Goal: Task Accomplishment & Management: Manage account settings

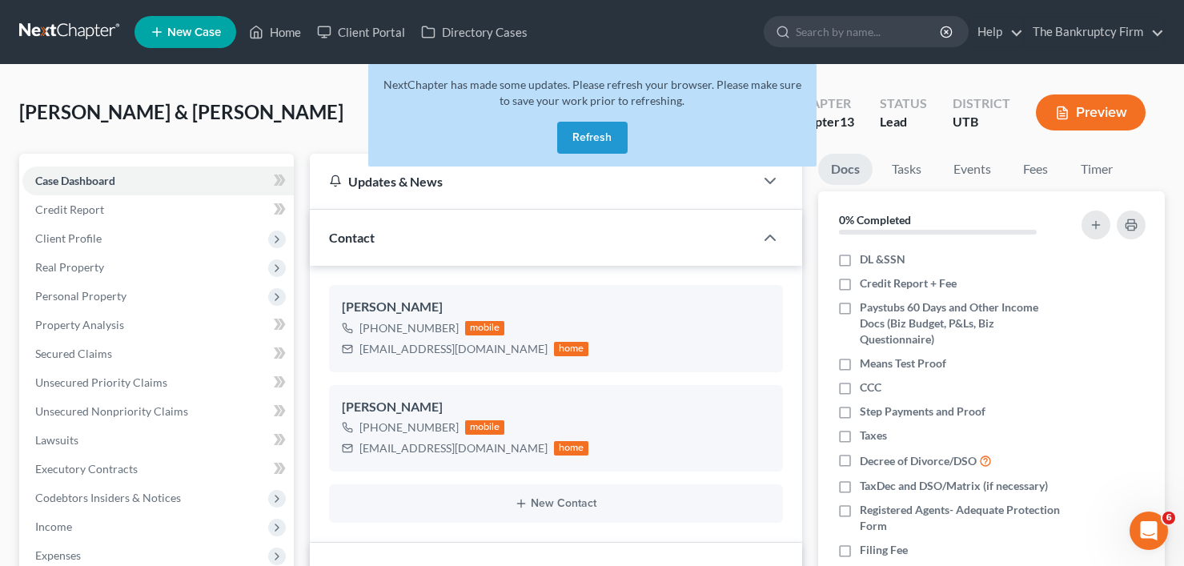
scroll to position [126, 0]
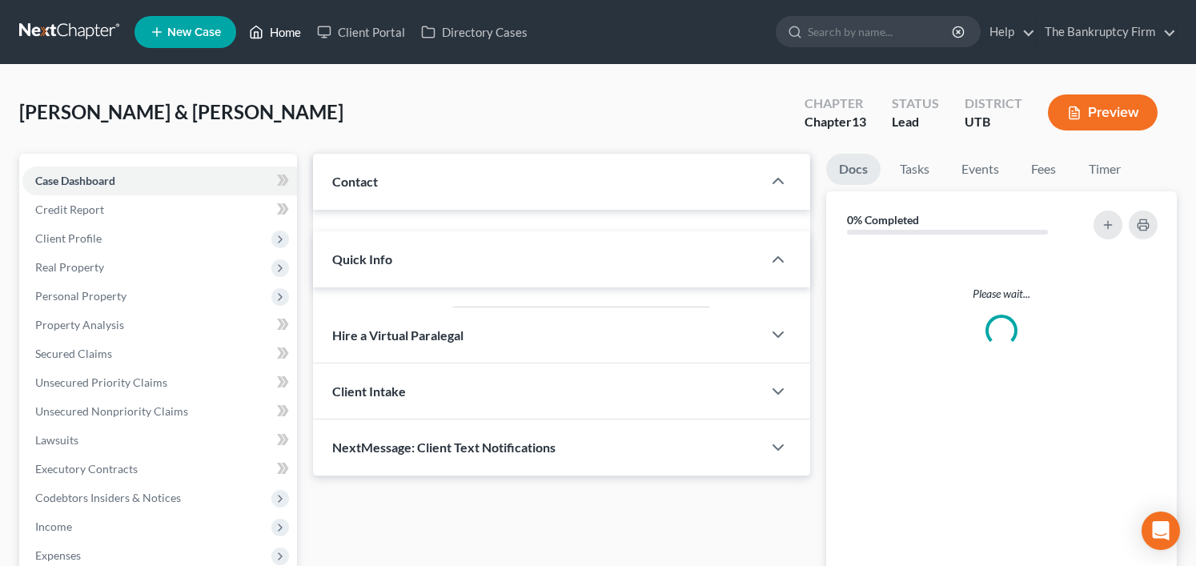
click at [287, 31] on link "Home" at bounding box center [275, 32] width 68 height 29
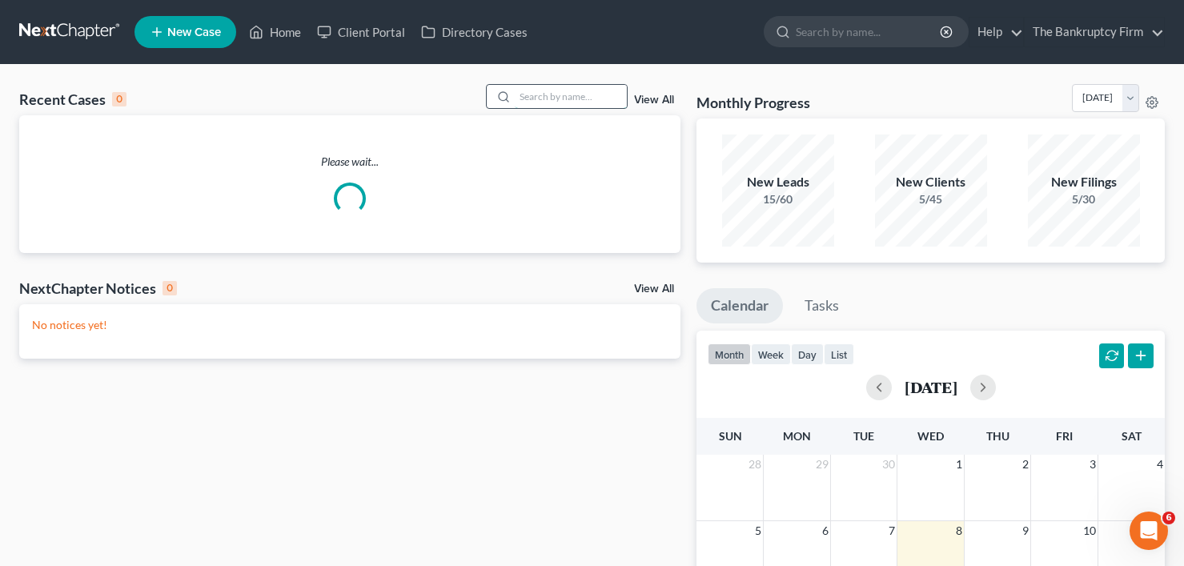
click at [540, 91] on input "search" at bounding box center [571, 96] width 112 height 23
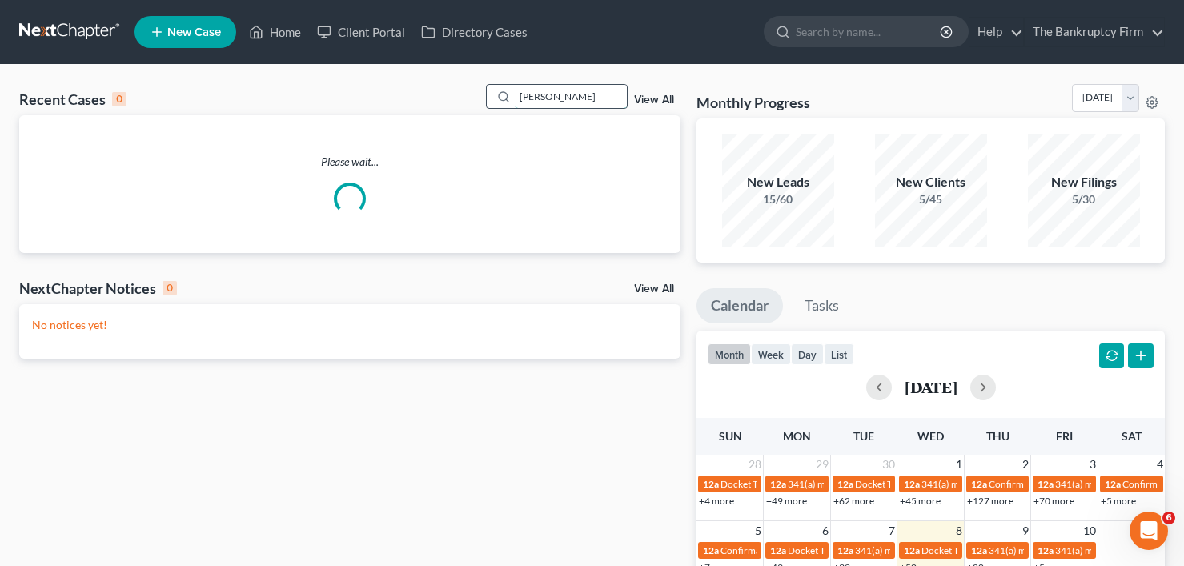
type input "burton"
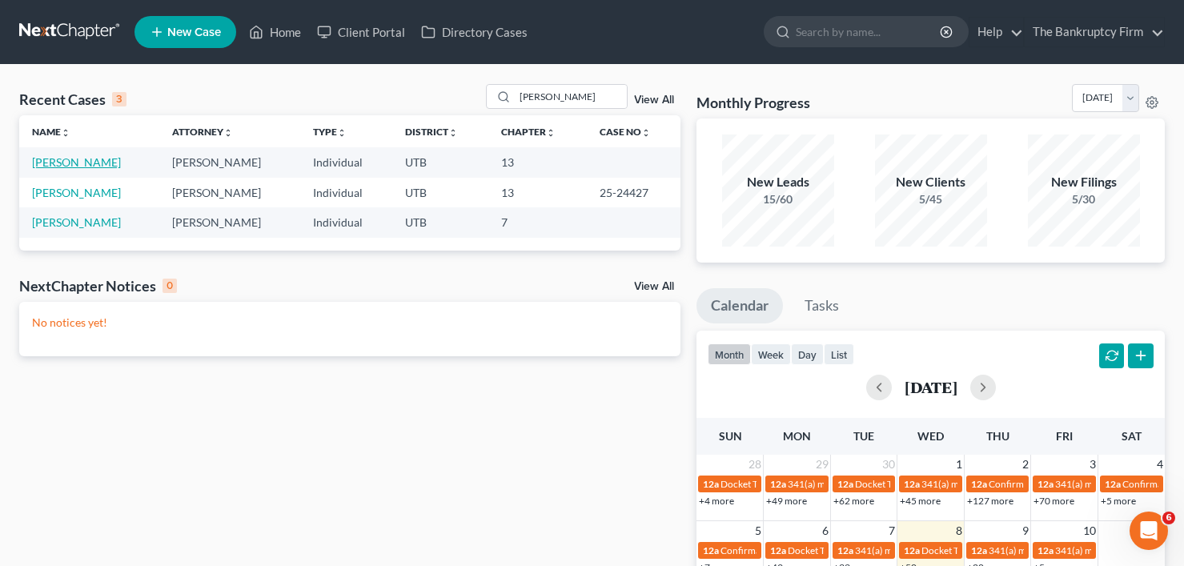
click at [77, 164] on link "[PERSON_NAME]" at bounding box center [76, 162] width 89 height 14
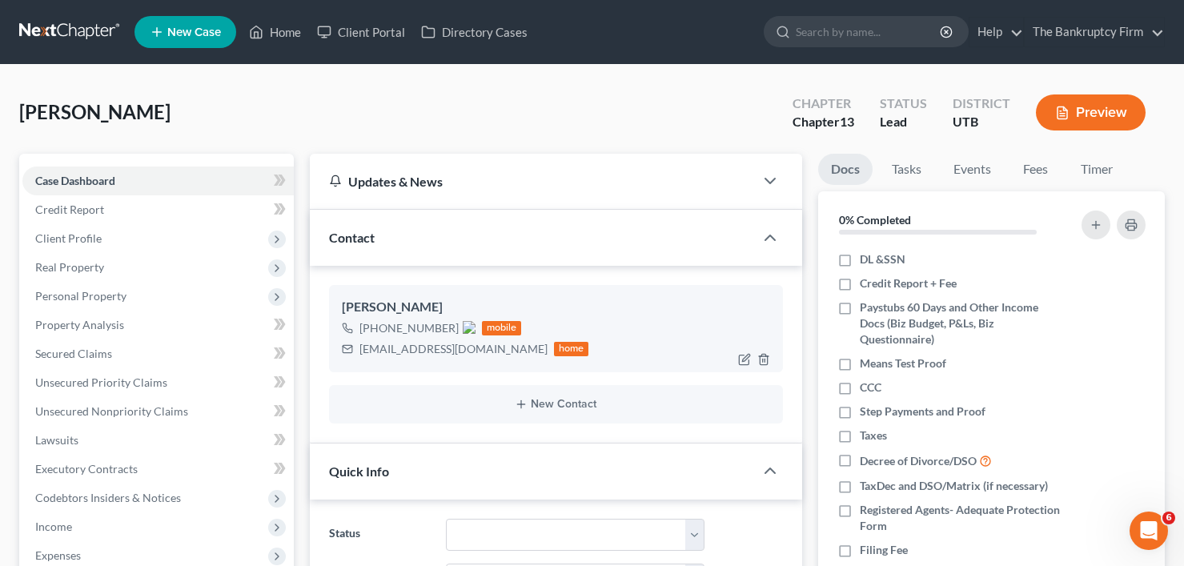
drag, startPoint x: 376, startPoint y: 323, endPoint x: 449, endPoint y: 319, distance: 73.8
click at [449, 320] on div "+1 (559) 280-2467" at bounding box center [417, 328] width 116 height 16
copy span "(559) 280-2467"
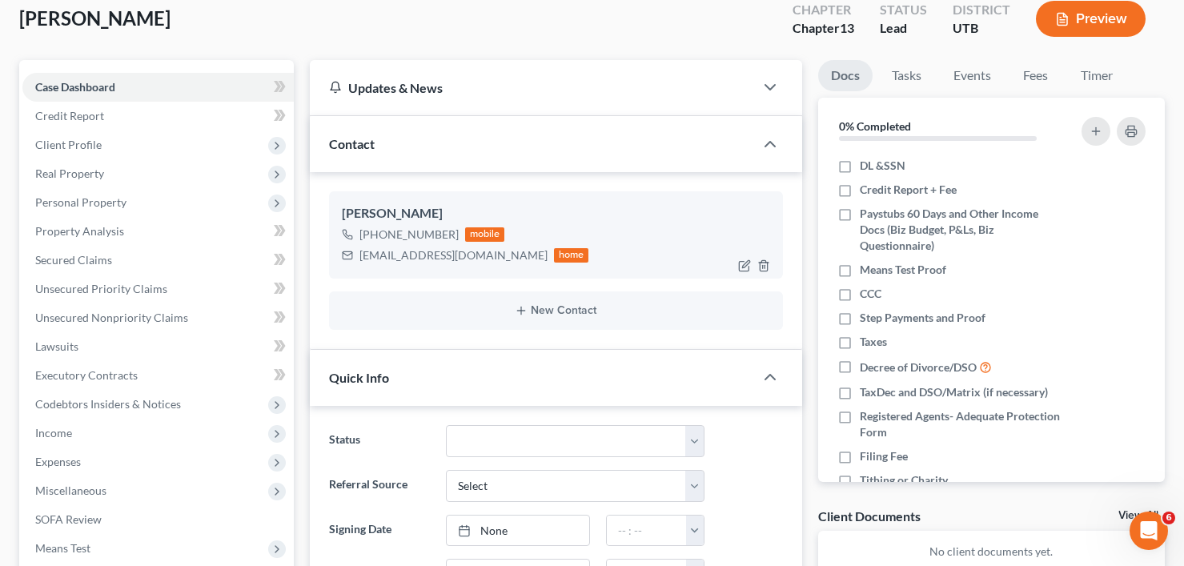
scroll to position [80, 0]
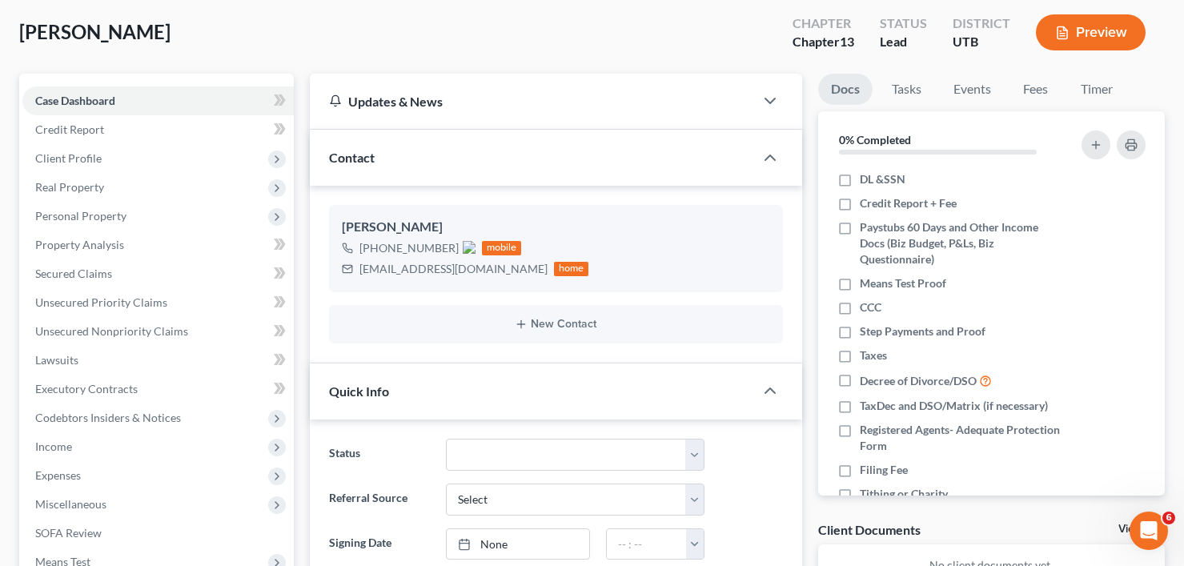
click at [400, 42] on div "Burton, Kelsey Upgraded Chapter Chapter 13 Status Lead District UTB Preview" at bounding box center [592, 39] width 1146 height 70
click at [268, 21] on div "Burton, Kelsey Upgraded Chapter Chapter 13 Status Lead District UTB Preview" at bounding box center [592, 39] width 1146 height 70
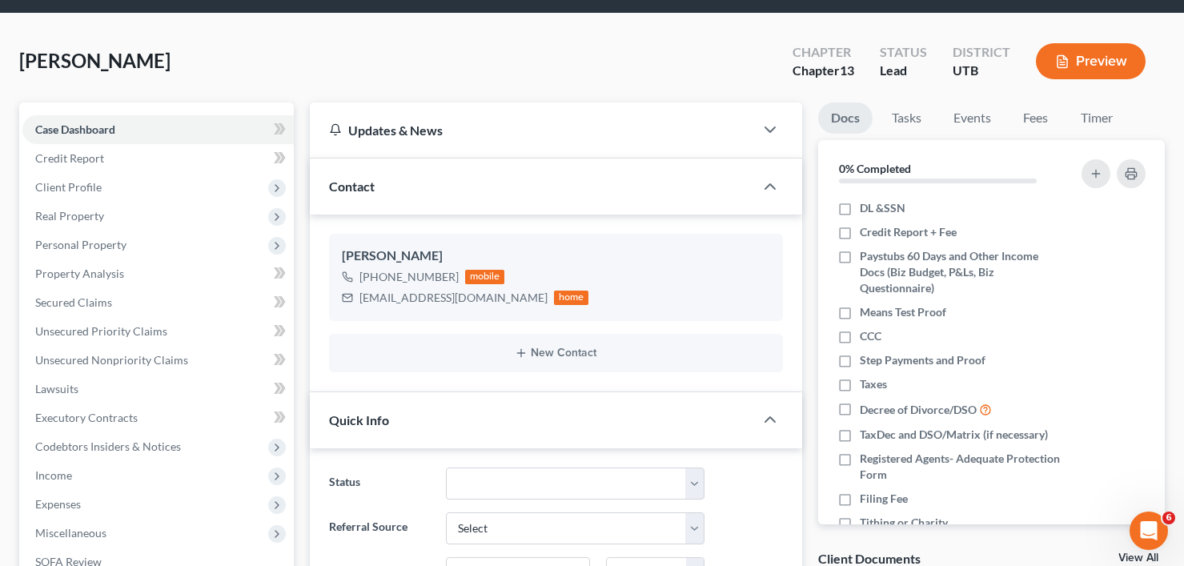
scroll to position [0, 0]
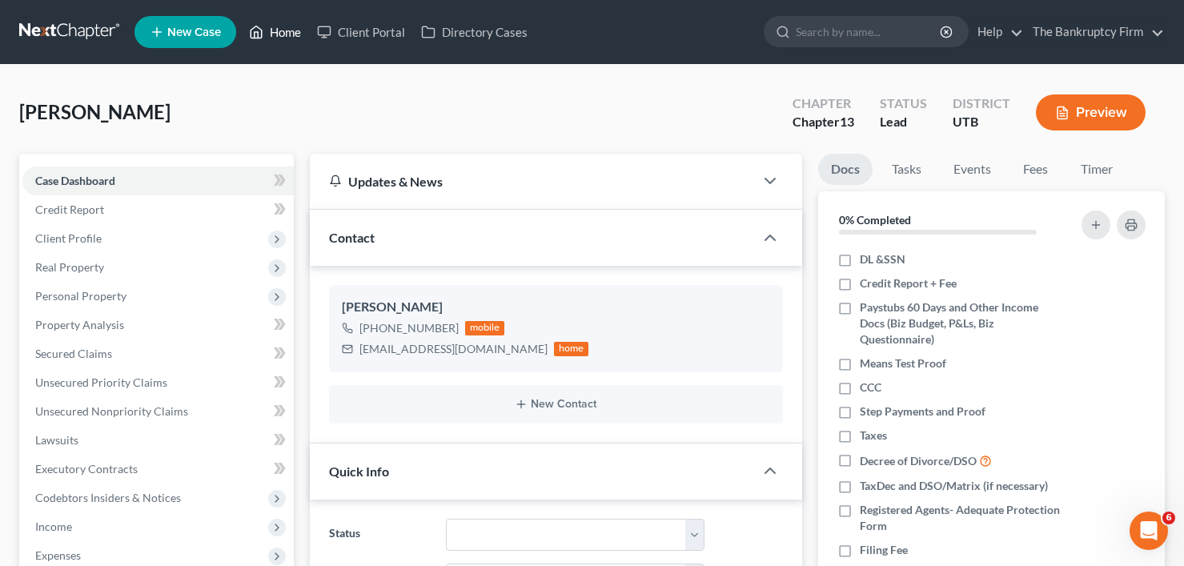
click at [279, 30] on link "Home" at bounding box center [275, 32] width 68 height 29
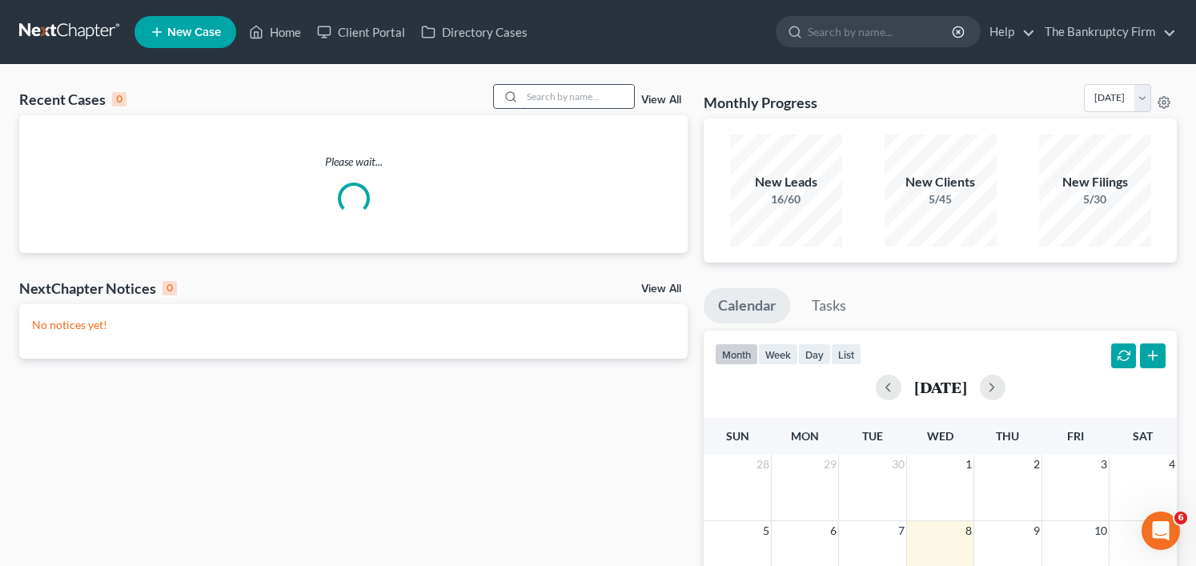
click at [552, 86] on div "Recent Cases 0 View All Please wait... NextChapter Notices 0 View All No notice…" at bounding box center [598, 480] width 1196 height 831
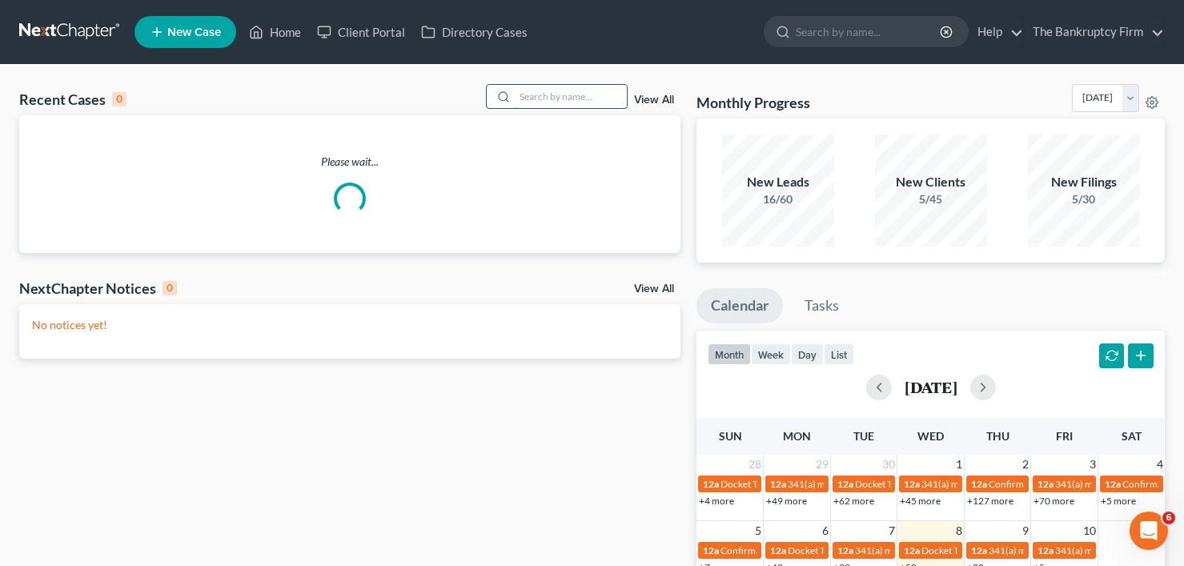
drag, startPoint x: 550, startPoint y: 93, endPoint x: 542, endPoint y: 102, distance: 12.5
click at [549, 93] on input "search" at bounding box center [571, 96] width 112 height 23
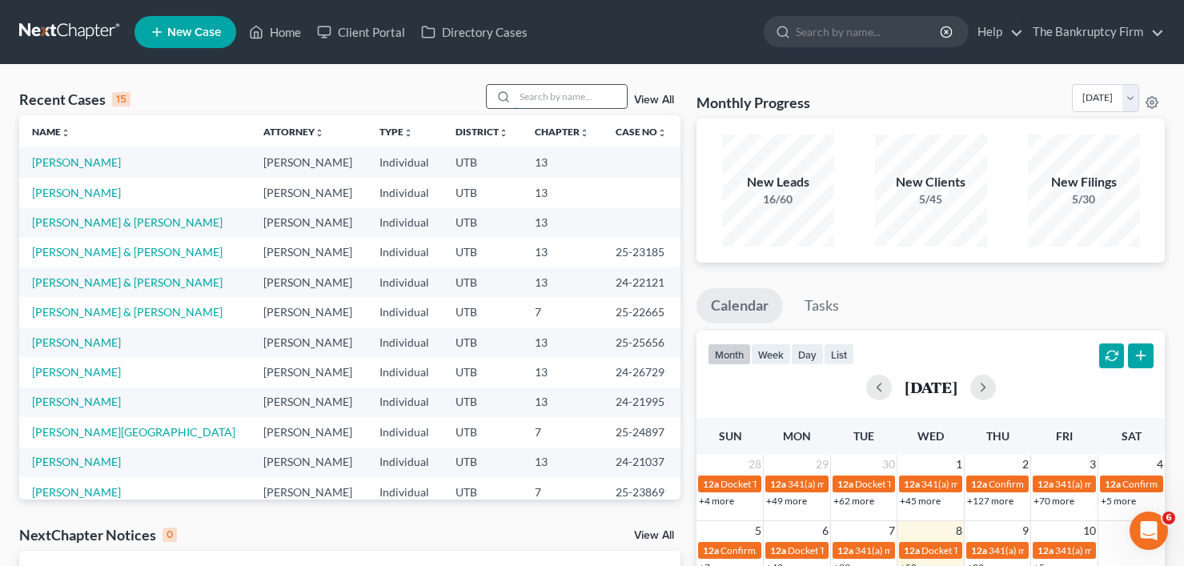
click at [541, 96] on input "search" at bounding box center [571, 96] width 112 height 23
type input "trevino"
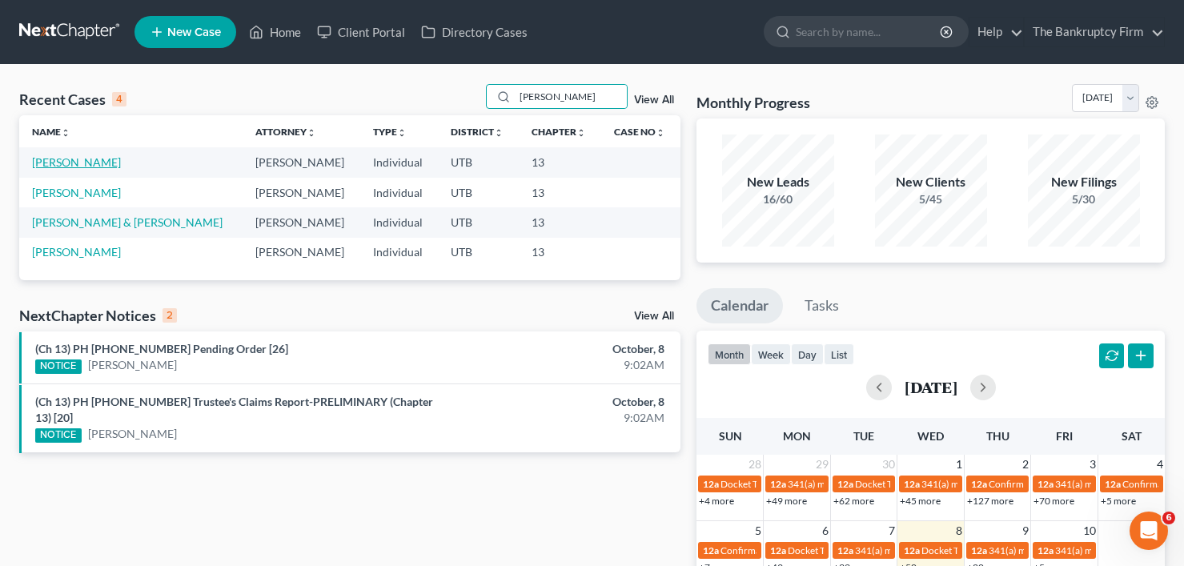
click at [48, 163] on link "Trevino, Griselda" at bounding box center [76, 162] width 89 height 14
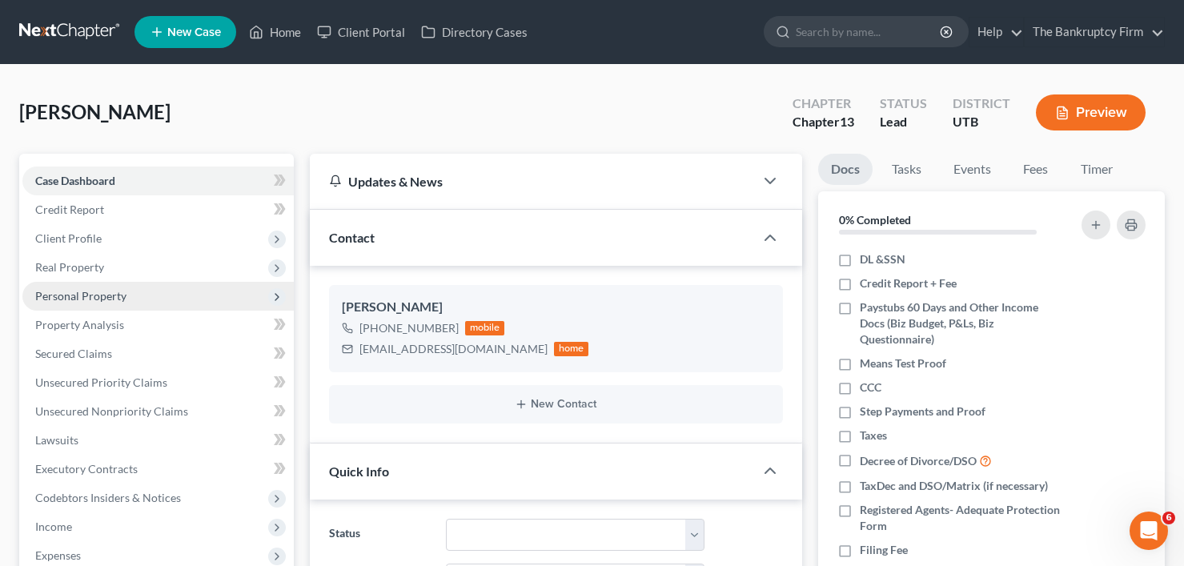
click at [86, 304] on span "Personal Property" at bounding box center [157, 296] width 271 height 29
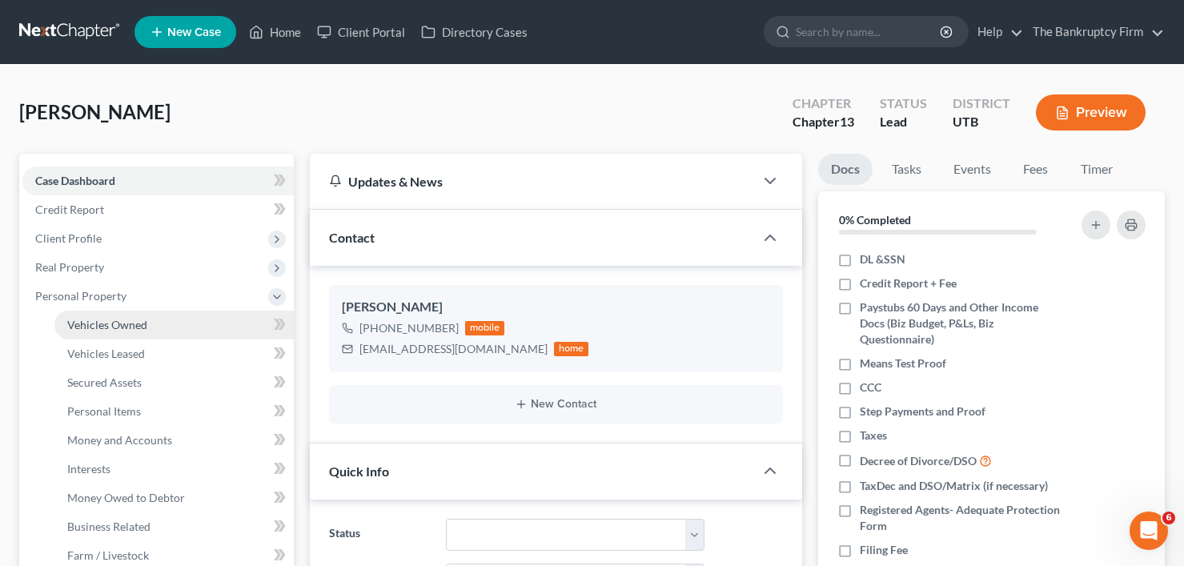
click at [135, 329] on span "Vehicles Owned" at bounding box center [107, 325] width 80 height 14
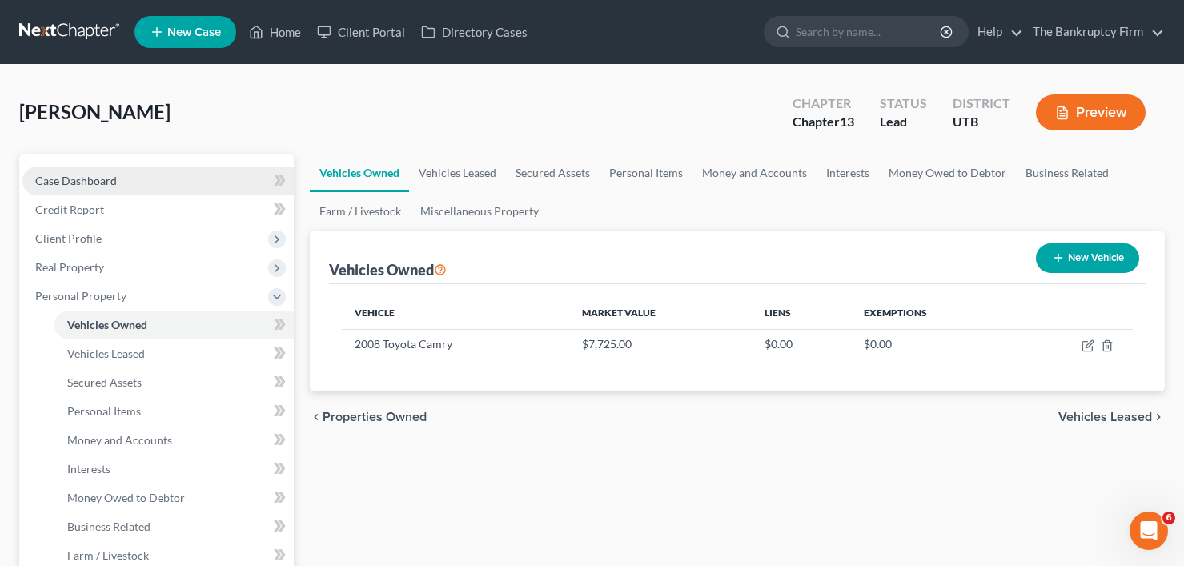
click at [123, 175] on link "Case Dashboard" at bounding box center [157, 181] width 271 height 29
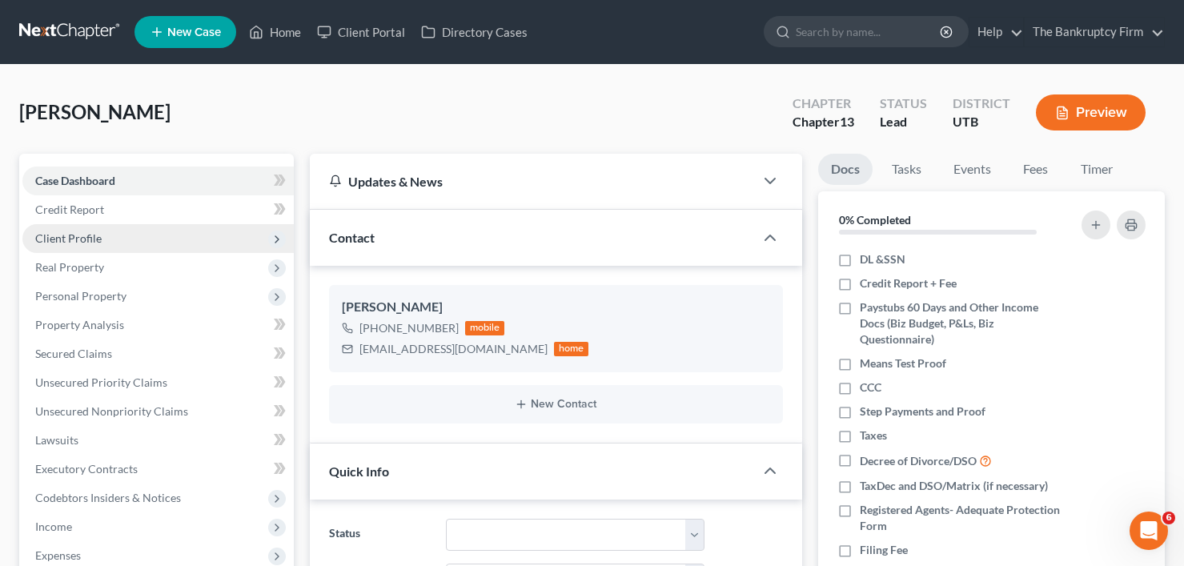
click at [78, 238] on span "Client Profile" at bounding box center [68, 238] width 66 height 14
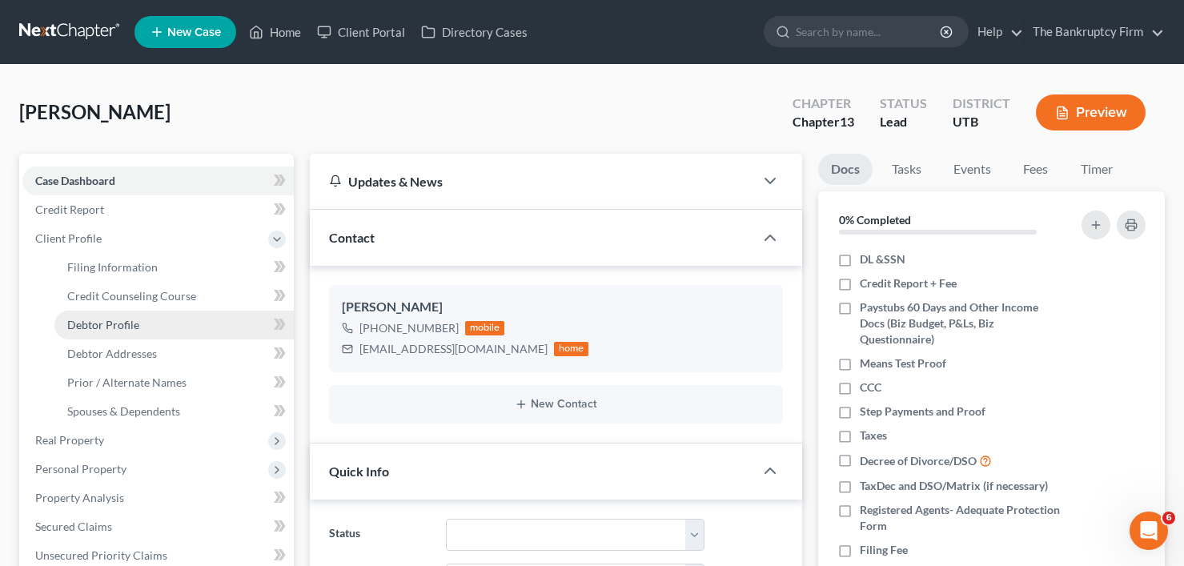
click at [109, 318] on span "Debtor Profile" at bounding box center [103, 325] width 72 height 14
select select "1"
select select "3"
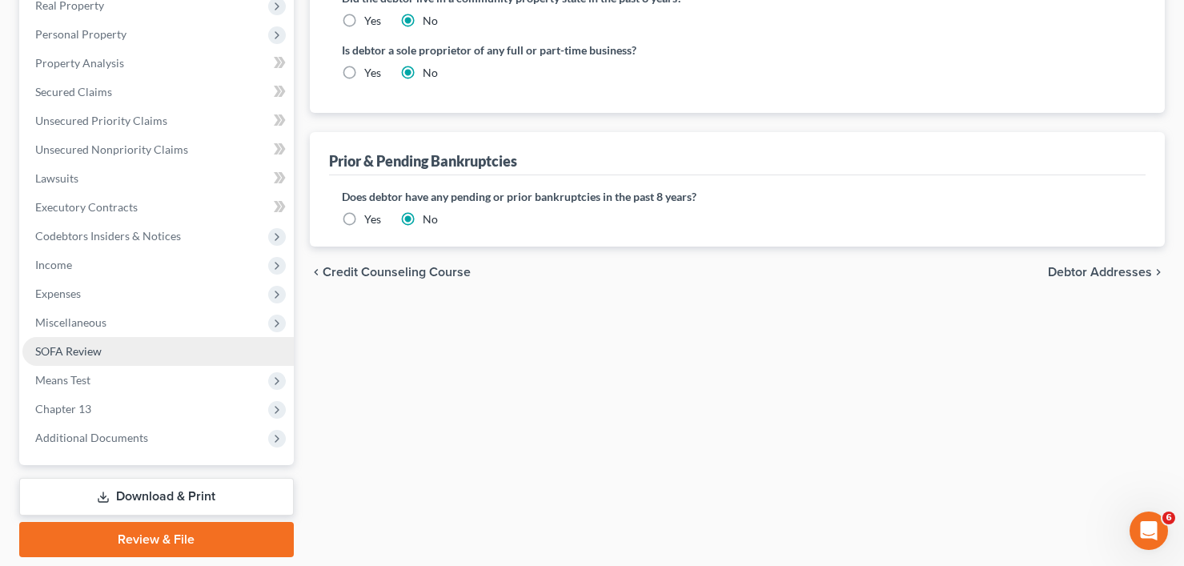
scroll to position [407, 0]
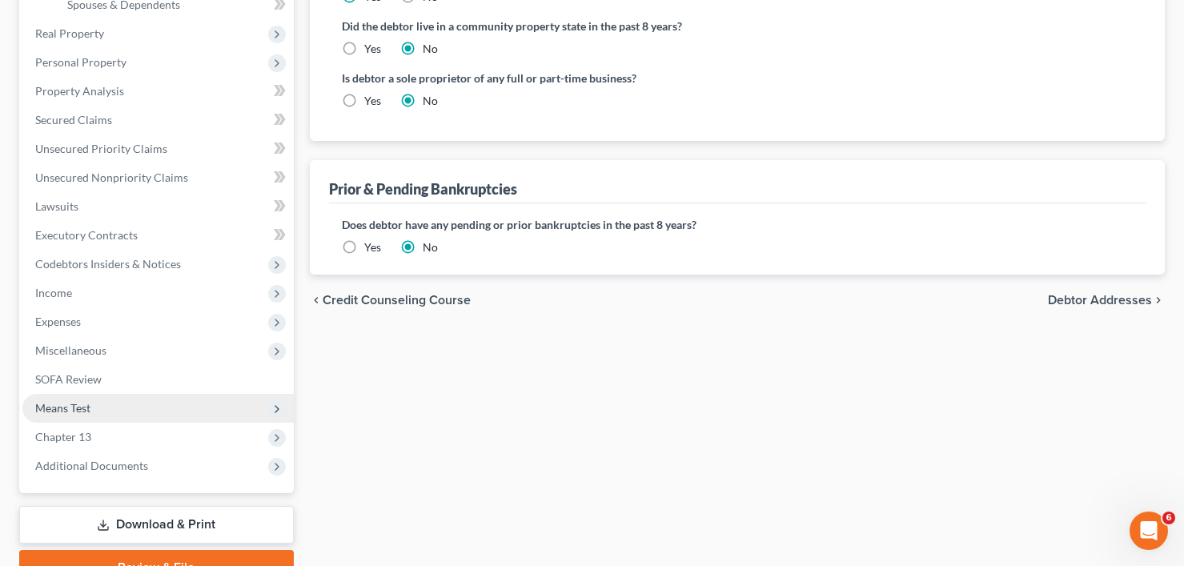
click at [78, 412] on span "Means Test" at bounding box center [62, 408] width 55 height 14
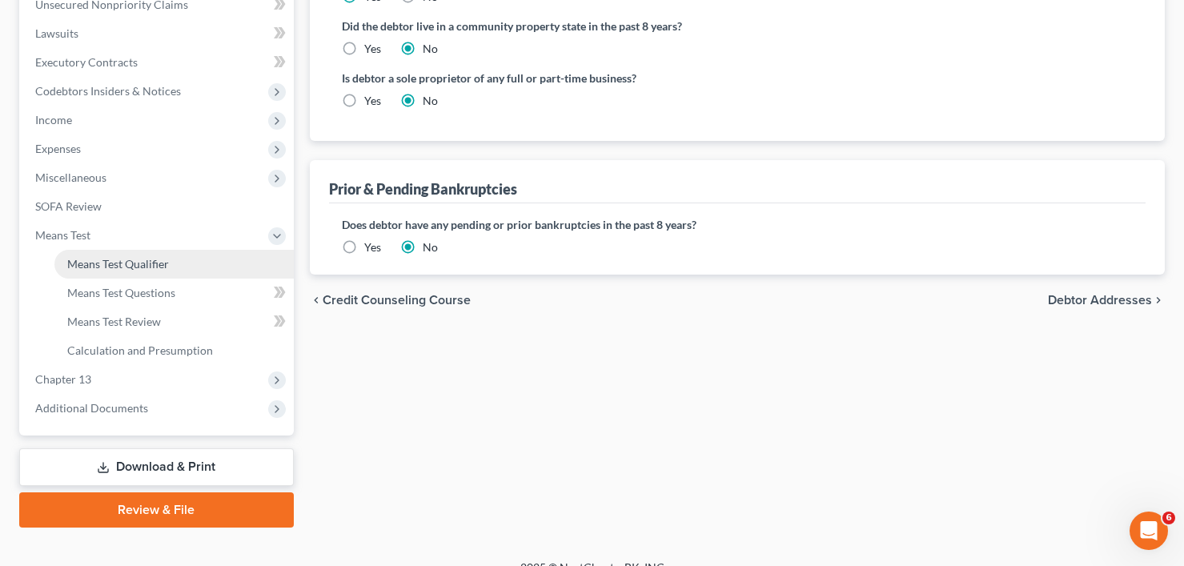
click at [135, 260] on span "Means Test Qualifier" at bounding box center [118, 264] width 102 height 14
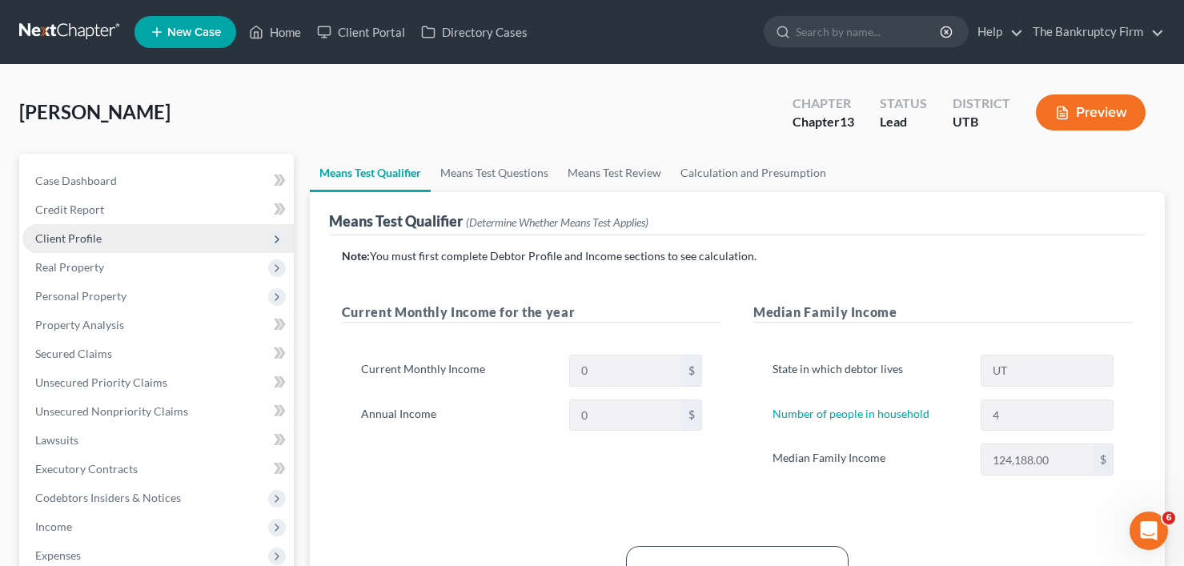
click at [71, 242] on span "Client Profile" at bounding box center [68, 238] width 66 height 14
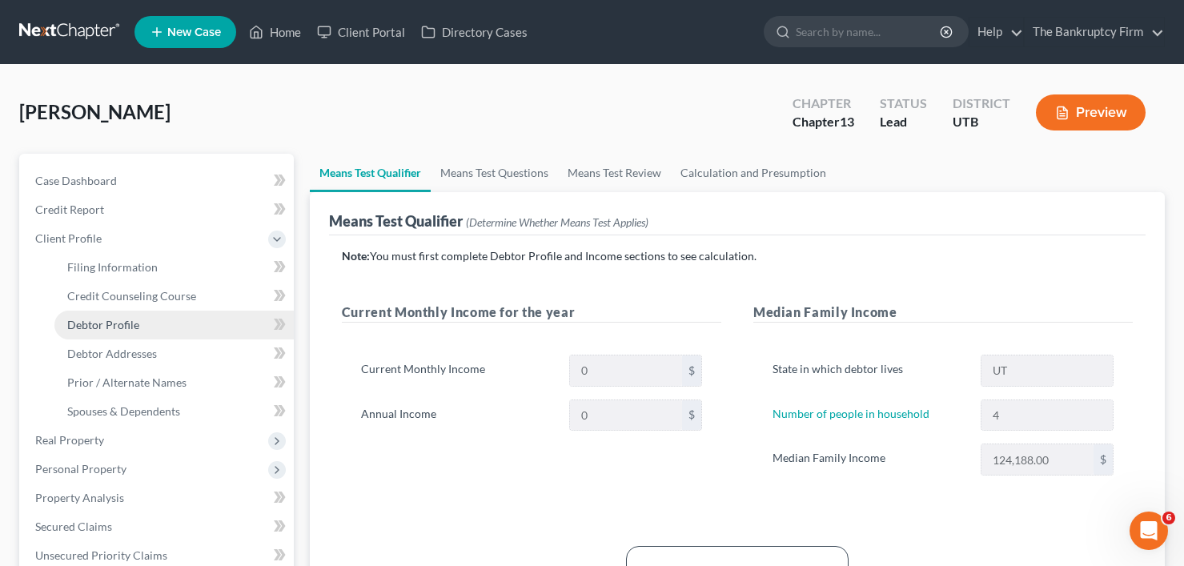
click at [108, 326] on span "Debtor Profile" at bounding box center [103, 325] width 72 height 14
select select "1"
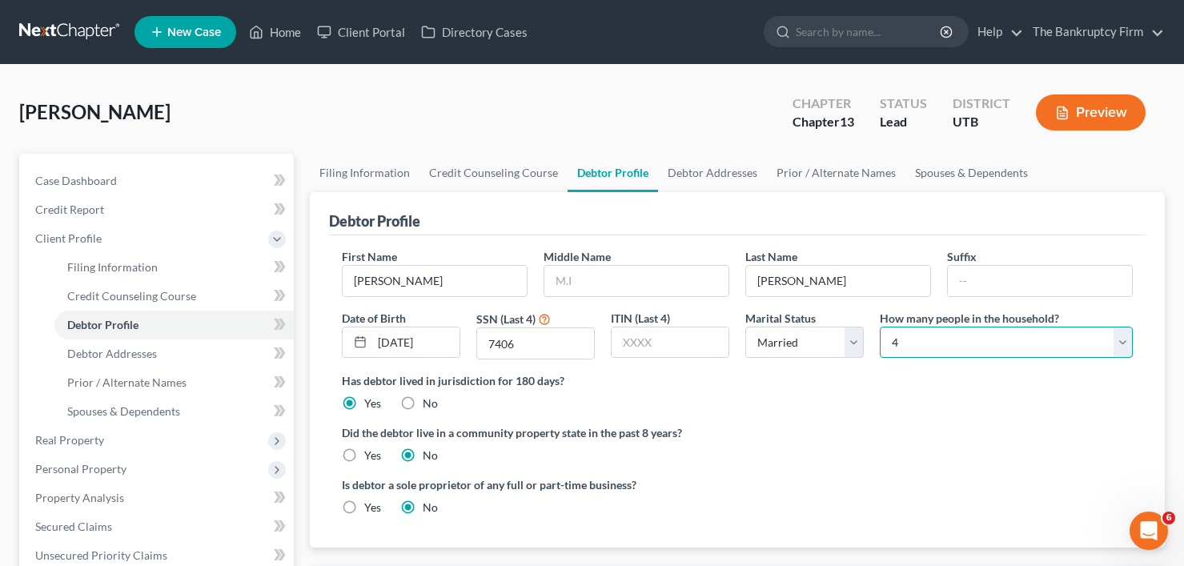
click at [958, 342] on select "Select 1 2 3 4 5 6 7 8 9 10 11 12 13 14 15 16 17 18 19 20" at bounding box center [1006, 343] width 253 height 32
select select "2"
click at [880, 327] on select "Select 1 2 3 4 5 6 7 8 9 10 11 12 13 14 15 16 17 18 19 20" at bounding box center [1006, 343] width 253 height 32
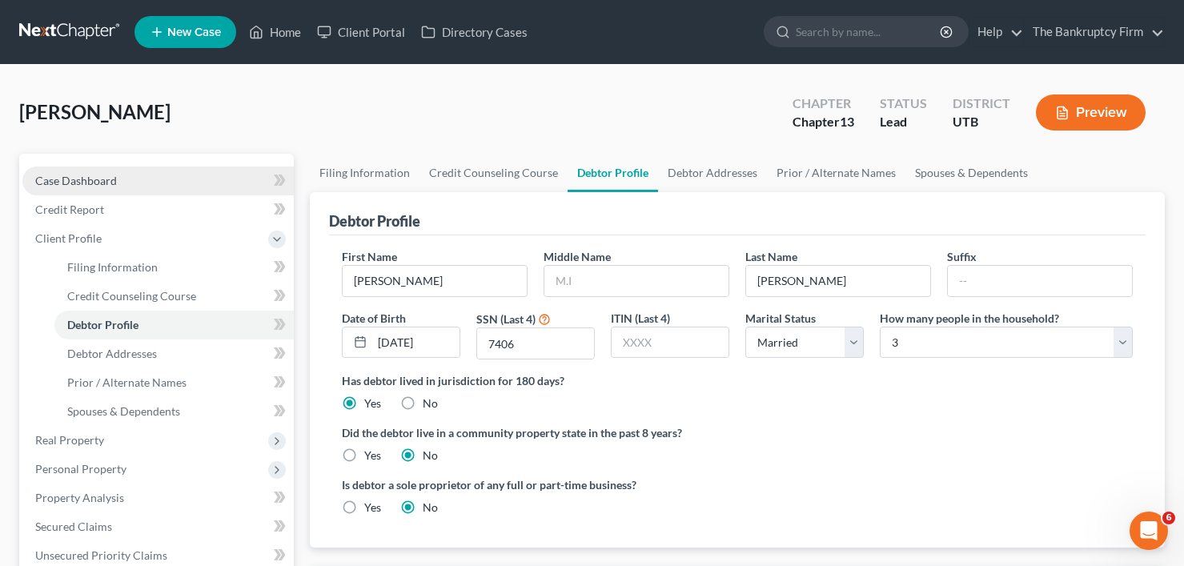
click at [98, 181] on span "Case Dashboard" at bounding box center [76, 181] width 82 height 14
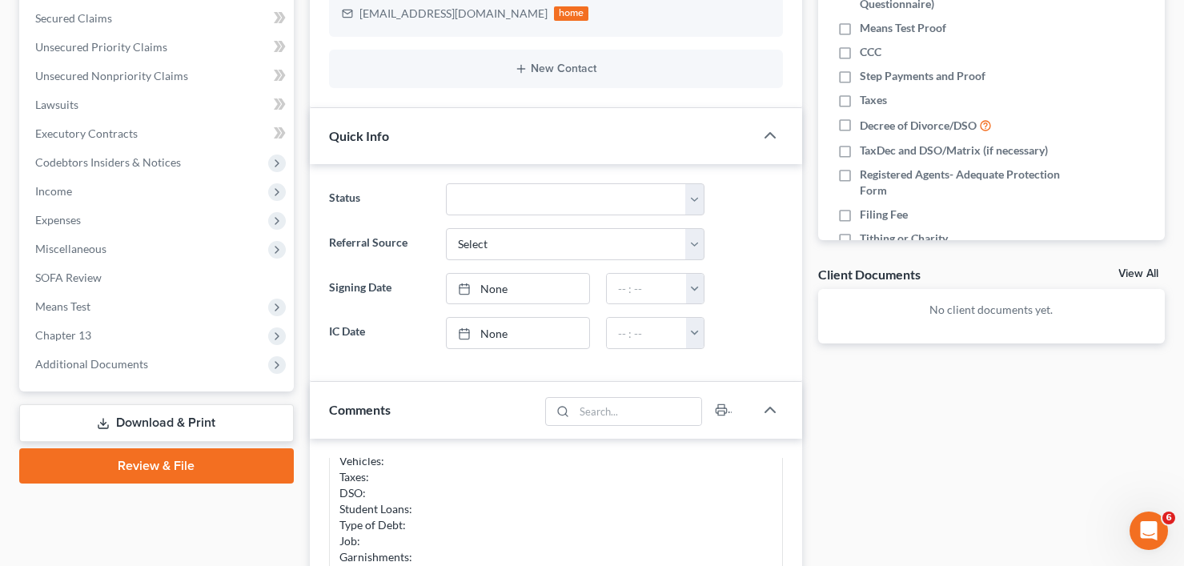
scroll to position [320, 0]
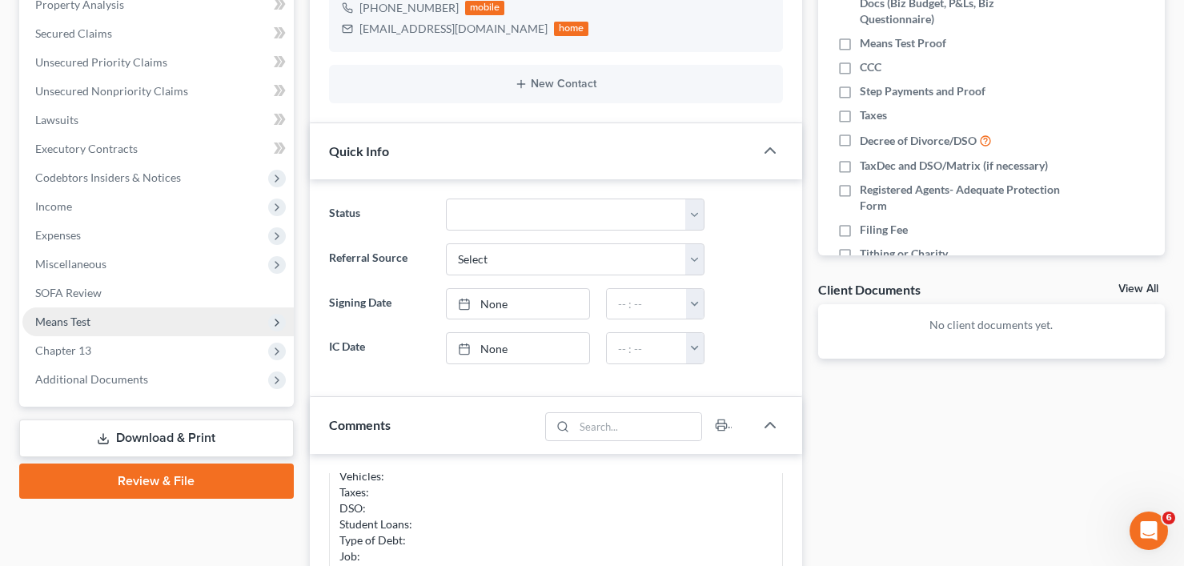
click at [66, 327] on span "Means Test" at bounding box center [157, 321] width 271 height 29
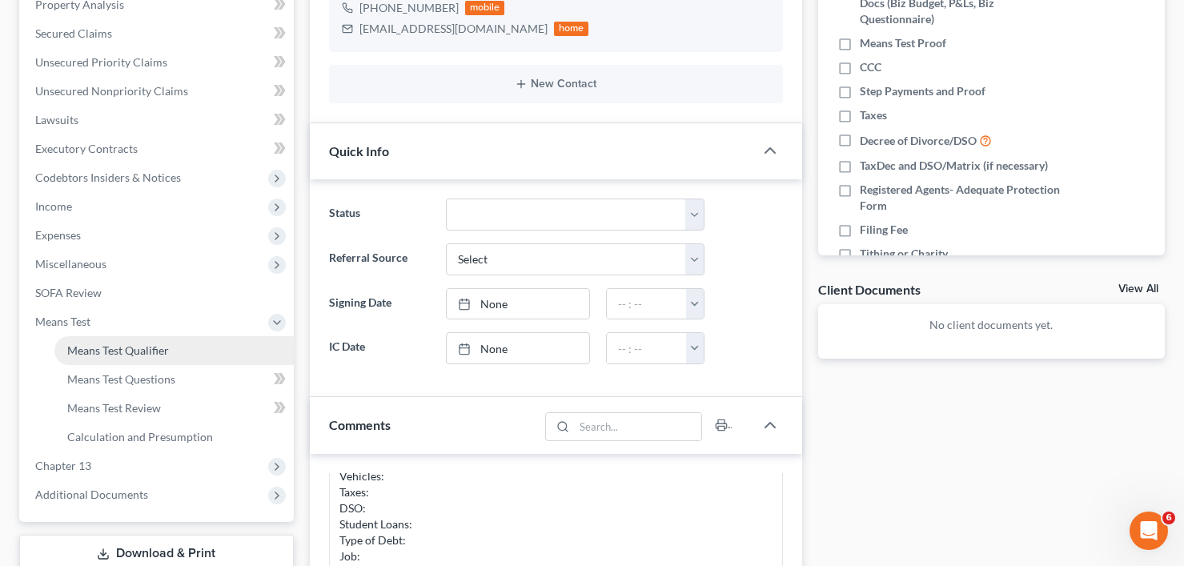
click at [149, 355] on span "Means Test Qualifier" at bounding box center [118, 350] width 102 height 14
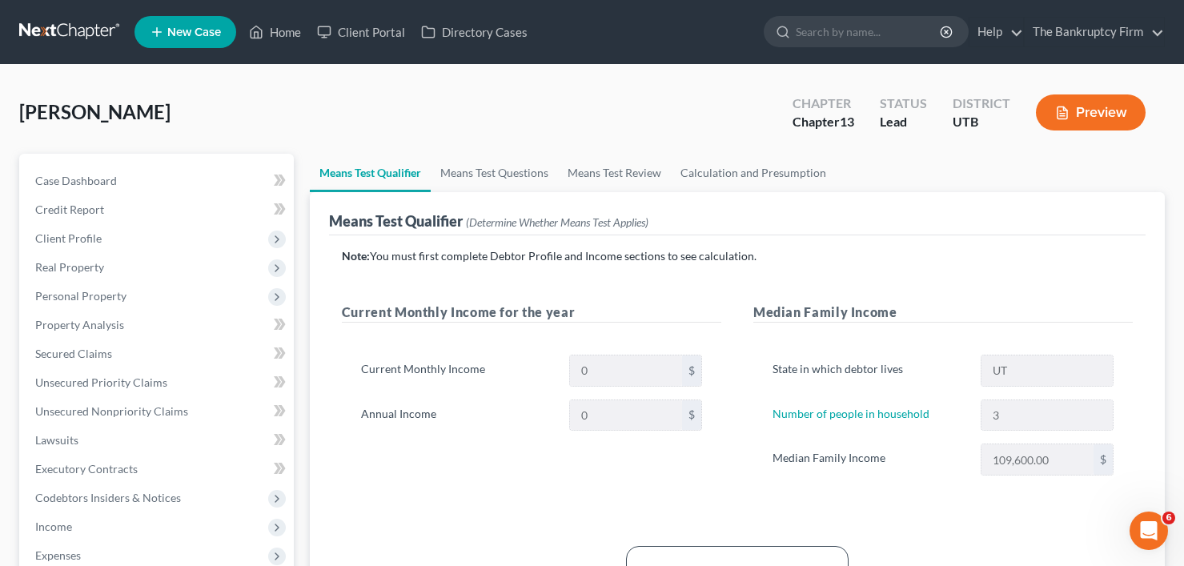
click at [293, 96] on div "Trevino, Griselda Upgraded Chapter Chapter 13 Status Lead District UTB Preview" at bounding box center [592, 119] width 1146 height 70
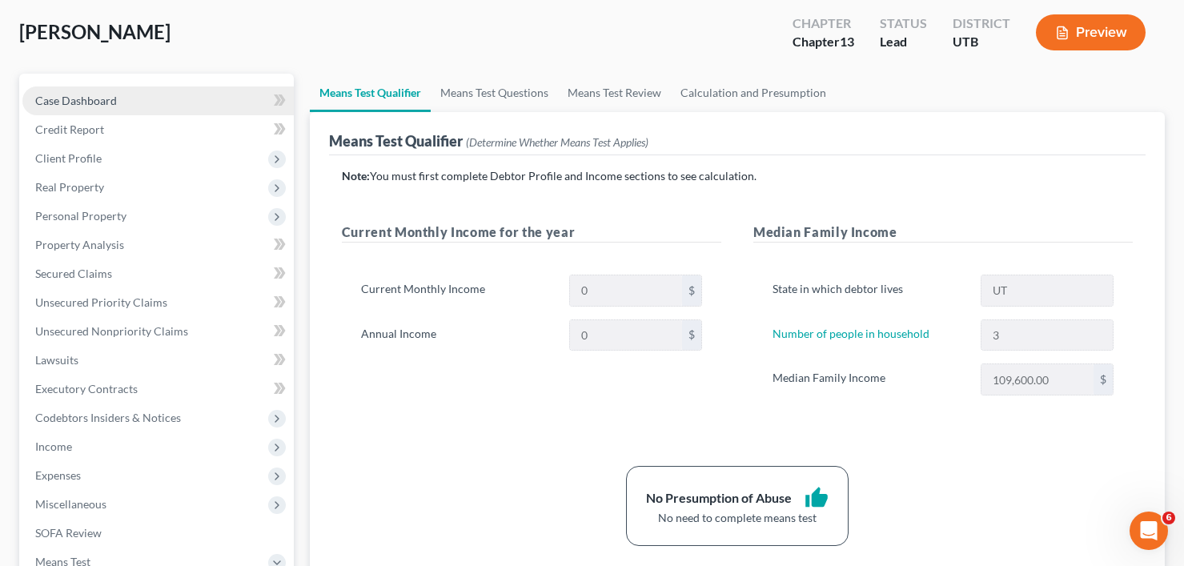
click at [122, 96] on link "Case Dashboard" at bounding box center [157, 100] width 271 height 29
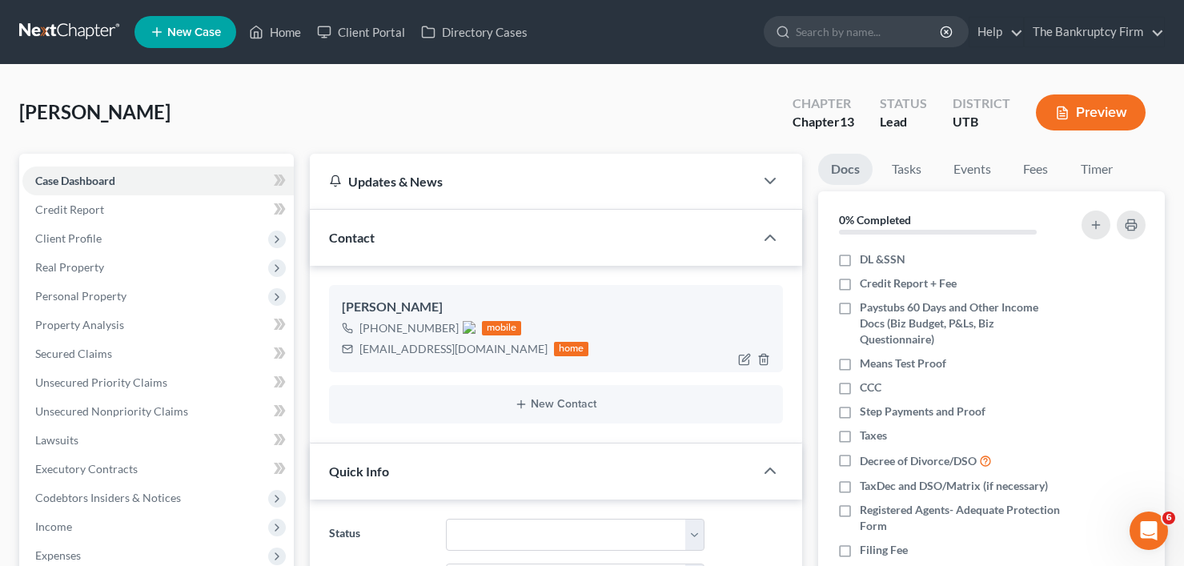
drag, startPoint x: 374, startPoint y: 327, endPoint x: 451, endPoint y: 323, distance: 77.0
click at [450, 323] on span "+1 (801) 686-4389" at bounding box center [417, 328] width 116 height 14
copy span "(801) 686-4389"
click at [73, 295] on span "Personal Property" at bounding box center [80, 296] width 91 height 14
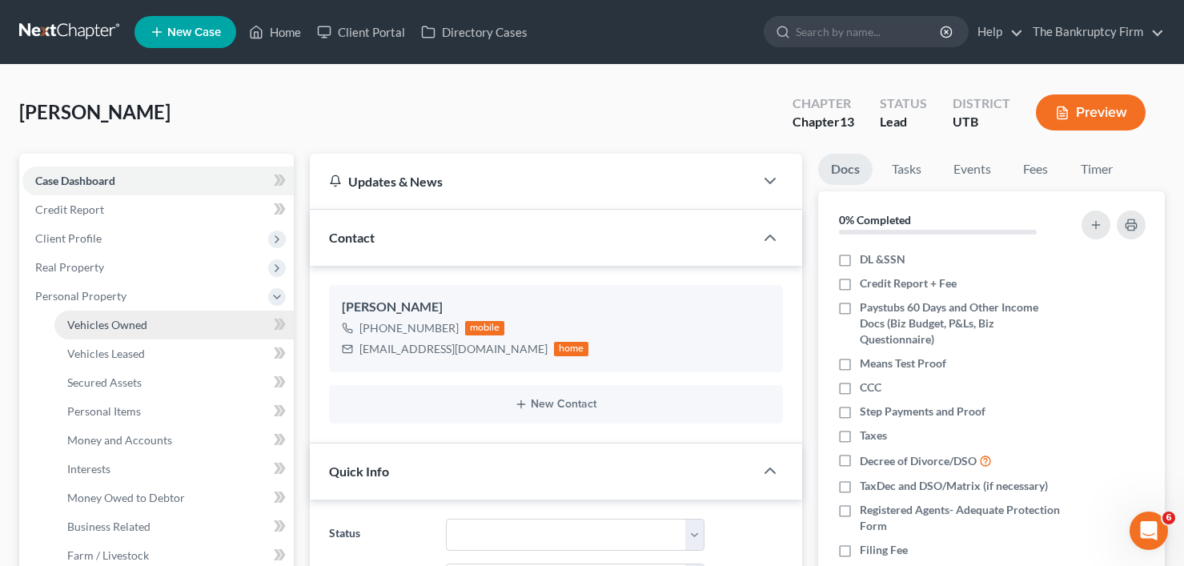
click at [107, 322] on span "Vehicles Owned" at bounding box center [107, 325] width 80 height 14
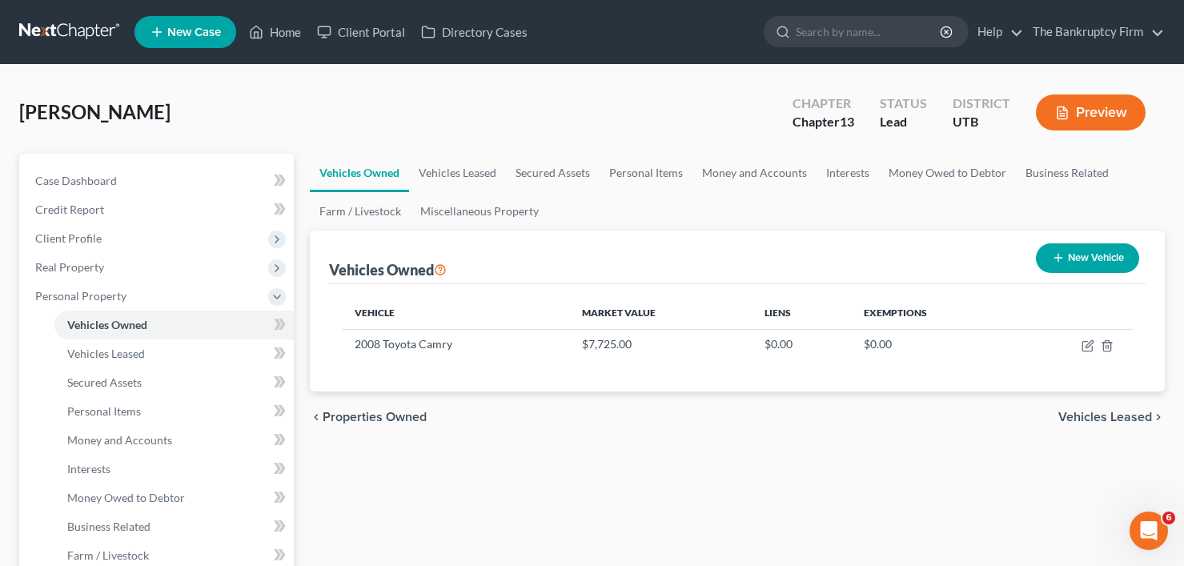
drag, startPoint x: 309, startPoint y: 354, endPoint x: 436, endPoint y: 527, distance: 214.7
click at [137, 184] on link "Case Dashboard" at bounding box center [157, 181] width 271 height 29
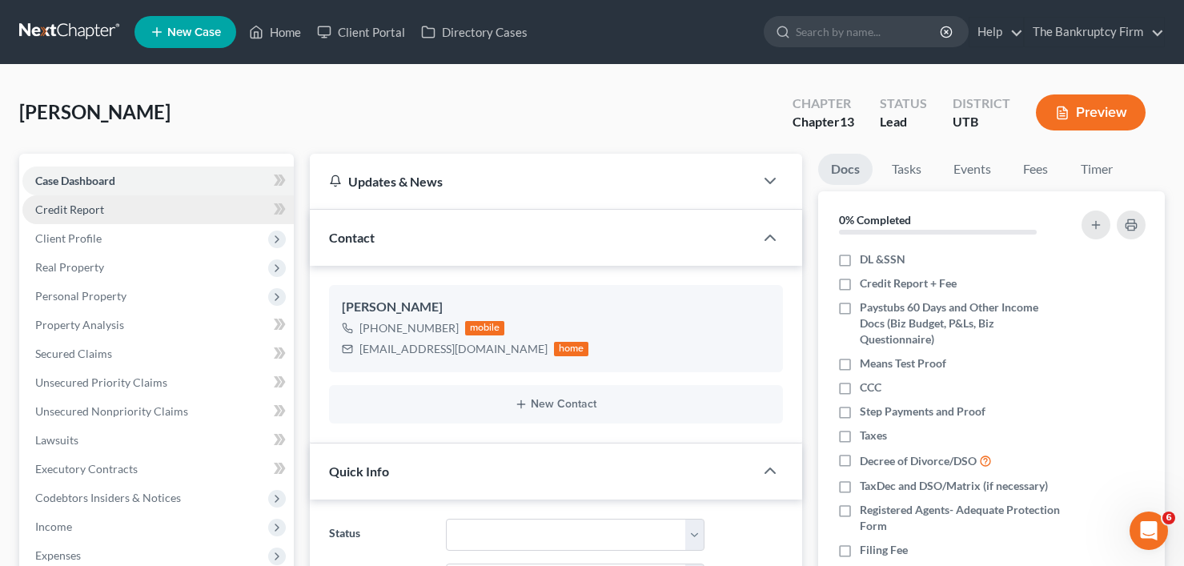
scroll to position [62, 0]
click at [287, 32] on link "Home" at bounding box center [275, 32] width 68 height 29
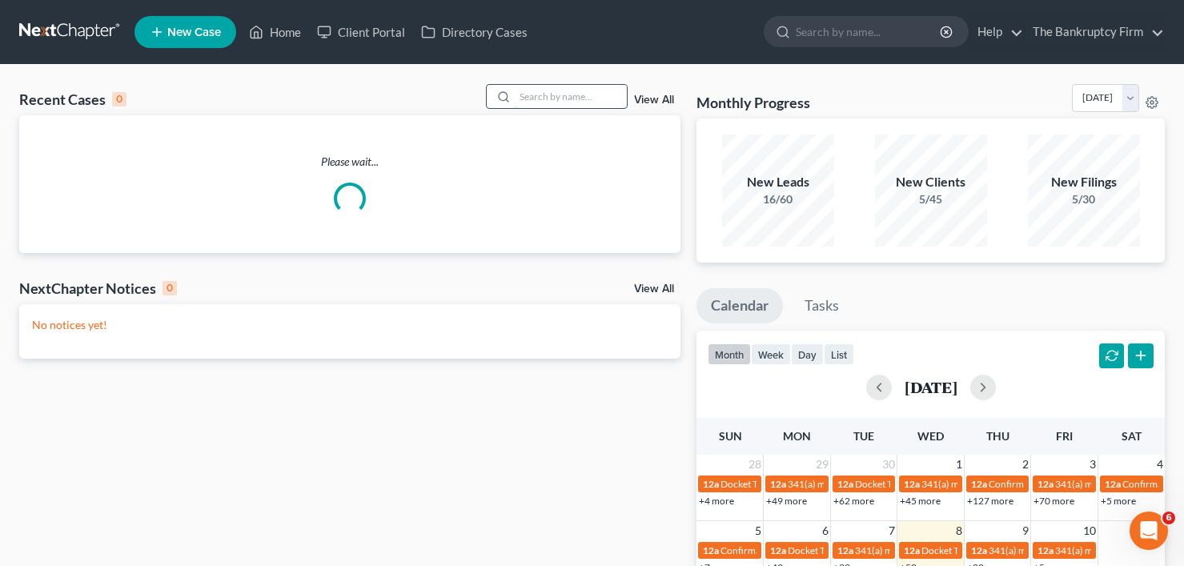
click at [540, 98] on input "search" at bounding box center [571, 96] width 112 height 23
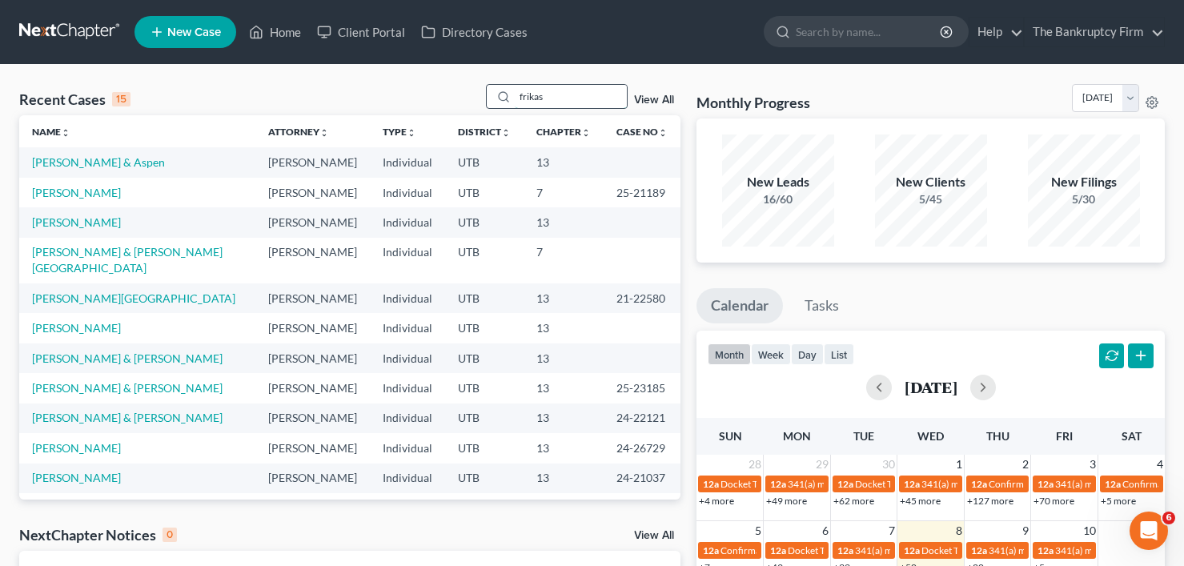
type input "frikas"
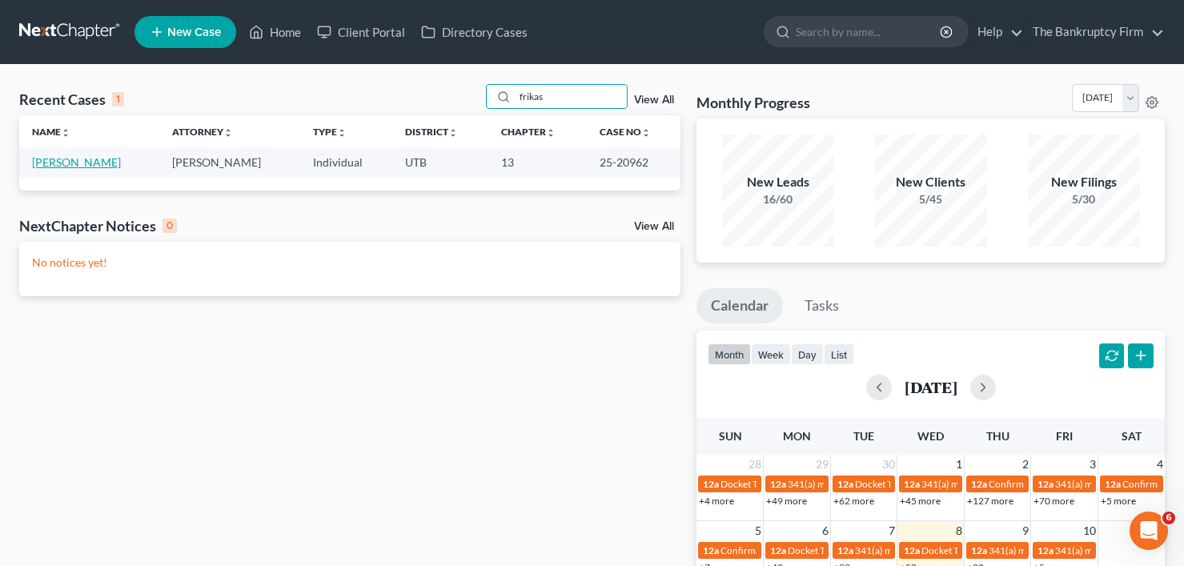
click at [44, 159] on link "[PERSON_NAME]" at bounding box center [76, 162] width 89 height 14
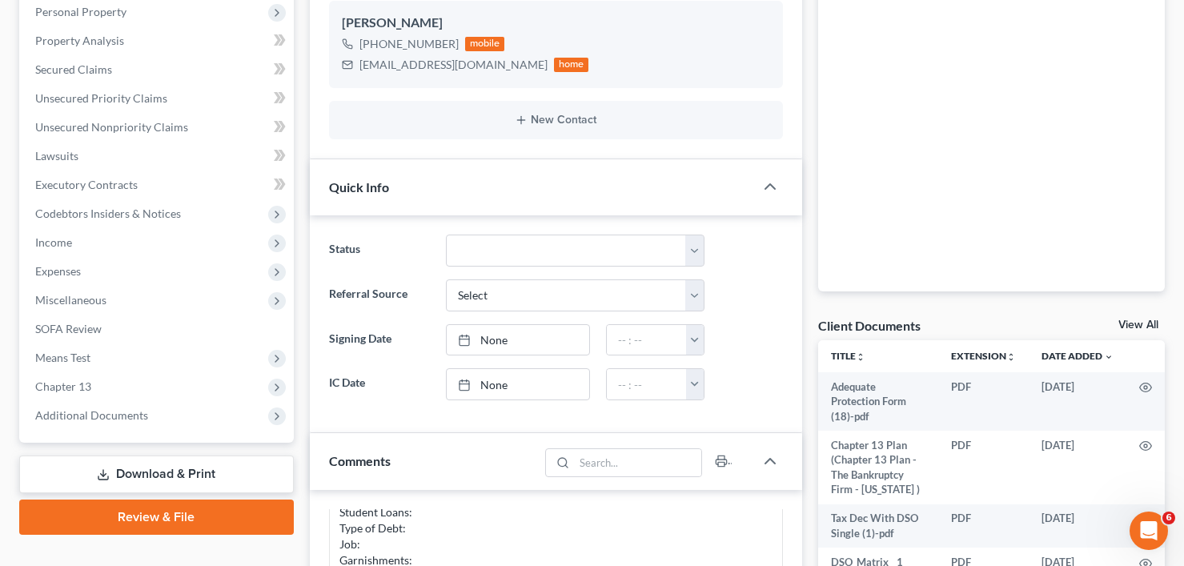
scroll to position [320, 0]
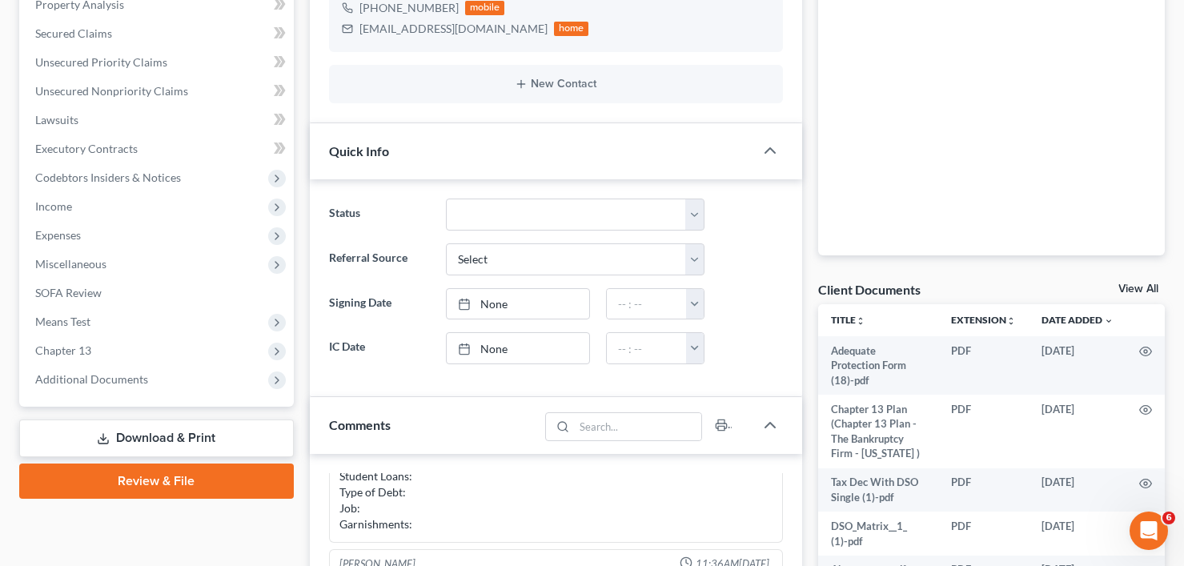
click at [1131, 283] on link "View All" at bounding box center [1139, 288] width 40 height 11
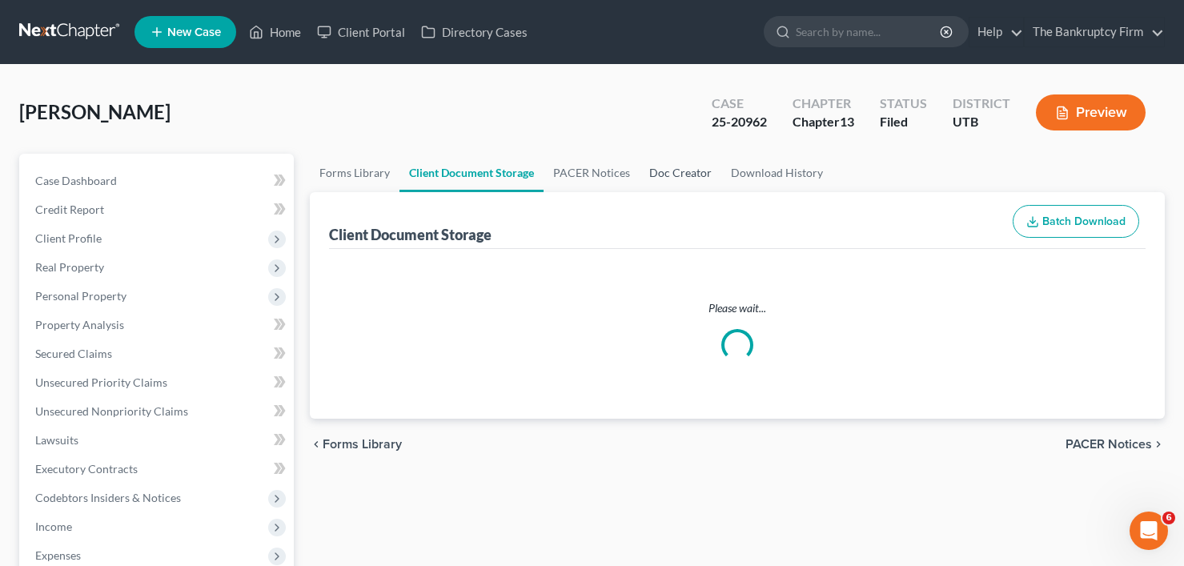
select select "30"
select select "41"
select select "26"
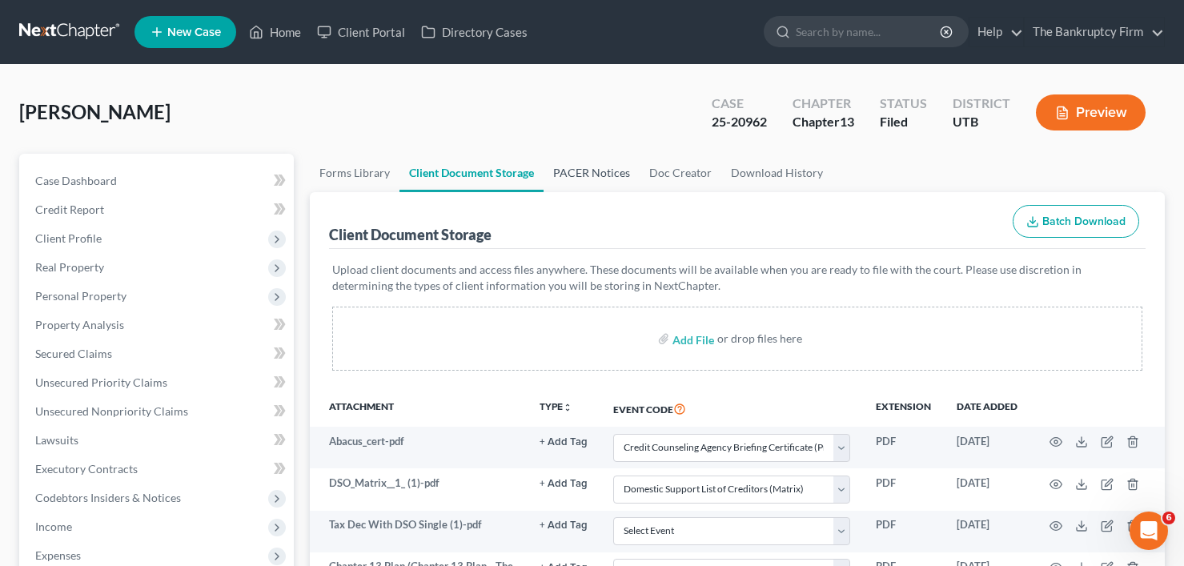
click at [559, 187] on link "PACER Notices" at bounding box center [592, 173] width 96 height 38
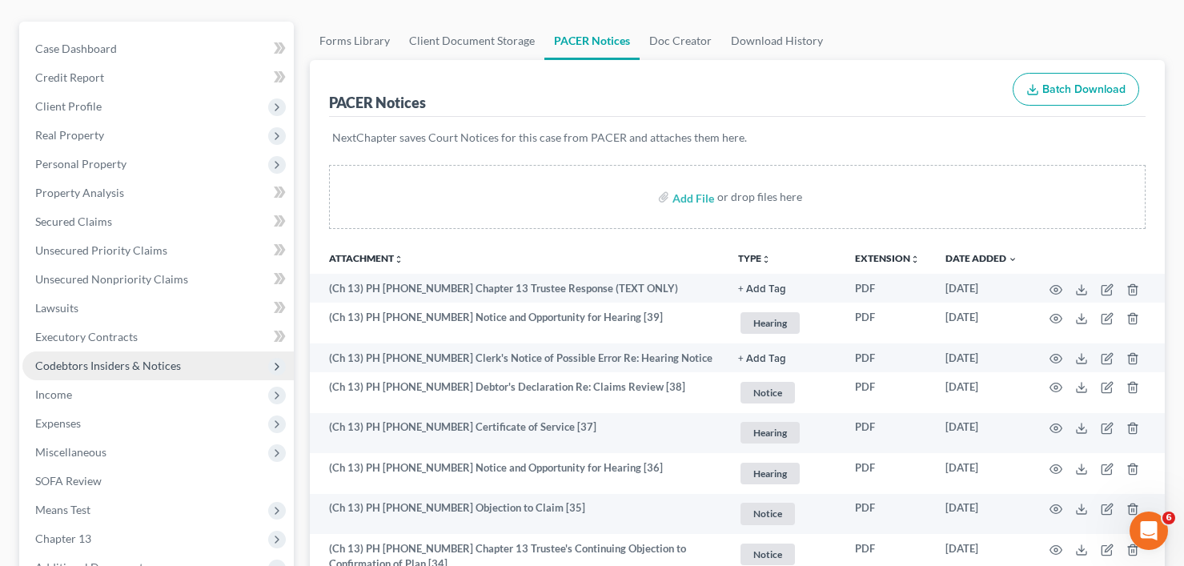
scroll to position [160, 0]
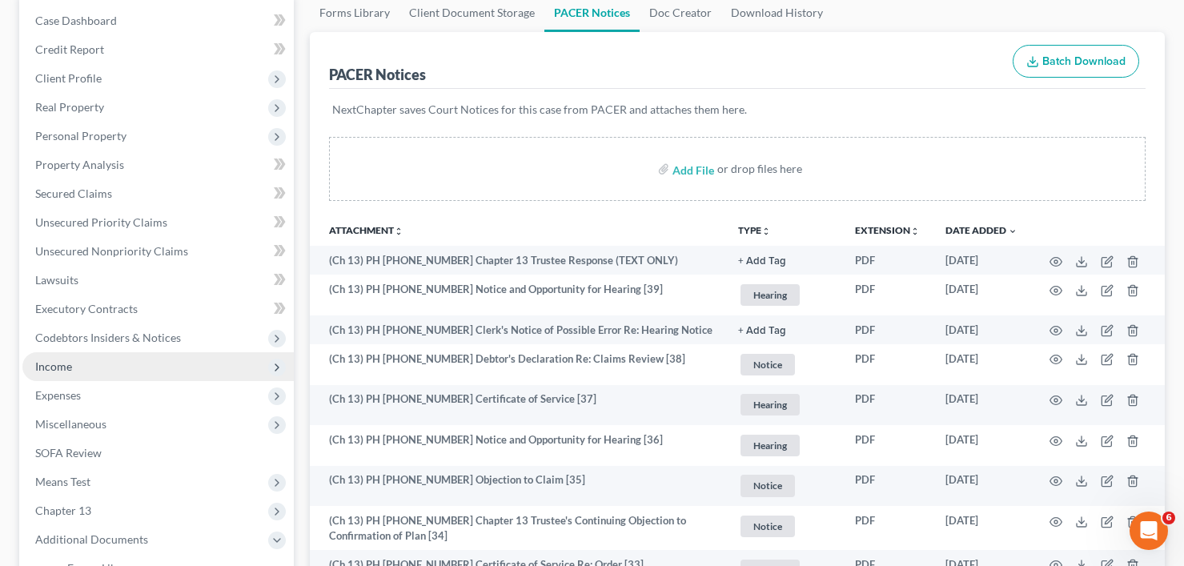
click at [61, 368] on span "Income" at bounding box center [53, 366] width 37 height 14
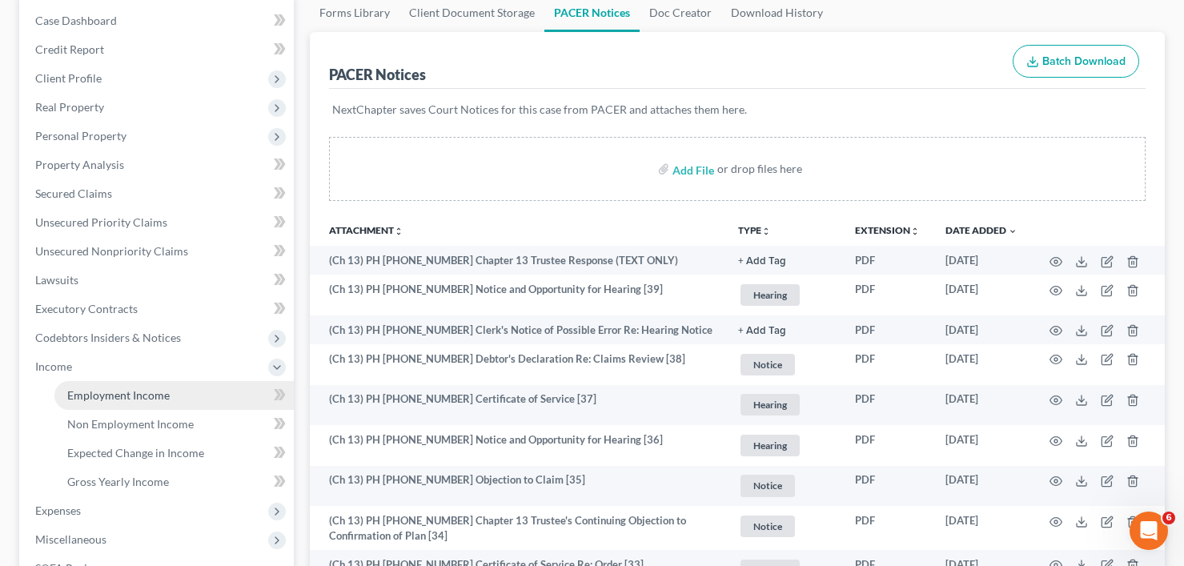
click at [171, 397] on link "Employment Income" at bounding box center [173, 395] width 239 height 29
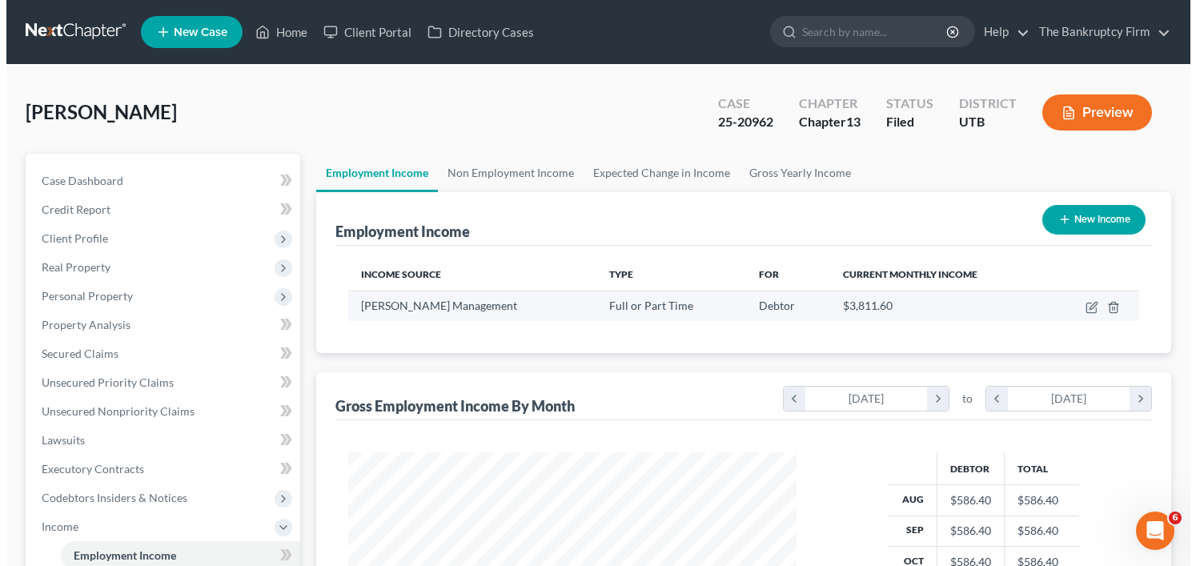
scroll to position [287, 480]
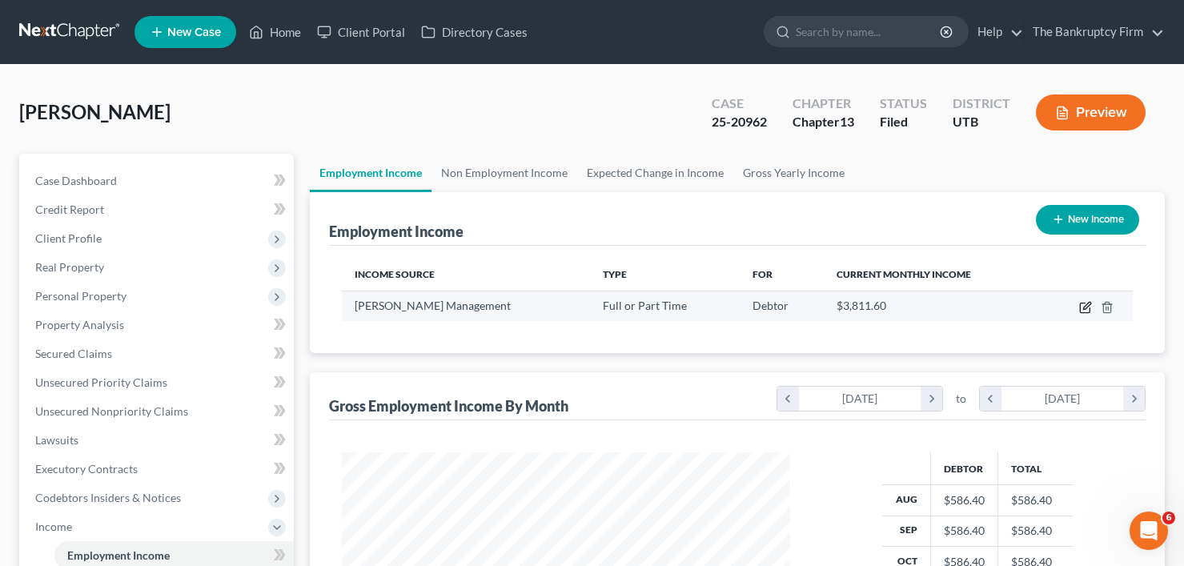
click at [1084, 311] on icon "button" at bounding box center [1085, 307] width 13 height 13
select select "0"
select select "3"
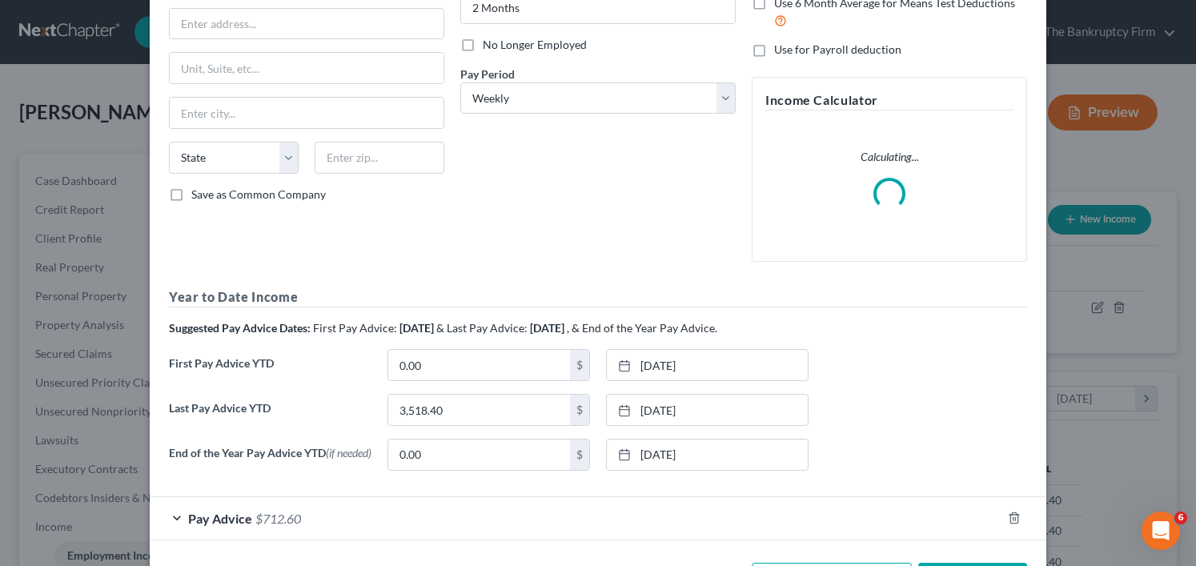
scroll to position [240, 0]
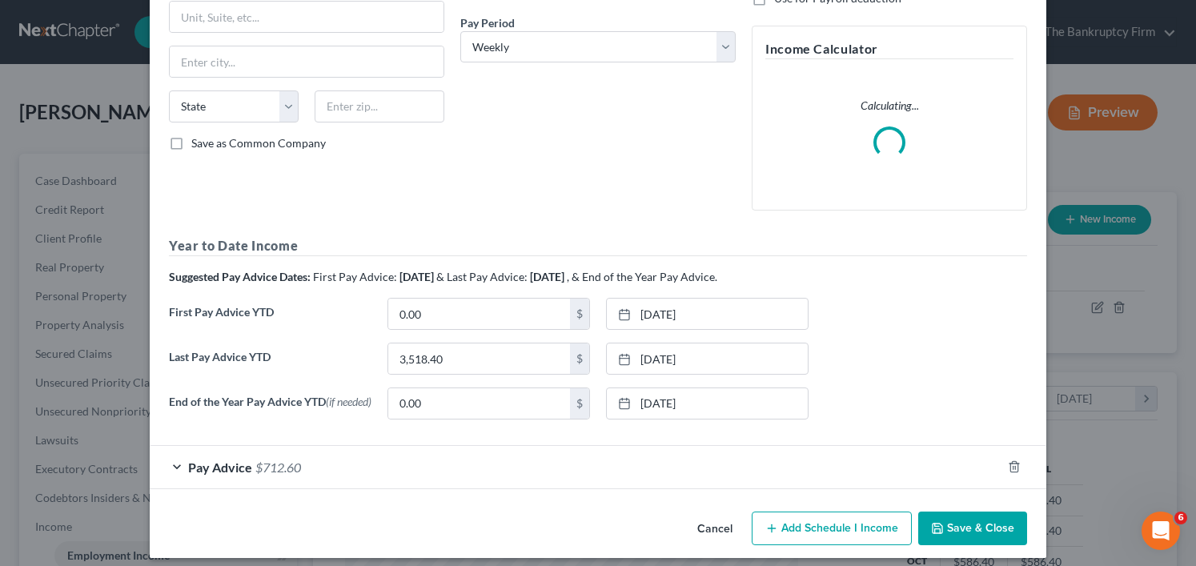
click at [580, 466] on div "Pay Advice $712.60" at bounding box center [576, 467] width 852 height 42
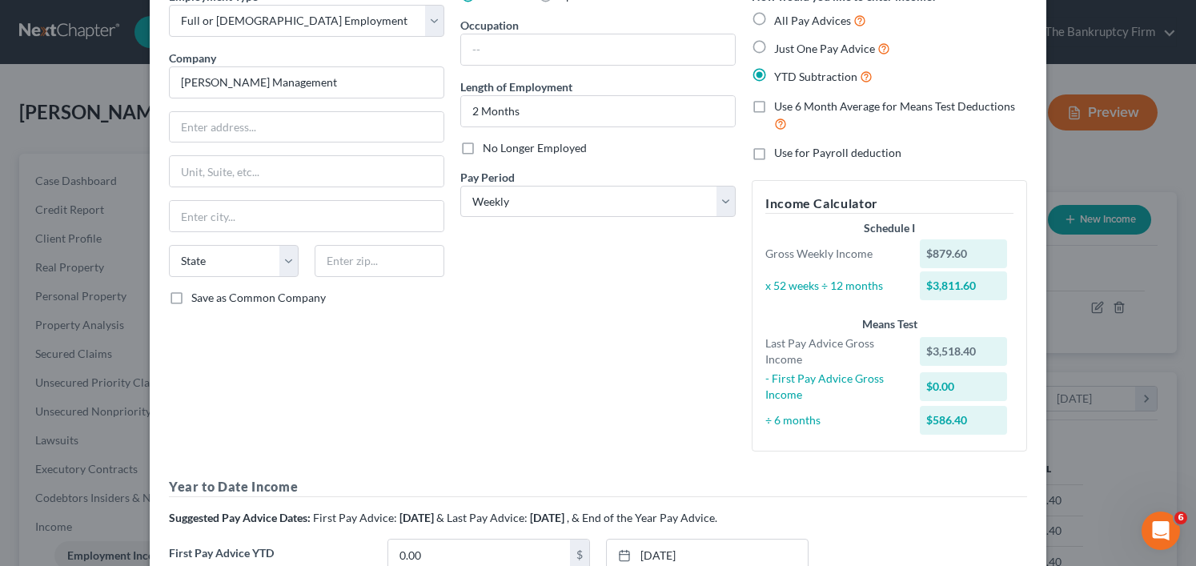
scroll to position [0, 0]
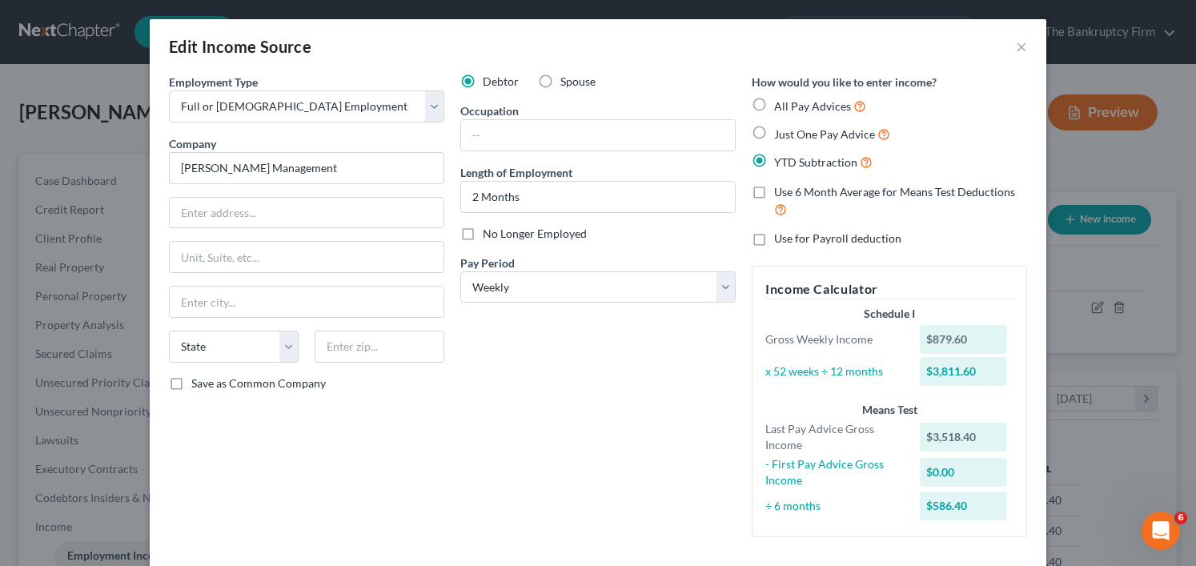
click at [483, 231] on label "No Longer Employed" at bounding box center [535, 234] width 104 height 16
click at [489, 231] on input "No Longer Employed" at bounding box center [494, 231] width 10 height 10
checkbox input "true"
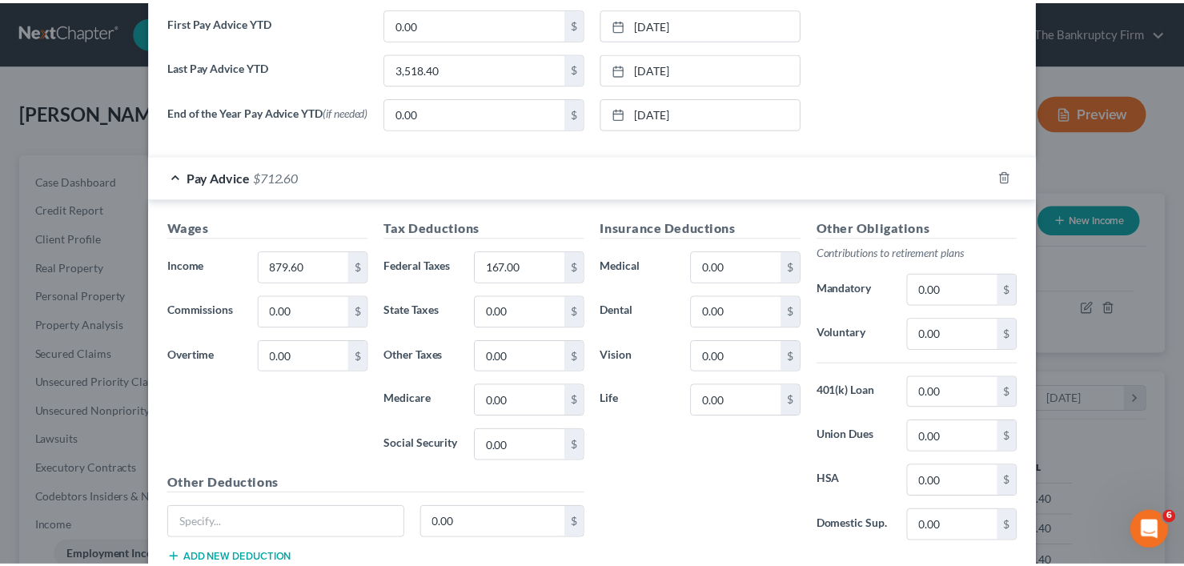
scroll to position [733, 0]
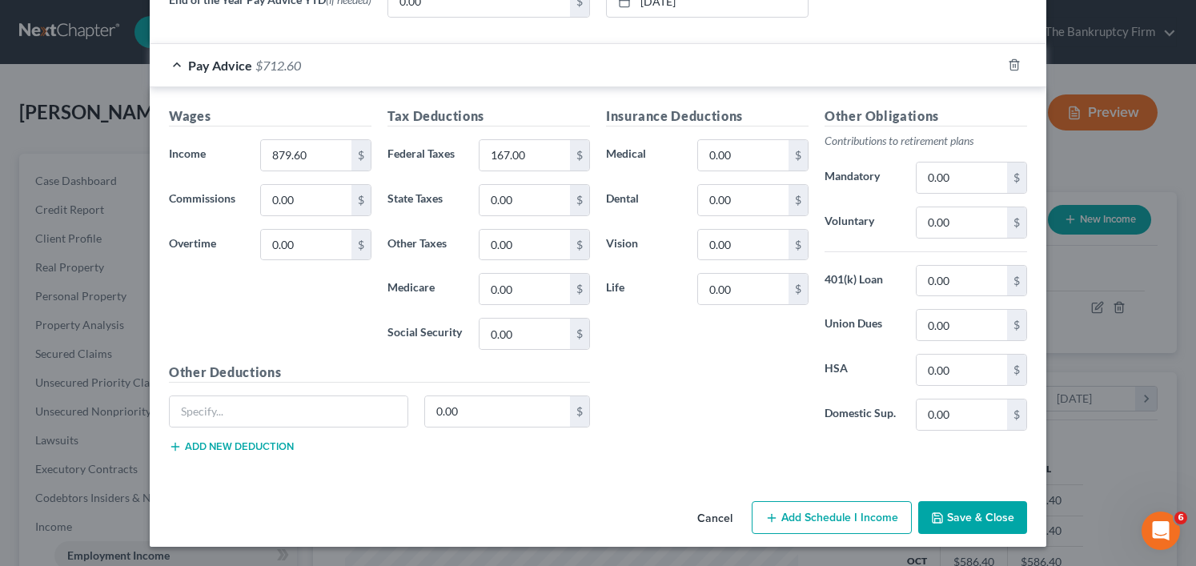
click at [962, 518] on button "Save & Close" at bounding box center [972, 518] width 109 height 34
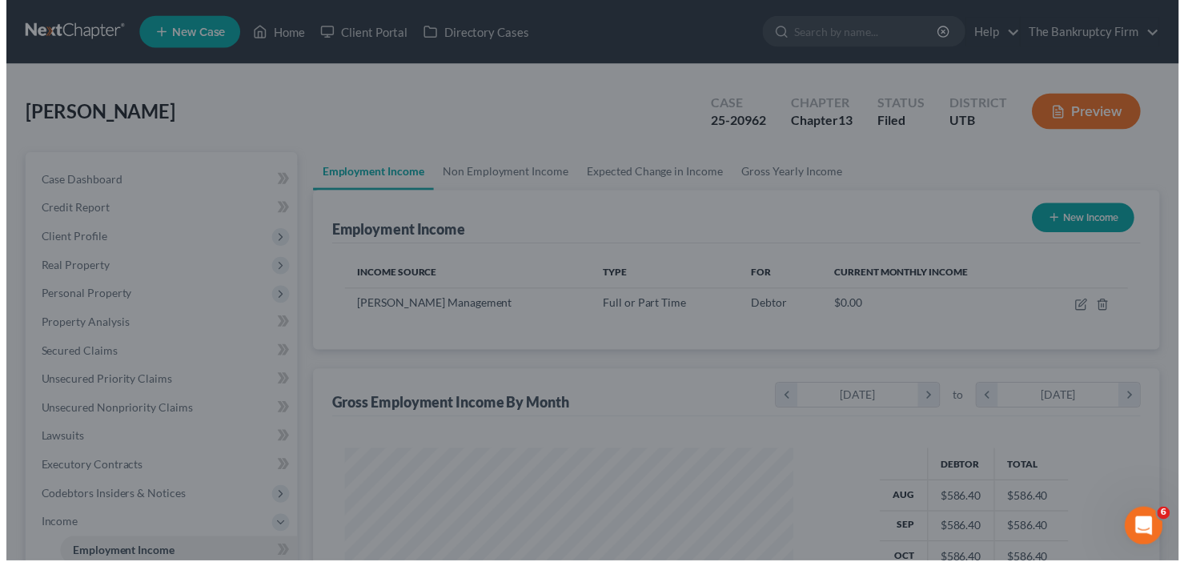
scroll to position [800381, 800187]
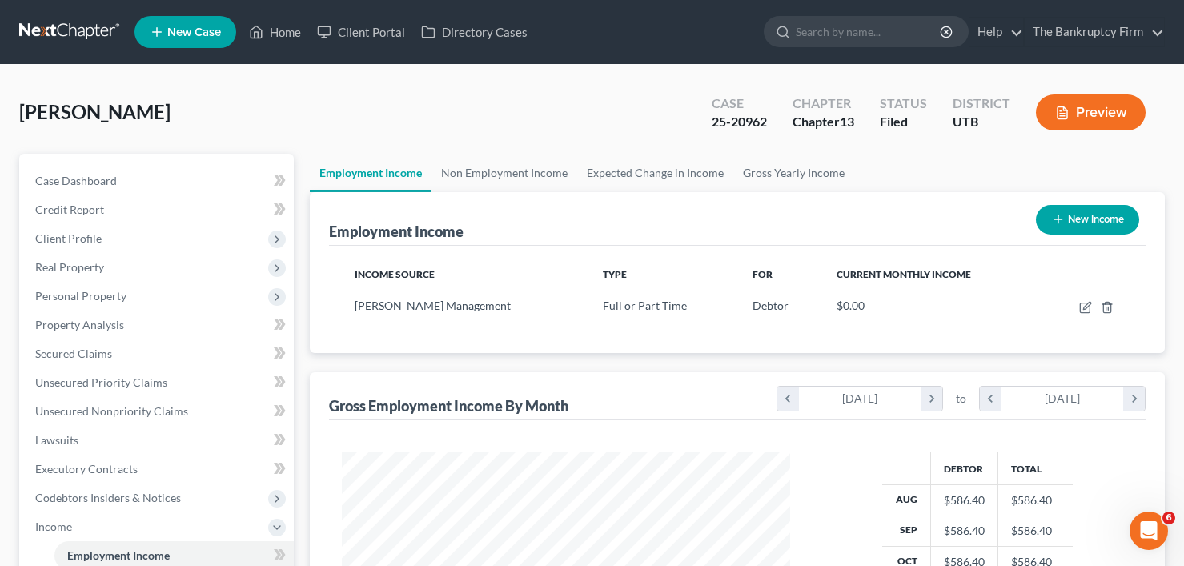
click at [1065, 210] on button "New Income" at bounding box center [1087, 220] width 103 height 30
select select "0"
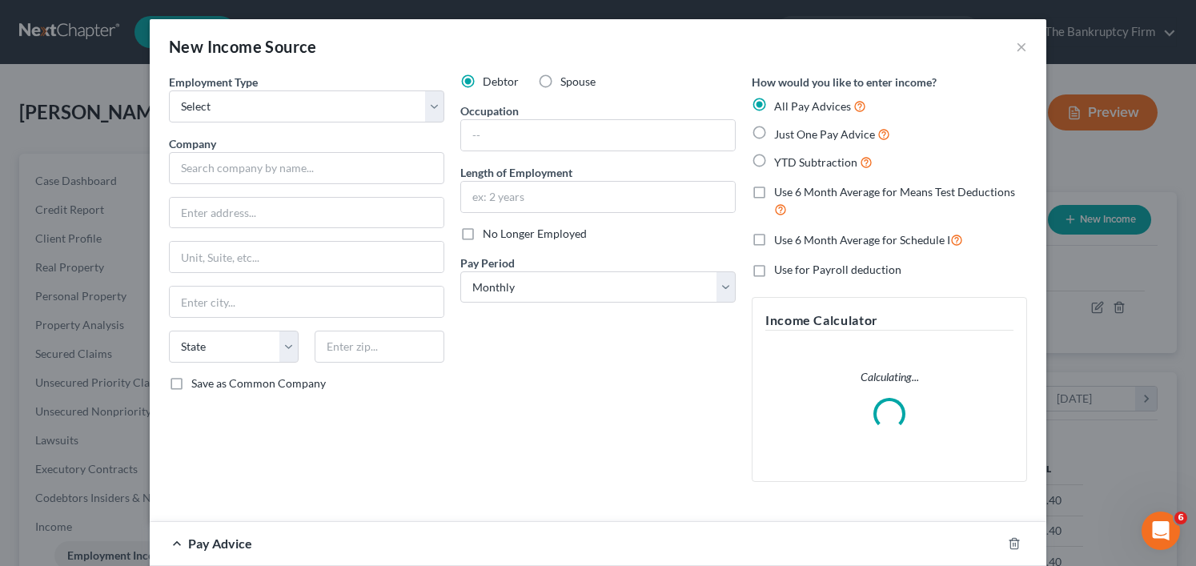
scroll to position [287, 486]
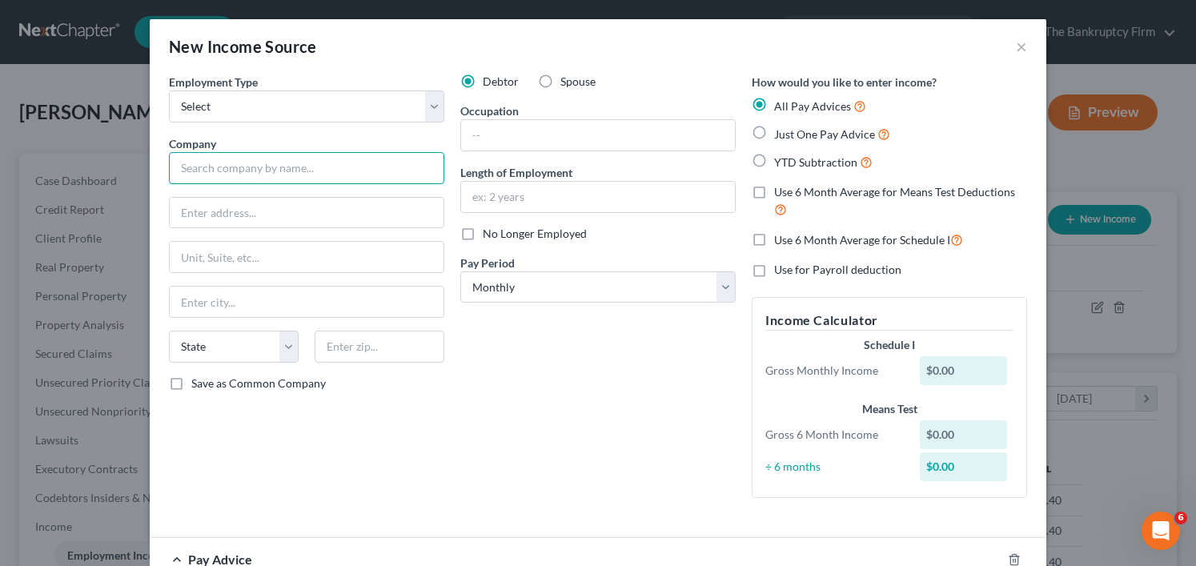
click at [232, 172] on input "text" at bounding box center [306, 168] width 275 height 32
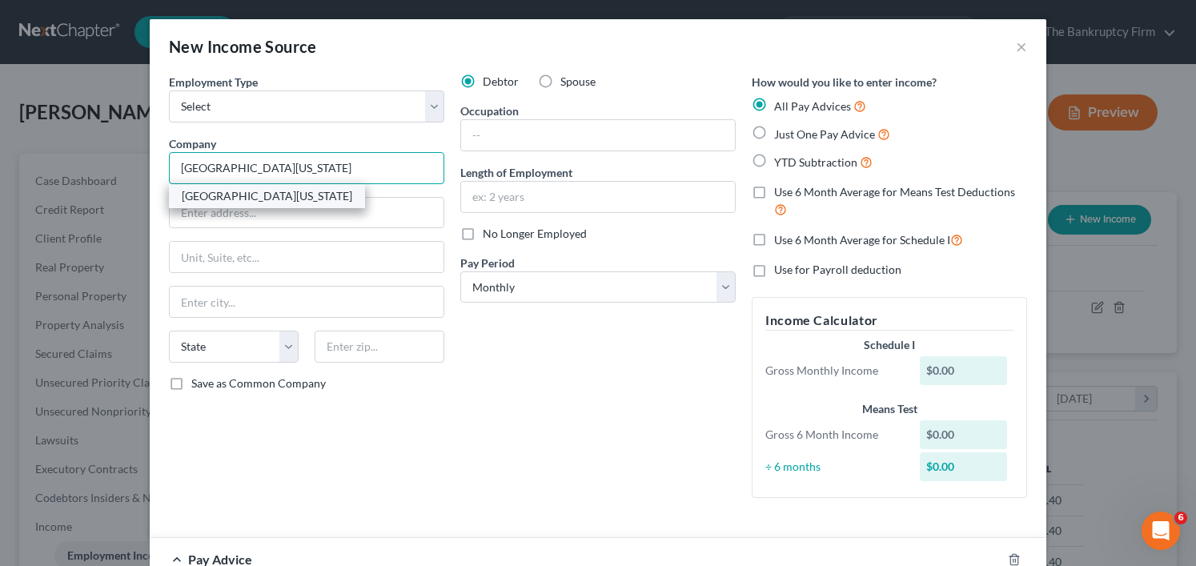
type input "University of Utah"
click at [231, 191] on div "University of Utah" at bounding box center [267, 196] width 171 height 16
type input "250 E 200 S, Ste 125"
type input "Salt Lake City"
select select "46"
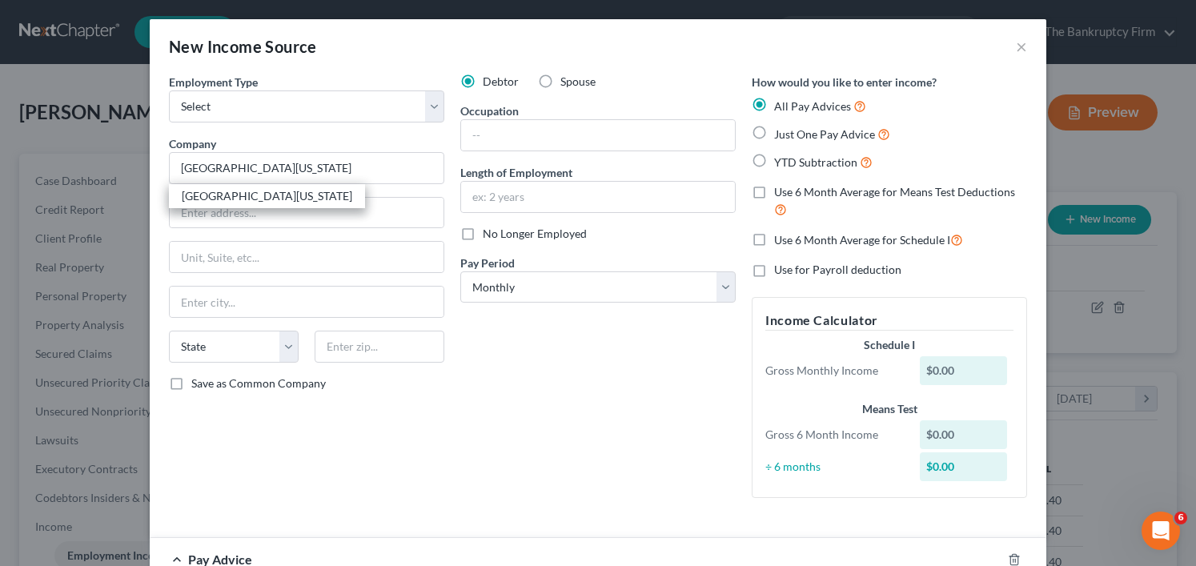
type input "84111"
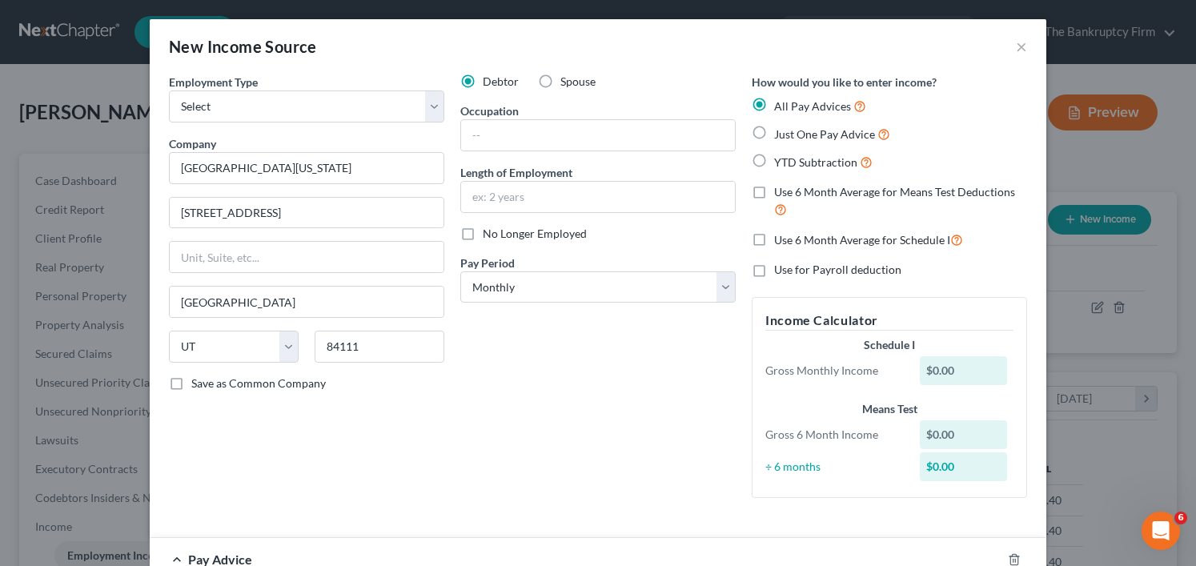
click at [352, 492] on div "Employment Type * Select Full or Part Time Employment Self Employment Company *…" at bounding box center [306, 292] width 291 height 437
click at [550, 279] on select "Select Monthly Twice Monthly Every Other Week Weekly" at bounding box center [597, 287] width 275 height 32
click at [460, 271] on select "Select Monthly Twice Monthly Every Other Week Weekly" at bounding box center [597, 287] width 275 height 32
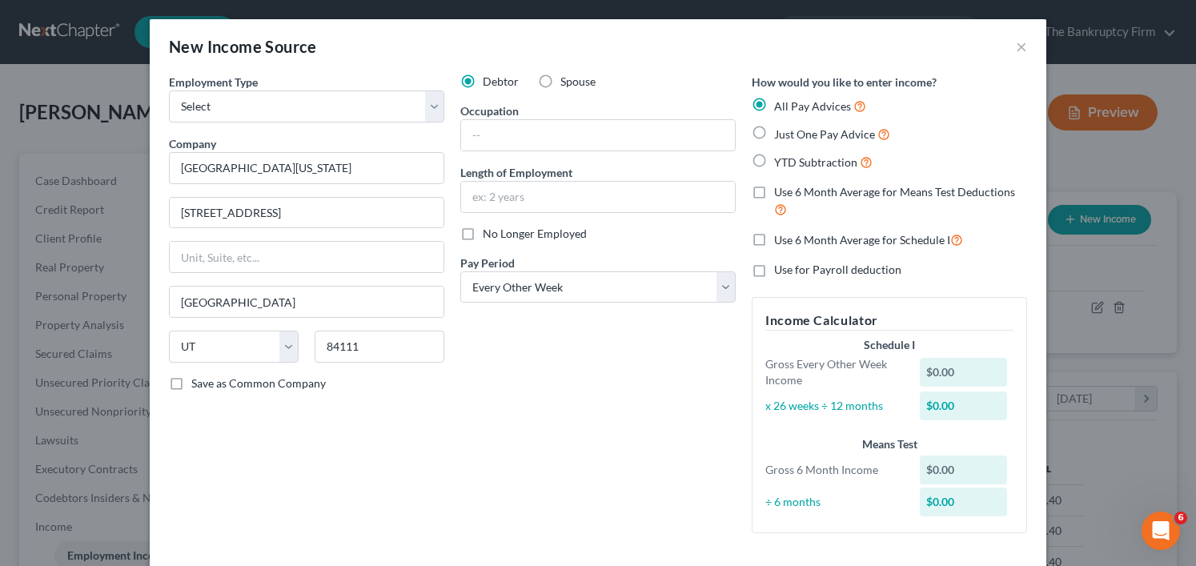
click at [362, 495] on div "Employment Type * Select Full or Part Time Employment Self Employment Company *…" at bounding box center [306, 310] width 291 height 472
click at [523, 284] on select "Select Monthly Twice Monthly Every Other Week Weekly" at bounding box center [597, 287] width 275 height 32
select select "1"
click at [460, 271] on select "Select Monthly Twice Monthly Every Other Week Weekly" at bounding box center [597, 287] width 275 height 32
click at [372, 442] on div "Employment Type * Select Full or Part Time Employment Self Employment Company *…" at bounding box center [306, 308] width 291 height 469
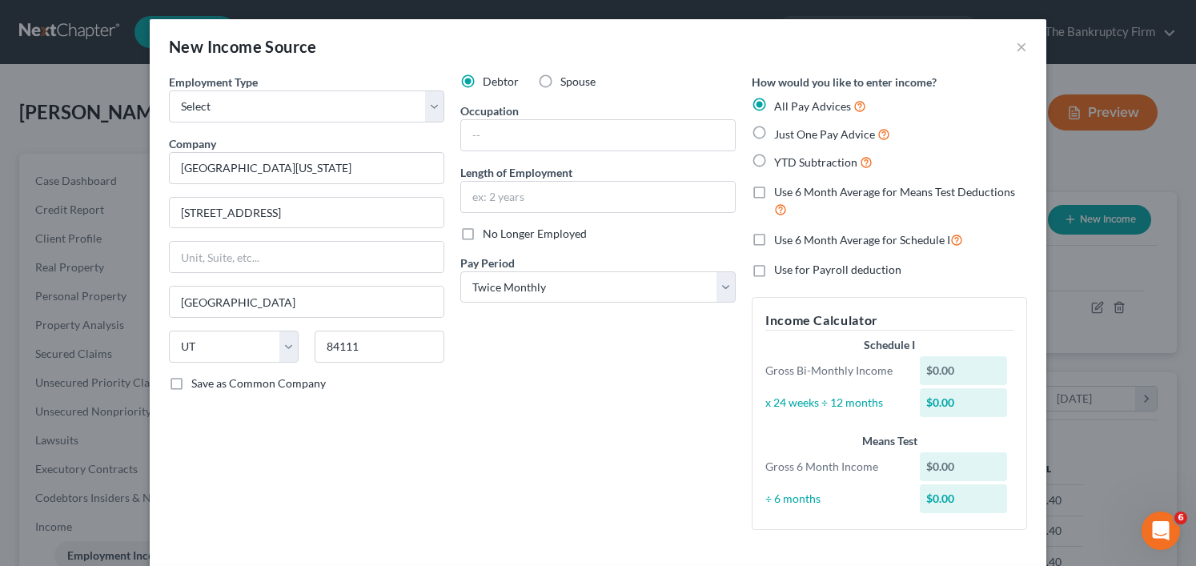
click at [521, 354] on div "Debtor Spouse Occupation Length of Employment No Longer Employed Pay Period * S…" at bounding box center [597, 308] width 291 height 469
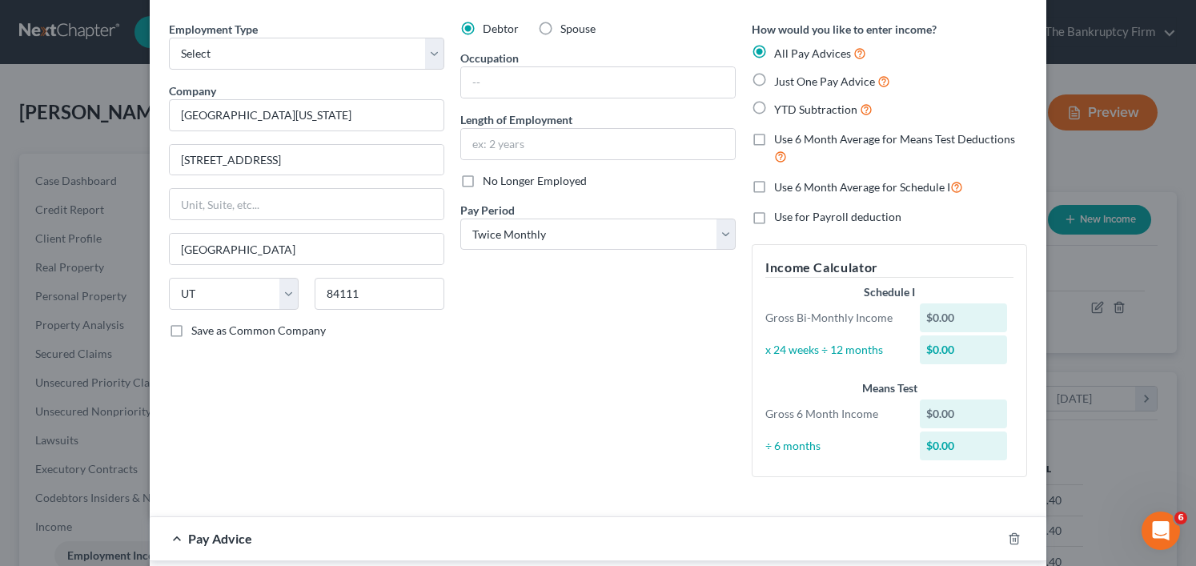
scroll to position [80, 0]
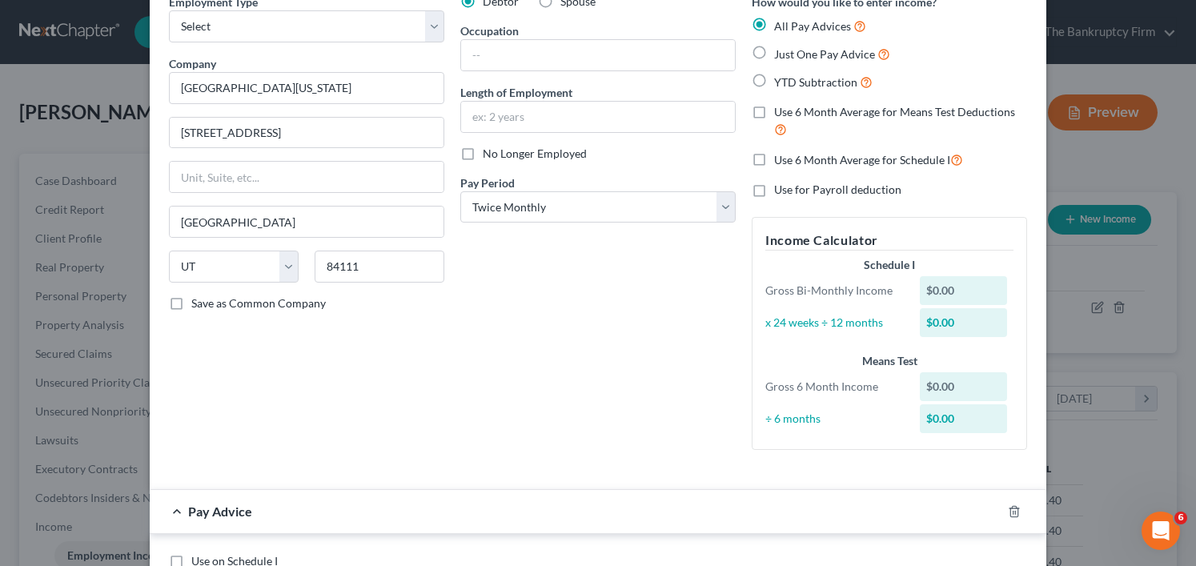
click at [774, 57] on label "Just One Pay Advice" at bounding box center [832, 54] width 116 height 18
click at [781, 55] on input "Just One Pay Advice" at bounding box center [786, 50] width 10 height 10
radio input "true"
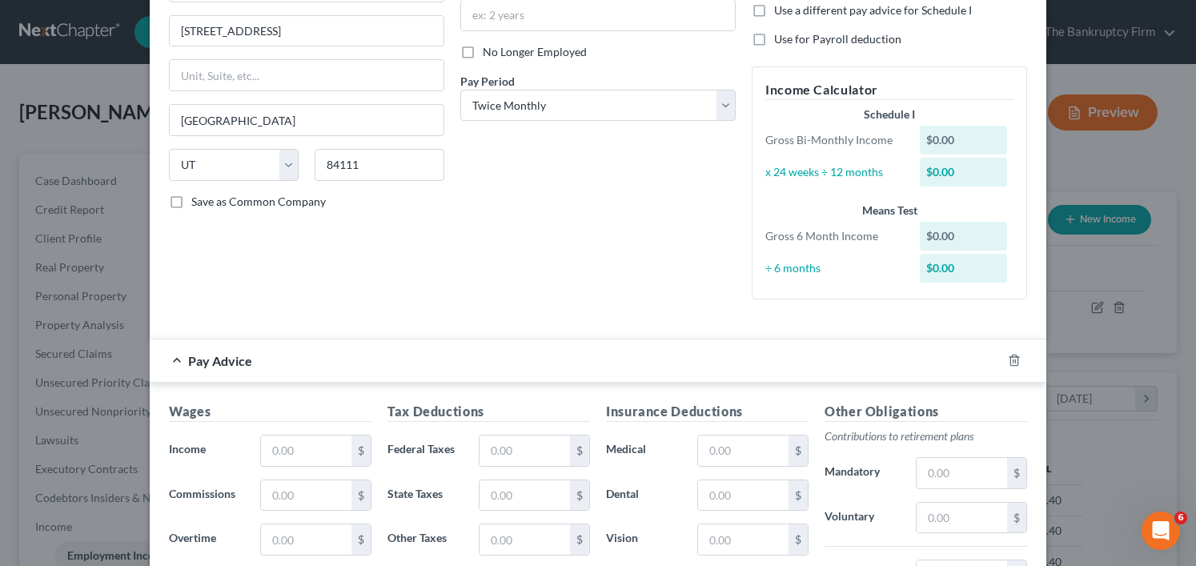
scroll to position [400, 0]
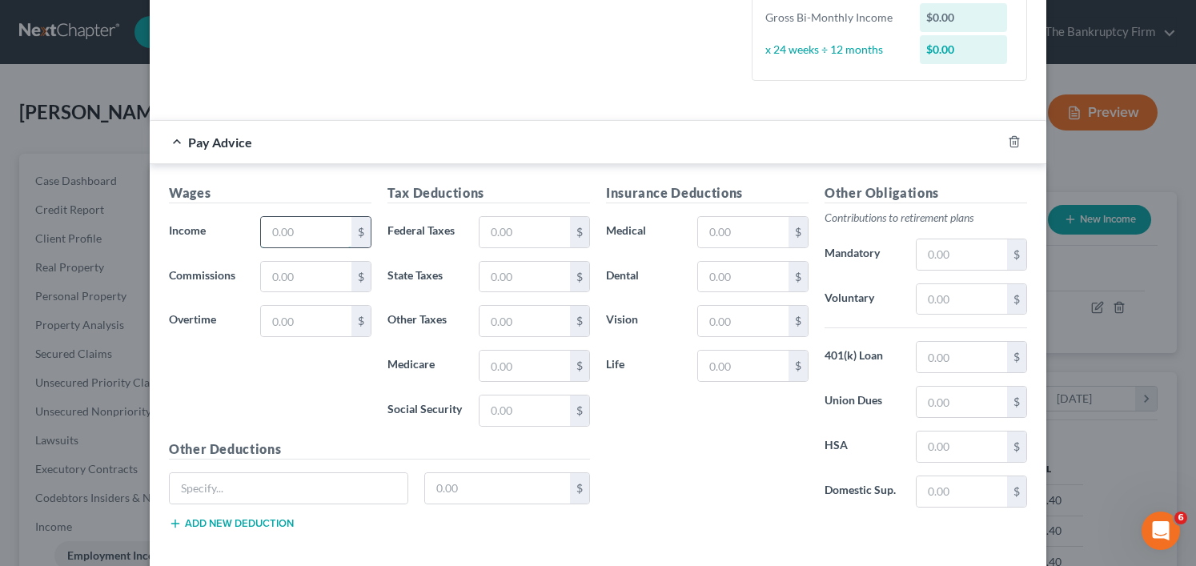
click at [314, 226] on input "text" at bounding box center [306, 232] width 90 height 30
type input "1,668.83"
click at [525, 231] on input "text" at bounding box center [525, 232] width 90 height 30
type input "256.69"
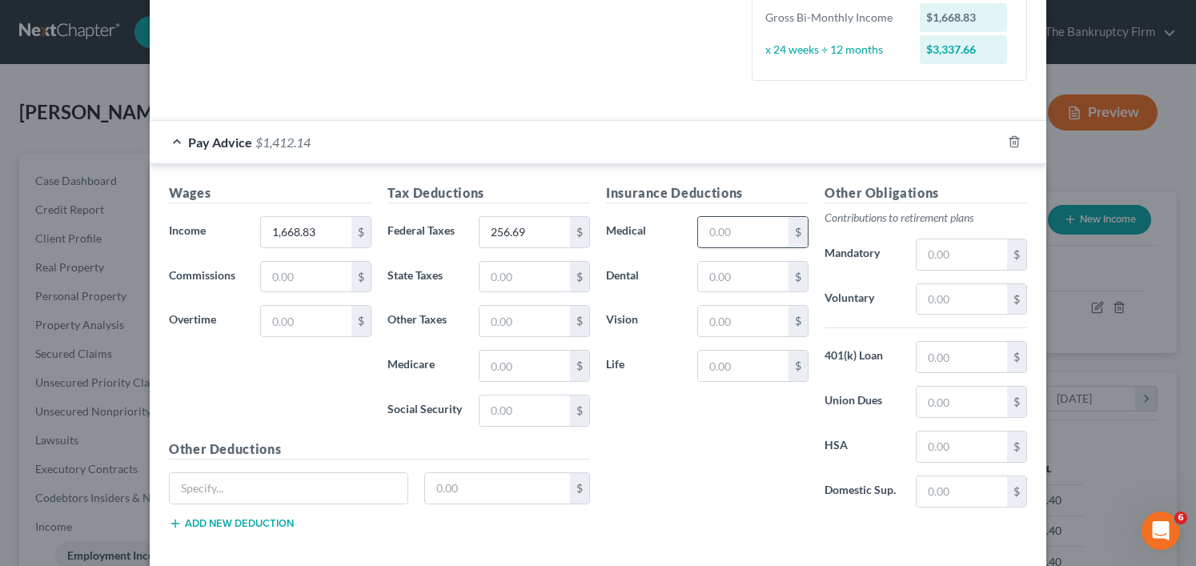
click at [728, 234] on input "text" at bounding box center [743, 232] width 90 height 30
click at [734, 234] on input "text" at bounding box center [743, 232] width 90 height 30
type input "1.31"
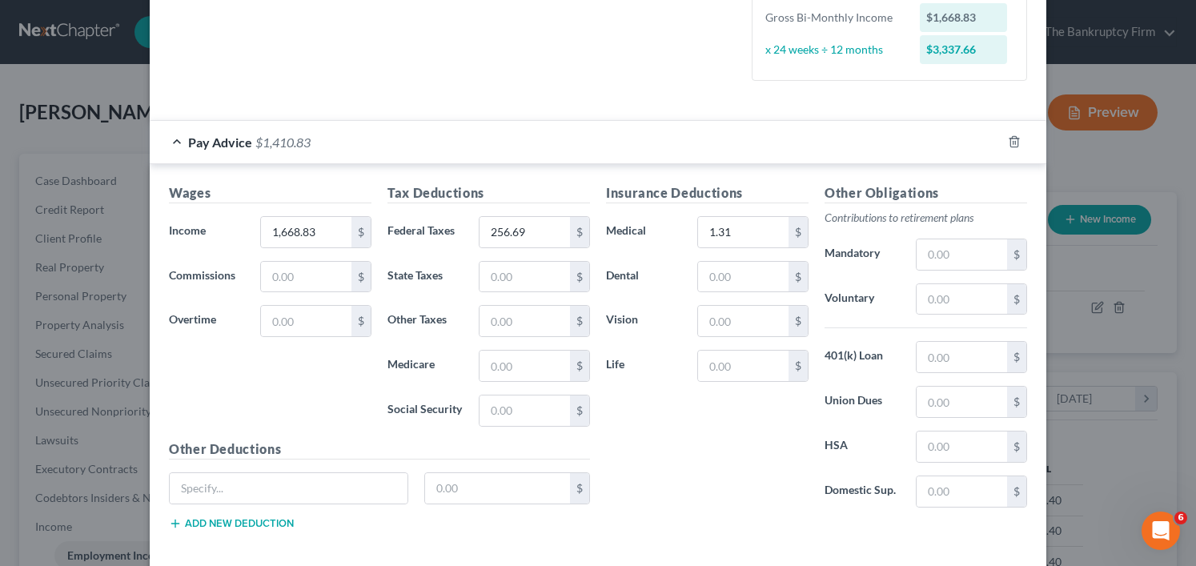
click at [338, 397] on div "Wages Income * 1,668.83 $ Commissions $ Overtime $" at bounding box center [270, 311] width 219 height 256
click at [936, 498] on input "text" at bounding box center [962, 491] width 90 height 30
paste input "178"
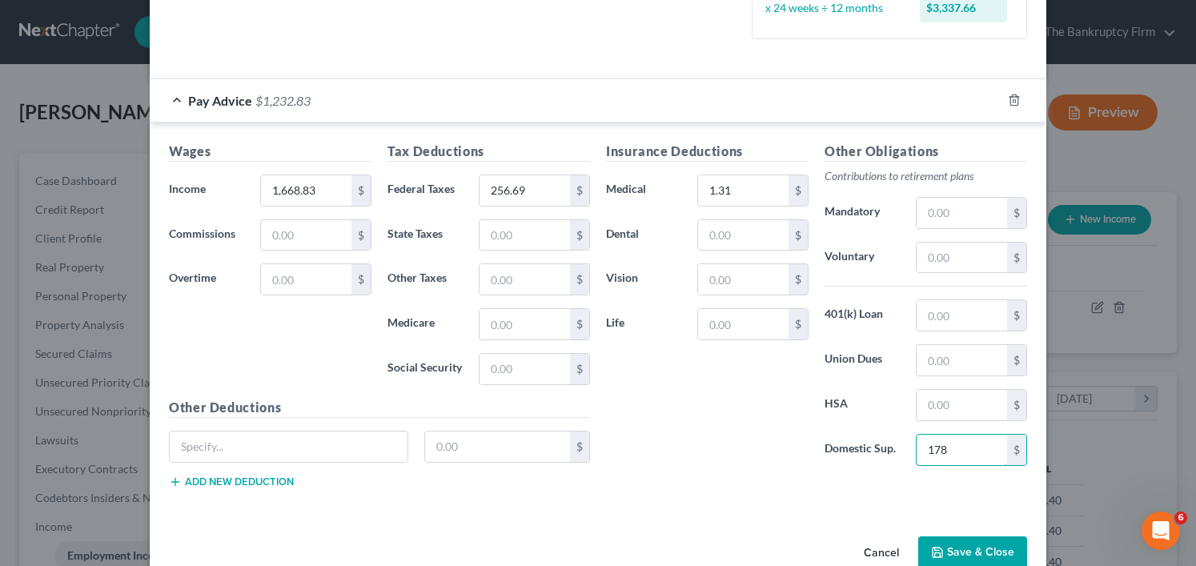
scroll to position [477, 0]
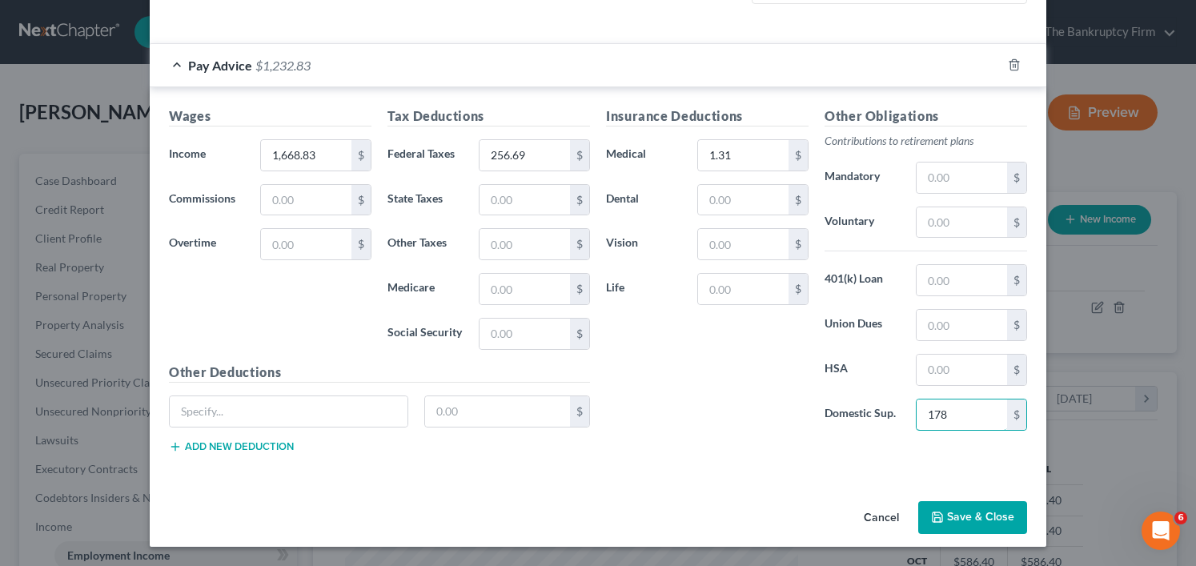
type input "178"
click at [933, 513] on icon "button" at bounding box center [938, 517] width 10 height 10
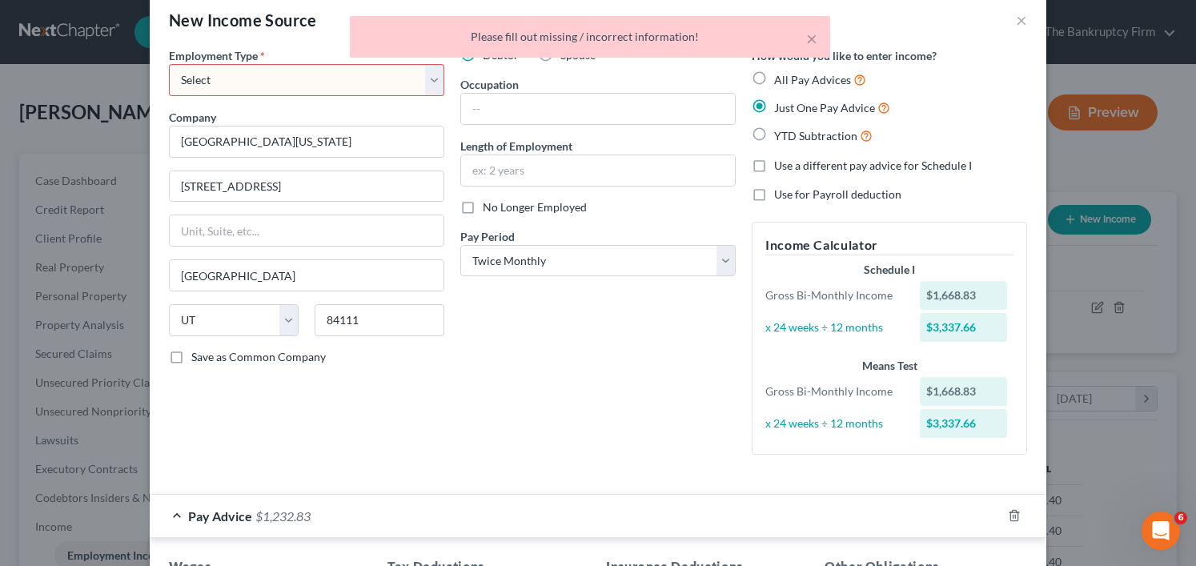
scroll to position [0, 0]
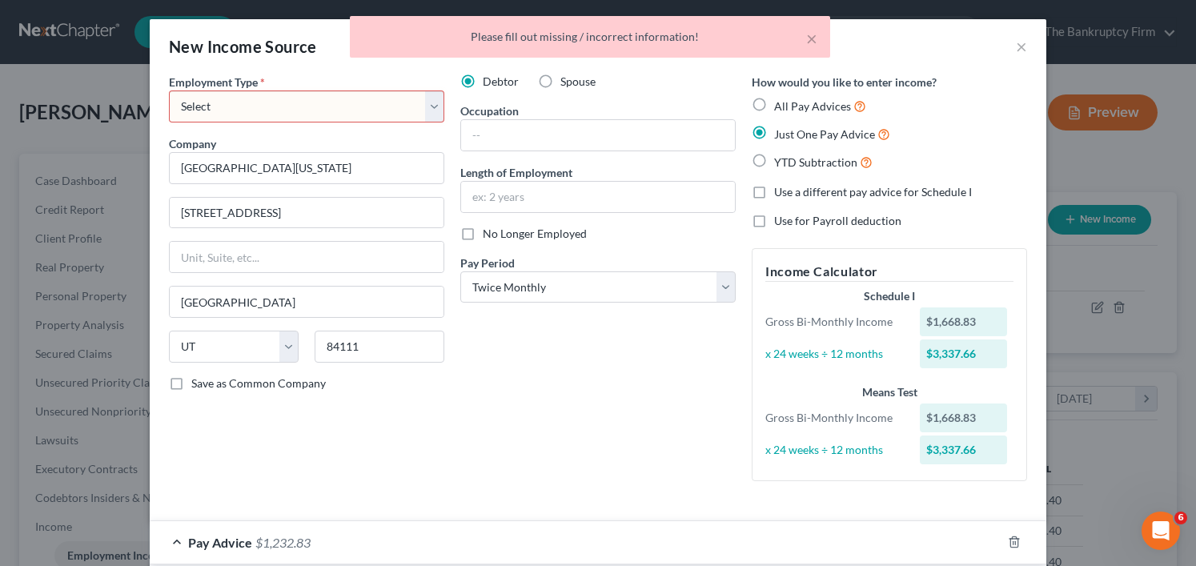
click at [275, 106] on select "Select Full or Part Time Employment Self Employment" at bounding box center [306, 106] width 275 height 32
select select "0"
click at [169, 90] on select "Select Full or Part Time Employment Self Employment" at bounding box center [306, 106] width 275 height 32
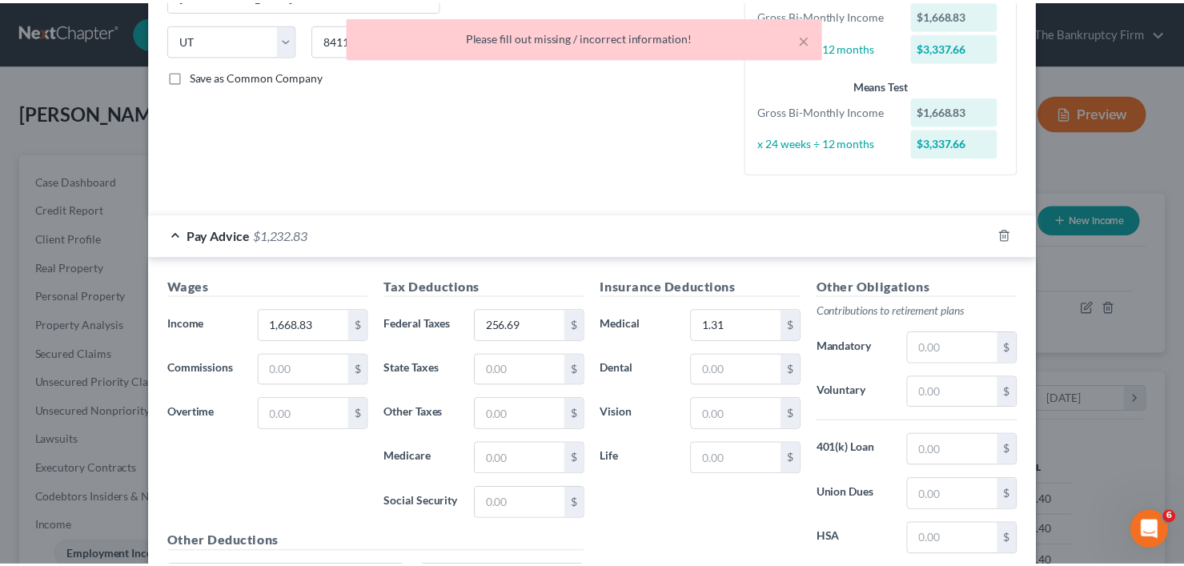
scroll to position [477, 0]
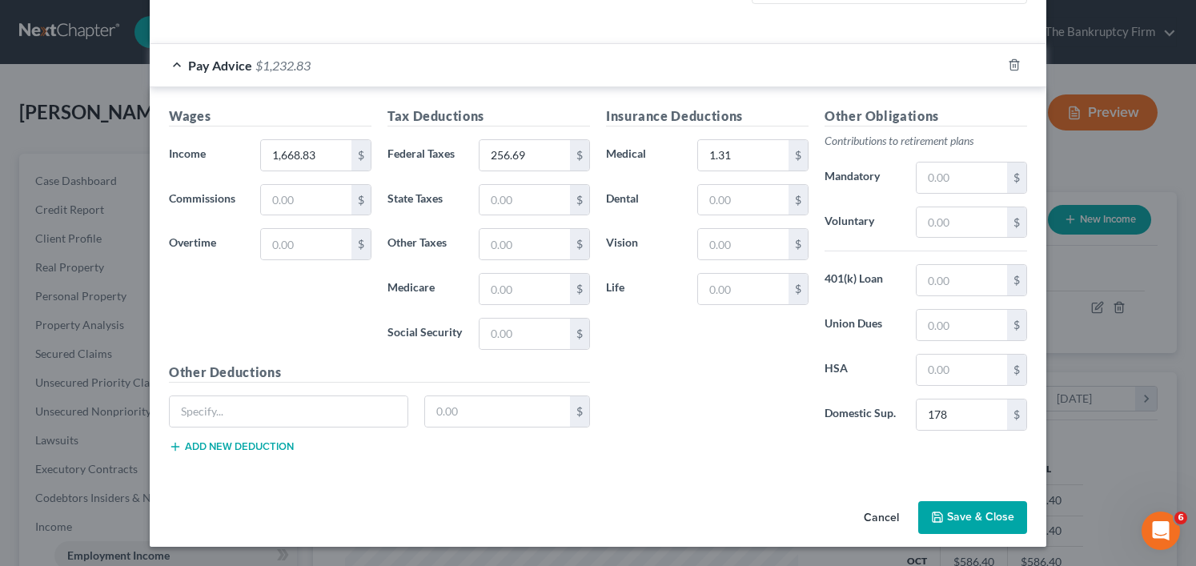
click at [969, 526] on button "Save & Close" at bounding box center [972, 518] width 109 height 34
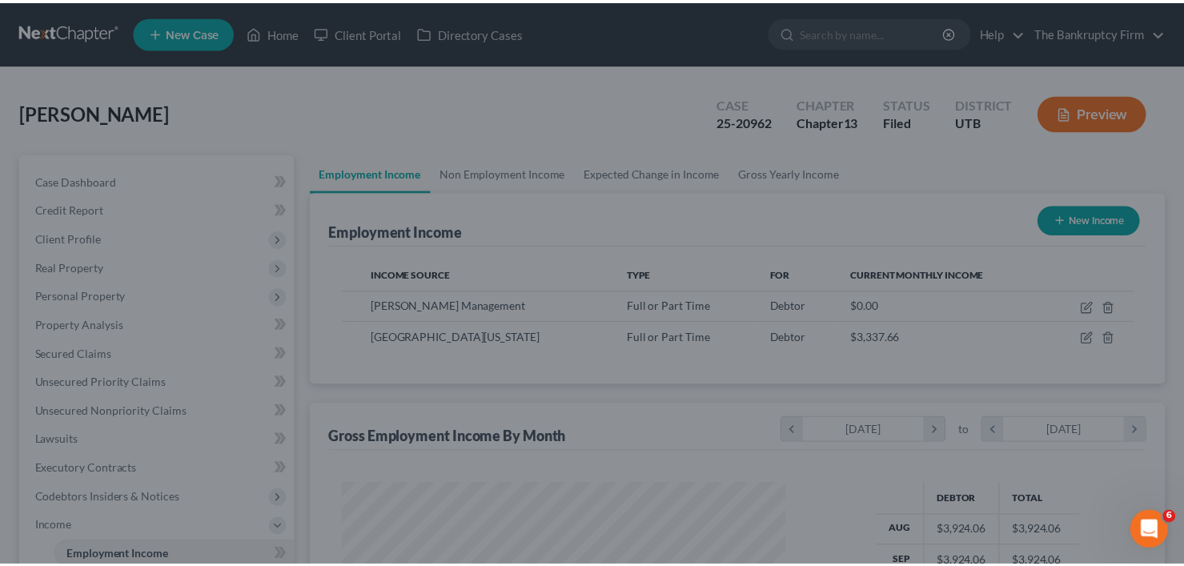
scroll to position [800381, 800187]
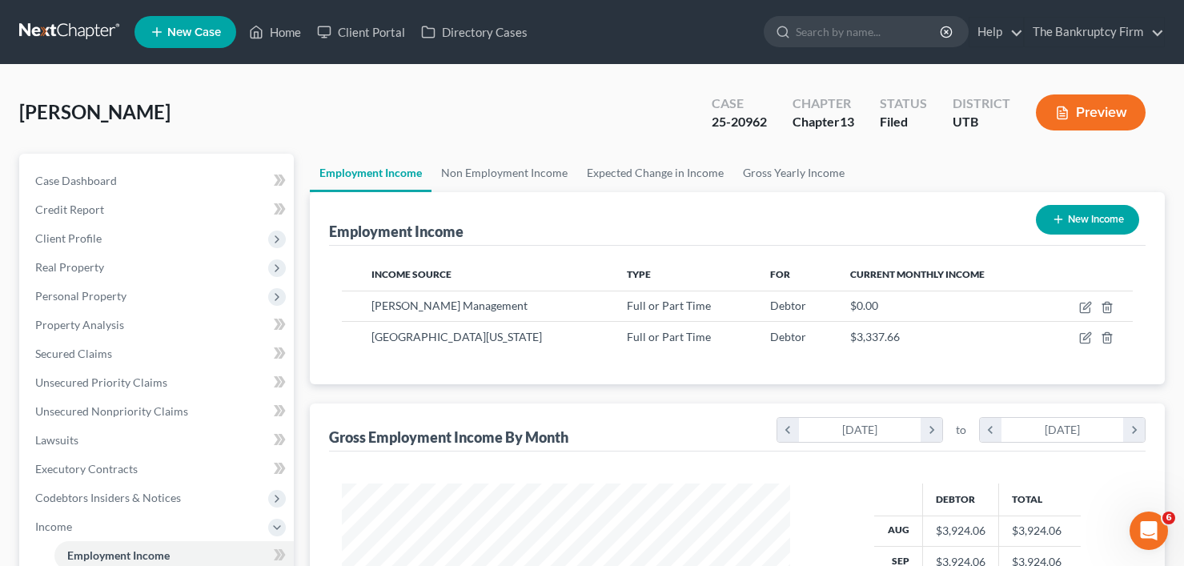
click at [356, 109] on div "Frikas, Mirsha Upgraded Case 25-20962 Chapter Chapter 13 Status Filed District …" at bounding box center [592, 119] width 1146 height 70
click at [288, 116] on div "Frikas, Mirsha Upgraded Case 25-20962 Chapter Chapter 13 Status Filed District …" at bounding box center [592, 119] width 1146 height 70
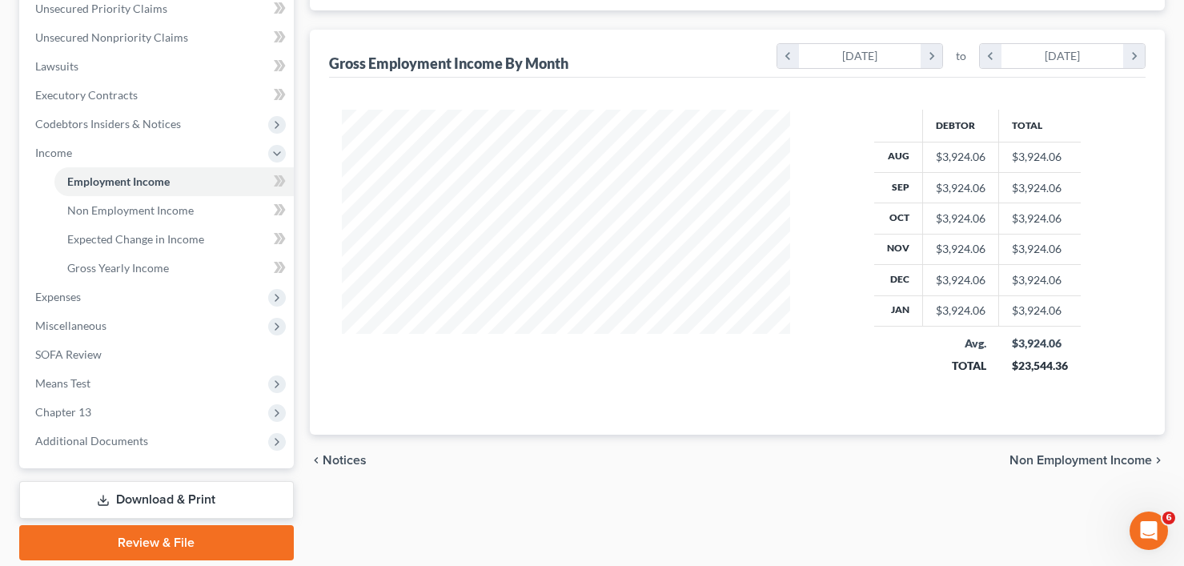
scroll to position [400, 0]
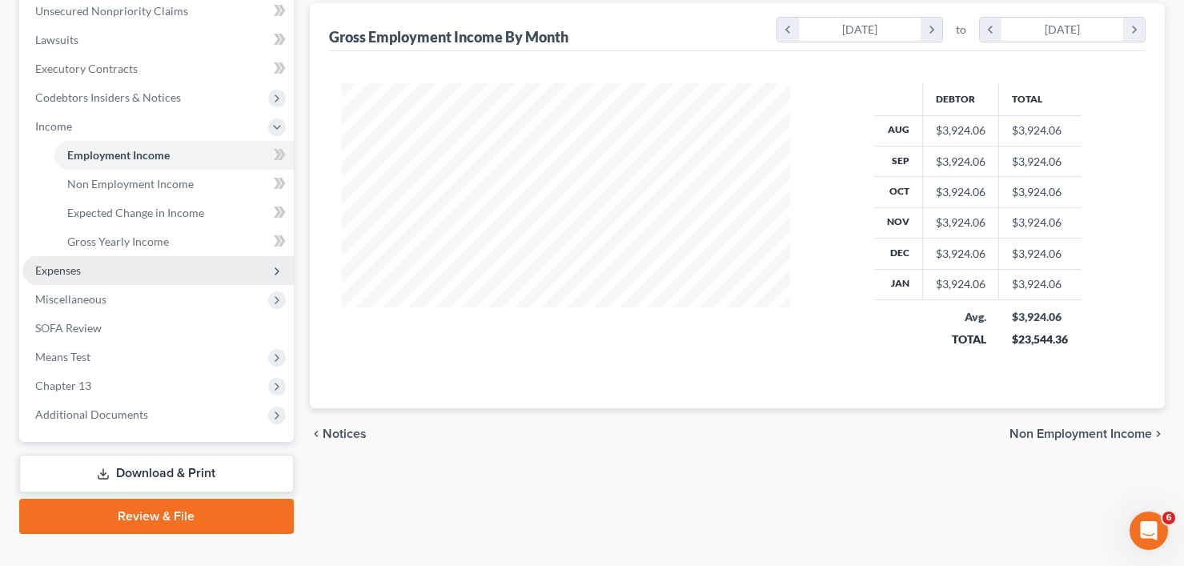
click at [98, 267] on span "Expenses" at bounding box center [157, 270] width 271 height 29
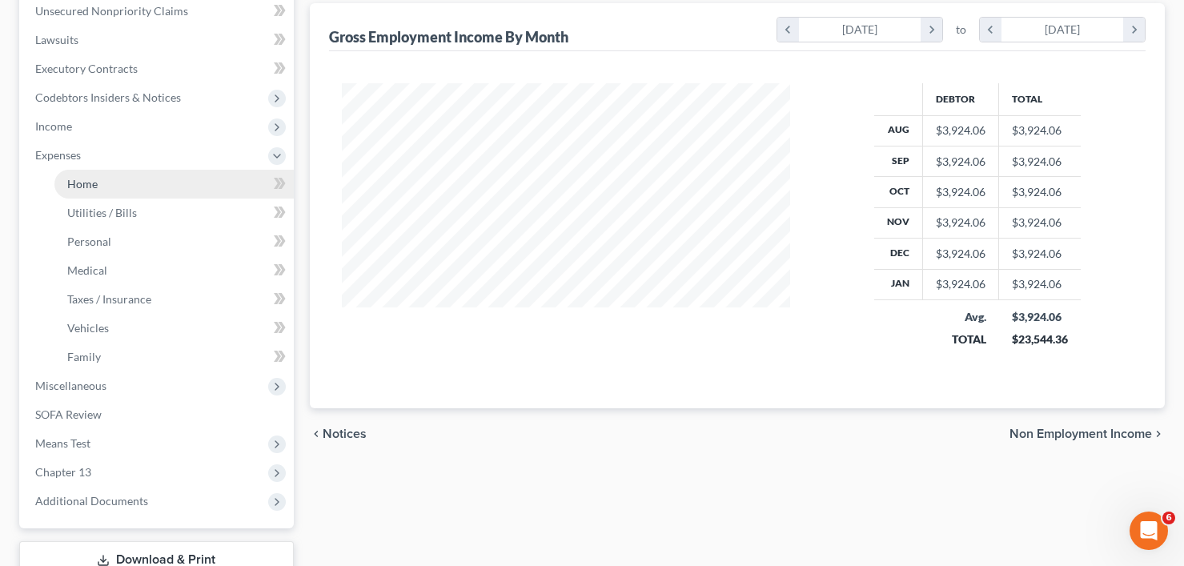
click at [132, 185] on link "Home" at bounding box center [173, 184] width 239 height 29
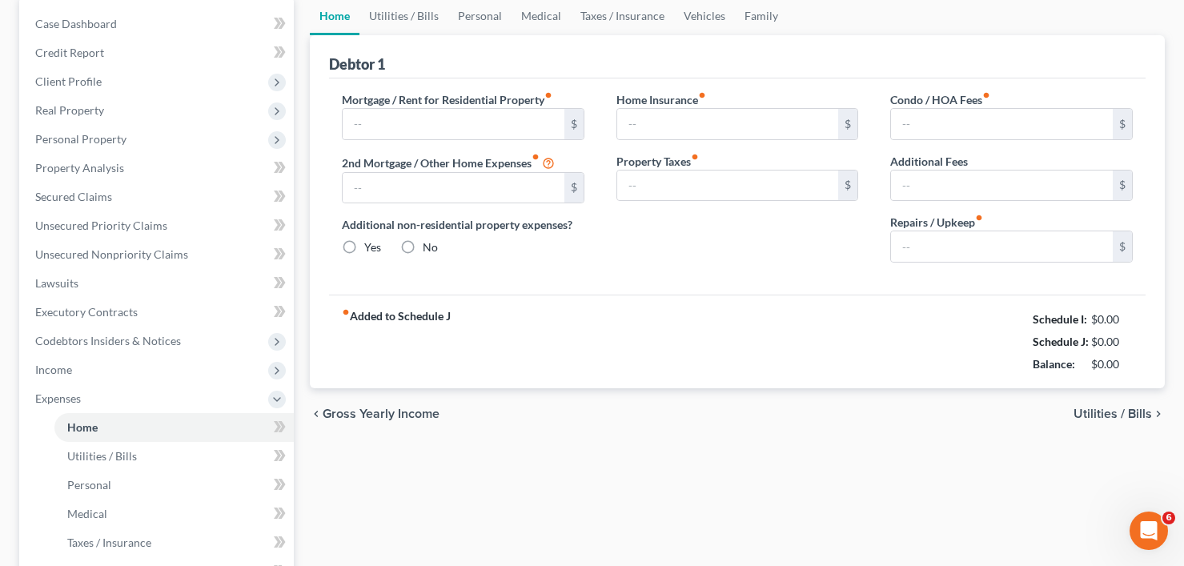
type input "800.00"
type input "0.00"
radio input "true"
type input "0.00"
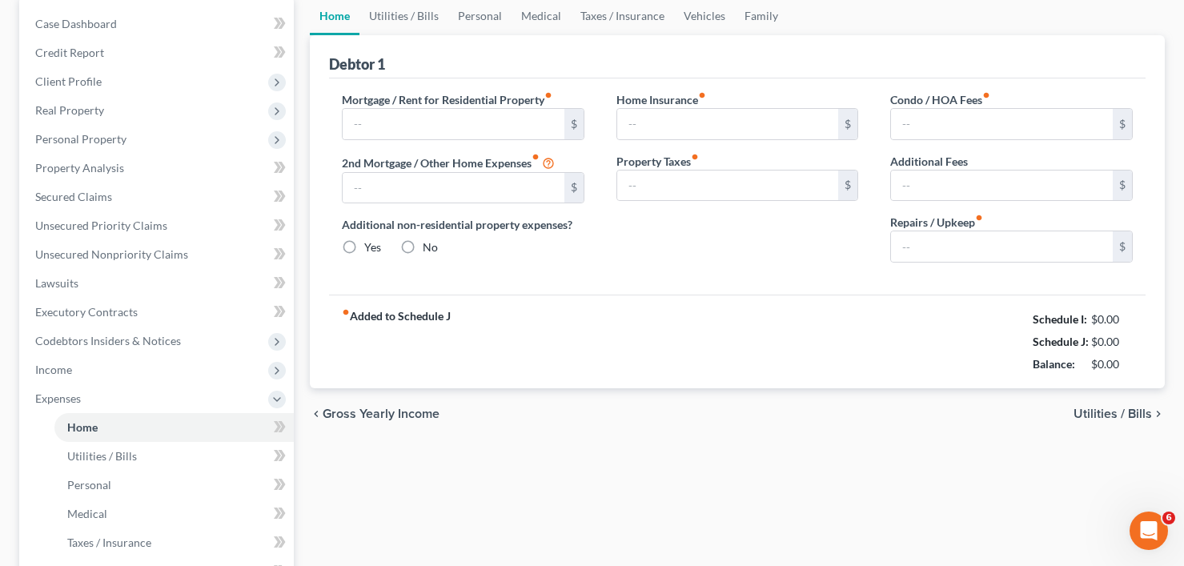
type input "0.00"
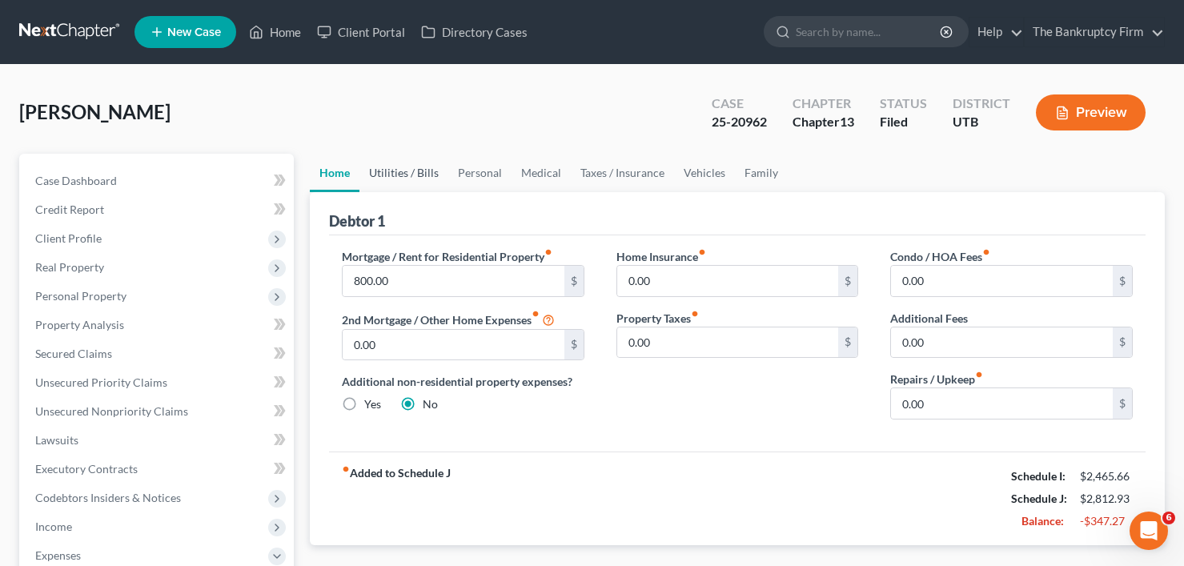
drag, startPoint x: 386, startPoint y: 174, endPoint x: 409, endPoint y: 171, distance: 23.4
click at [385, 172] on link "Utilities / Bills" at bounding box center [403, 173] width 89 height 38
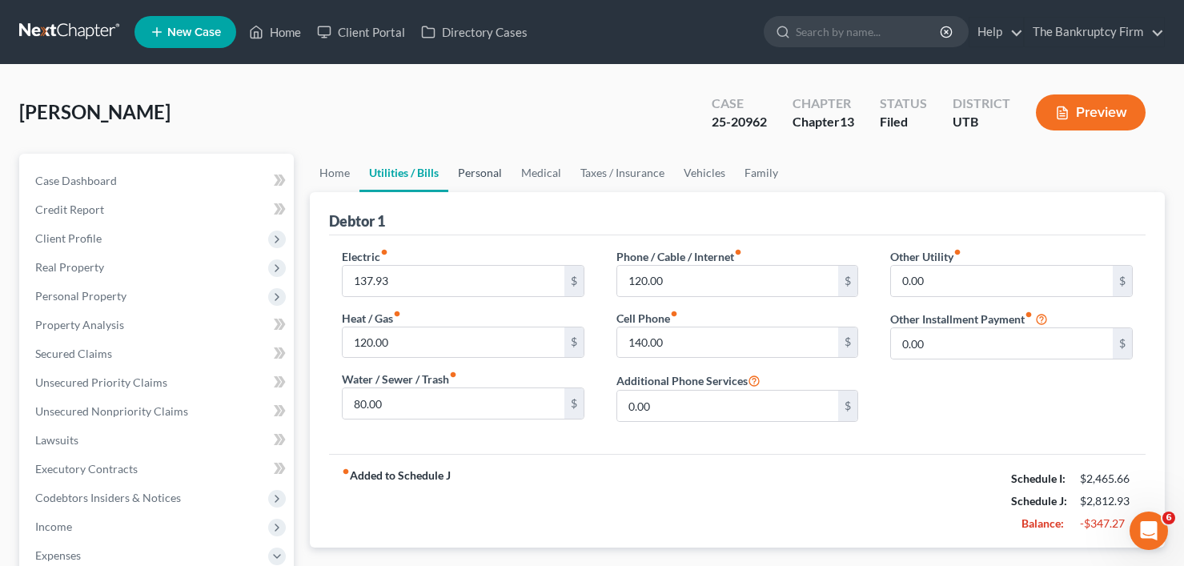
click at [481, 171] on link "Personal" at bounding box center [479, 173] width 63 height 38
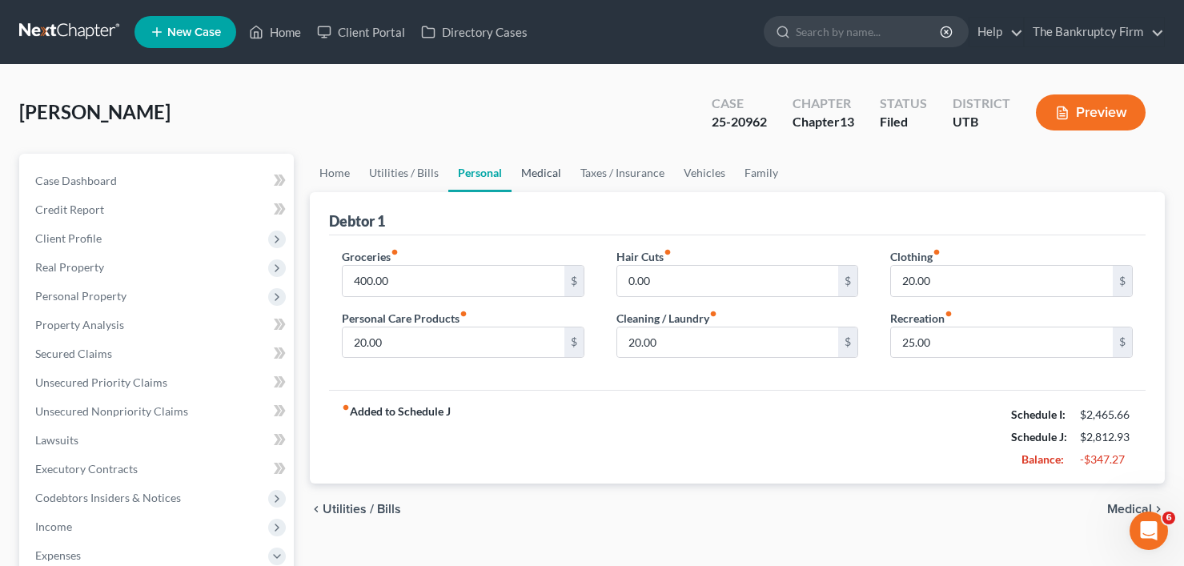
click at [540, 171] on link "Medical" at bounding box center [541, 173] width 59 height 38
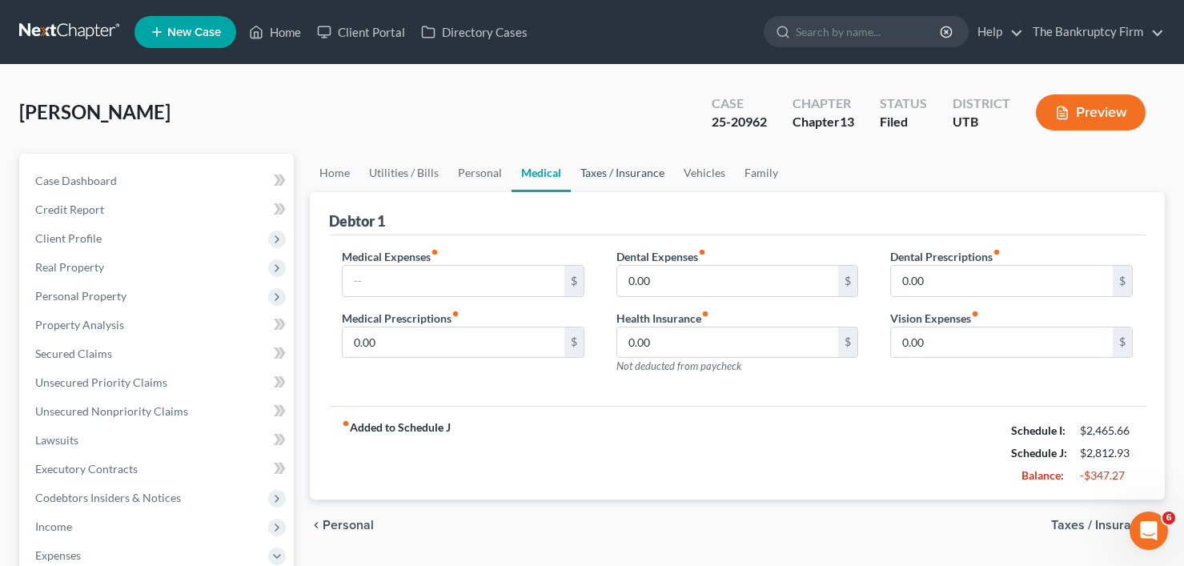
click at [609, 171] on link "Taxes / Insurance" at bounding box center [622, 173] width 103 height 38
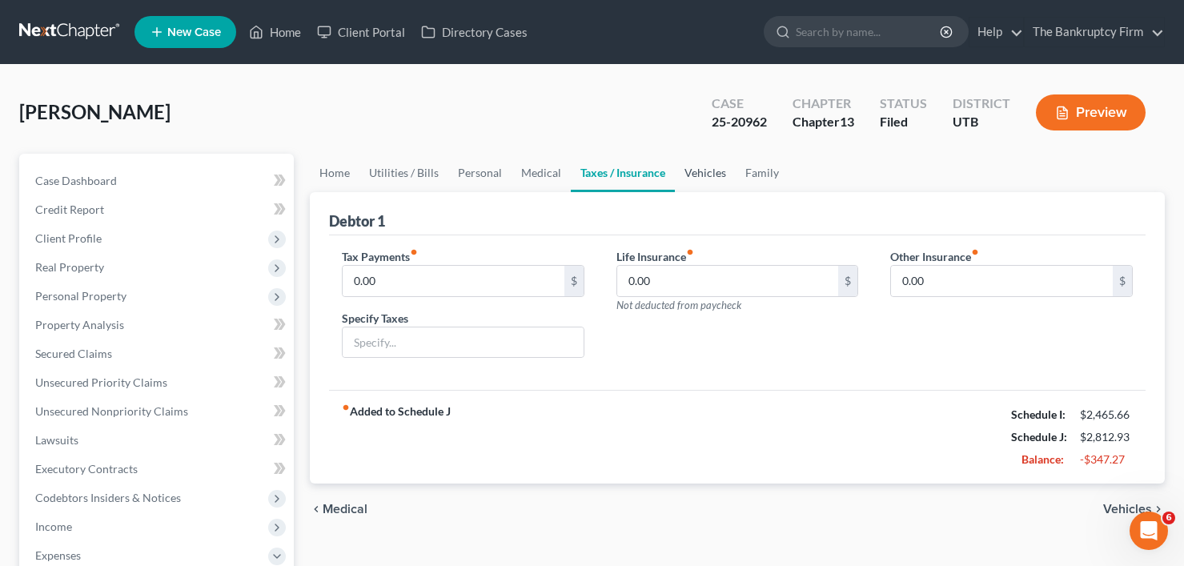
click at [696, 177] on link "Vehicles" at bounding box center [705, 173] width 61 height 38
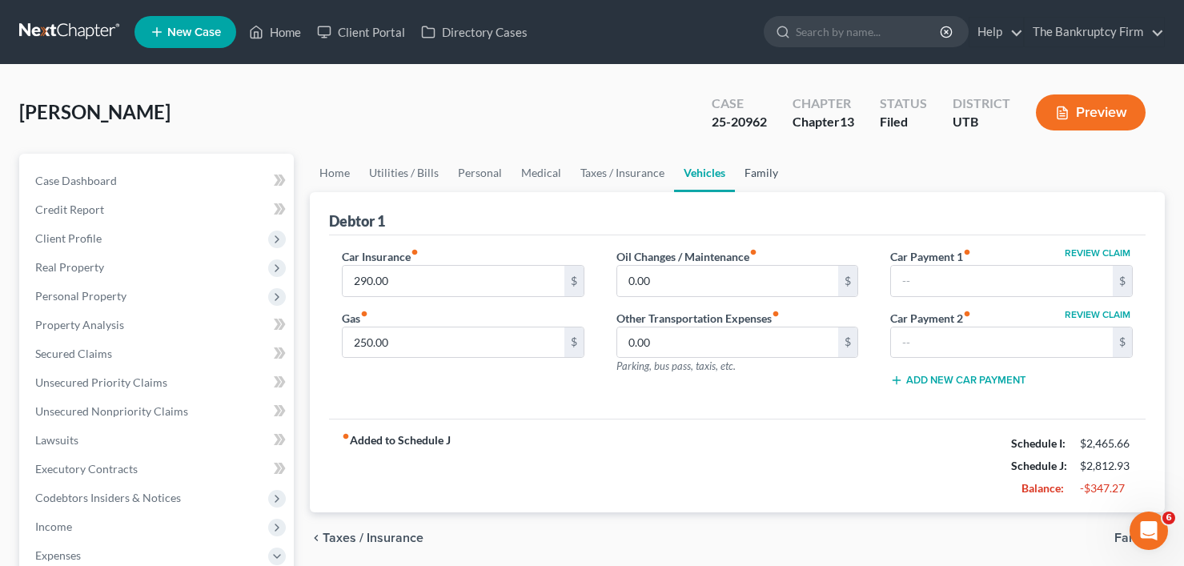
click at [749, 175] on link "Family" at bounding box center [761, 173] width 53 height 38
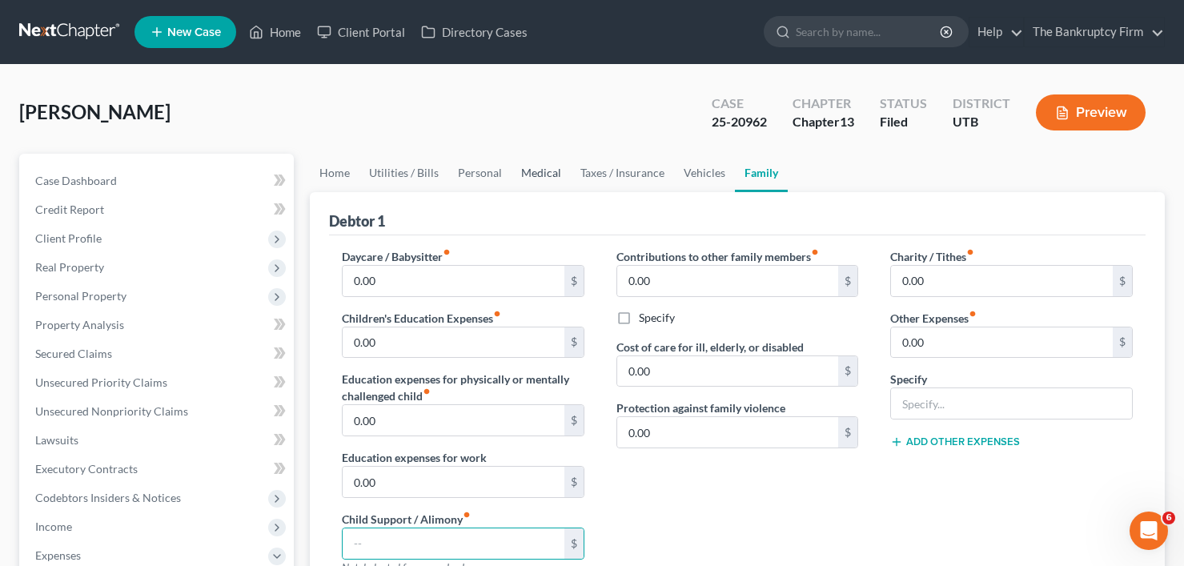
click at [541, 182] on link "Medical" at bounding box center [541, 173] width 59 height 38
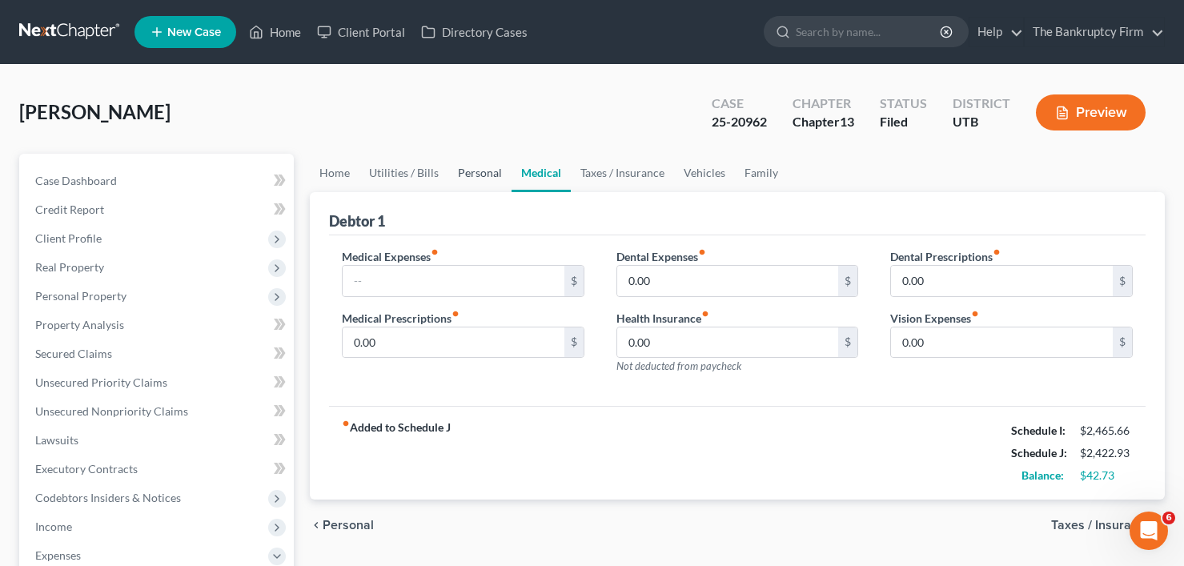
click at [488, 171] on link "Personal" at bounding box center [479, 173] width 63 height 38
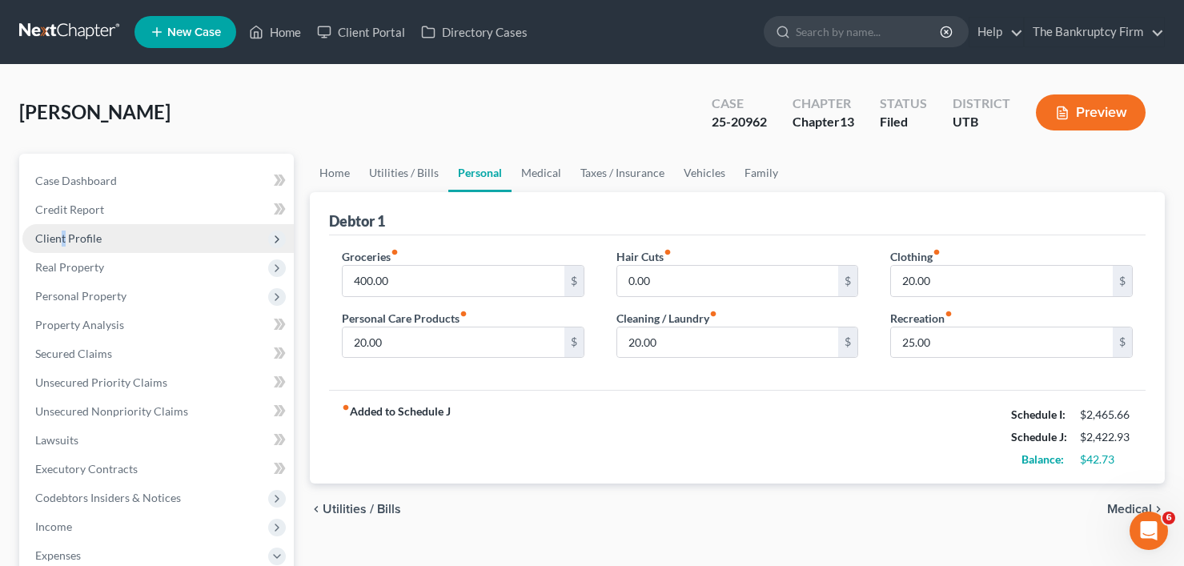
click at [63, 232] on span "Client Profile" at bounding box center [68, 238] width 66 height 14
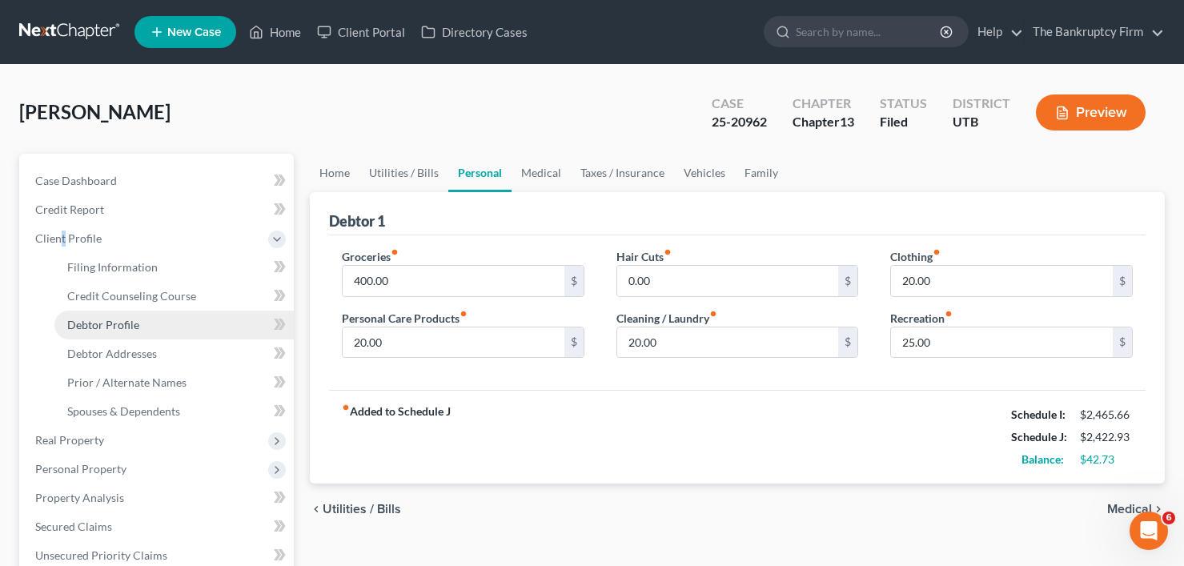
click at [99, 321] on span "Debtor Profile" at bounding box center [103, 325] width 72 height 14
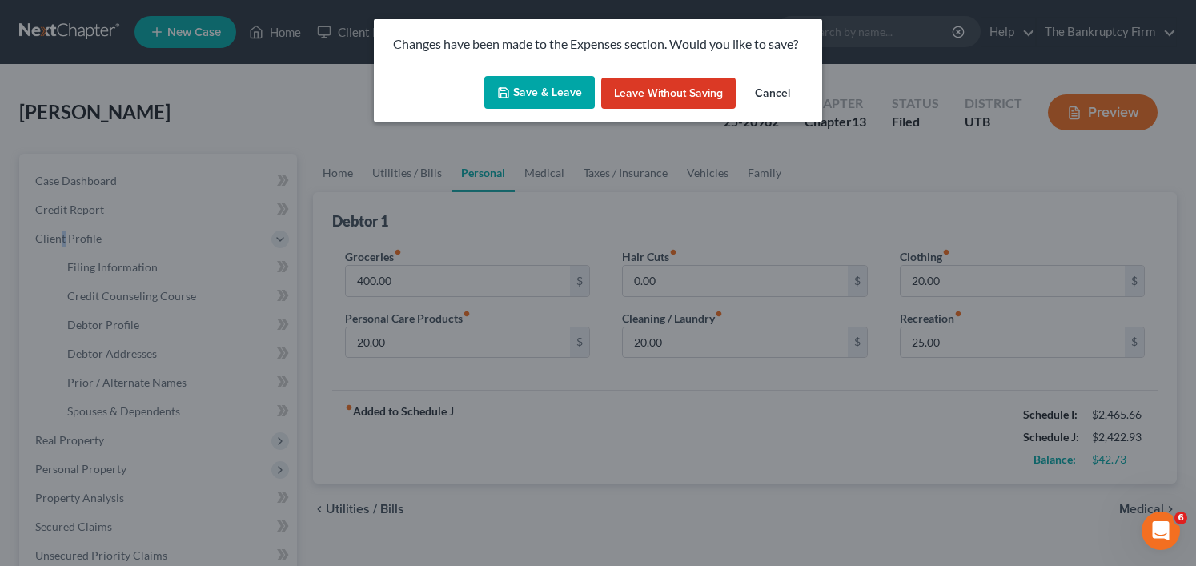
click at [562, 86] on button "Save & Leave" at bounding box center [539, 93] width 110 height 34
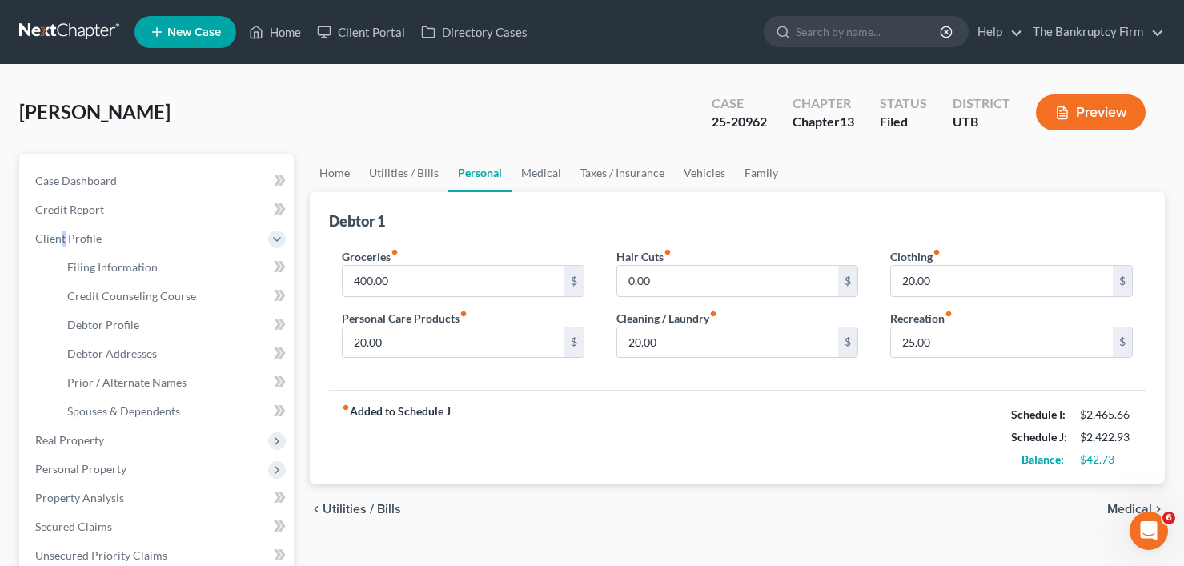
select select "2"
select select "0"
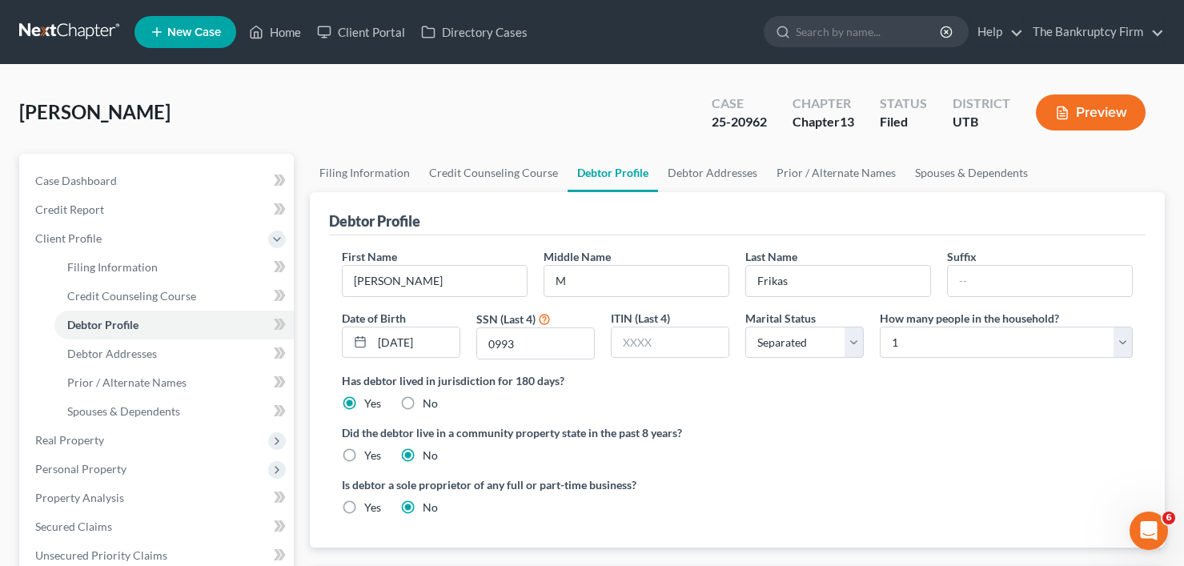
radio input "true"
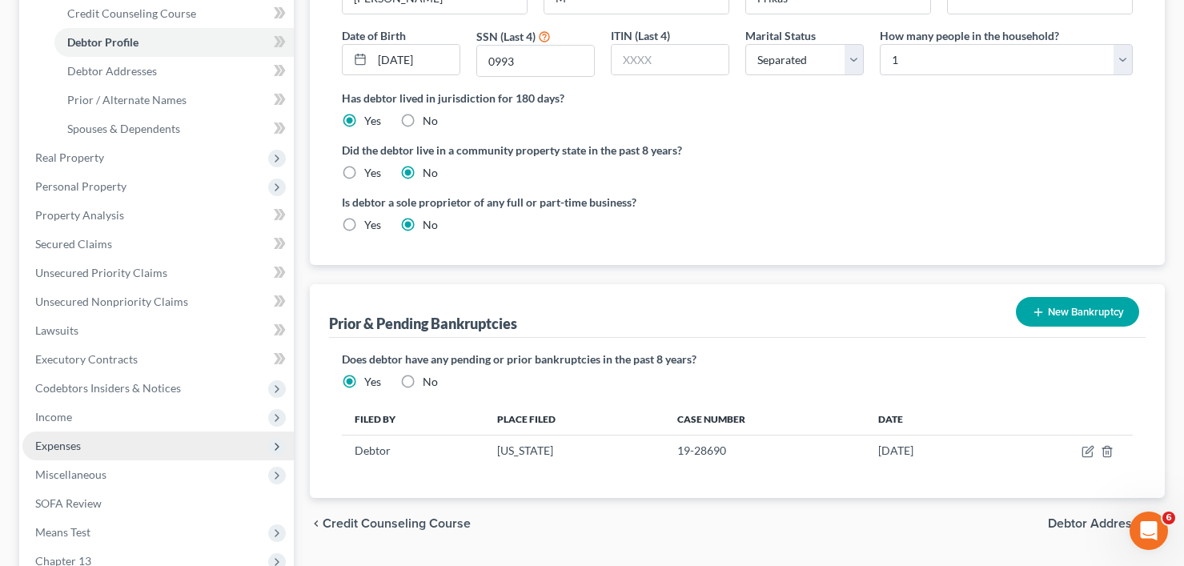
scroll to position [320, 0]
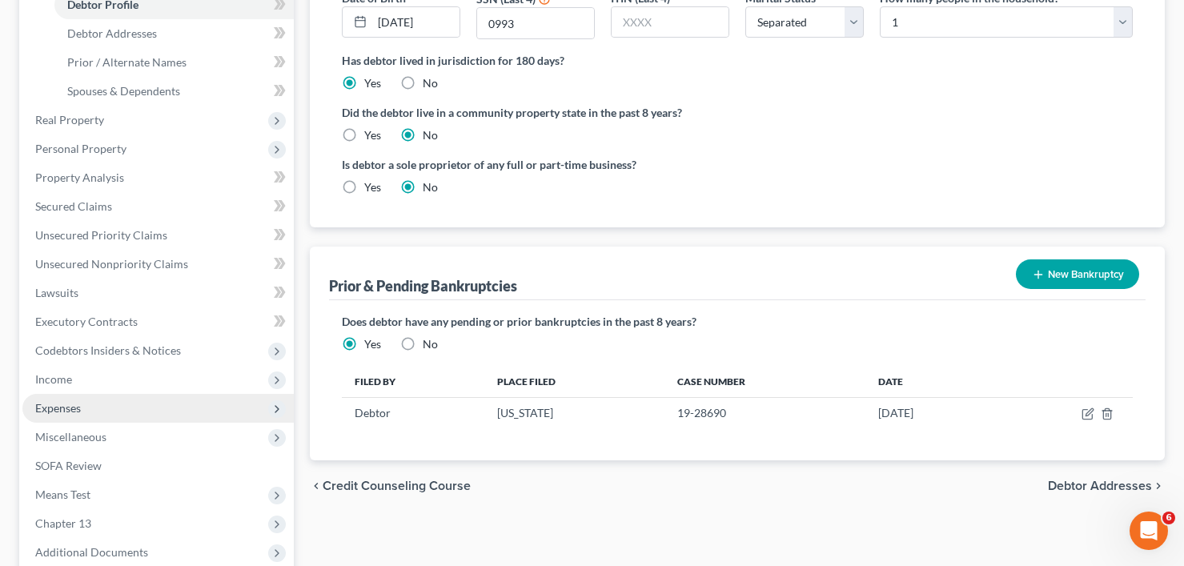
click at [81, 404] on span "Expenses" at bounding box center [58, 408] width 46 height 14
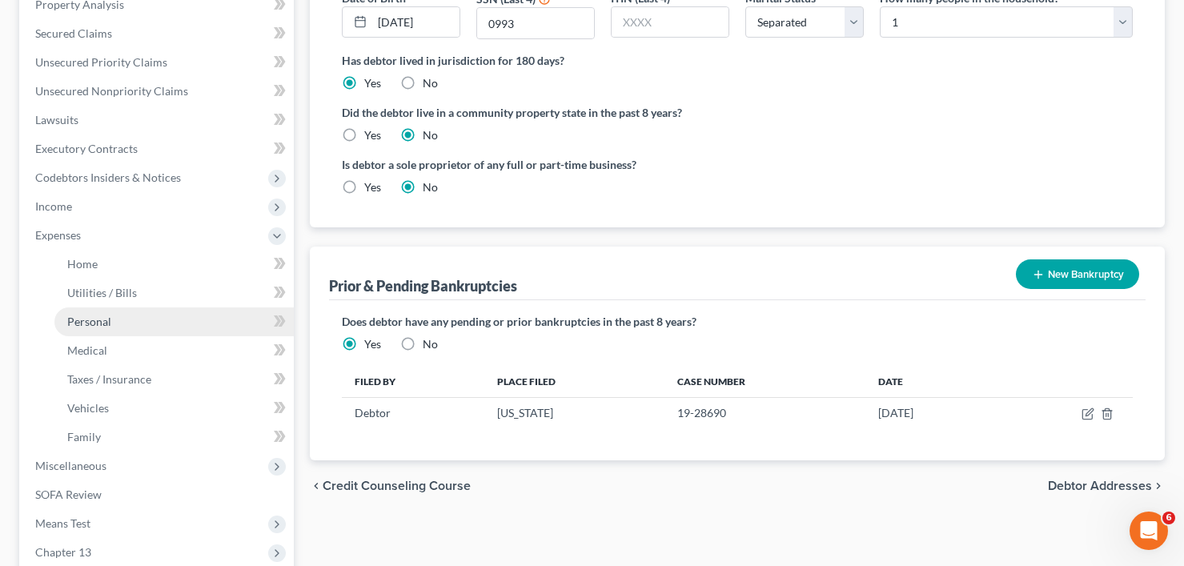
click at [89, 323] on span "Personal" at bounding box center [89, 322] width 44 height 14
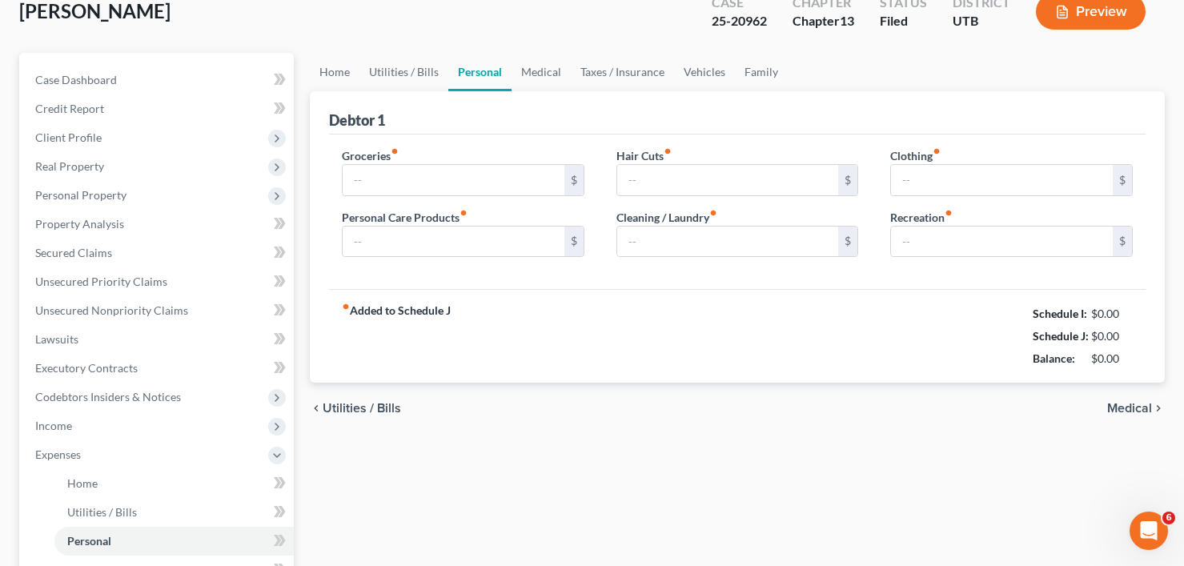
type input "400.00"
type input "20.00"
type input "0.00"
type input "20.00"
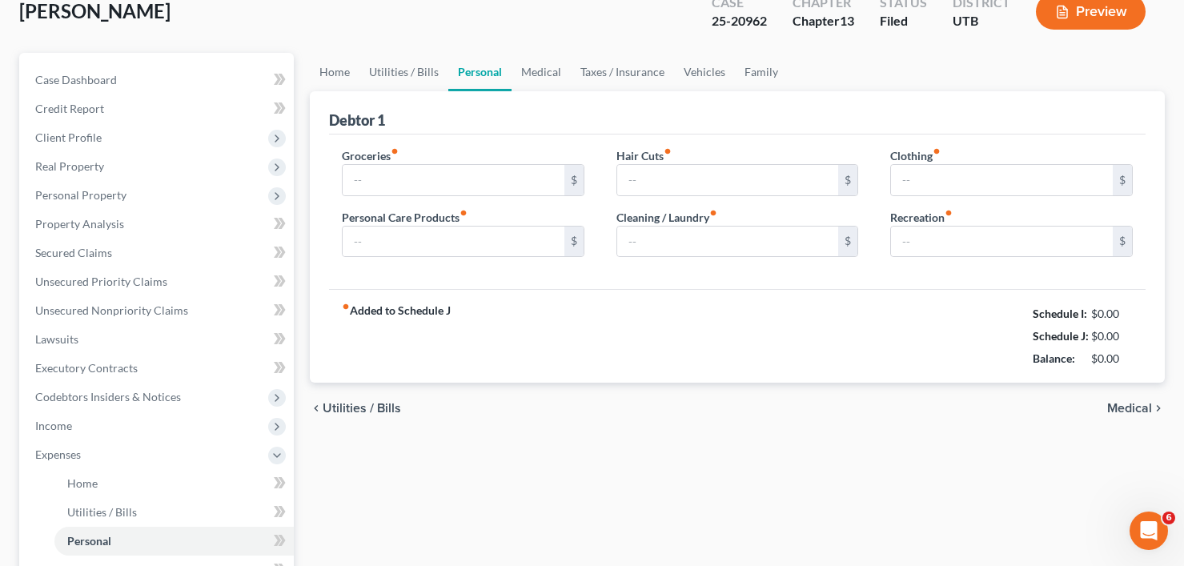
type input "25.00"
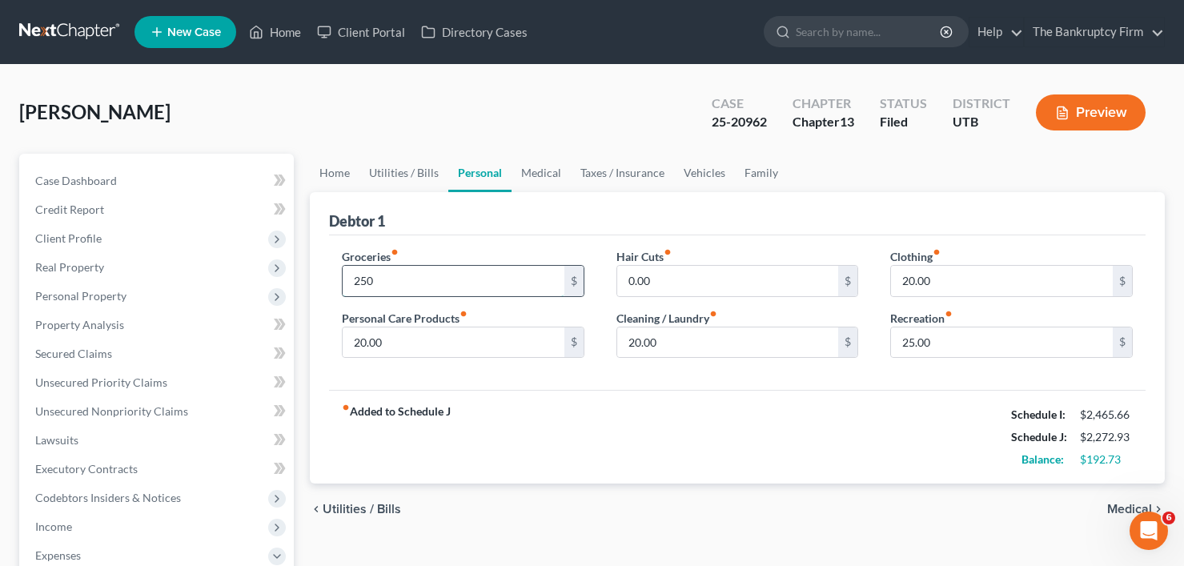
drag, startPoint x: 367, startPoint y: 279, endPoint x: 400, endPoint y: 278, distance: 32.9
click at [400, 278] on input "250" at bounding box center [454, 281] width 222 height 30
type input "252.73"
click at [659, 347] on input "20.00" at bounding box center [728, 342] width 222 height 30
click at [384, 160] on link "Utilities / Bills" at bounding box center [403, 173] width 89 height 38
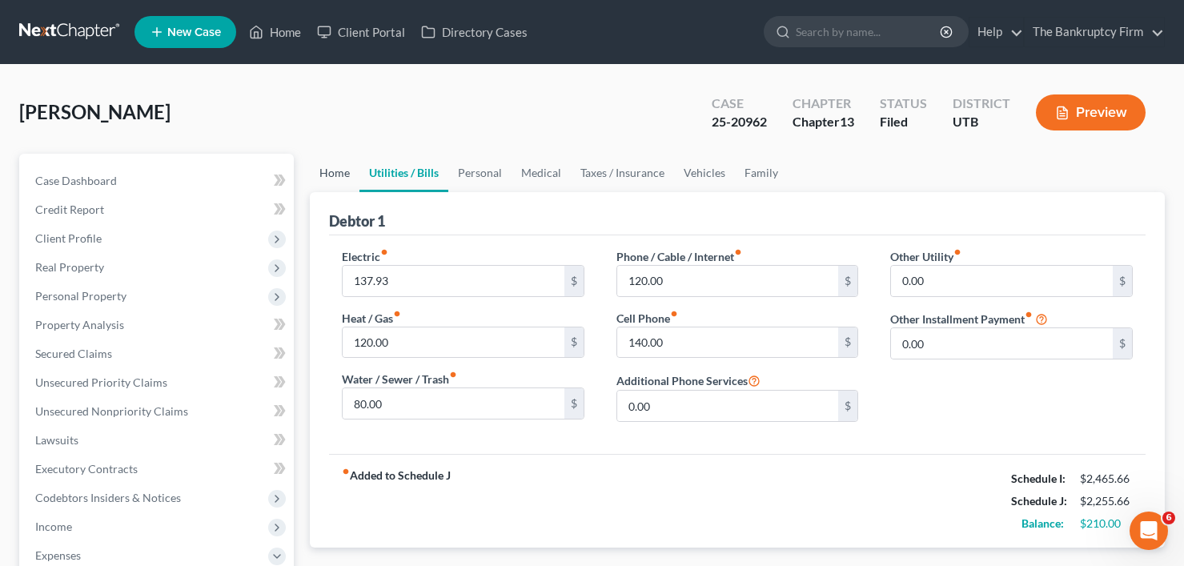
click at [329, 171] on link "Home" at bounding box center [335, 173] width 50 height 38
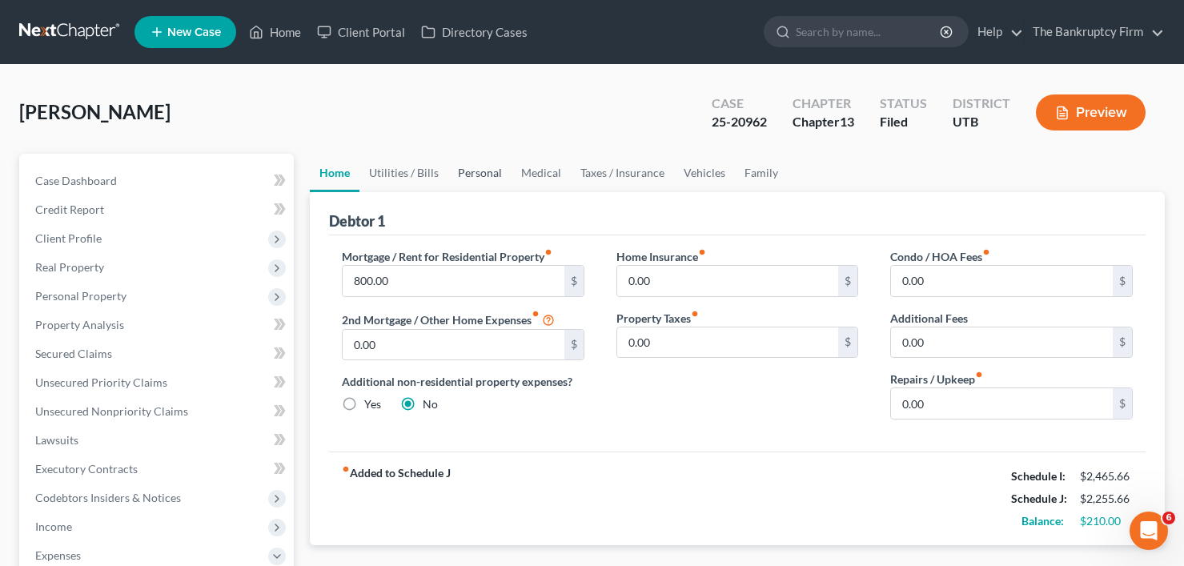
click at [484, 180] on link "Personal" at bounding box center [479, 173] width 63 height 38
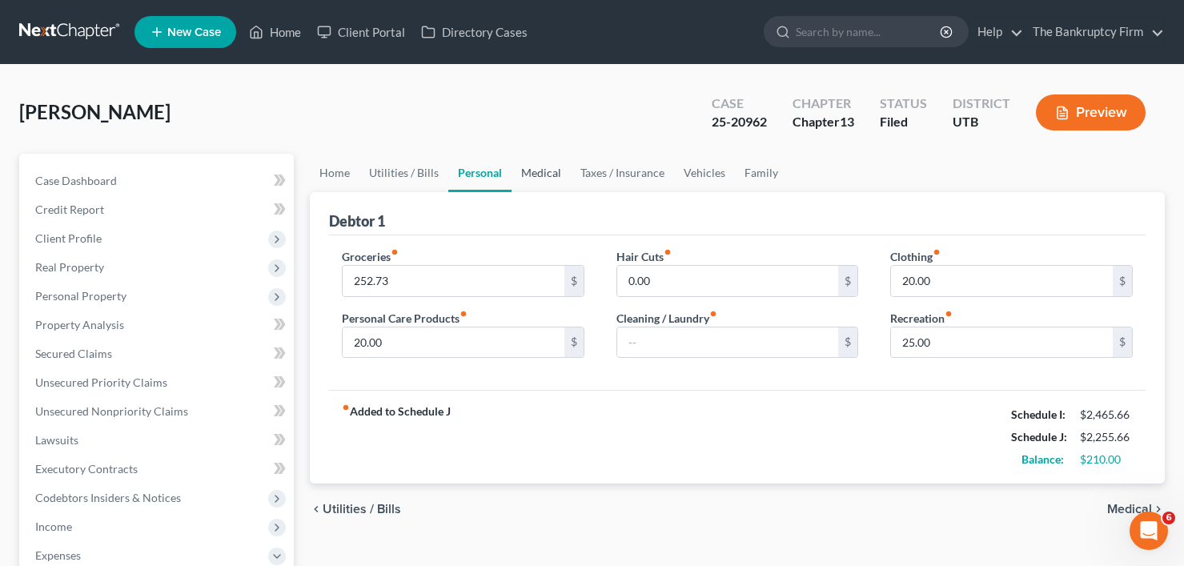
click at [532, 177] on link "Medical" at bounding box center [541, 173] width 59 height 38
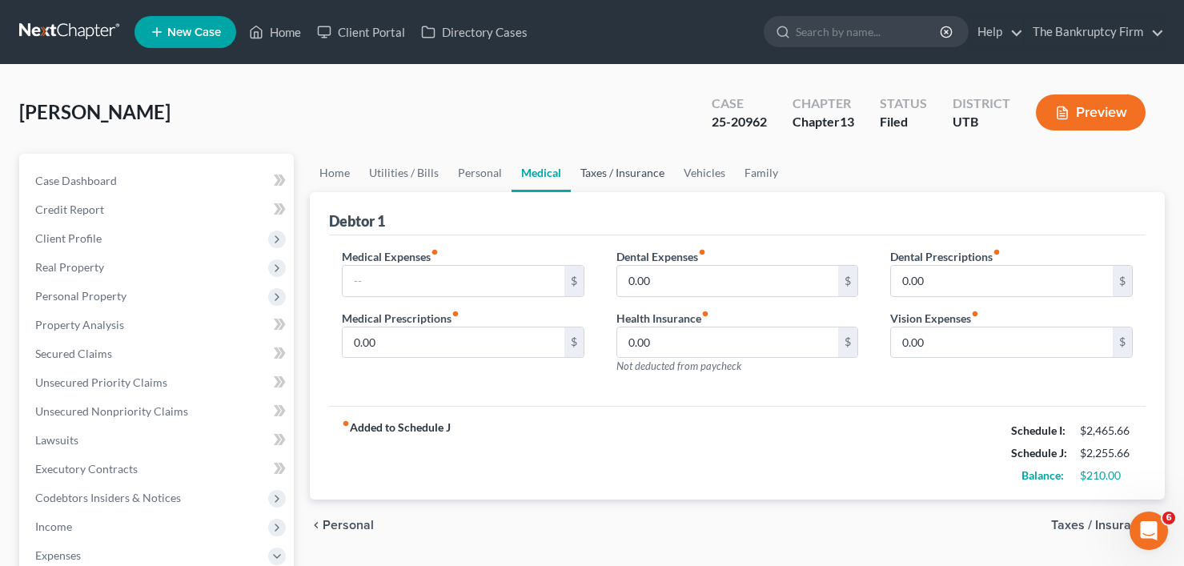
click at [607, 167] on link "Taxes / Insurance" at bounding box center [622, 173] width 103 height 38
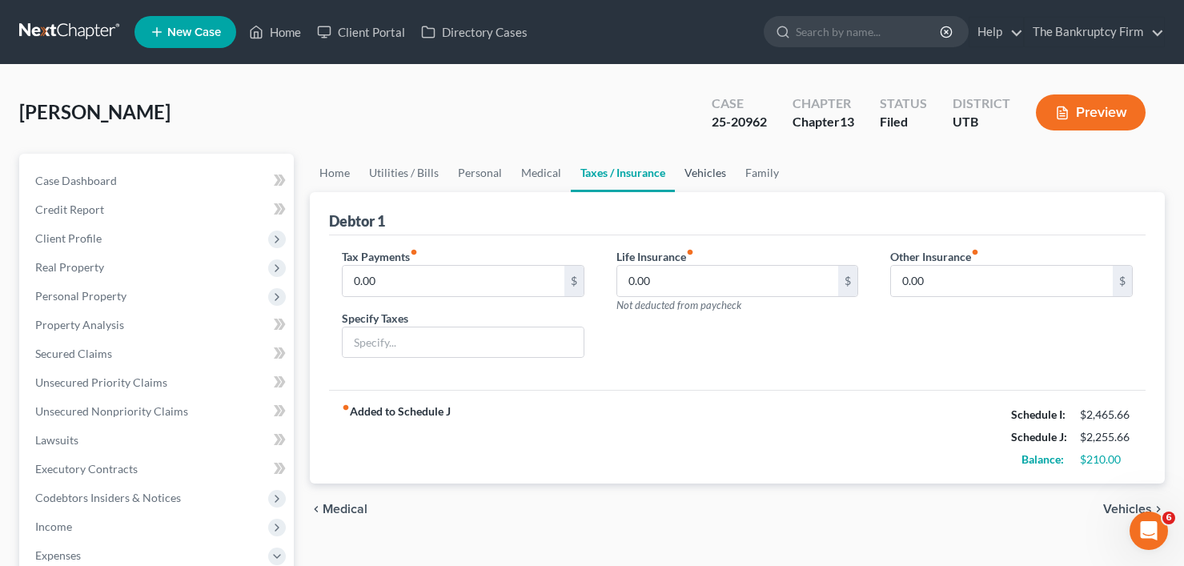
click at [713, 184] on link "Vehicles" at bounding box center [705, 173] width 61 height 38
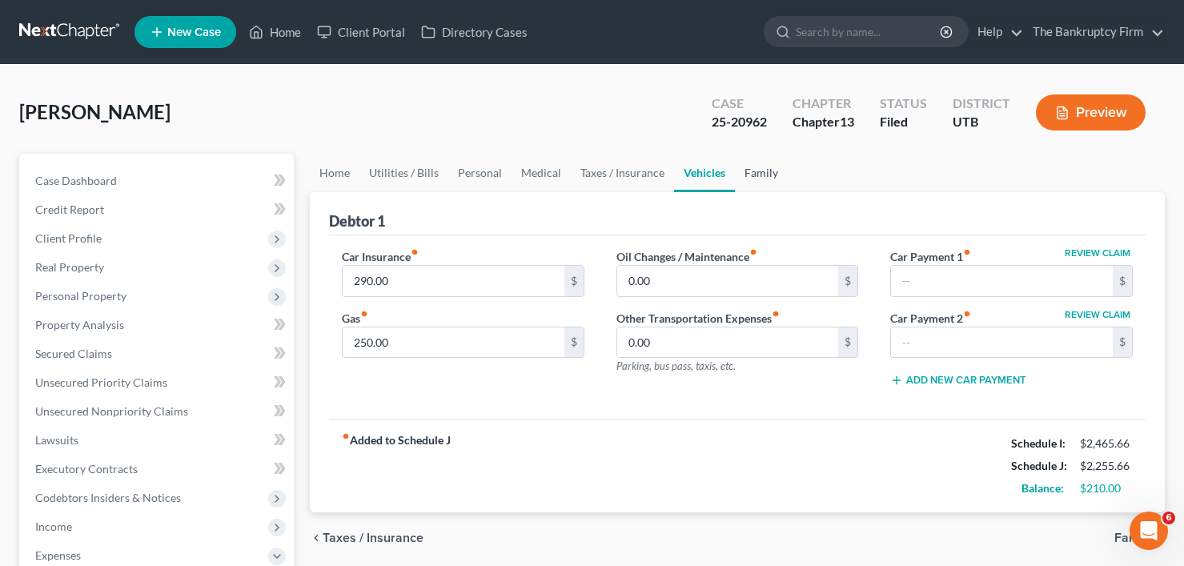
click at [757, 172] on link "Family" at bounding box center [761, 173] width 53 height 38
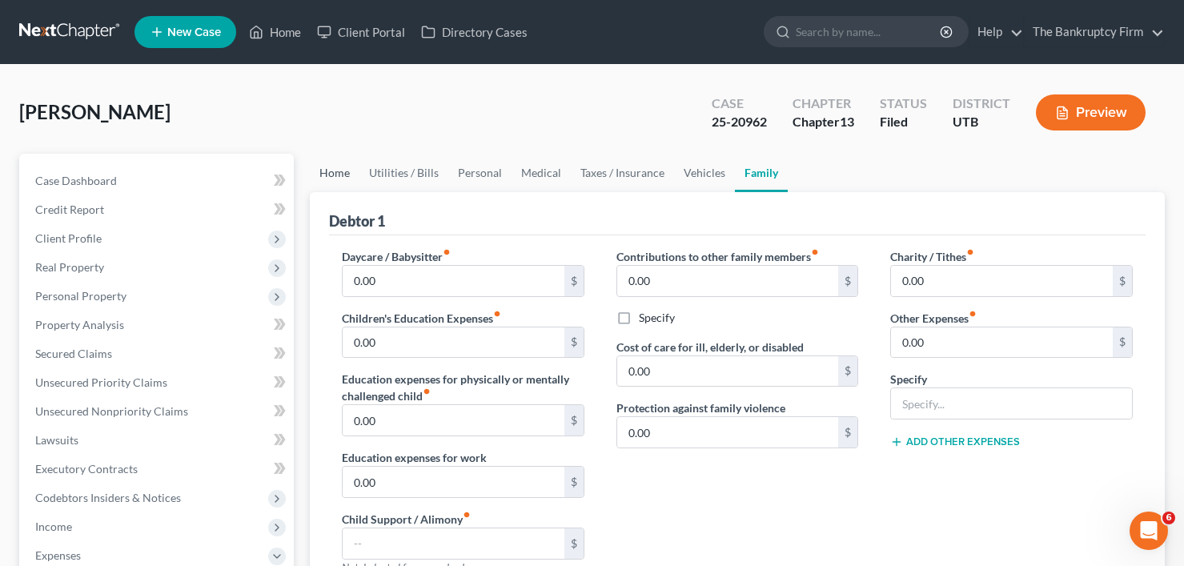
click at [326, 176] on link "Home" at bounding box center [335, 173] width 50 height 38
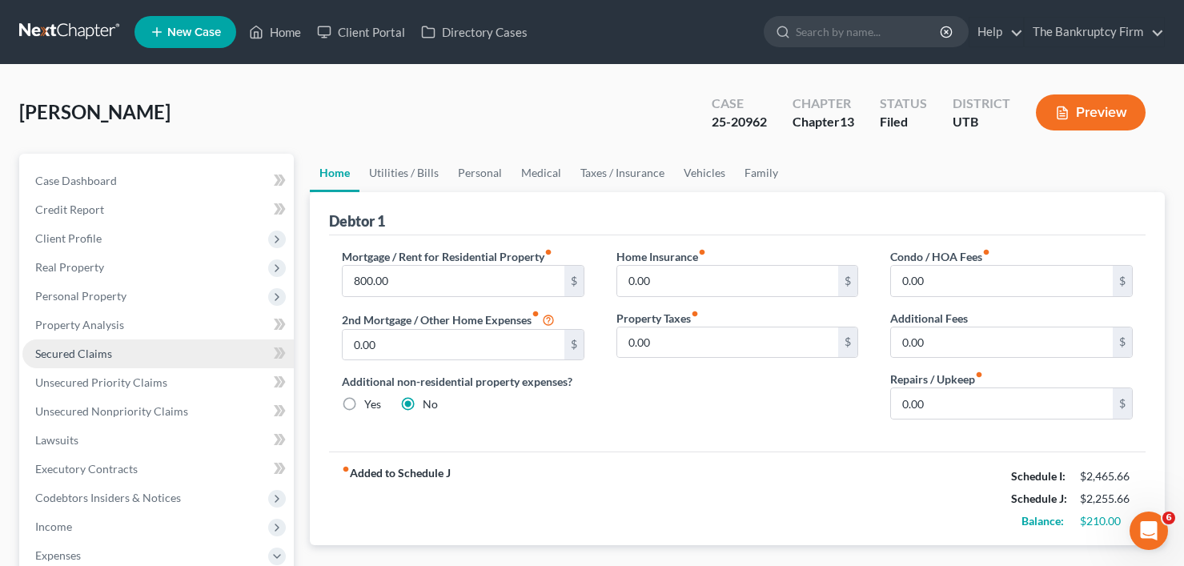
click at [70, 347] on span "Secured Claims" at bounding box center [73, 354] width 77 height 14
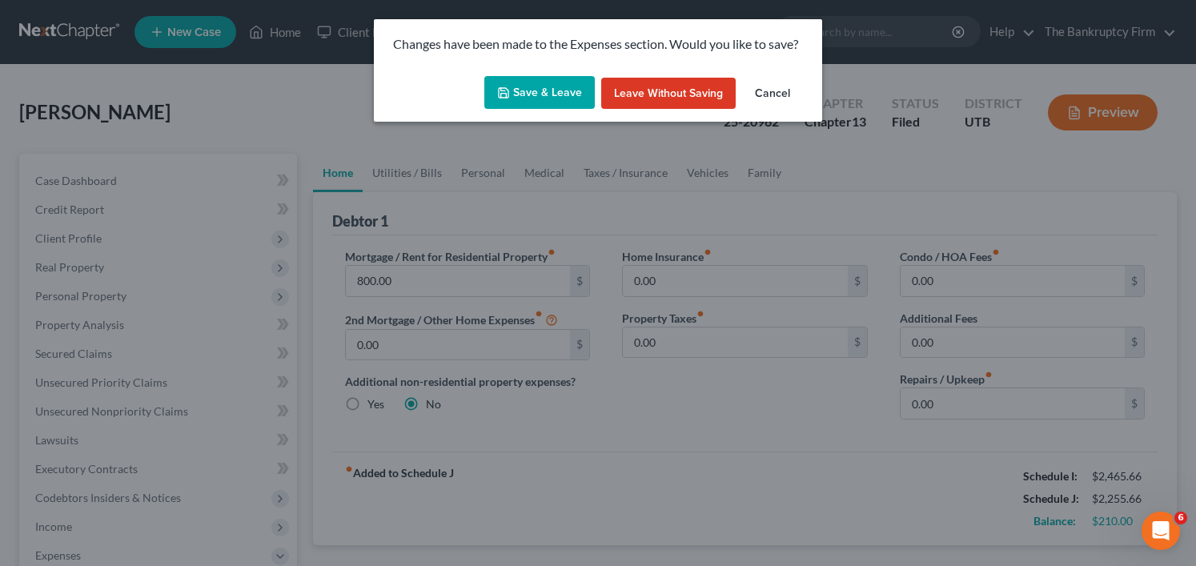
click at [544, 76] on button "Save & Leave" at bounding box center [539, 93] width 110 height 34
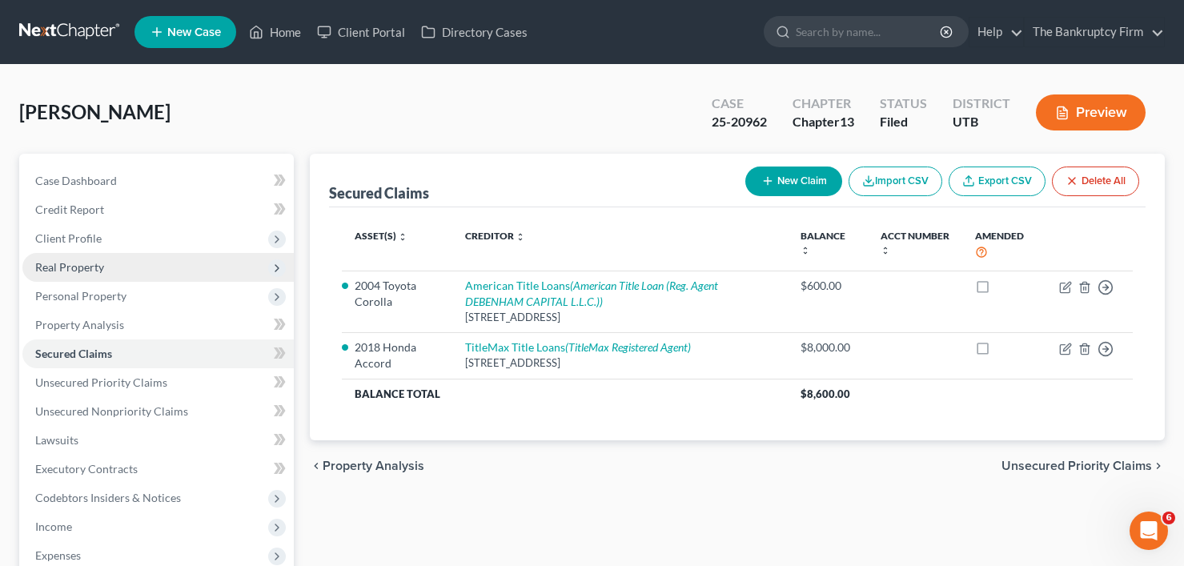
click at [73, 276] on span "Real Property" at bounding box center [157, 267] width 271 height 29
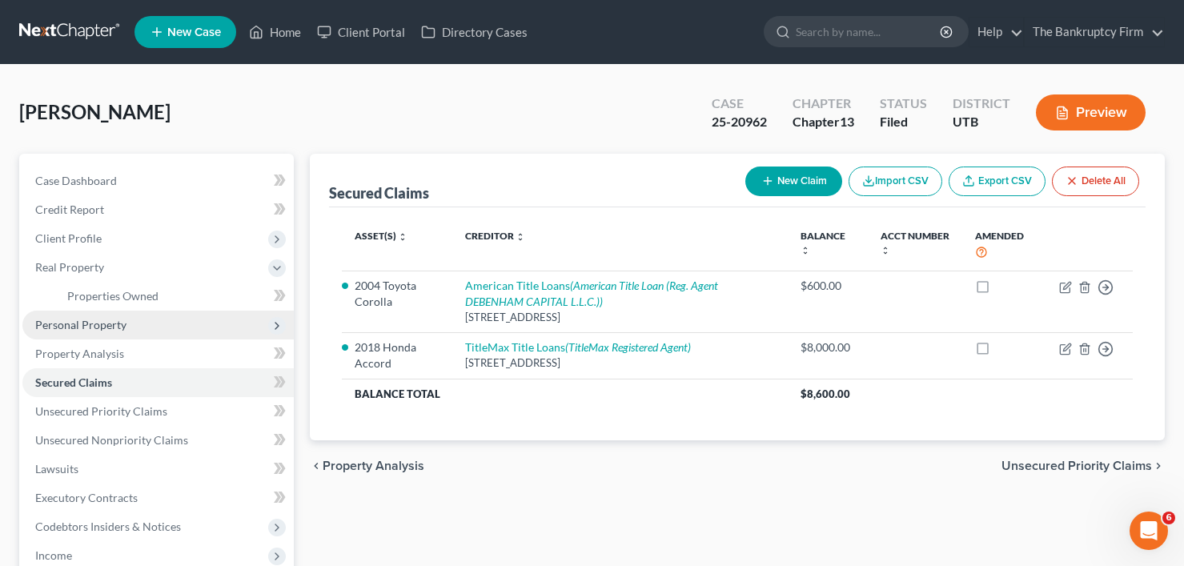
click at [88, 331] on span "Personal Property" at bounding box center [80, 325] width 91 height 14
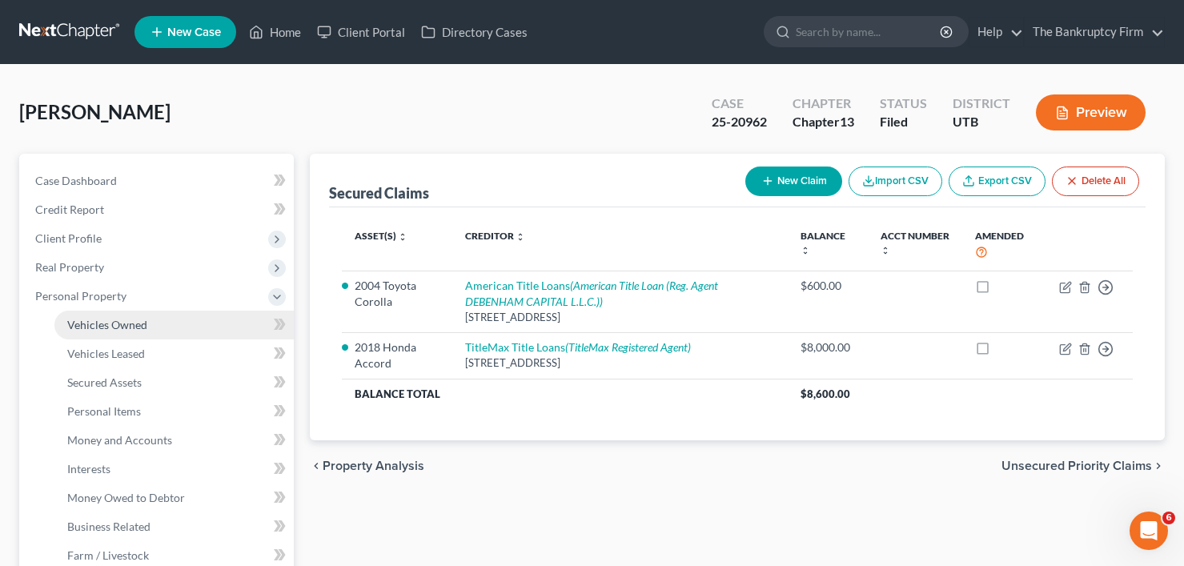
click at [117, 318] on link "Vehicles Owned" at bounding box center [173, 325] width 239 height 29
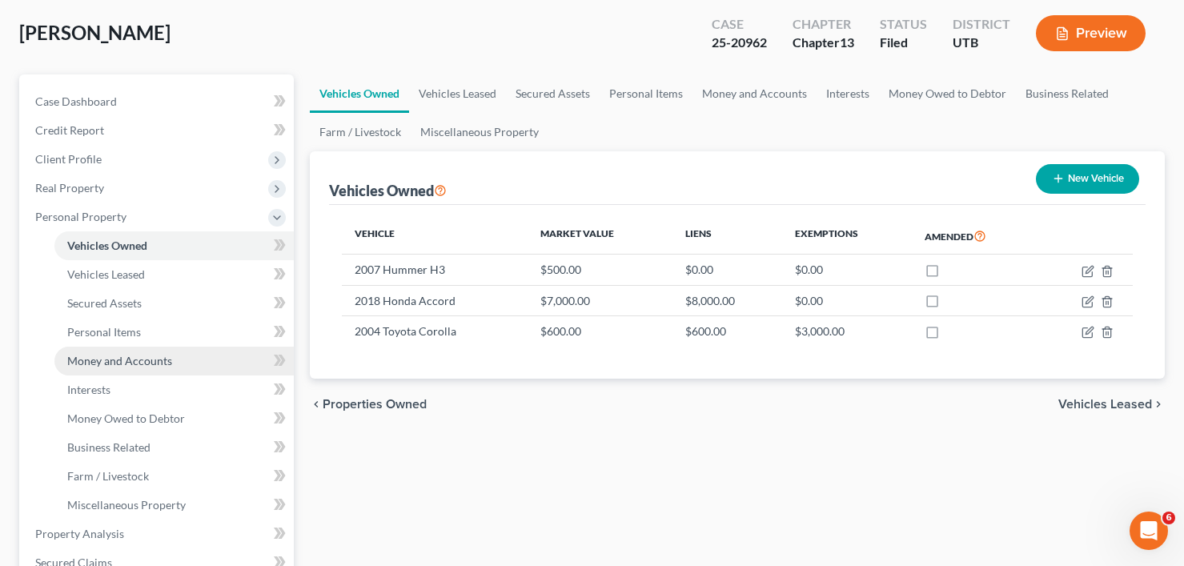
scroll to position [80, 0]
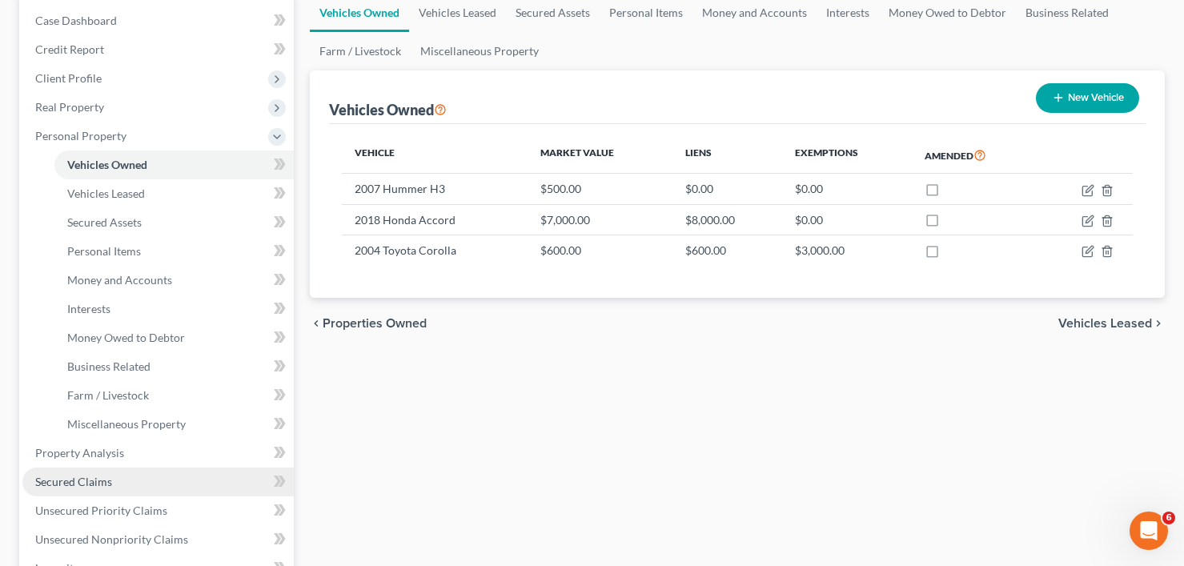
click at [78, 491] on link "Secured Claims" at bounding box center [157, 482] width 271 height 29
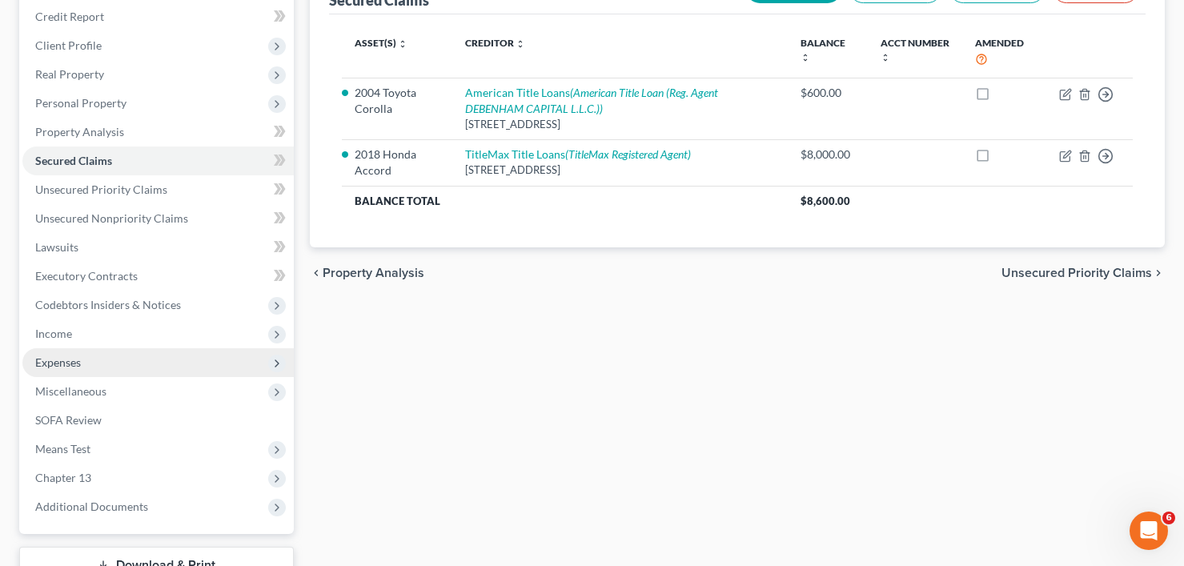
scroll to position [314, 0]
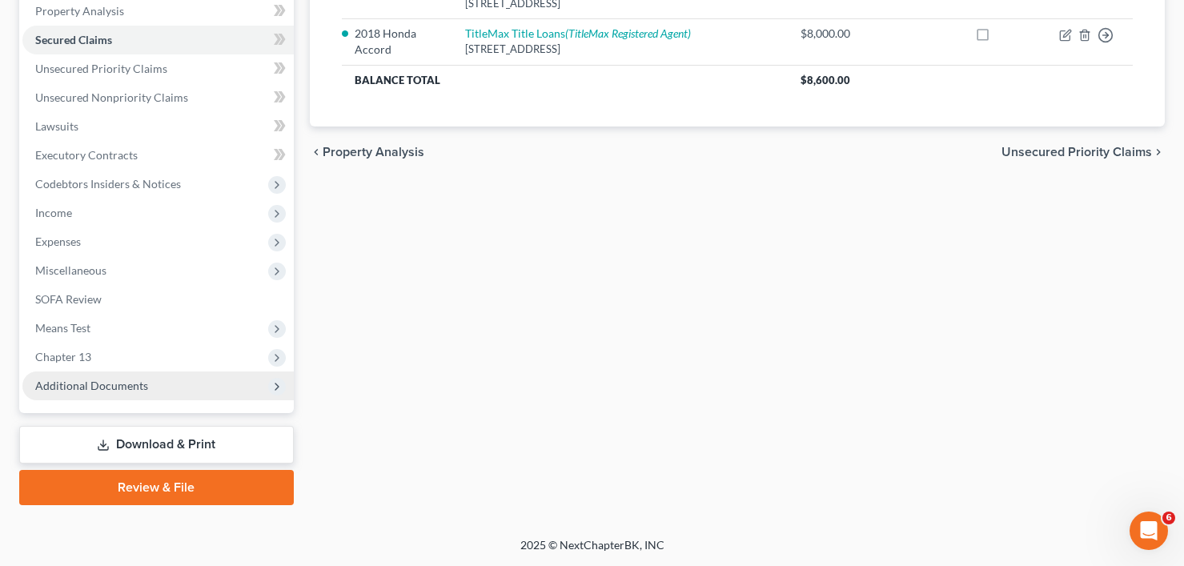
click at [92, 379] on span "Additional Documents" at bounding box center [91, 386] width 113 height 14
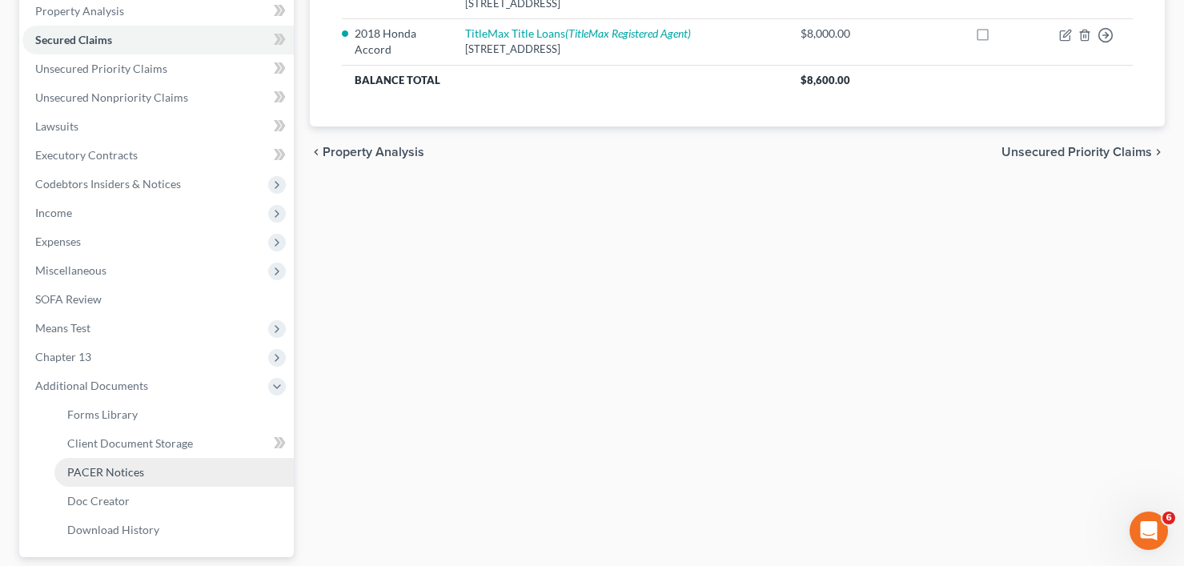
click at [119, 469] on span "PACER Notices" at bounding box center [105, 472] width 77 height 14
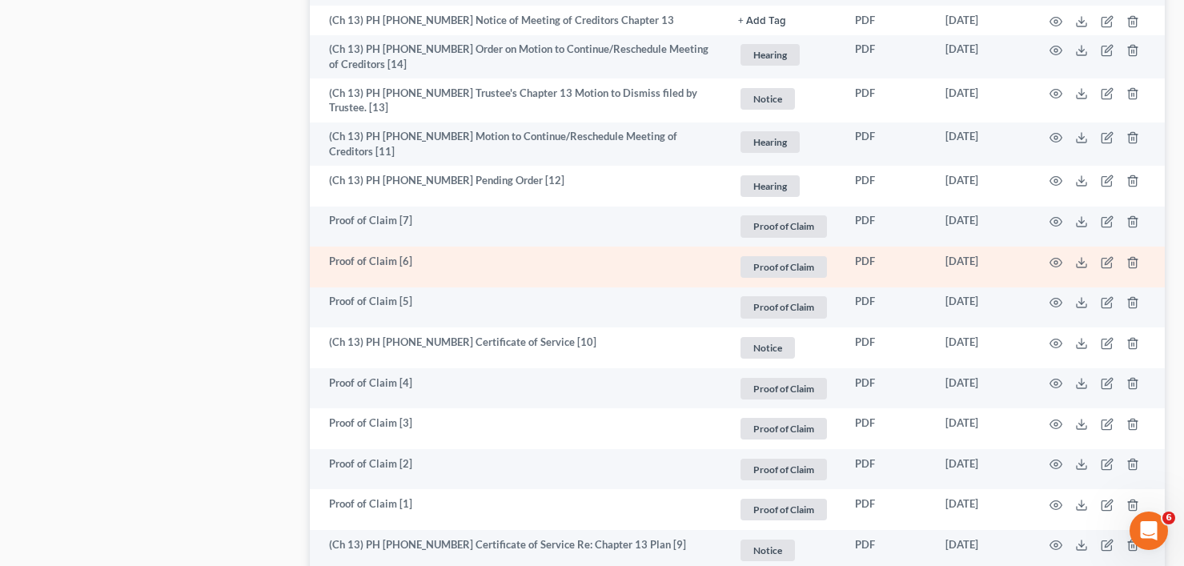
scroll to position [2082, 0]
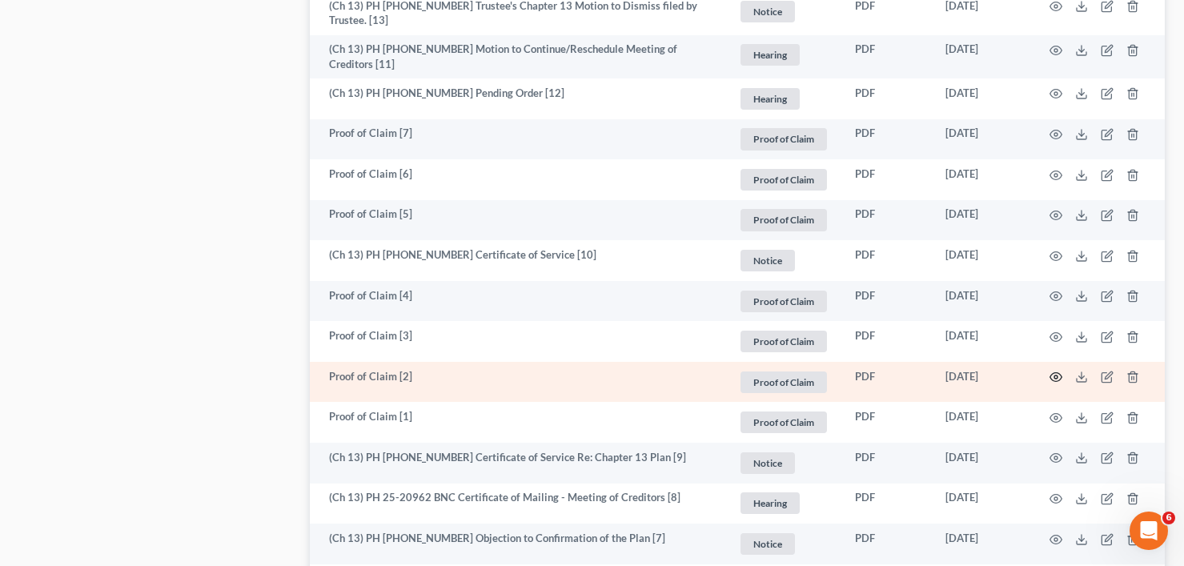
click at [1059, 371] on icon "button" at bounding box center [1056, 377] width 13 height 13
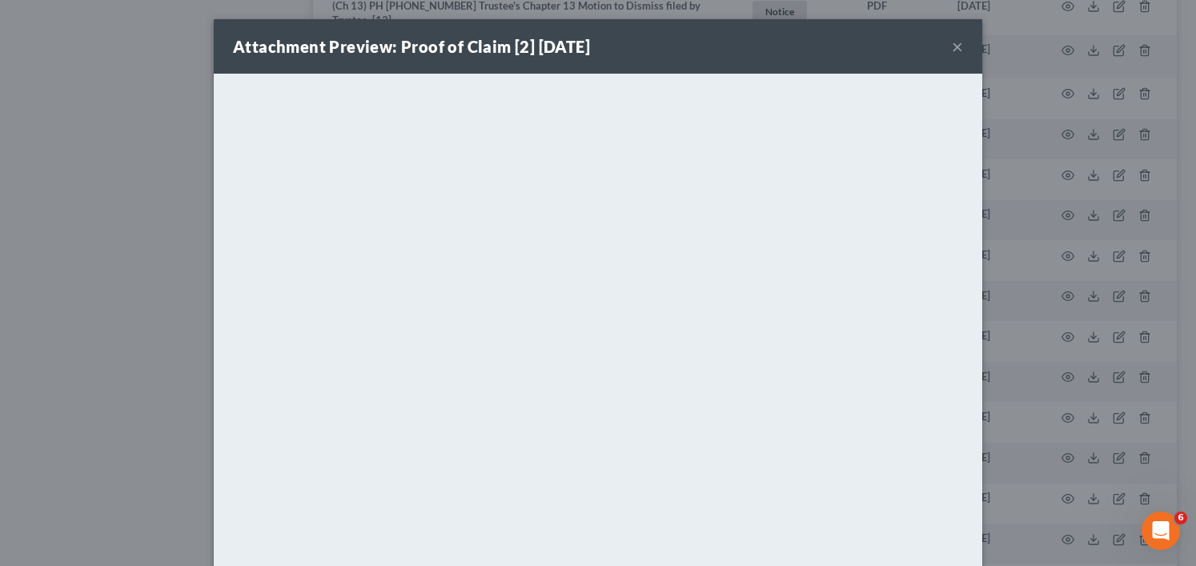
click at [95, 246] on div "Attachment Preview: Proof of Claim [2] 03/12/2025 × <object ng-attr-data='https…" at bounding box center [598, 283] width 1196 height 566
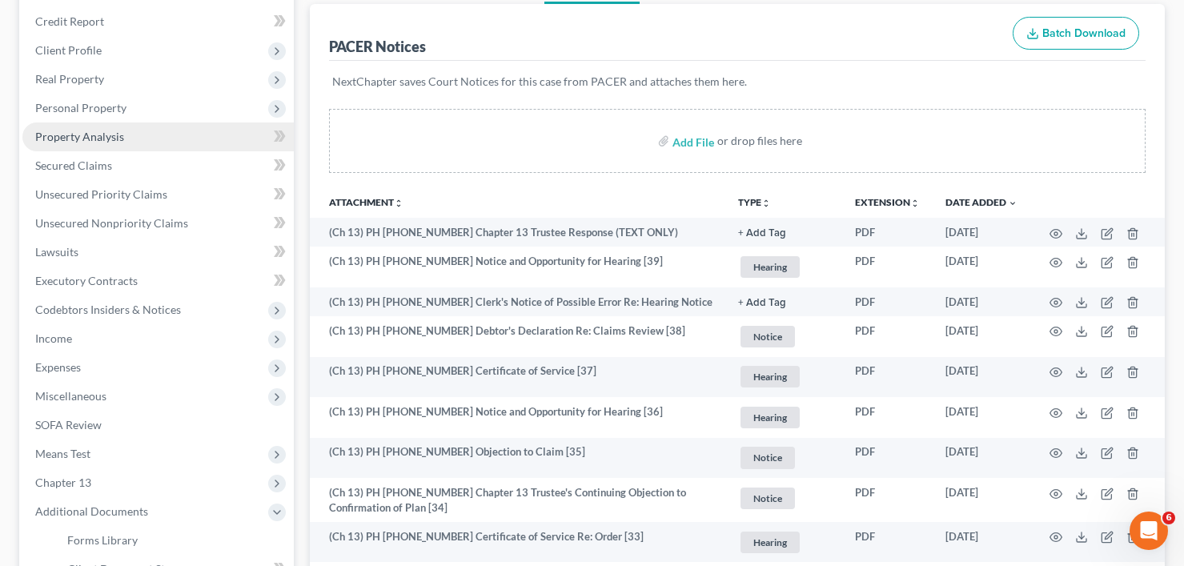
scroll to position [160, 0]
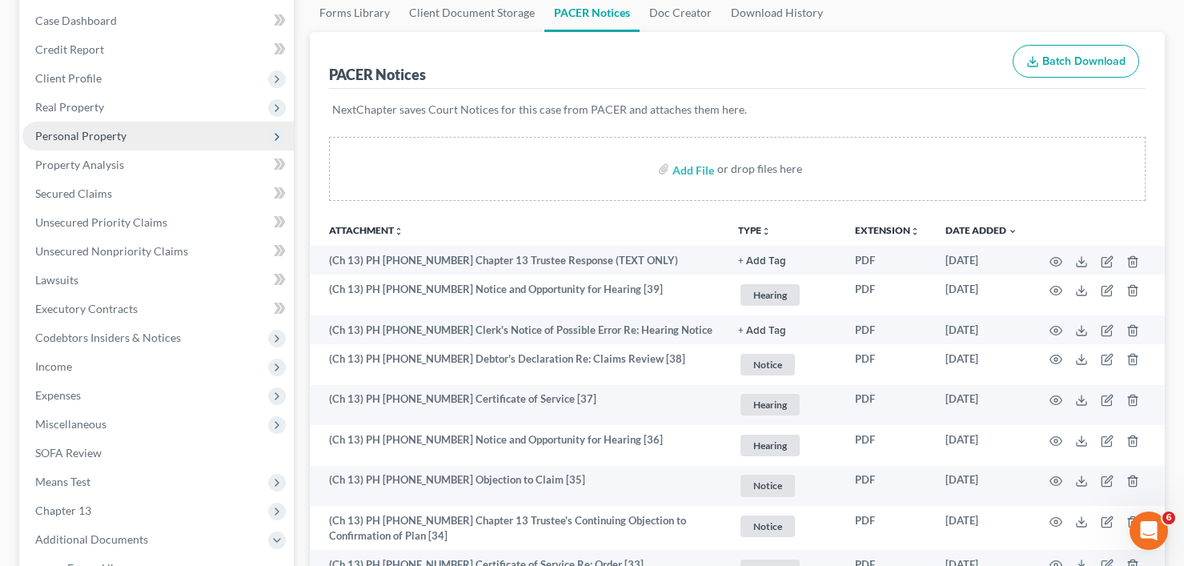
click at [78, 135] on span "Personal Property" at bounding box center [80, 136] width 91 height 14
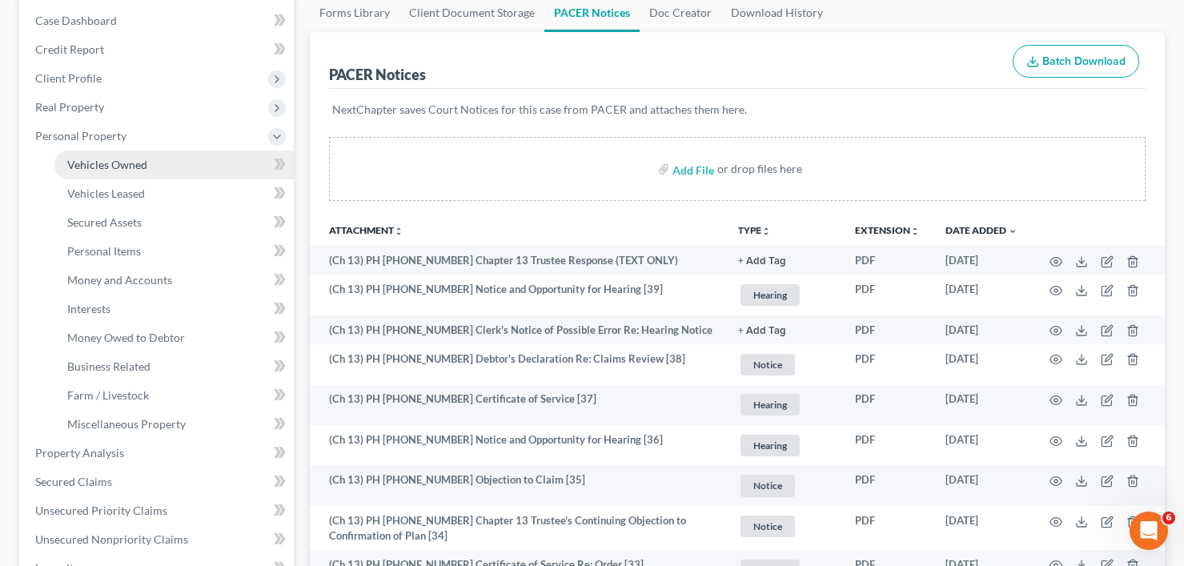
click at [118, 171] on link "Vehicles Owned" at bounding box center [173, 165] width 239 height 29
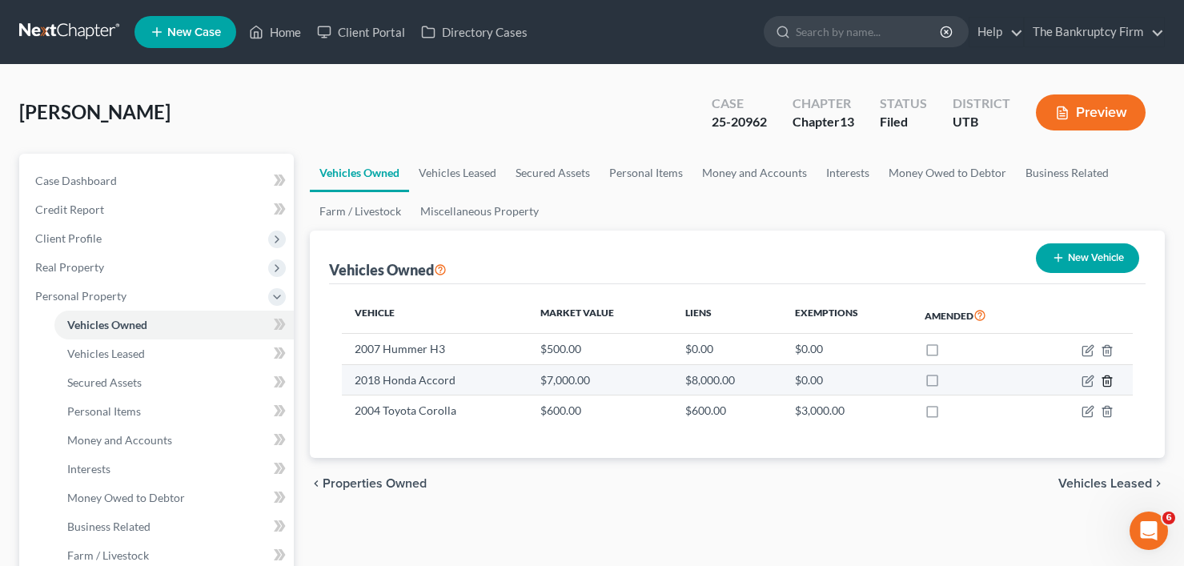
click at [1101, 378] on icon "button" at bounding box center [1107, 381] width 13 height 13
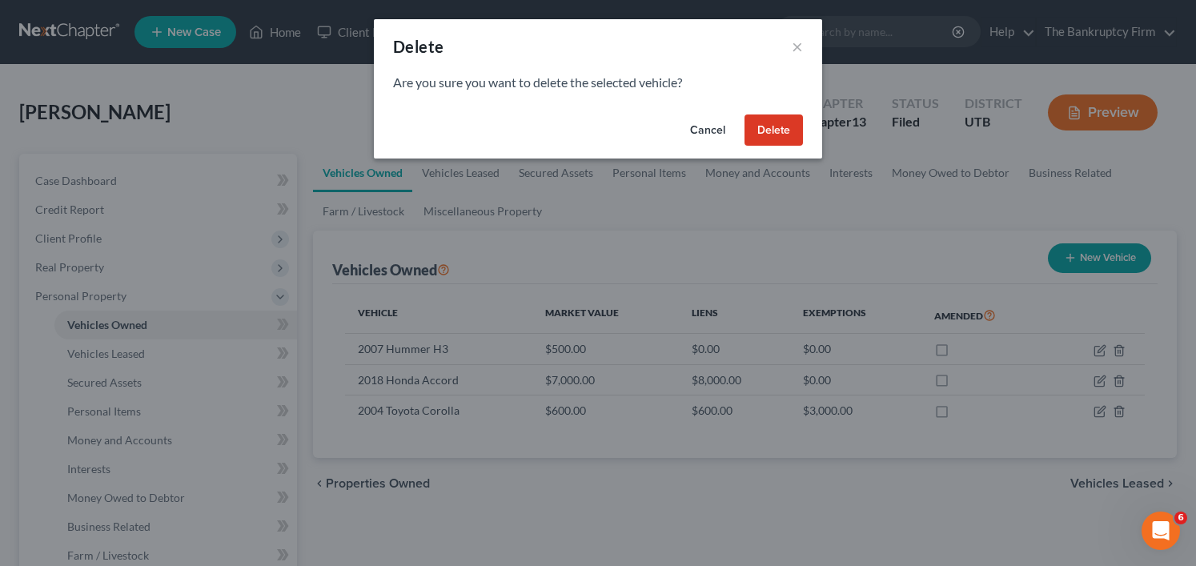
drag, startPoint x: 702, startPoint y: 134, endPoint x: 729, endPoint y: 146, distance: 29.0
click at [703, 133] on button "Cancel" at bounding box center [707, 130] width 61 height 32
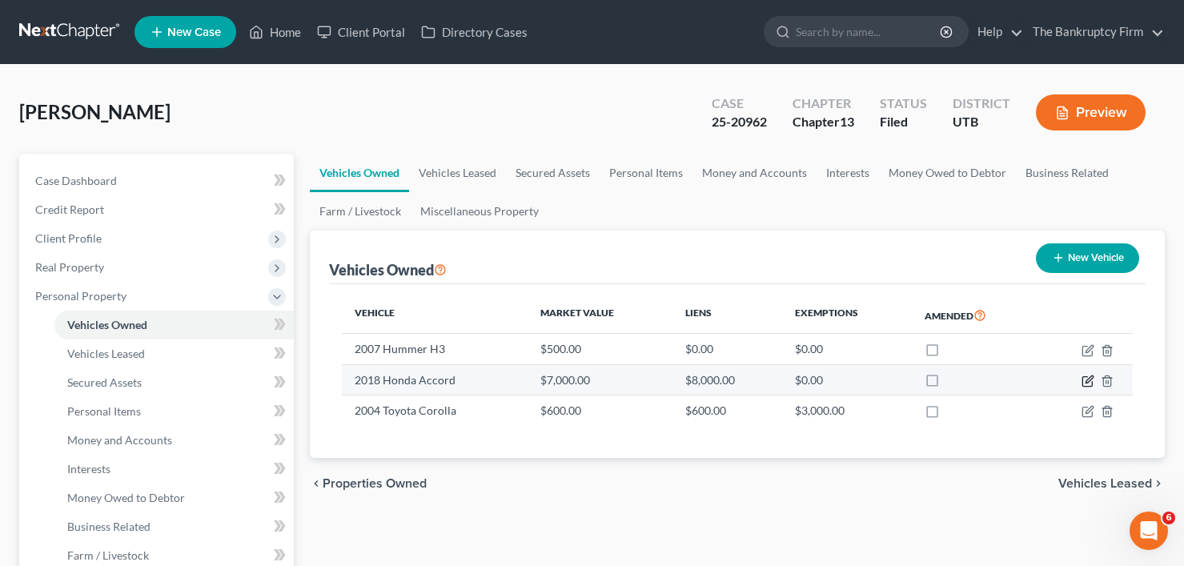
click at [1087, 384] on icon "button" at bounding box center [1088, 381] width 13 height 13
select select "0"
select select "8"
select select "0"
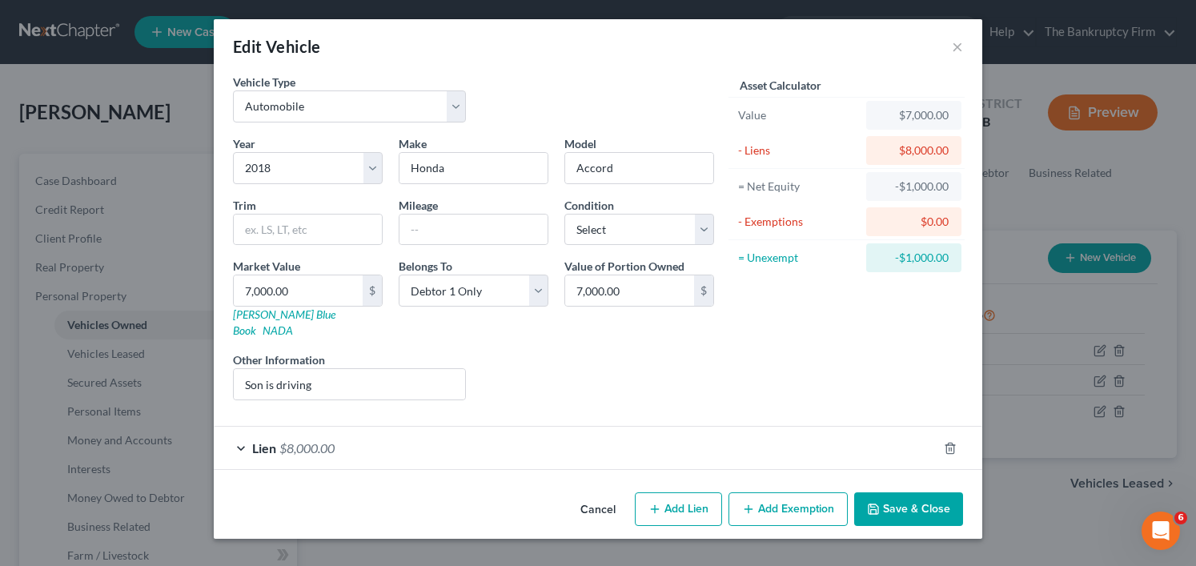
click at [598, 494] on button "Cancel" at bounding box center [598, 510] width 61 height 32
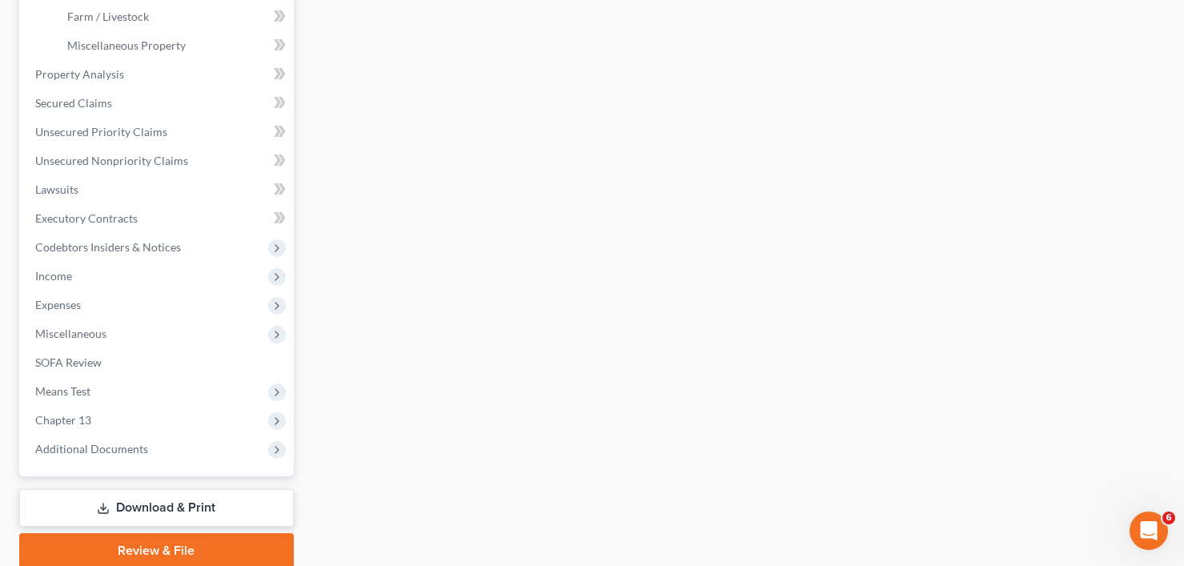
scroll to position [560, 0]
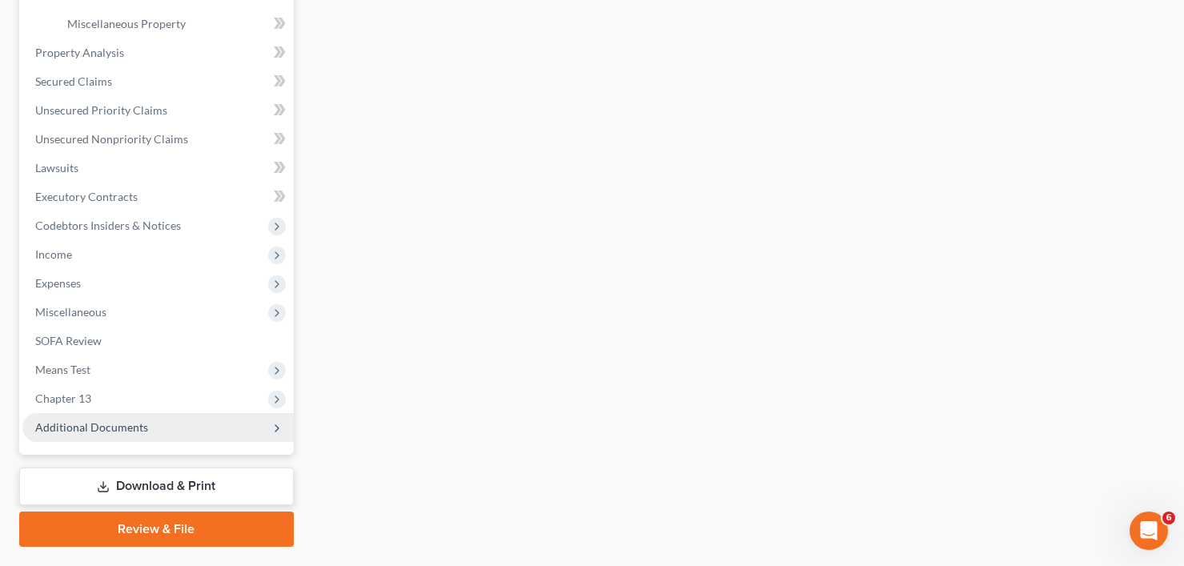
click at [125, 428] on span "Additional Documents" at bounding box center [91, 427] width 113 height 14
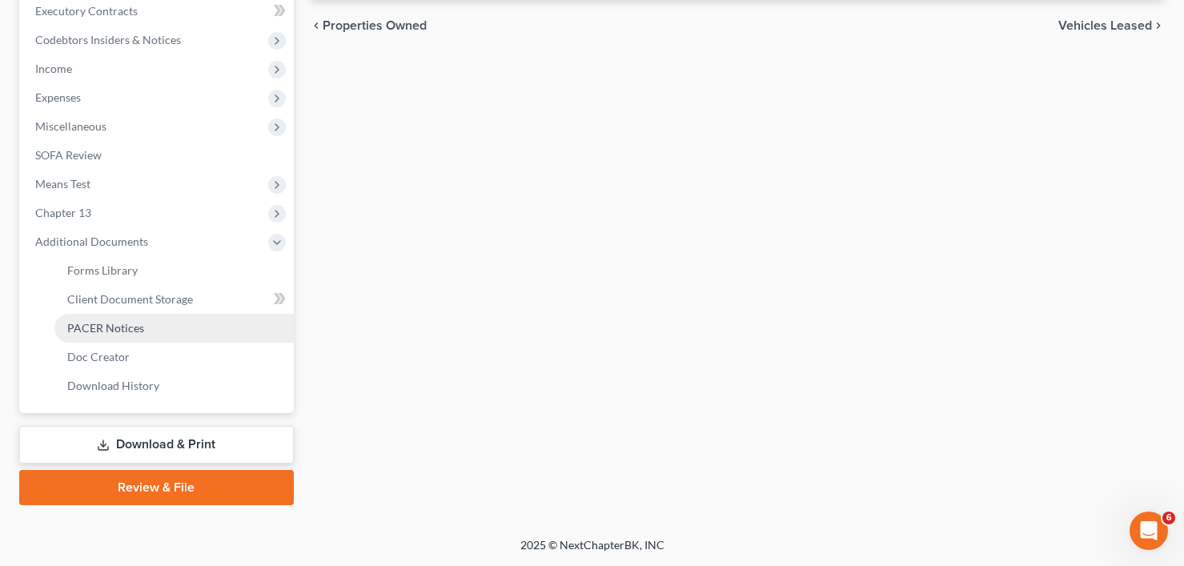
click at [114, 327] on span "PACER Notices" at bounding box center [105, 328] width 77 height 14
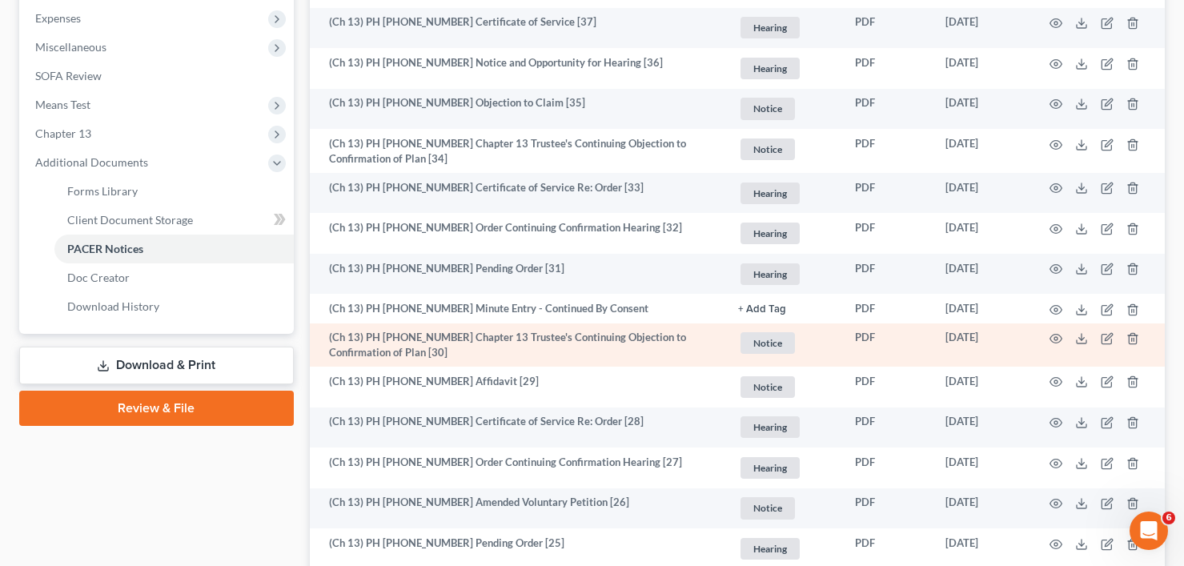
scroll to position [560, 0]
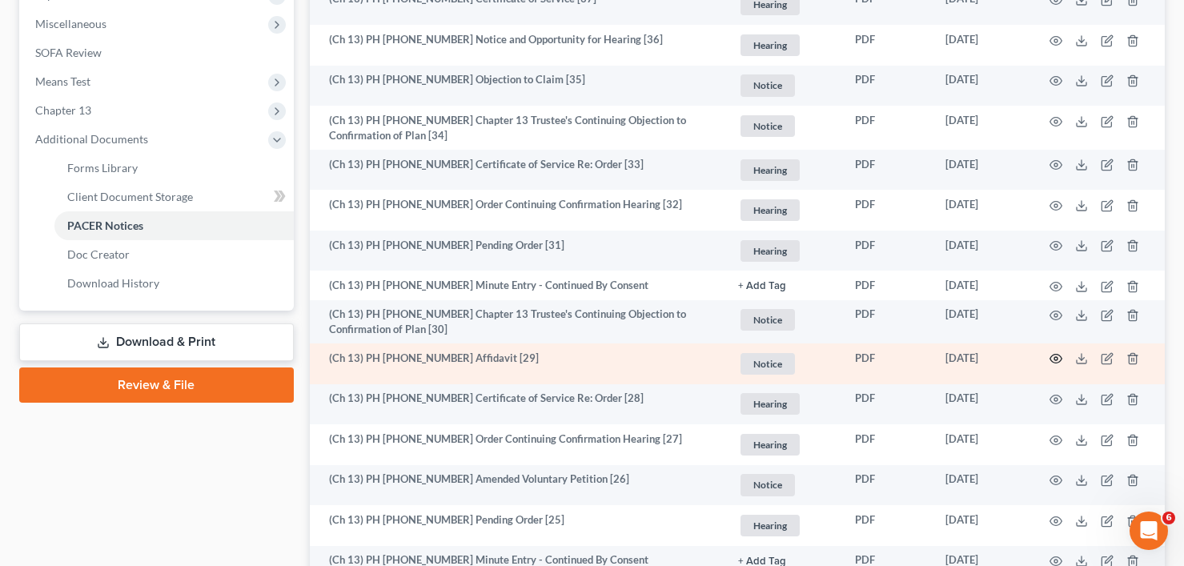
click at [1054, 353] on icon "button" at bounding box center [1056, 358] width 13 height 13
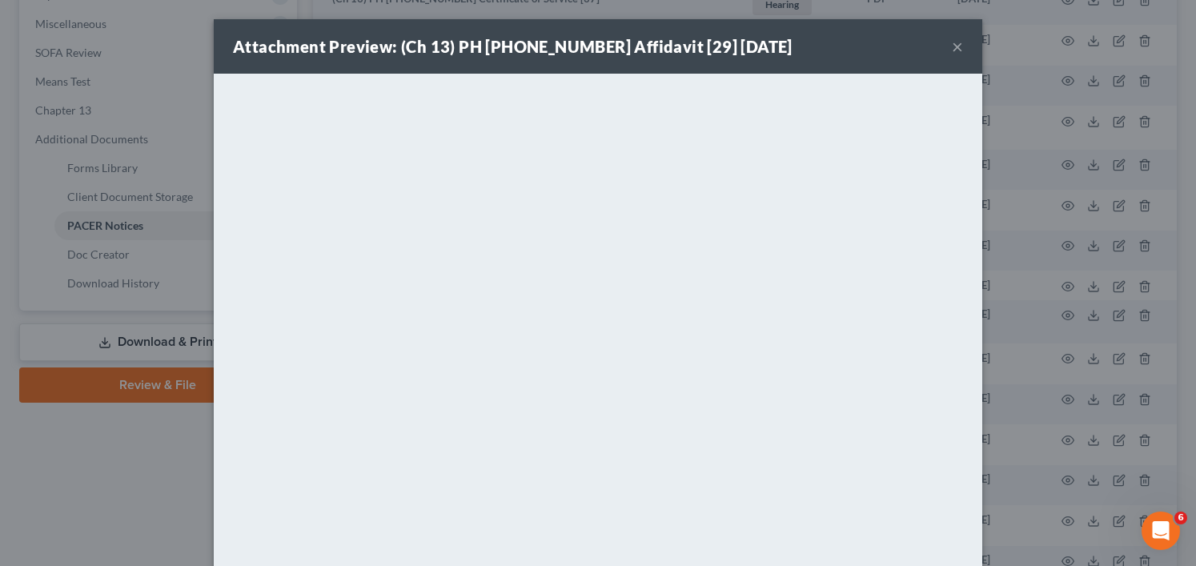
click at [154, 304] on div "Attachment Preview: (Ch 13) PH 25-20962 Affidavit [29] 07/17/2025 × <object ng-…" at bounding box center [598, 283] width 1196 height 566
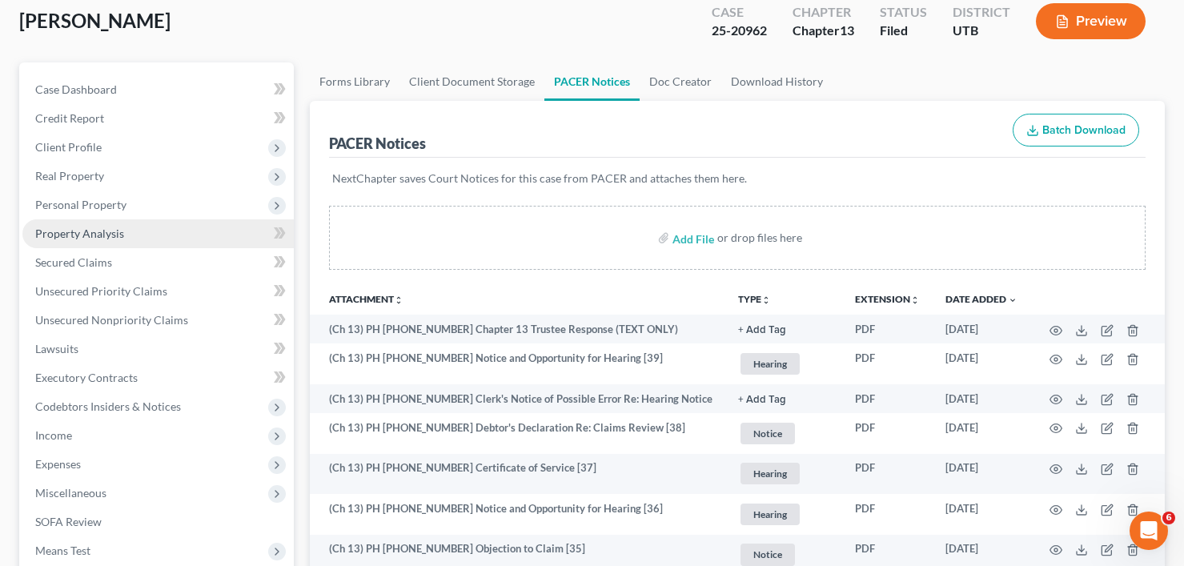
scroll to position [80, 0]
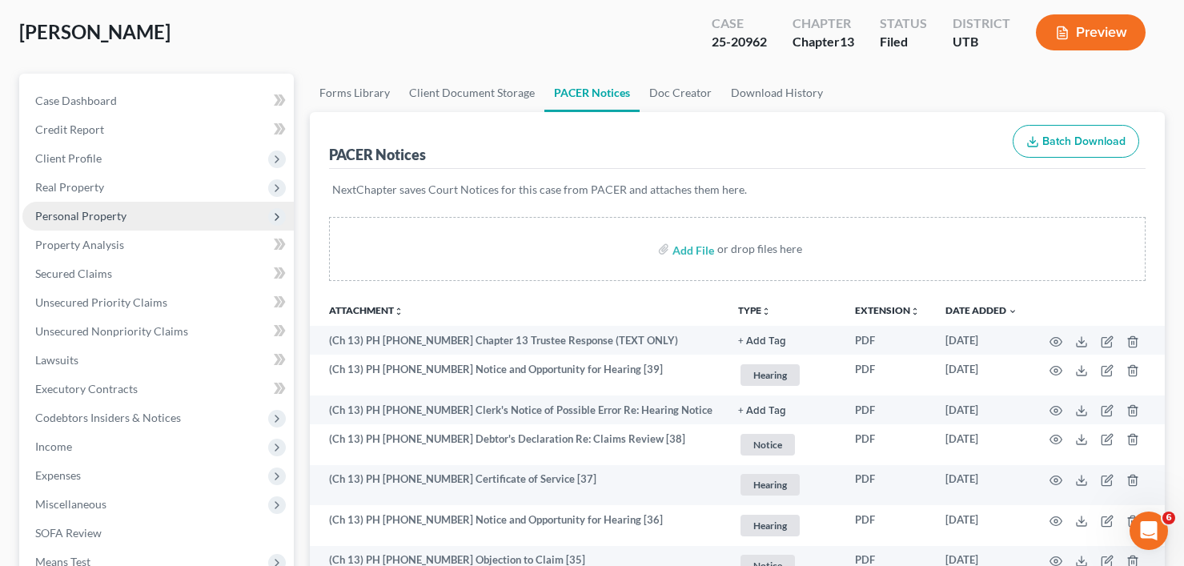
click at [86, 207] on span "Personal Property" at bounding box center [157, 216] width 271 height 29
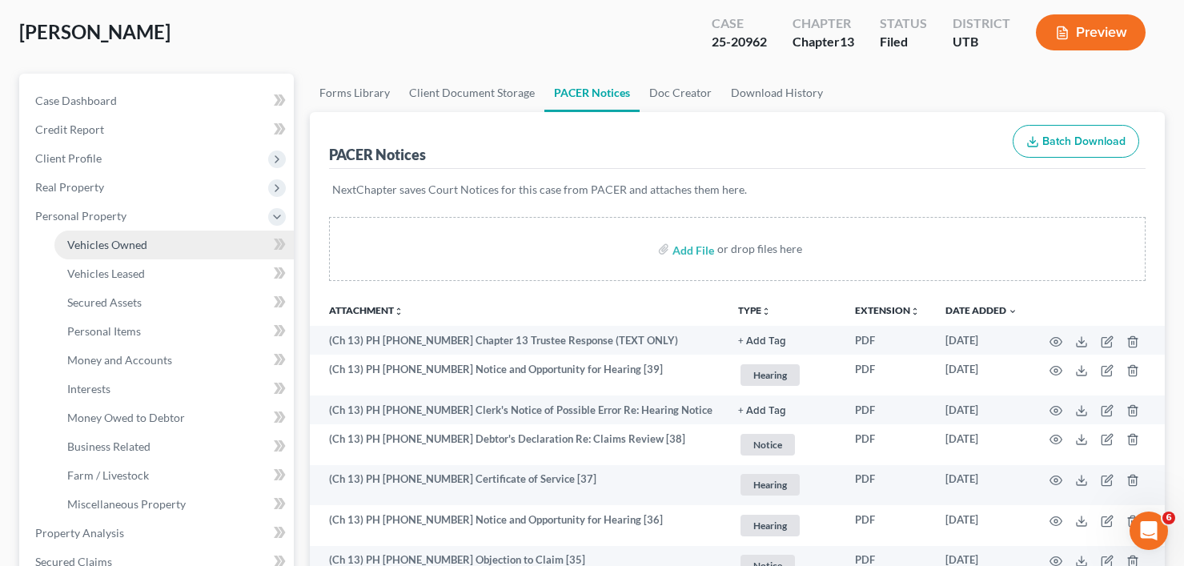
click at [112, 245] on span "Vehicles Owned" at bounding box center [107, 245] width 80 height 14
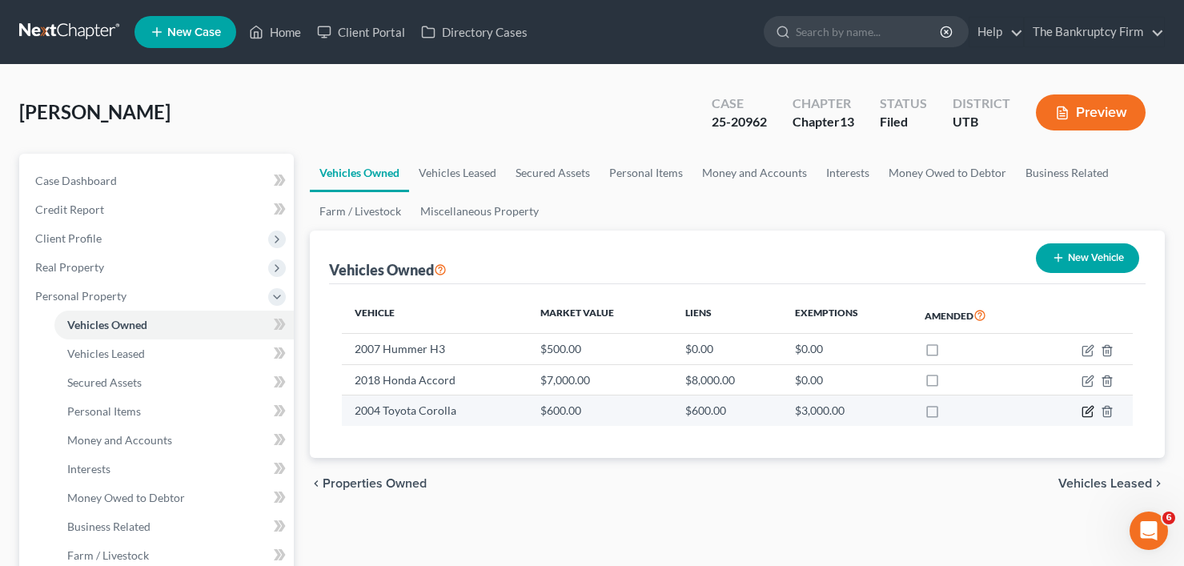
click at [1091, 411] on icon "button" at bounding box center [1089, 410] width 7 height 7
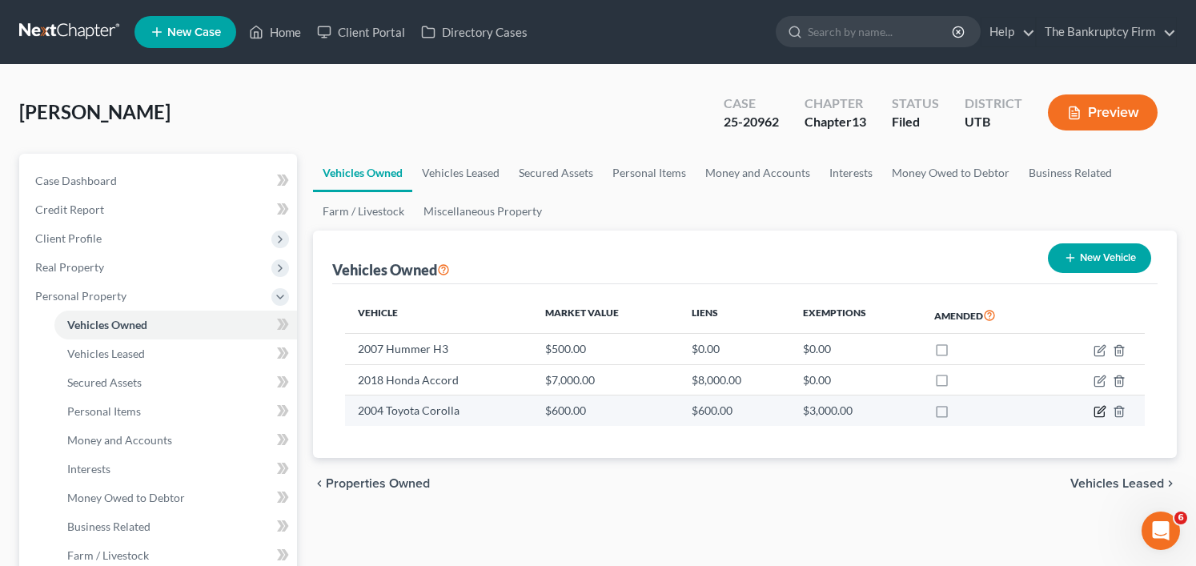
select select "0"
select select "22"
select select "0"
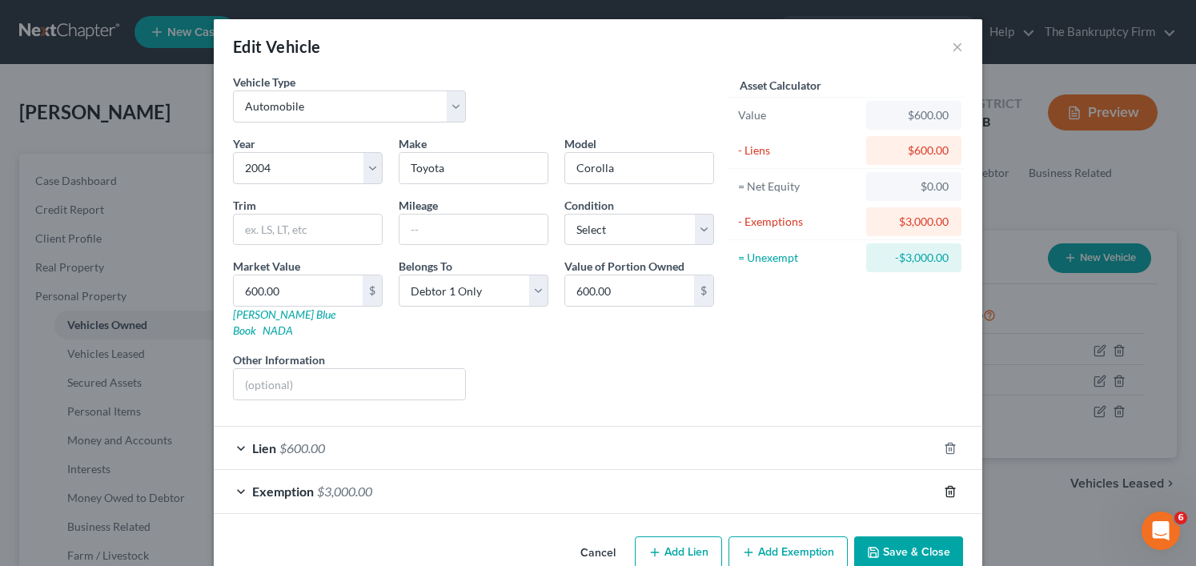
click at [950, 485] on icon "button" at bounding box center [950, 491] width 13 height 13
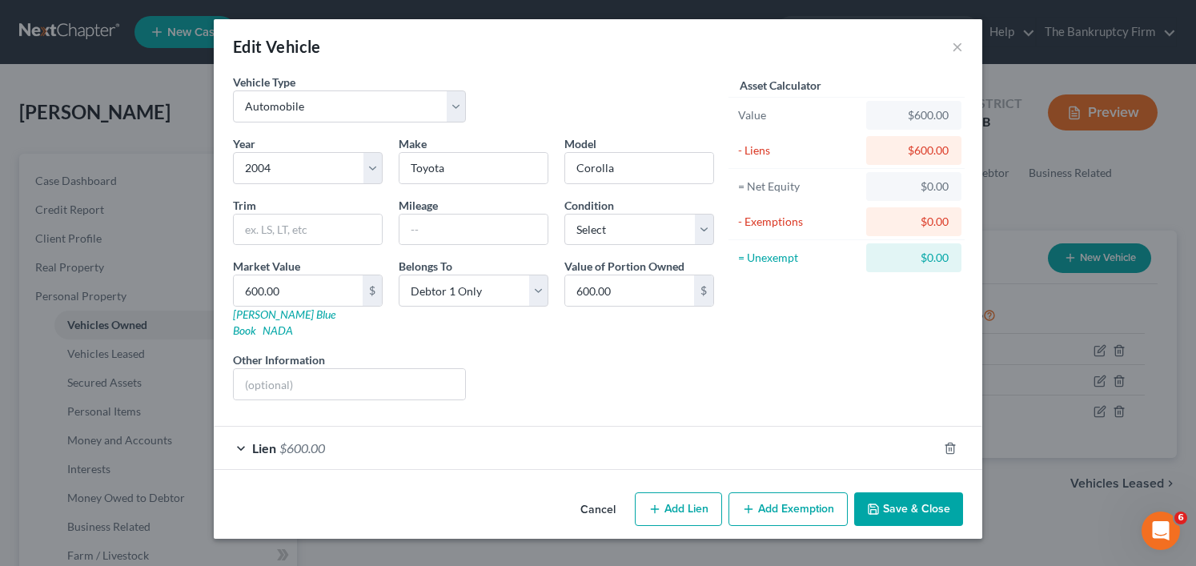
click at [894, 492] on button "Save & Close" at bounding box center [908, 509] width 109 height 34
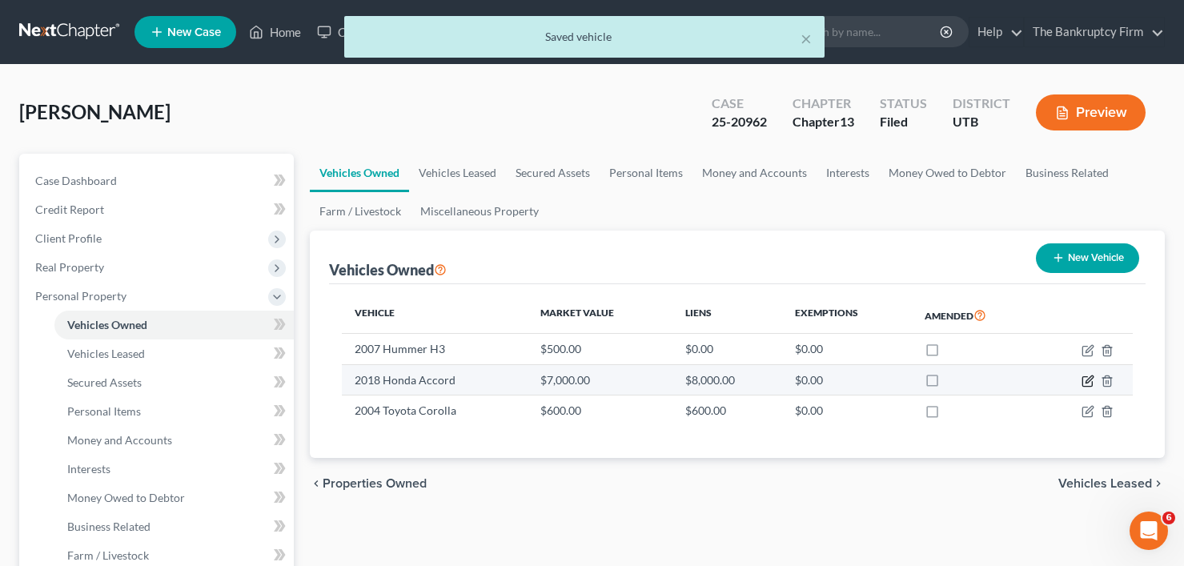
click at [1087, 380] on icon "button" at bounding box center [1089, 379] width 7 height 7
select select "0"
select select "8"
select select "0"
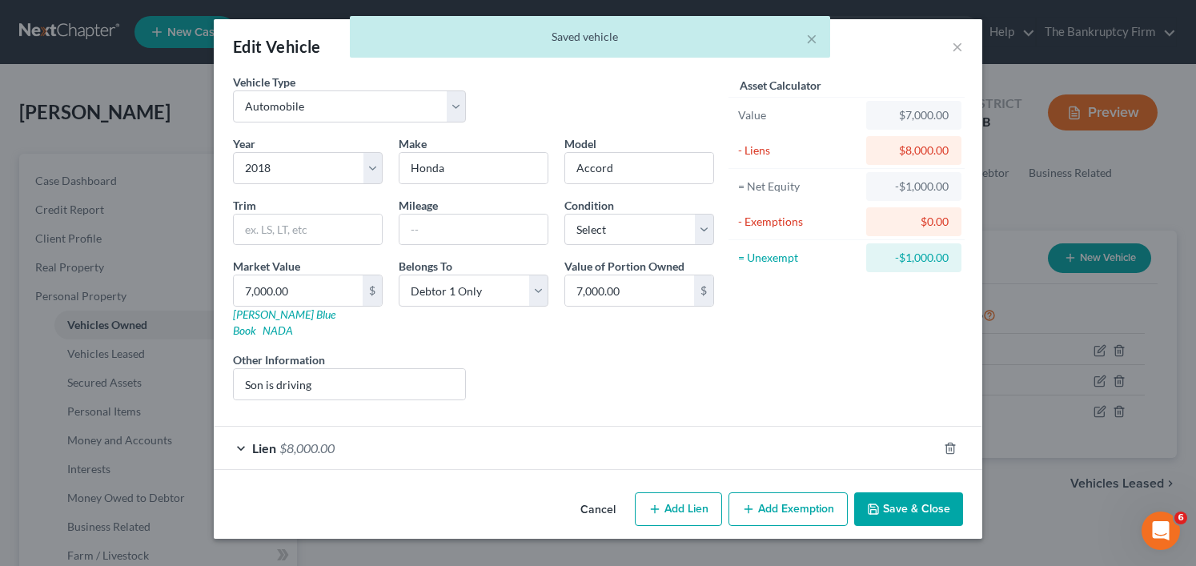
click at [798, 497] on button "Add Exemption" at bounding box center [788, 509] width 119 height 34
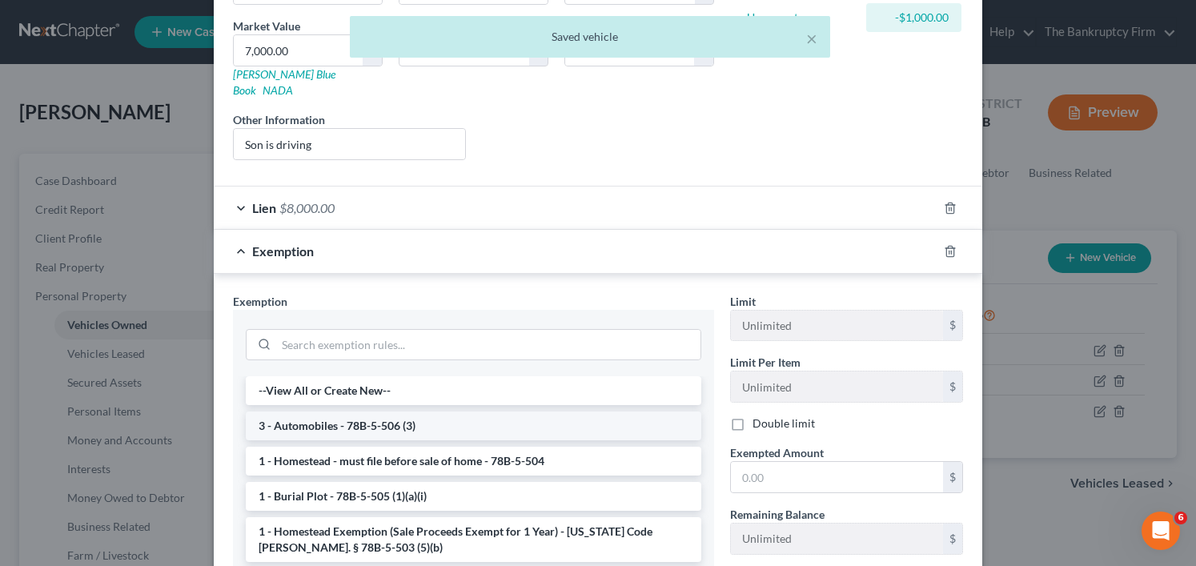
click at [330, 416] on li "3 - Automobiles - 78B-5-506 (3)" at bounding box center [474, 426] width 456 height 29
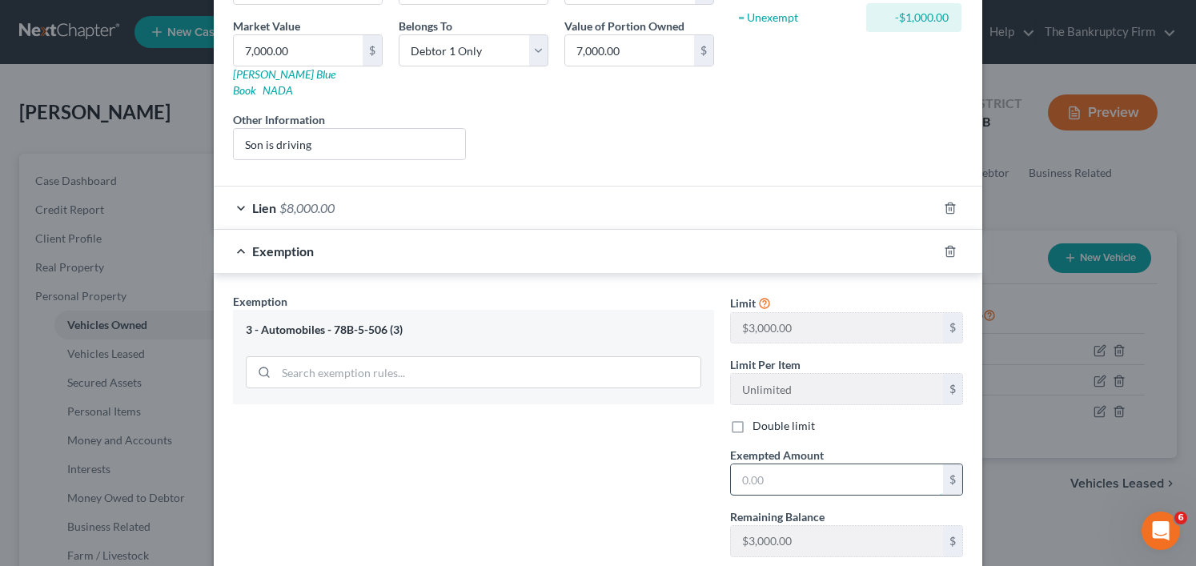
click at [766, 464] on input "text" at bounding box center [837, 479] width 212 height 30
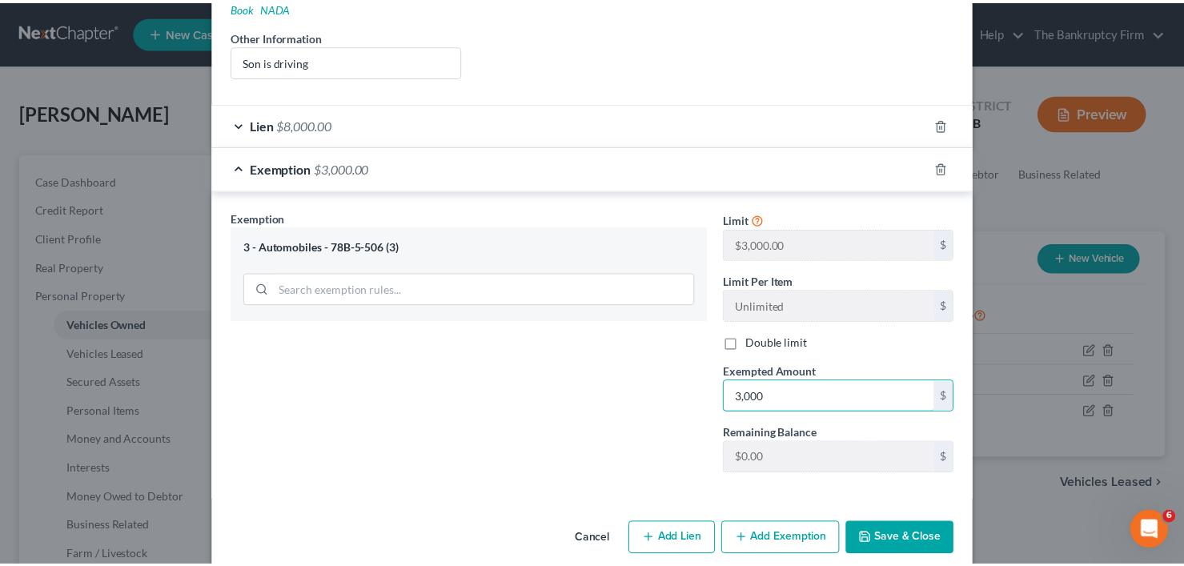
scroll to position [329, 0]
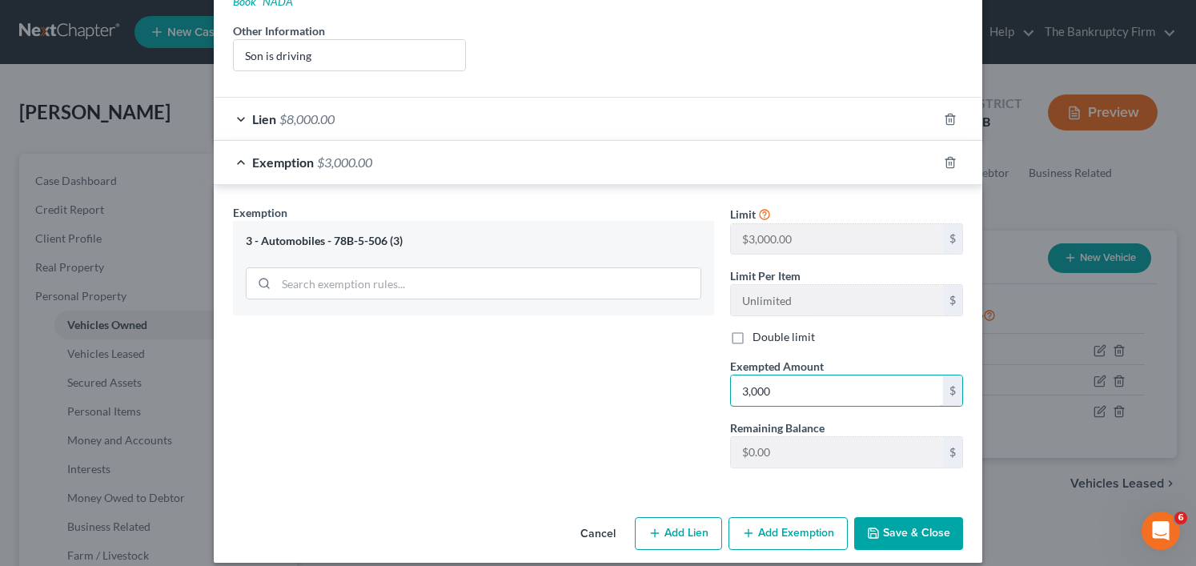
type input "3,000"
click at [887, 517] on button "Save & Close" at bounding box center [908, 534] width 109 height 34
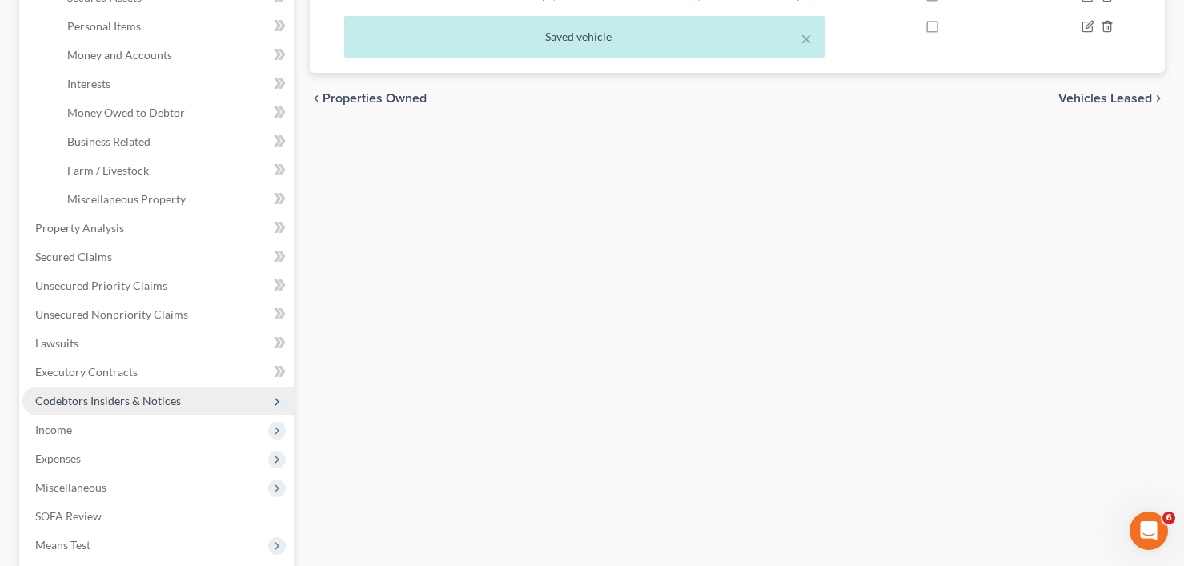
scroll to position [400, 0]
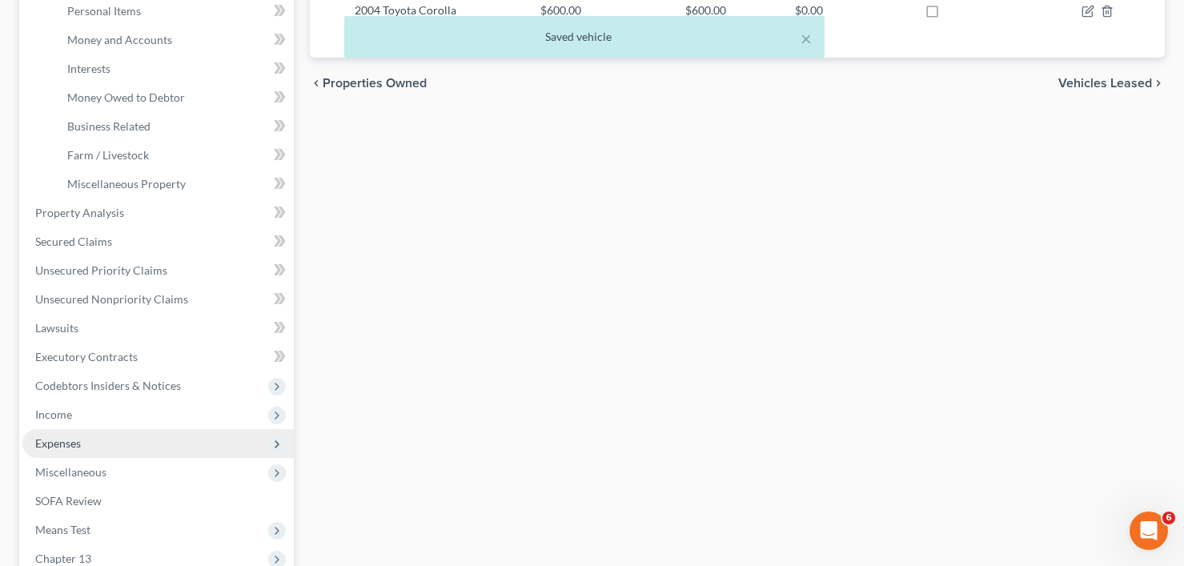
click at [66, 441] on span "Expenses" at bounding box center [58, 443] width 46 height 14
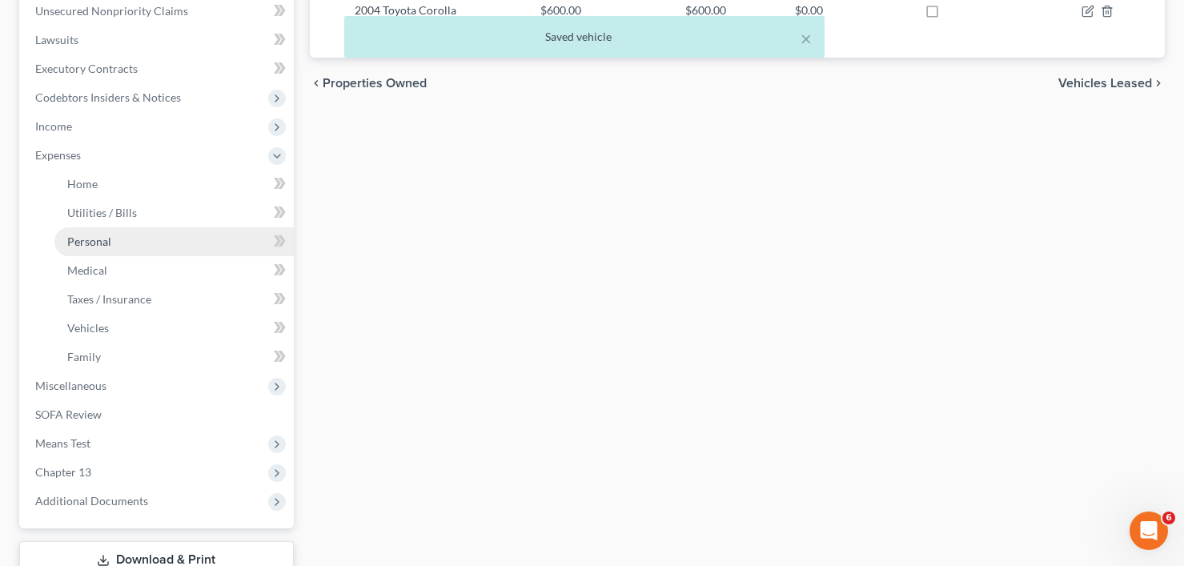
click at [96, 245] on span "Personal" at bounding box center [89, 242] width 44 height 14
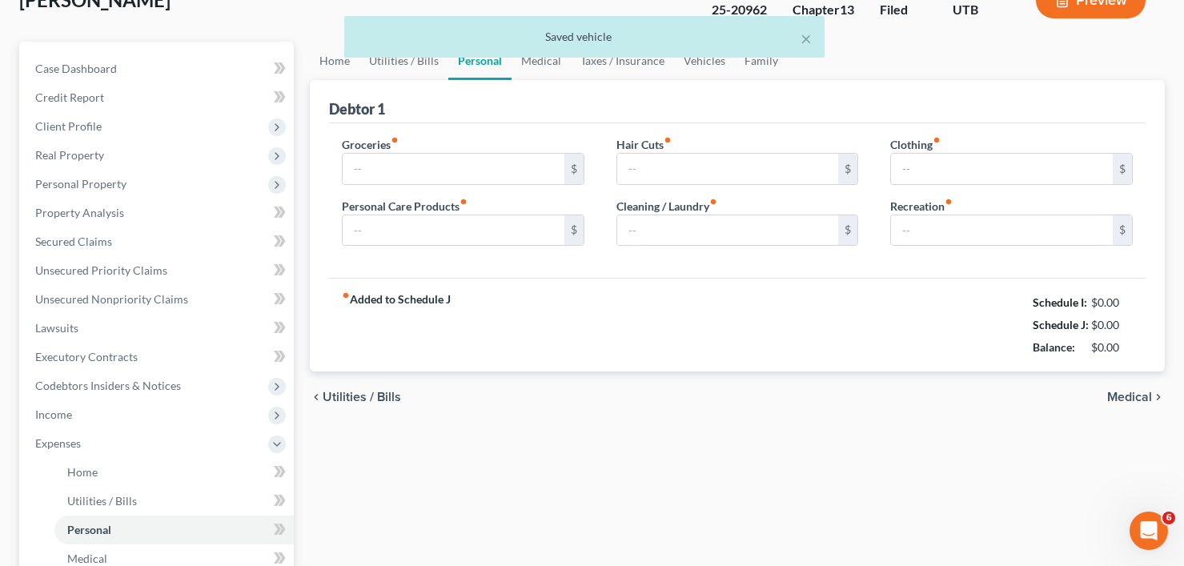
type input "252.73"
type input "20.00"
type input "0.00"
type input "20.00"
type input "25.00"
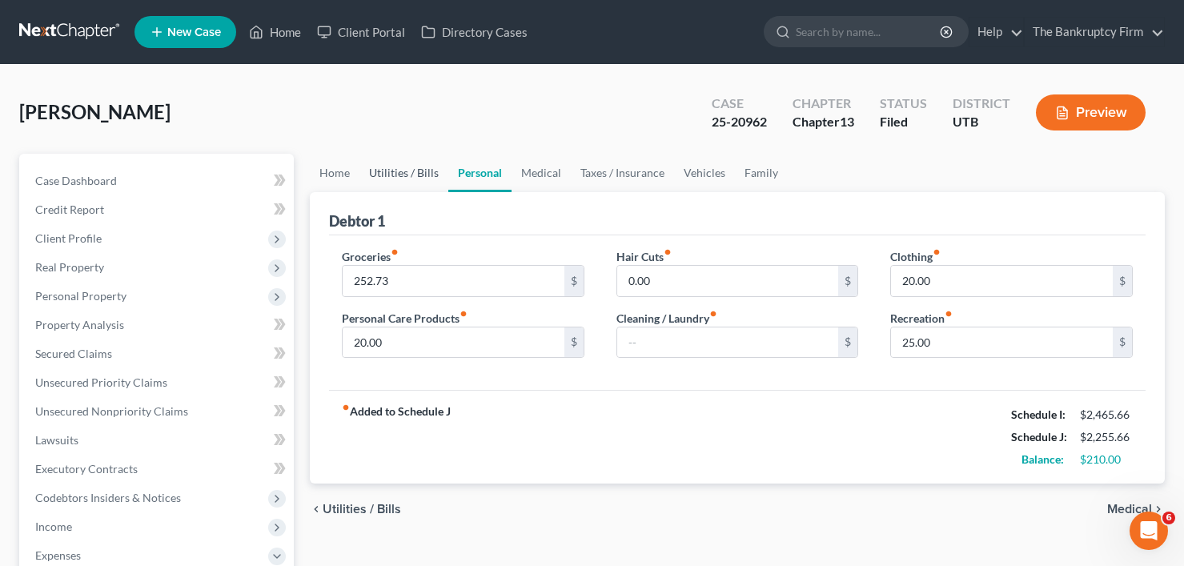
click at [398, 178] on link "Utilities / Bills" at bounding box center [403, 173] width 89 height 38
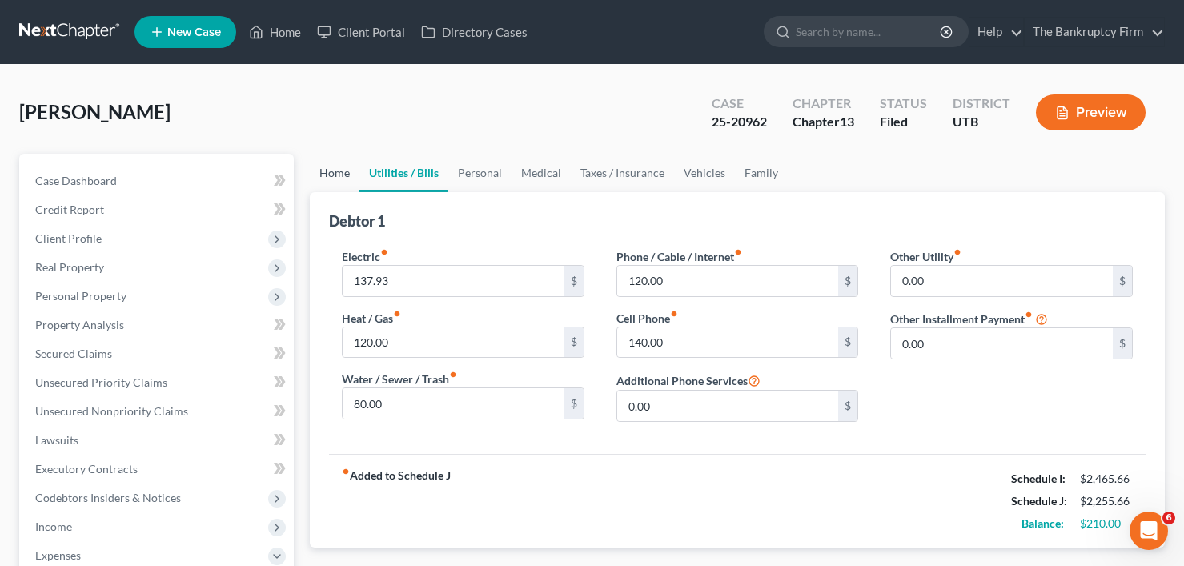
click at [318, 167] on link "Home" at bounding box center [335, 173] width 50 height 38
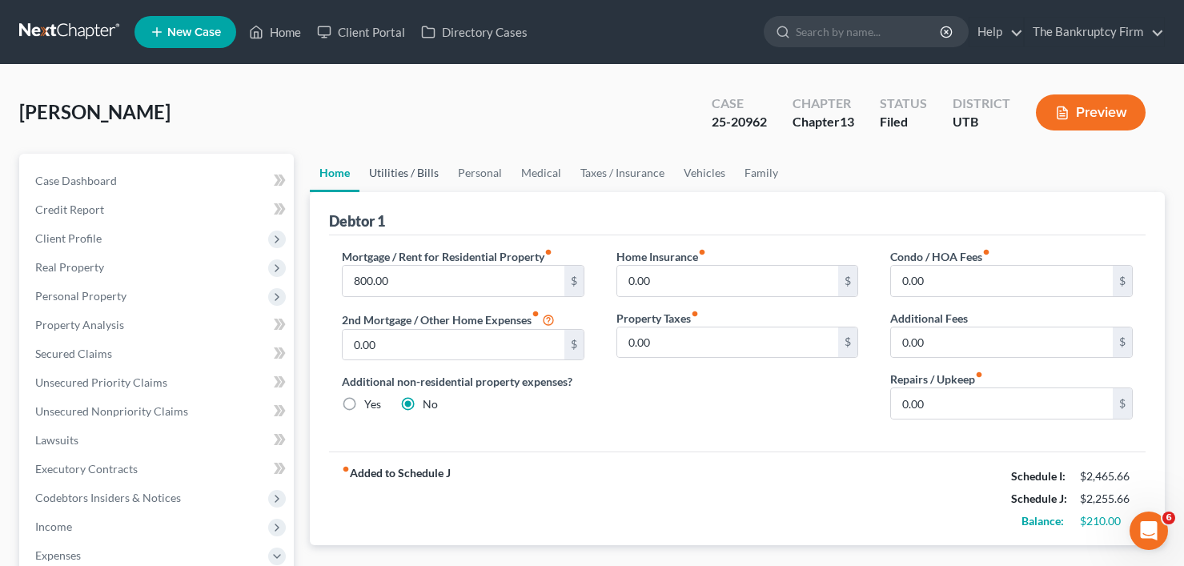
click at [408, 170] on link "Utilities / Bills" at bounding box center [403, 173] width 89 height 38
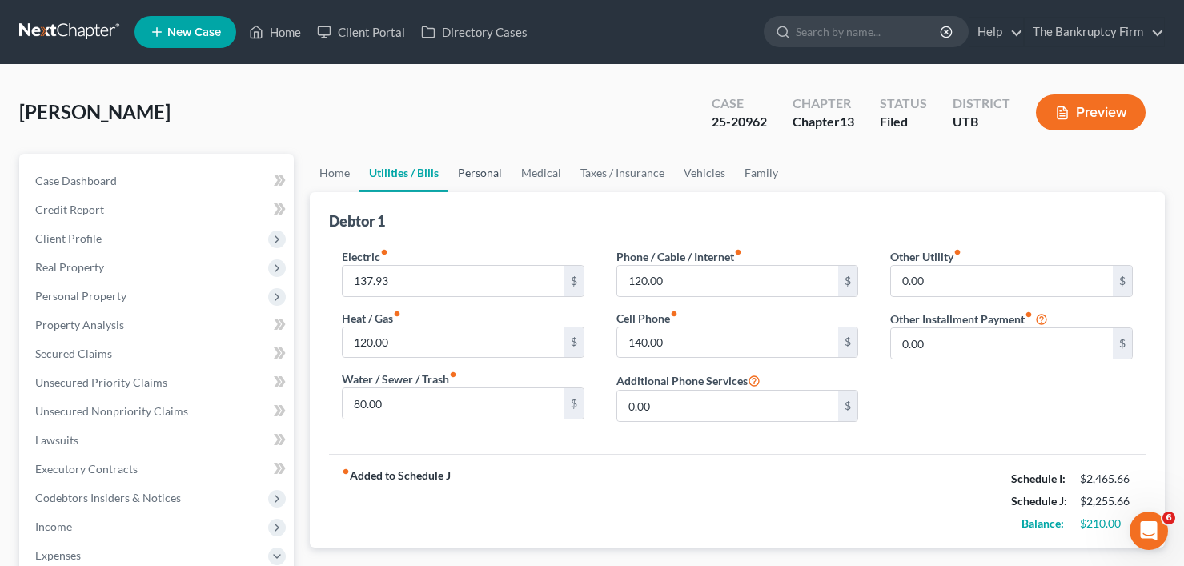
click at [472, 173] on link "Personal" at bounding box center [479, 173] width 63 height 38
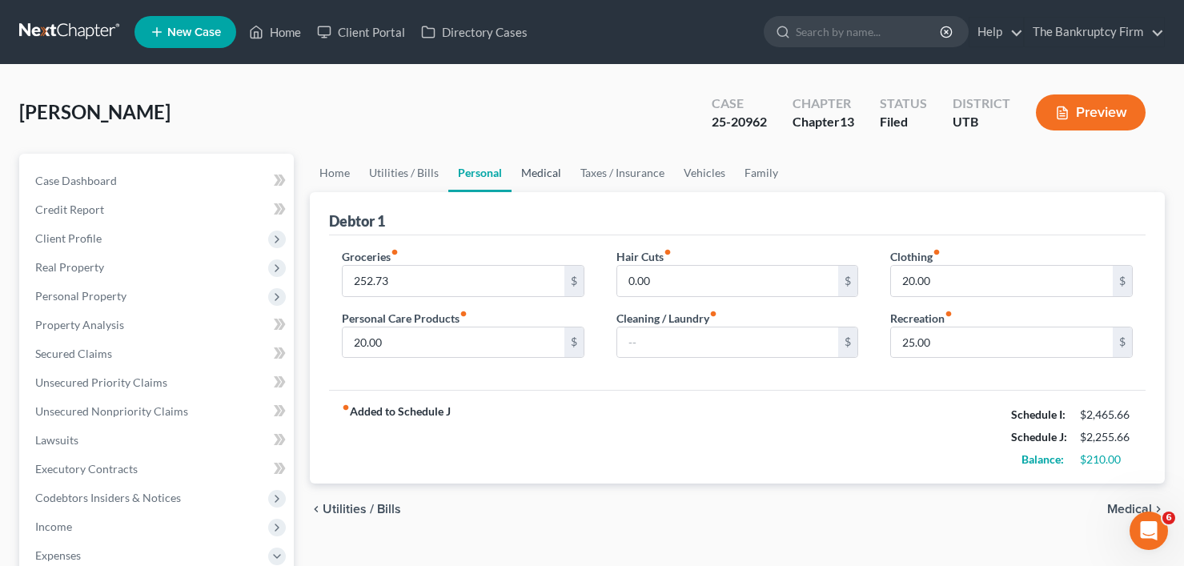
click at [534, 163] on link "Medical" at bounding box center [541, 173] width 59 height 38
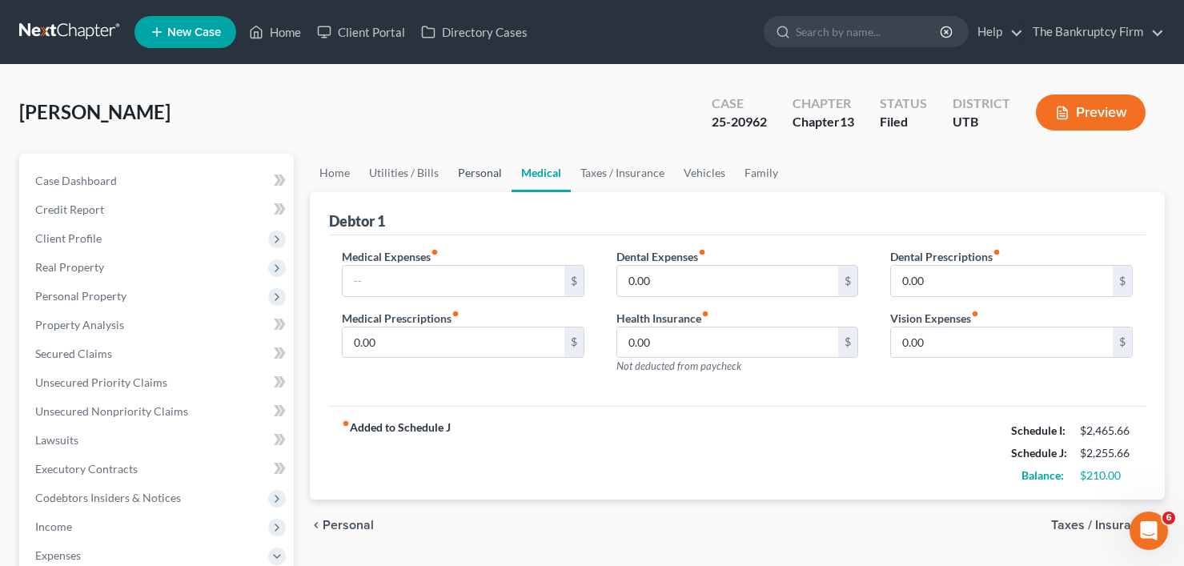
click at [476, 175] on link "Personal" at bounding box center [479, 173] width 63 height 38
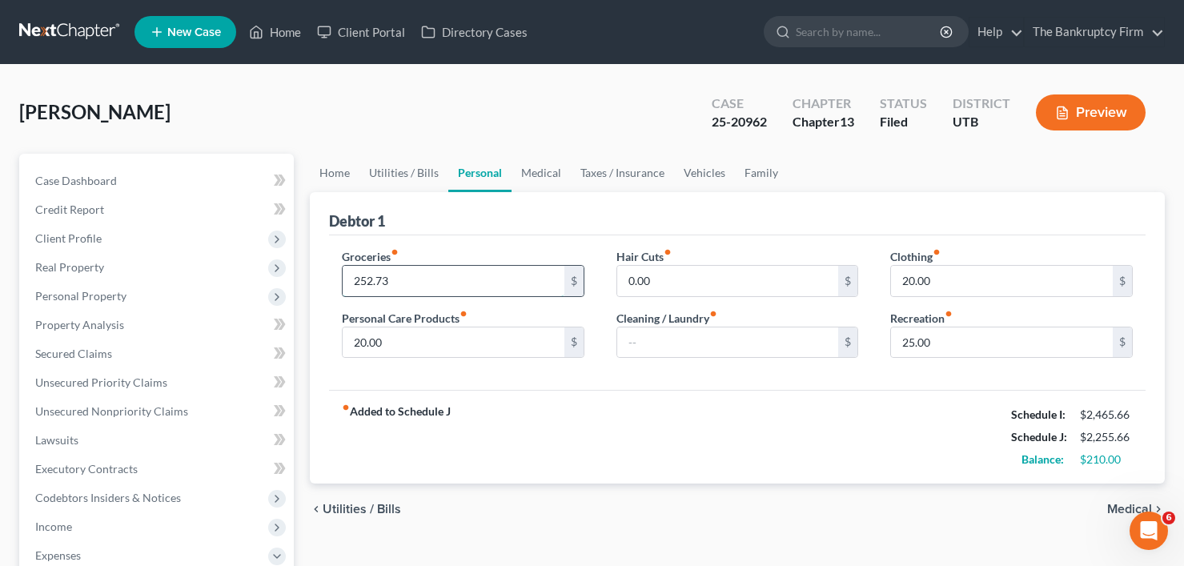
click at [365, 282] on input "252.73" at bounding box center [454, 281] width 222 height 30
click at [362, 284] on input "252.73" at bounding box center [454, 281] width 222 height 30
type input "202.73"
click at [524, 169] on link "Medical" at bounding box center [541, 173] width 59 height 38
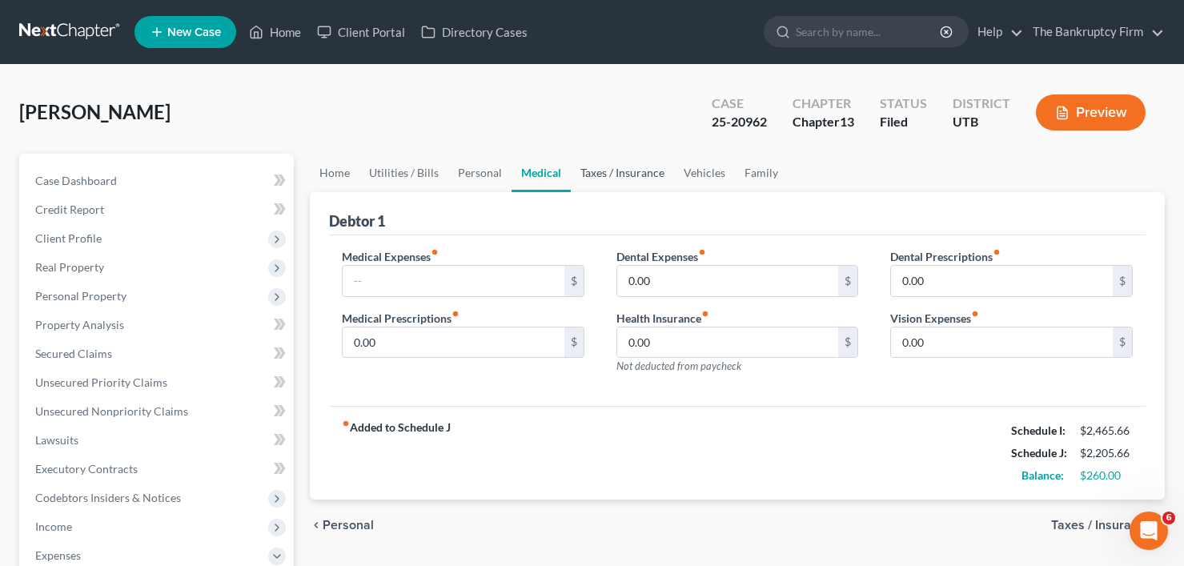
click at [602, 171] on link "Taxes / Insurance" at bounding box center [622, 173] width 103 height 38
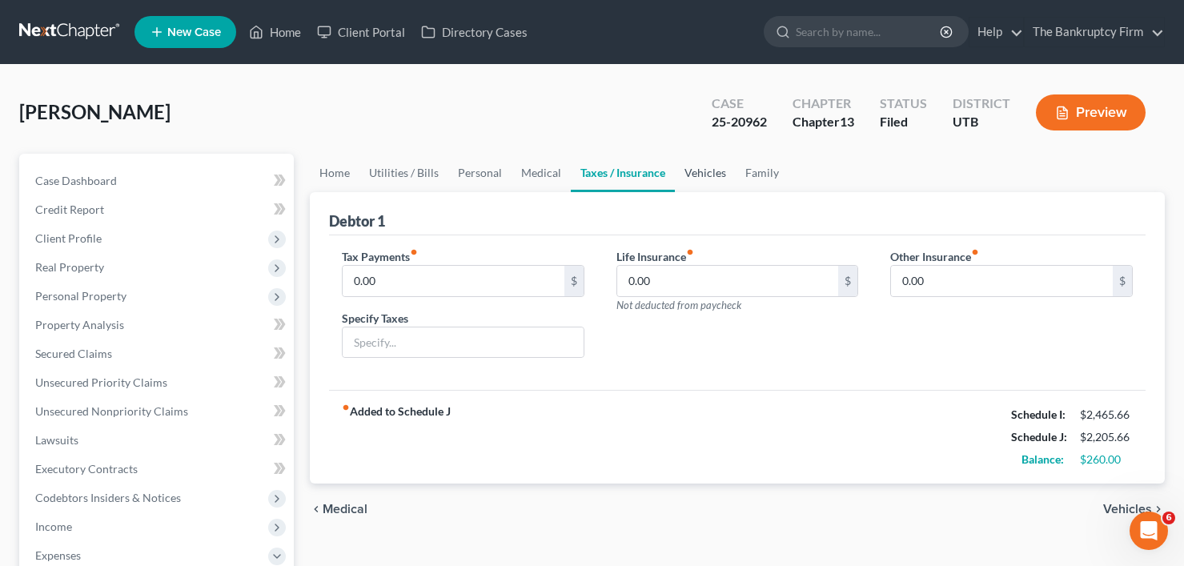
click at [695, 175] on link "Vehicles" at bounding box center [705, 173] width 61 height 38
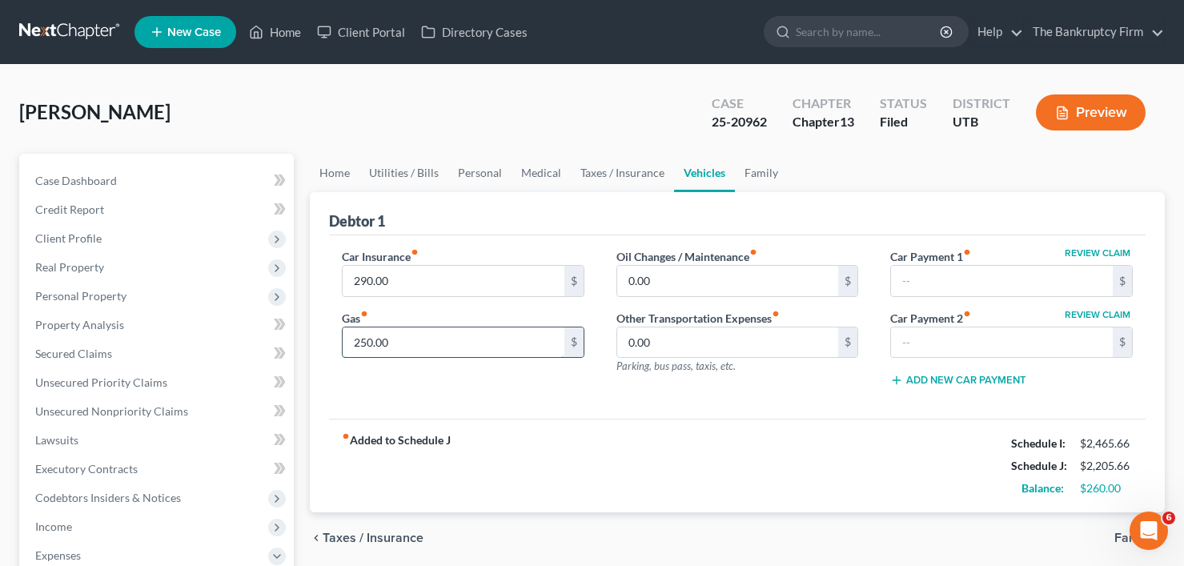
click at [372, 343] on input "250.00" at bounding box center [454, 342] width 222 height 30
drag, startPoint x: 372, startPoint y: 342, endPoint x: 361, endPoint y: 345, distance: 10.9
click at [361, 345] on input "250.00" at bounding box center [454, 342] width 222 height 30
type input "235.00"
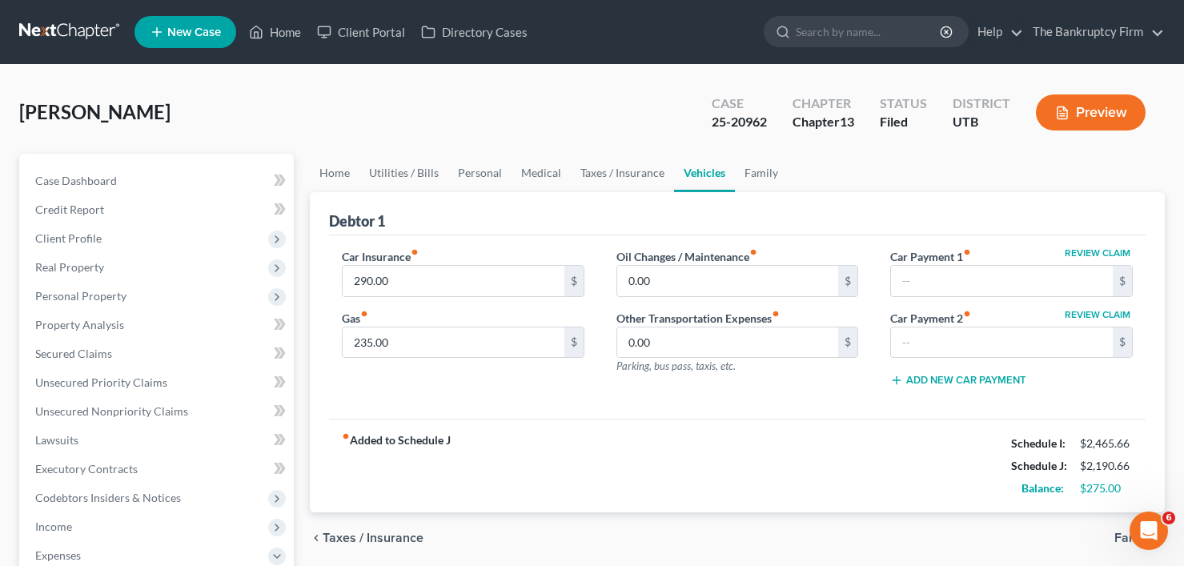
click at [509, 375] on div "Car Insurance fiber_manual_record 290.00 $ Gas fiber_manual_record 235.00 $" at bounding box center [463, 324] width 275 height 152
click at [86, 186] on span "Case Dashboard" at bounding box center [76, 181] width 82 height 14
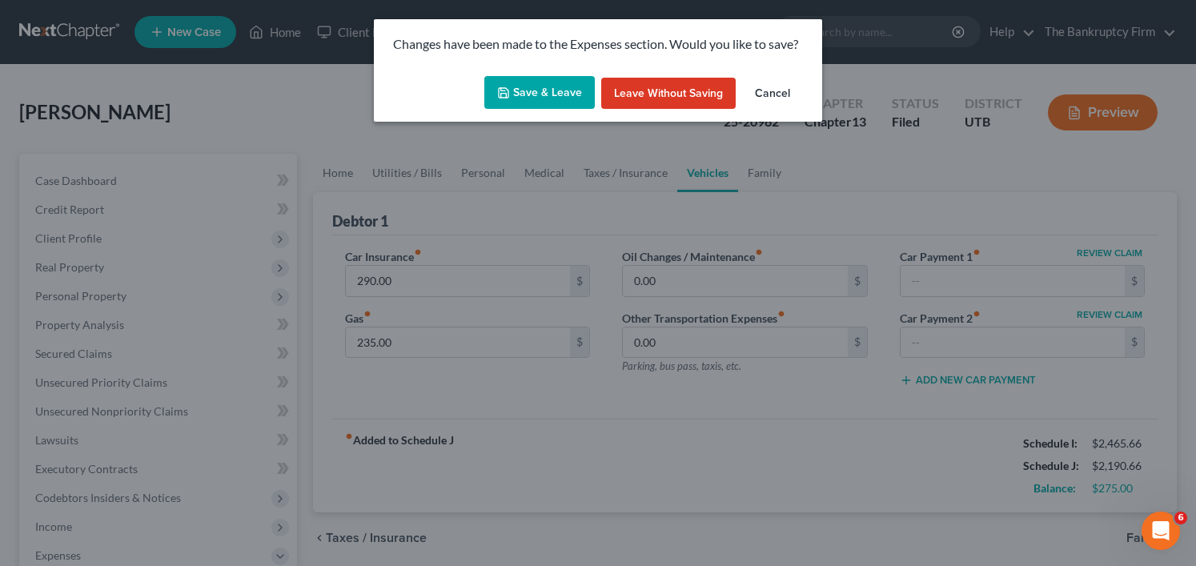
click at [554, 78] on button "Save & Leave" at bounding box center [539, 93] width 110 height 34
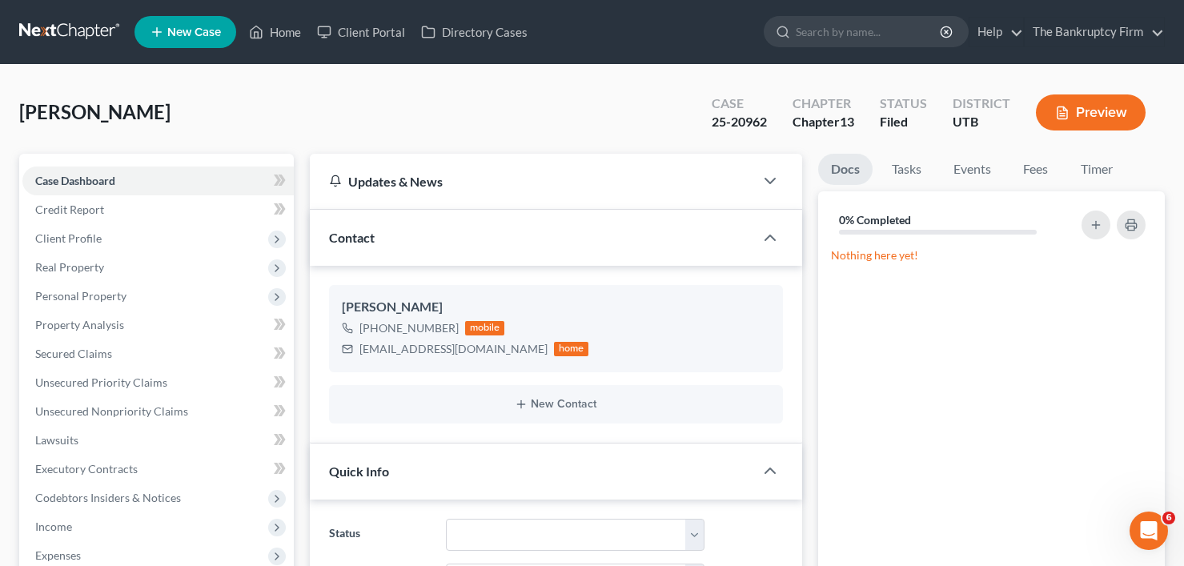
scroll to position [110, 0]
click at [290, 121] on div "Frikas, Mirsha Upgraded Case 25-20962 Chapter Chapter 13 Status Filed District …" at bounding box center [592, 119] width 1146 height 70
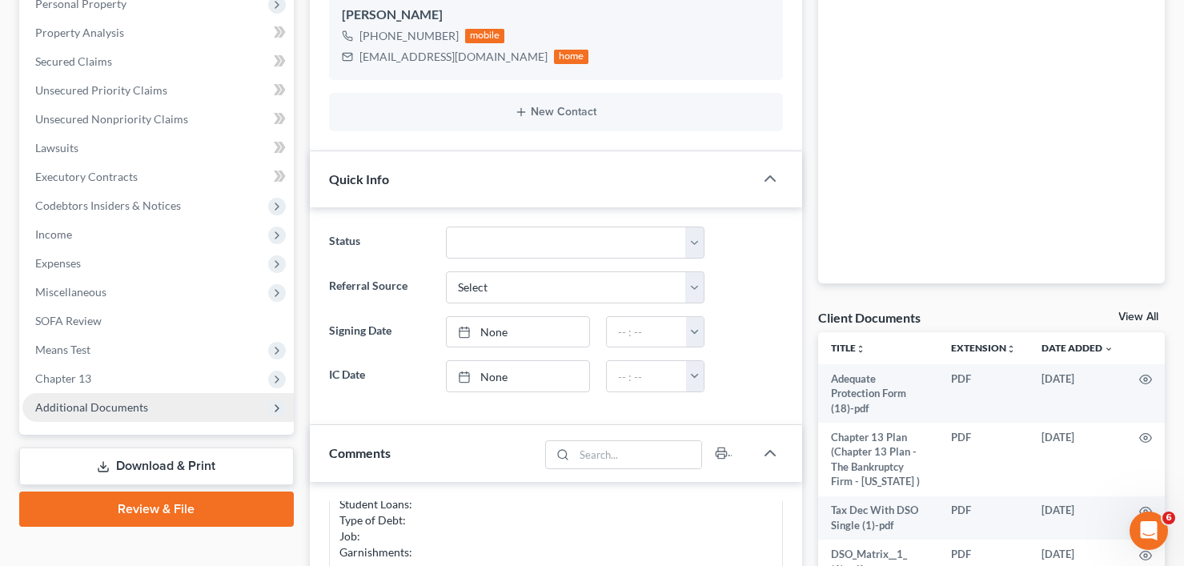
scroll to position [320, 0]
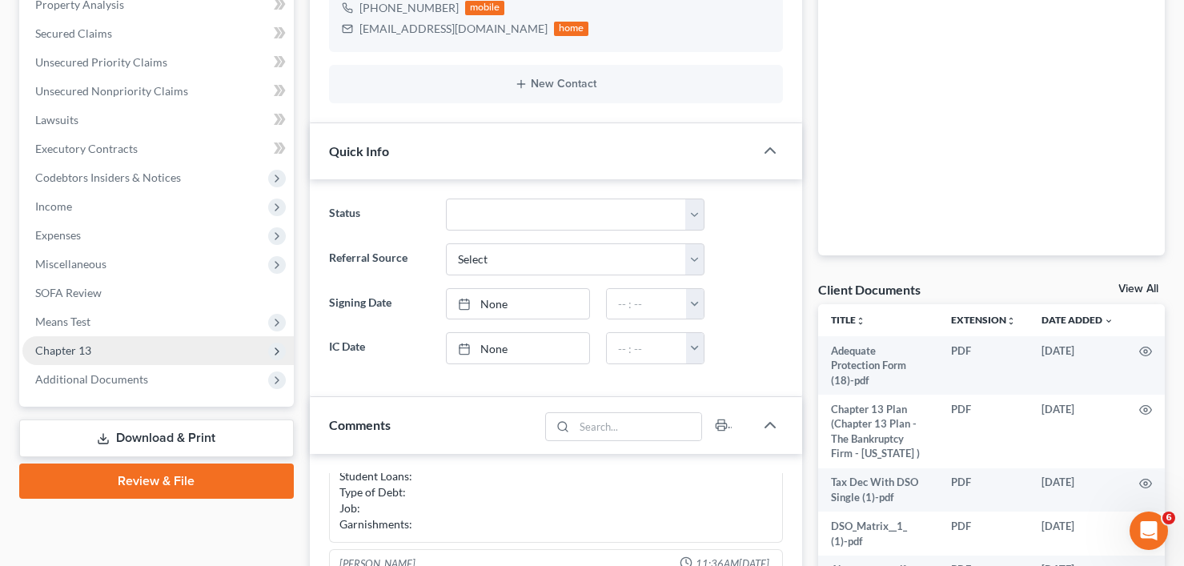
click at [56, 355] on span "Chapter 13" at bounding box center [63, 350] width 56 height 14
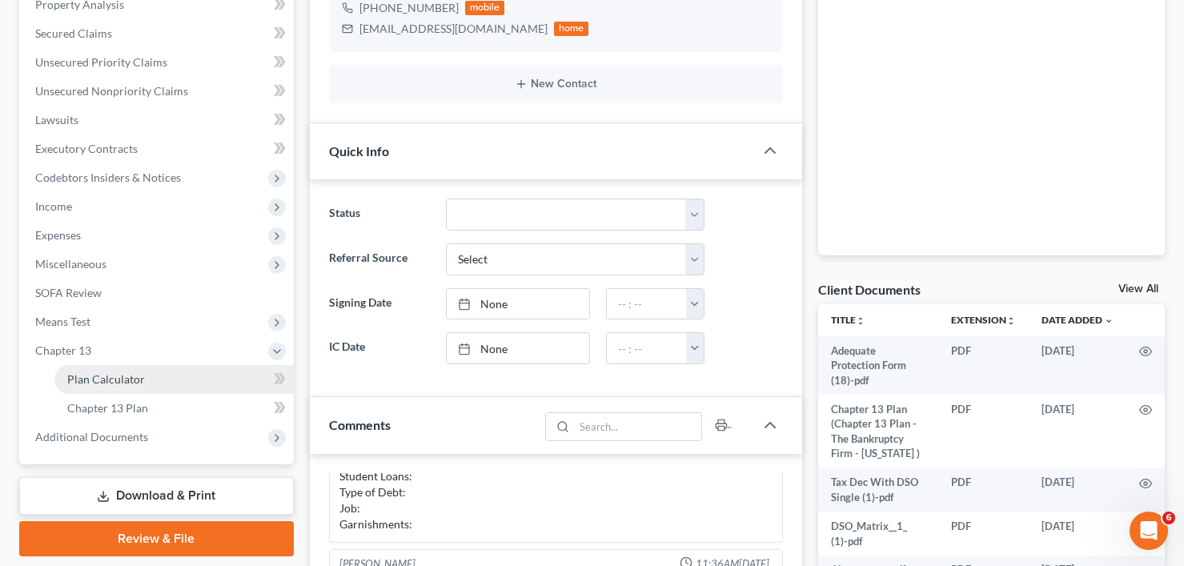
click at [113, 388] on link "Plan Calculator" at bounding box center [173, 379] width 239 height 29
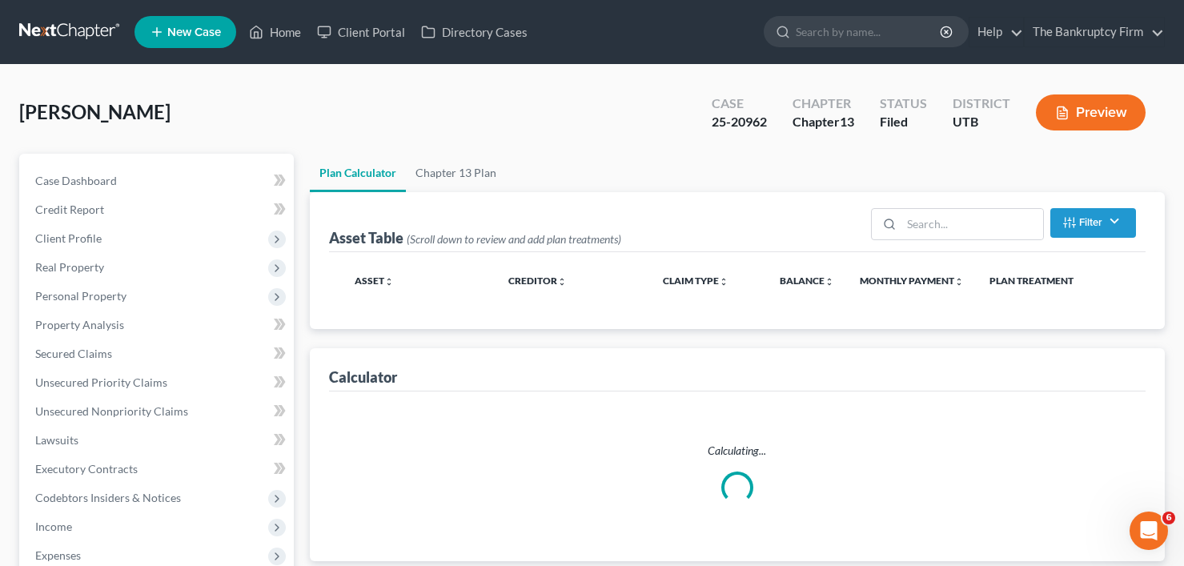
select select "59"
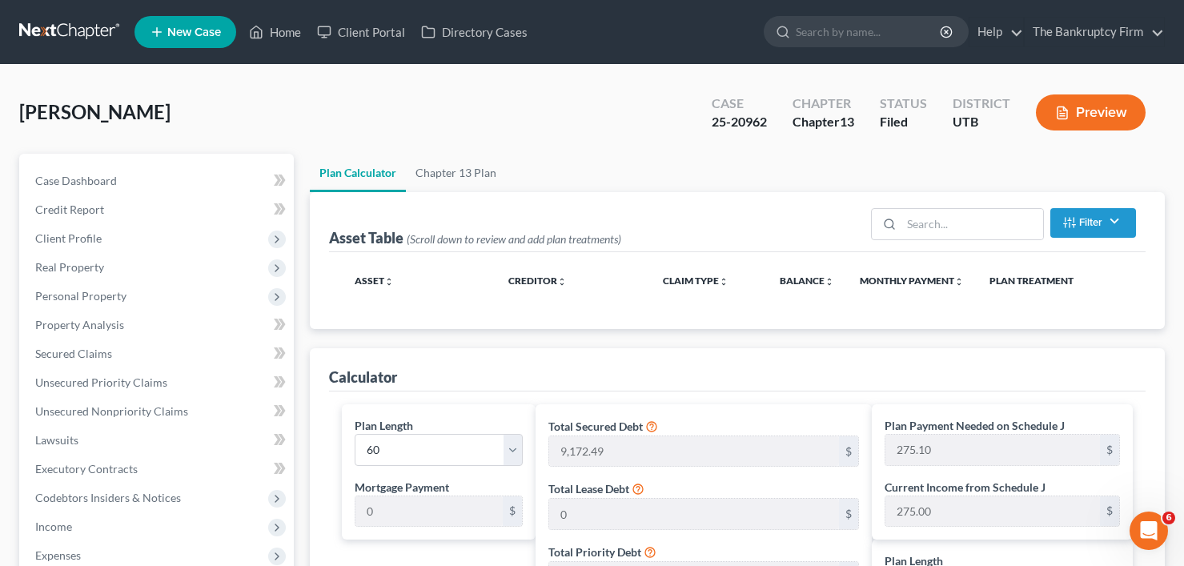
scroll to position [80, 0]
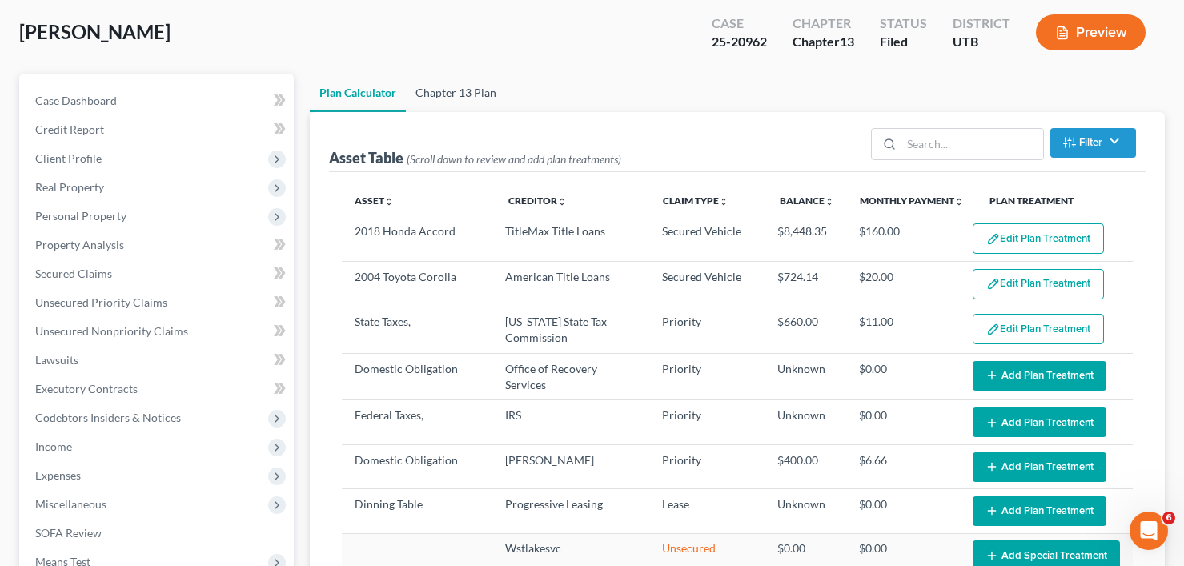
click at [444, 89] on link "Chapter 13 Plan" at bounding box center [456, 93] width 100 height 38
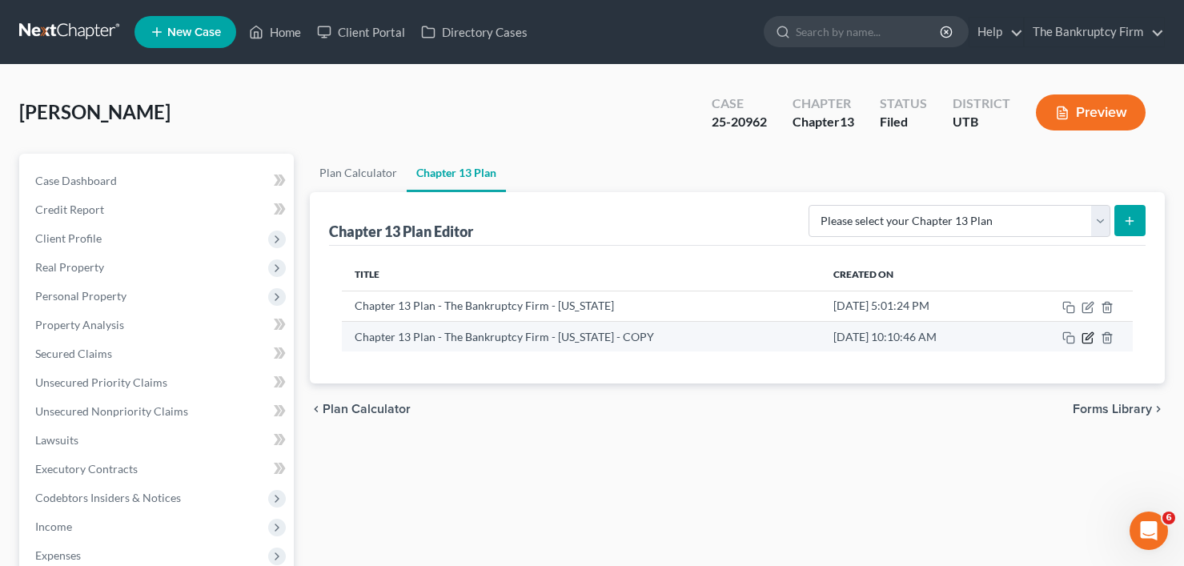
click at [1087, 339] on icon "button" at bounding box center [1089, 335] width 7 height 7
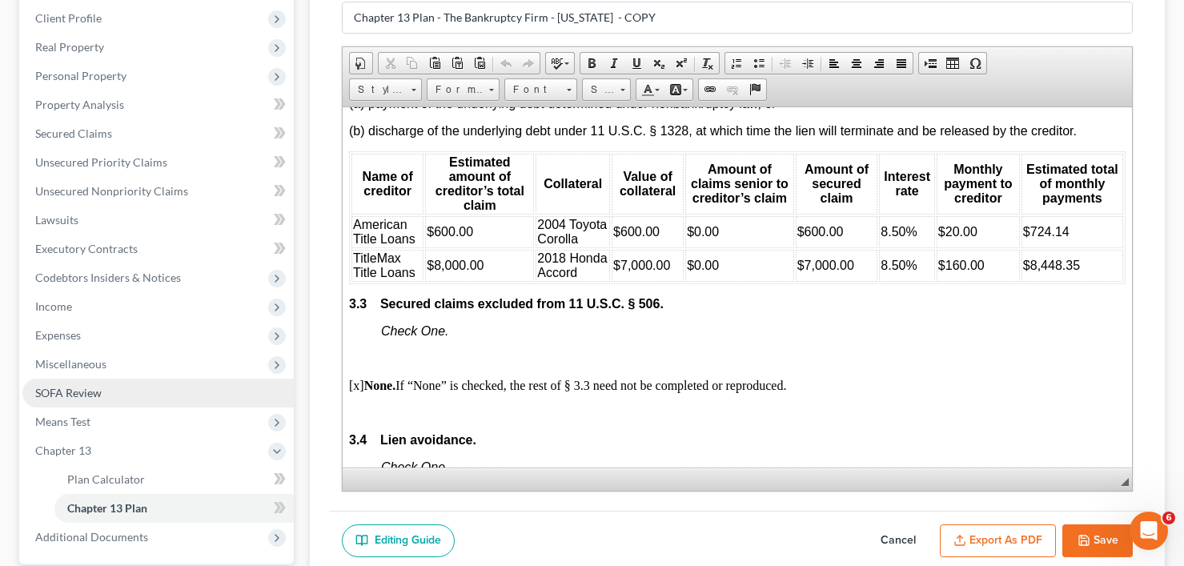
scroll to position [240, 0]
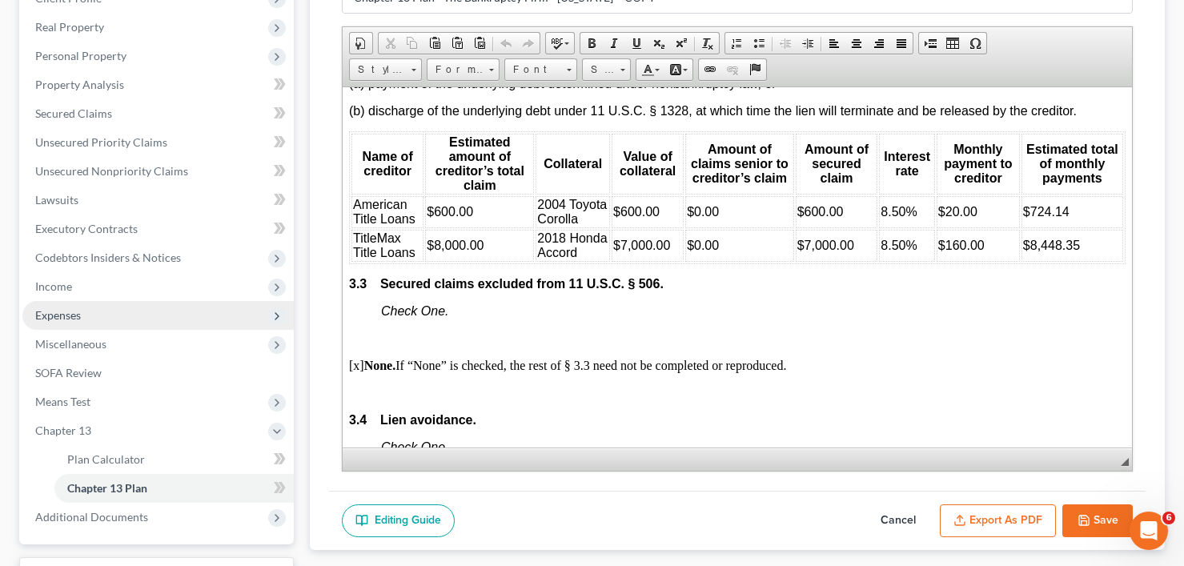
click at [68, 316] on span "Expenses" at bounding box center [58, 315] width 46 height 14
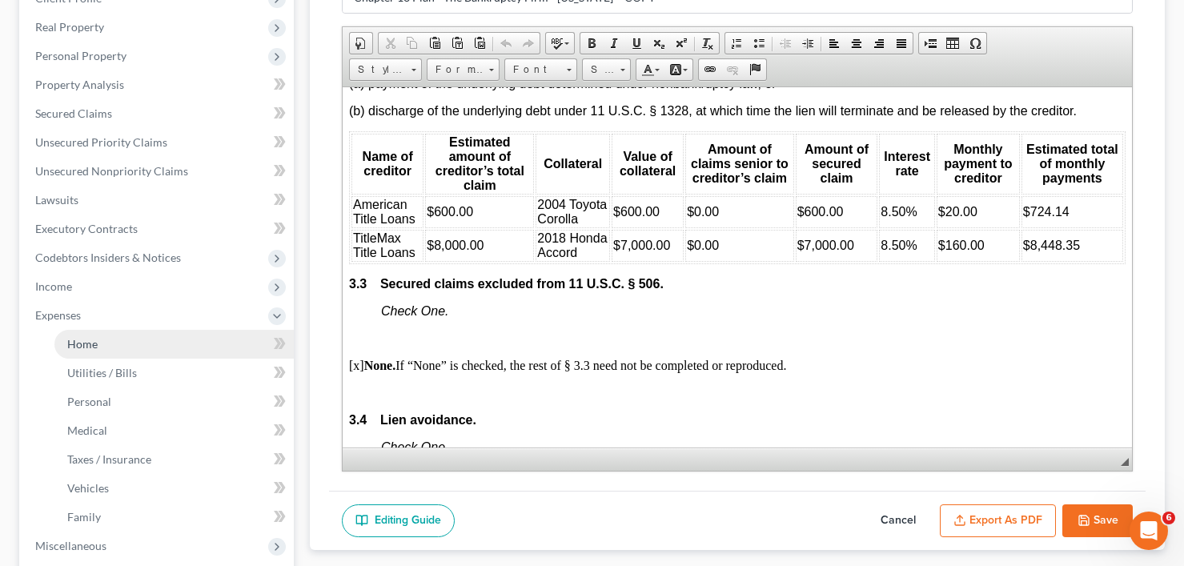
click at [91, 348] on span "Home" at bounding box center [82, 344] width 30 height 14
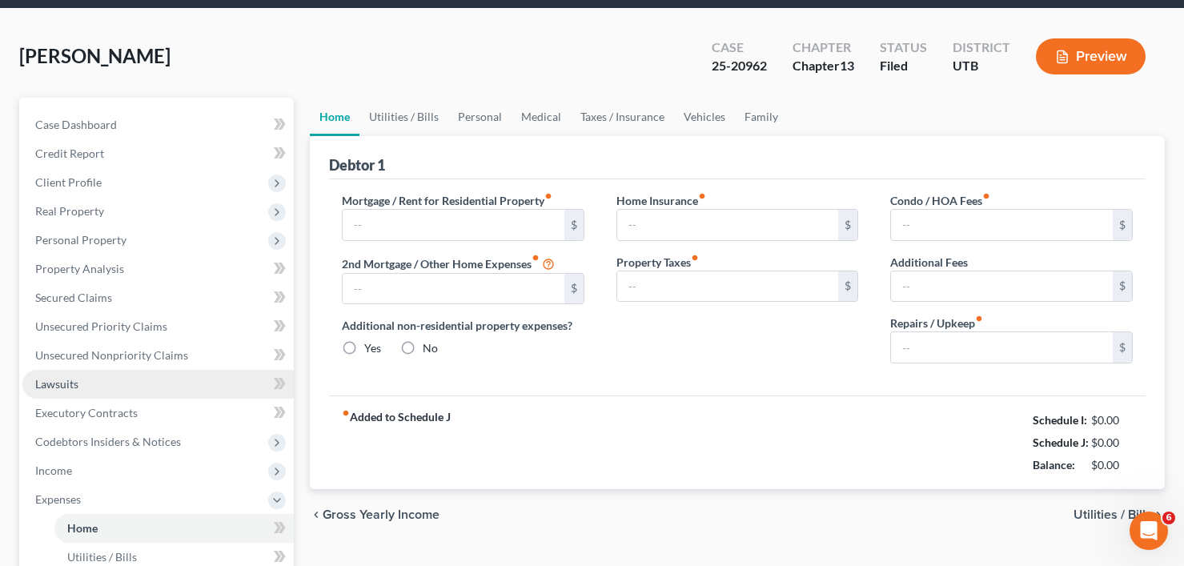
type input "800.00"
type input "0.00"
radio input "true"
type input "0.00"
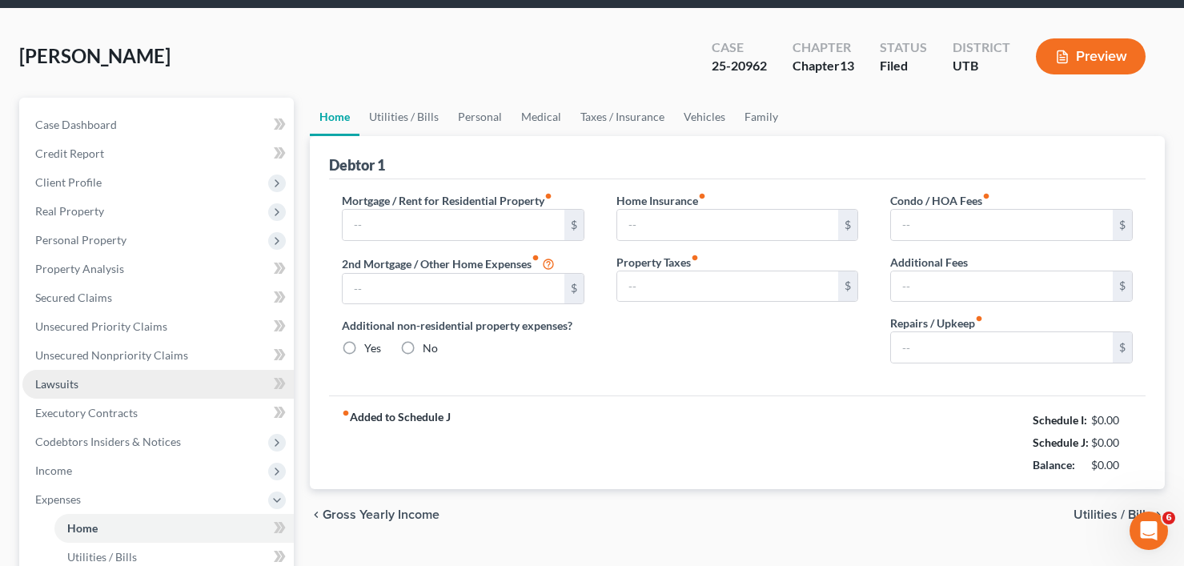
type input "0.00"
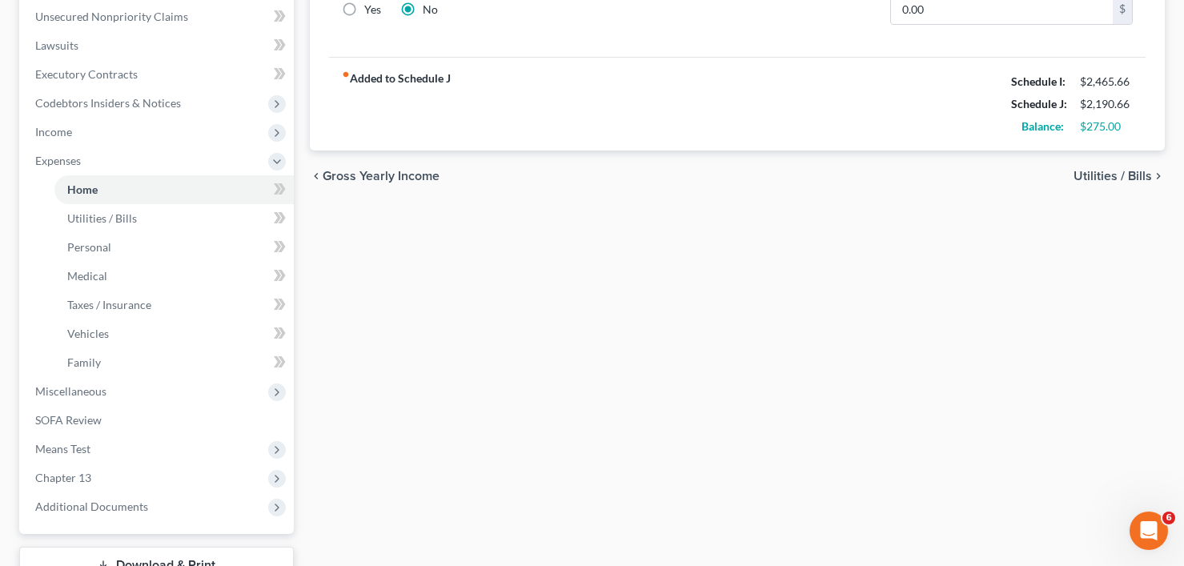
scroll to position [516, 0]
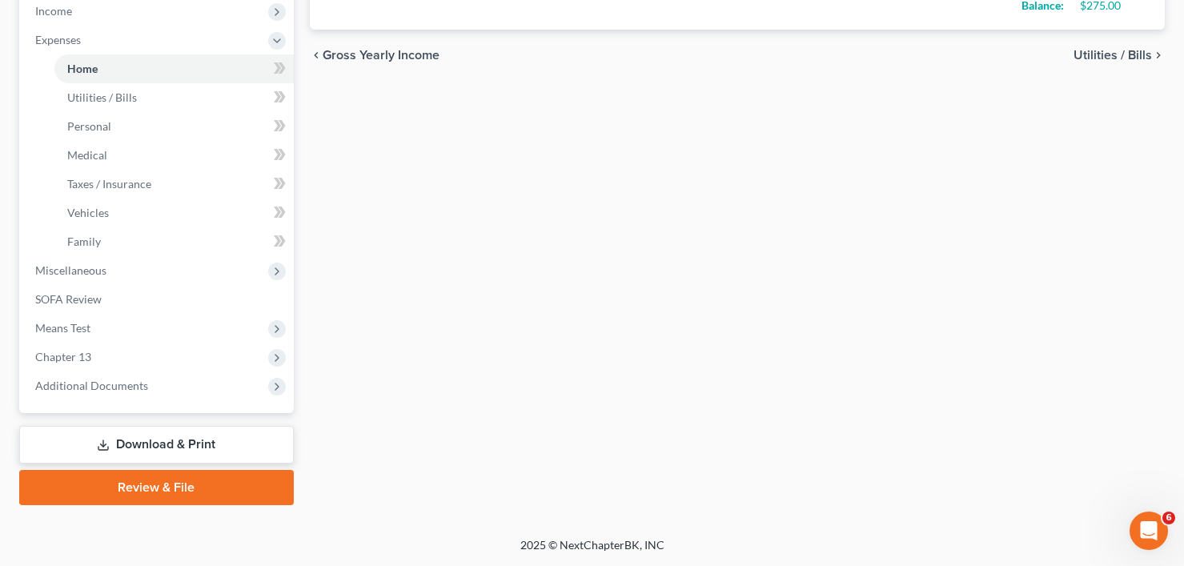
click at [174, 432] on link "Download & Print" at bounding box center [156, 445] width 275 height 38
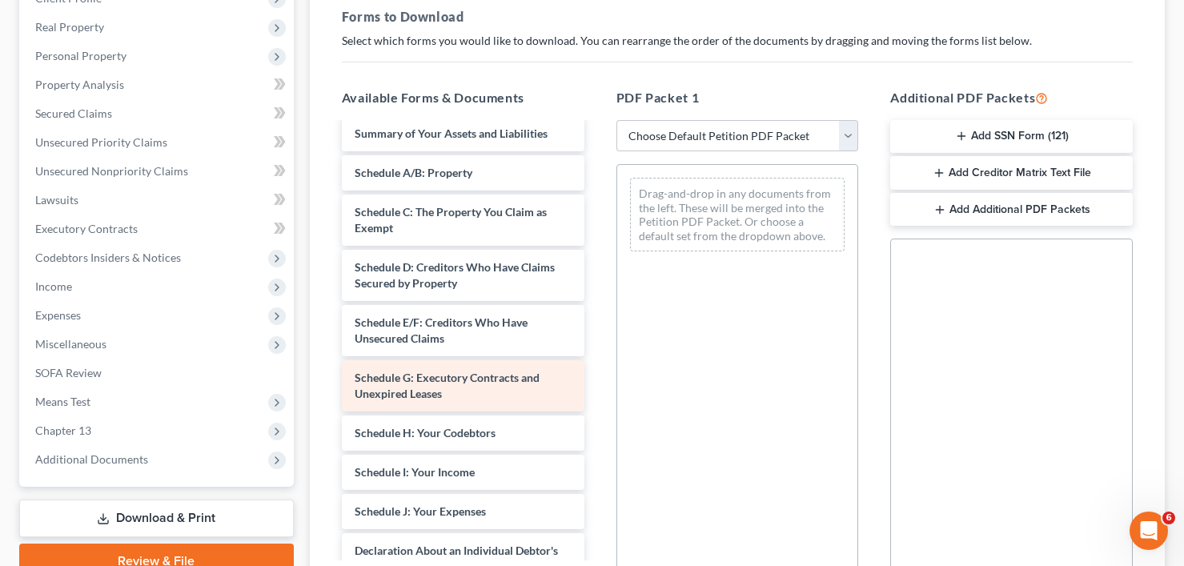
scroll to position [320, 0]
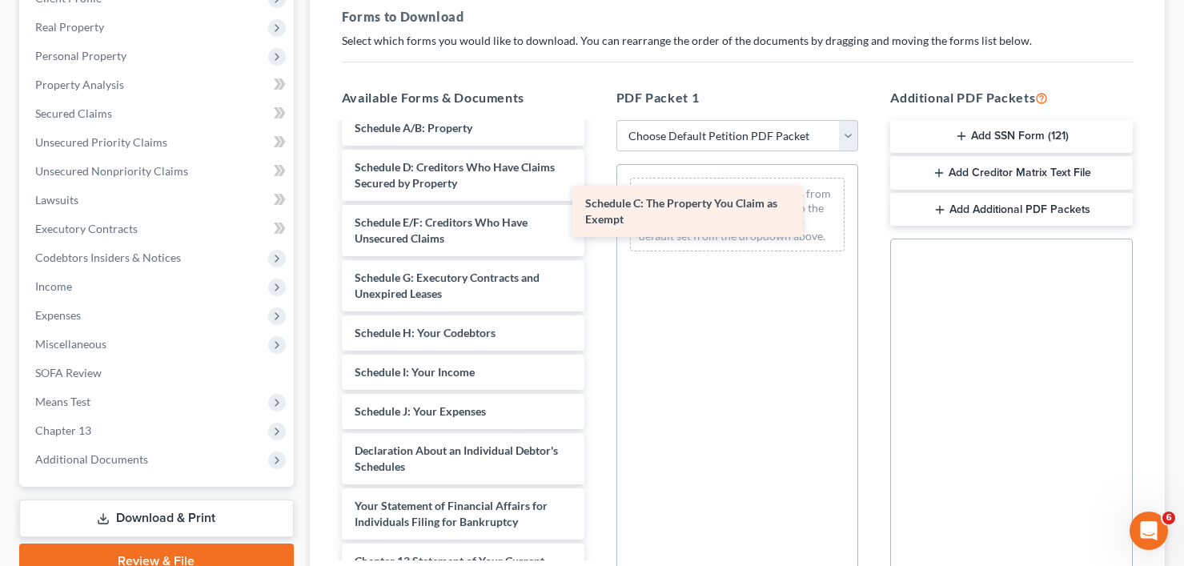
drag, startPoint x: 423, startPoint y: 181, endPoint x: 684, endPoint y: 208, distance: 262.4
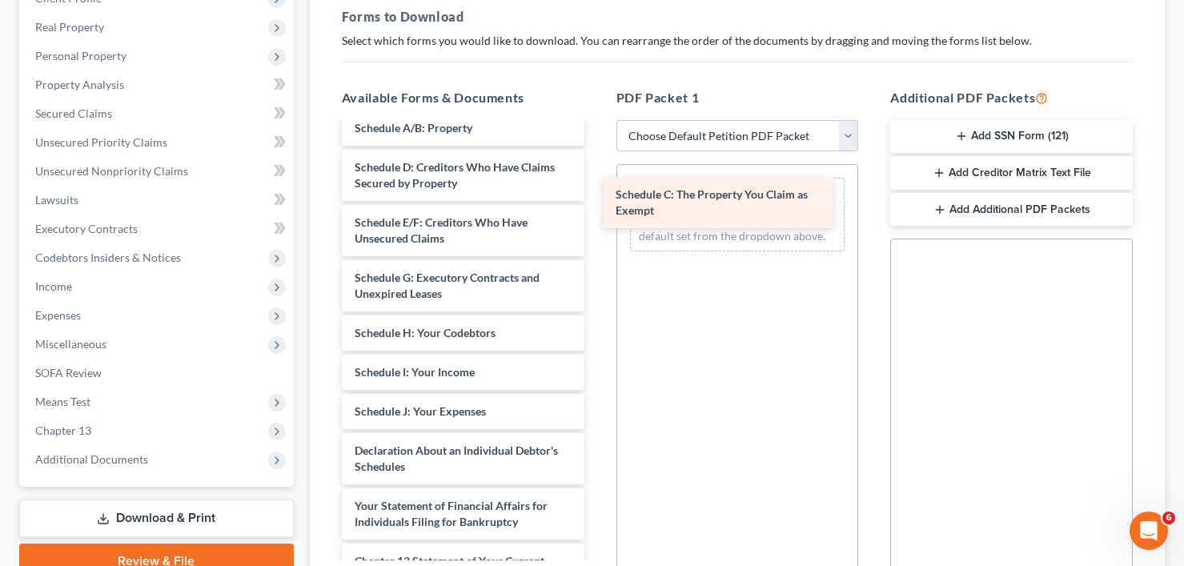
click at [597, 208] on div "Schedule C: The Property You Claim as Exempt Adequate Protection Form (18)-pdf …" at bounding box center [463, 286] width 268 height 964
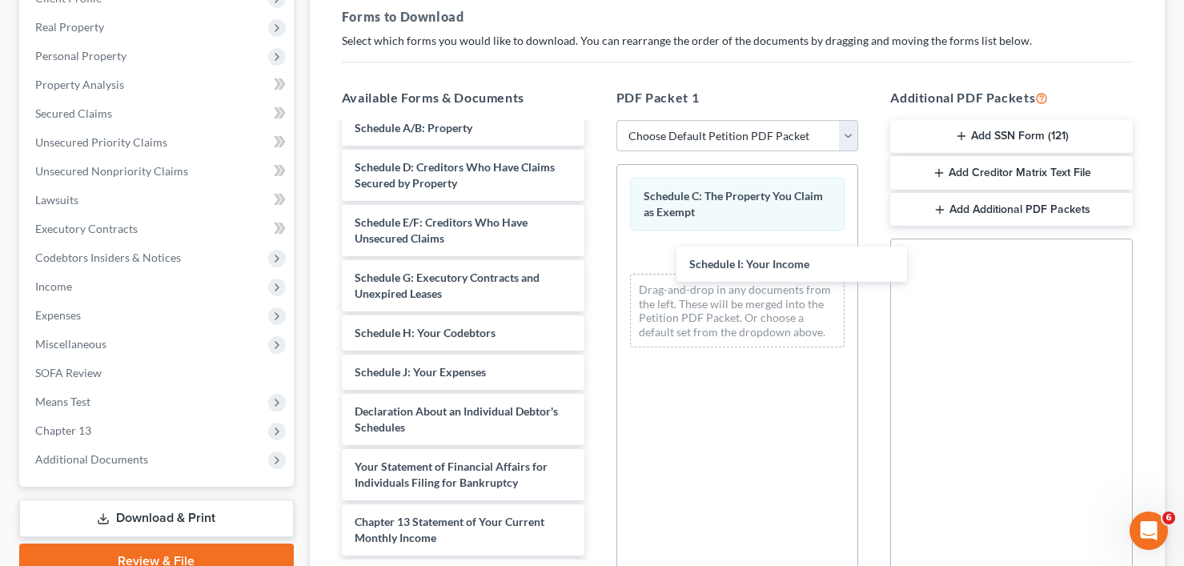
drag, startPoint x: 455, startPoint y: 379, endPoint x: 705, endPoint y: 294, distance: 263.8
click at [597, 268] on div "Schedule I: Your Income Adequate Protection Form (18)-pdf Chapter 13 Plan (Chap…" at bounding box center [463, 266] width 268 height 925
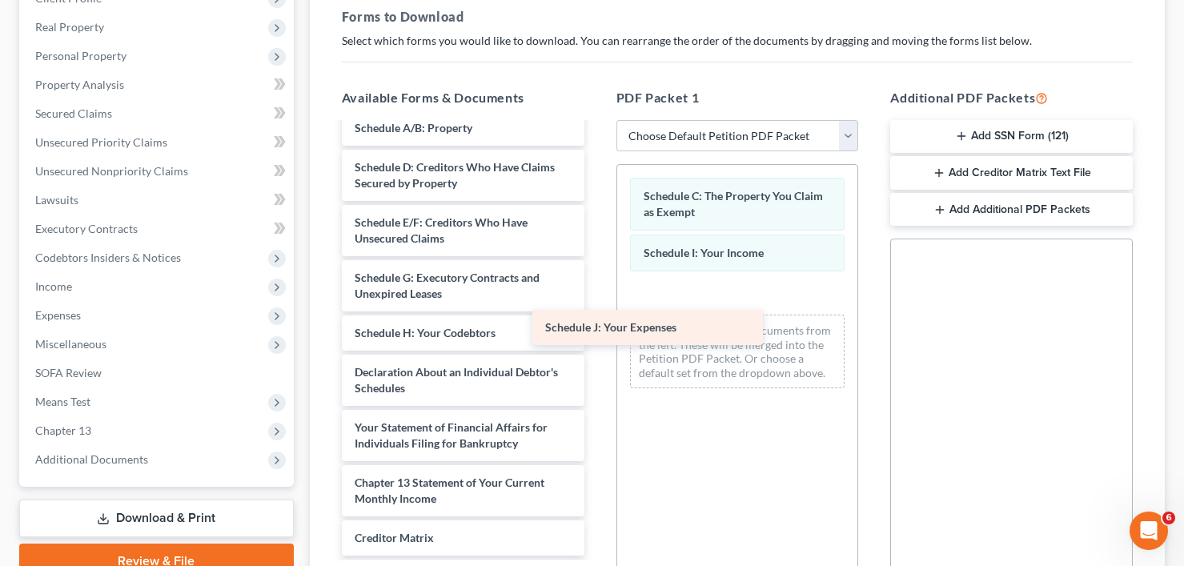
drag, startPoint x: 507, startPoint y: 380, endPoint x: 789, endPoint y: 325, distance: 287.8
click at [597, 319] on div "Schedule J: Your Expenses Adequate Protection Form (18)-pdf Chapter 13 Plan (Ch…" at bounding box center [463, 247] width 268 height 886
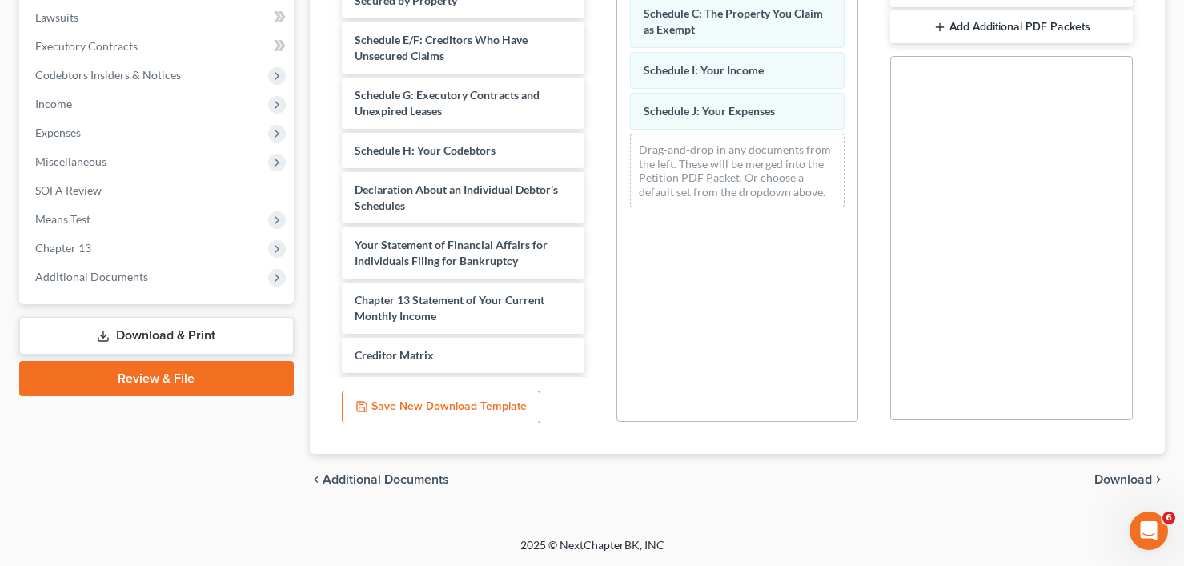
click at [1099, 476] on span "Download" at bounding box center [1124, 479] width 58 height 13
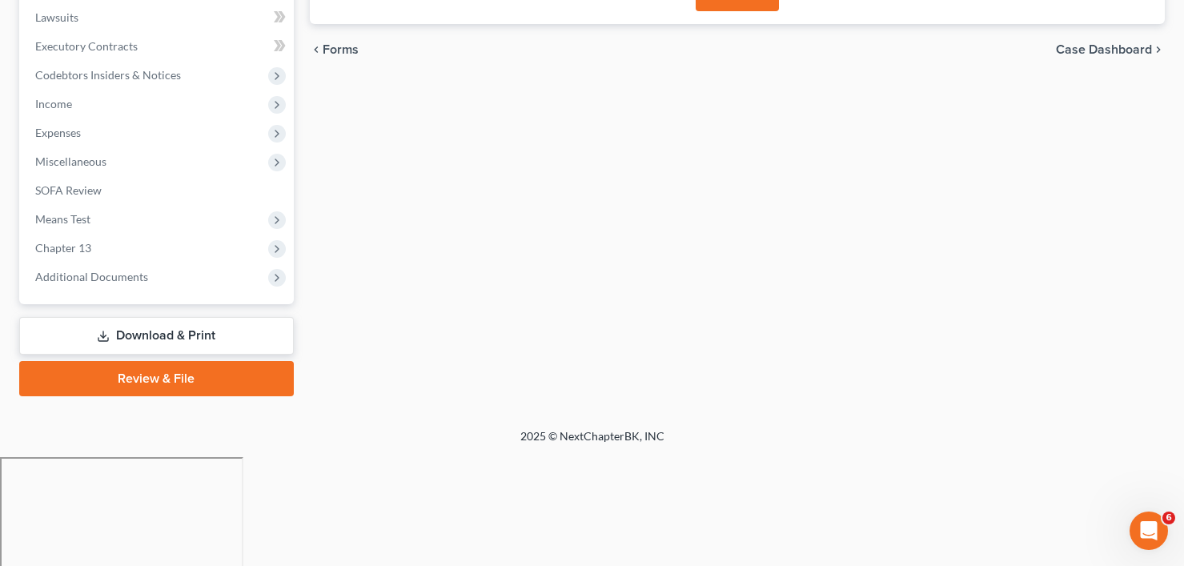
scroll to position [314, 0]
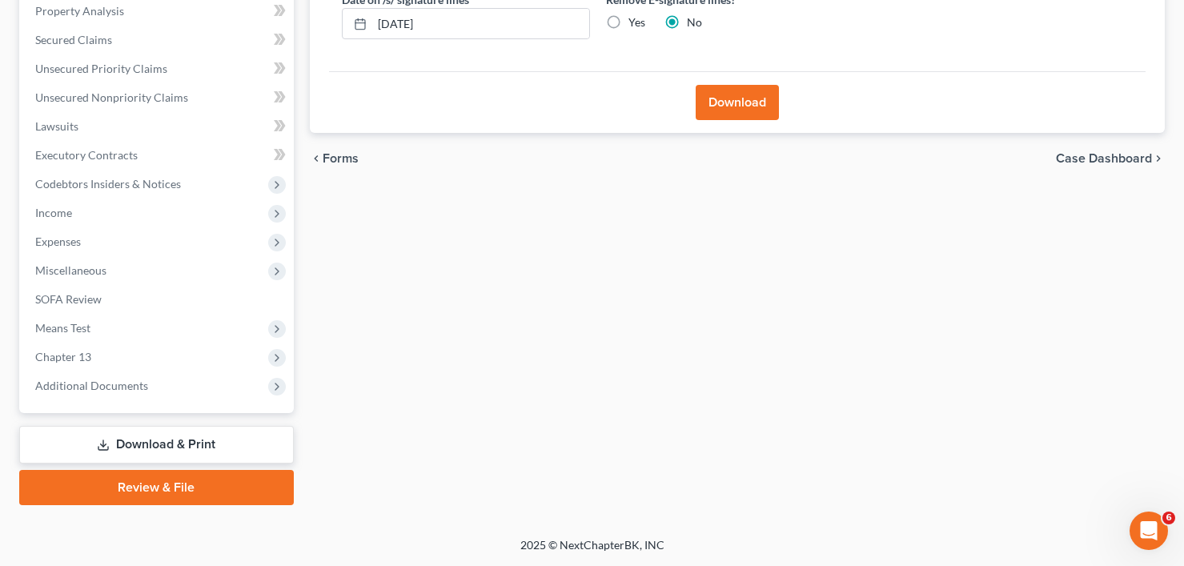
click at [729, 117] on button "Download" at bounding box center [737, 102] width 83 height 35
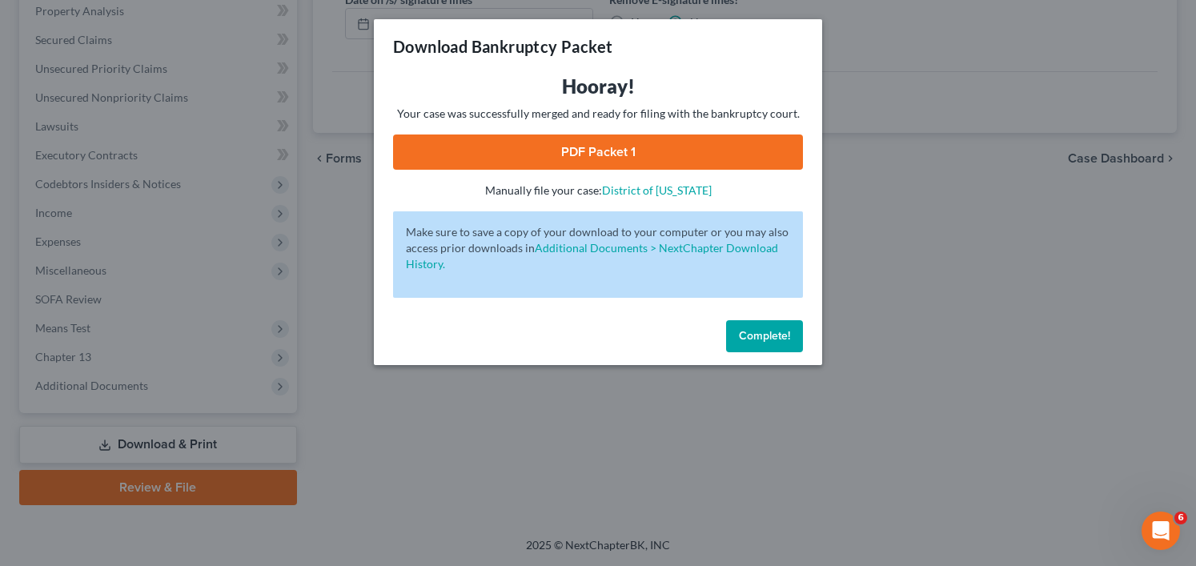
click at [613, 147] on link "PDF Packet 1" at bounding box center [598, 152] width 410 height 35
click at [771, 329] on span "Complete!" at bounding box center [764, 336] width 51 height 14
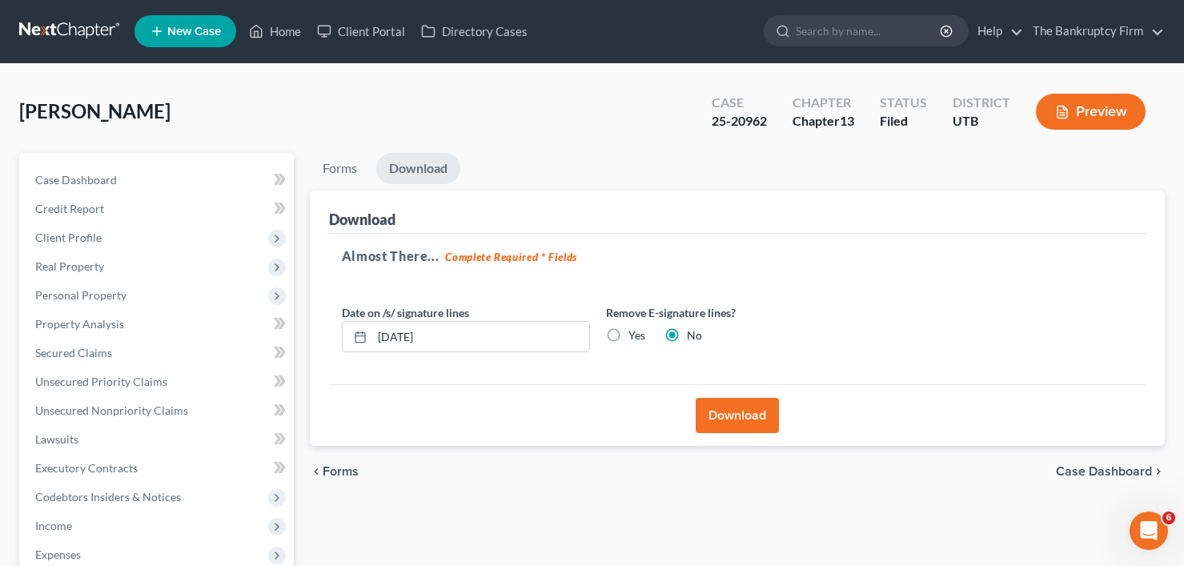
scroll to position [0, 0]
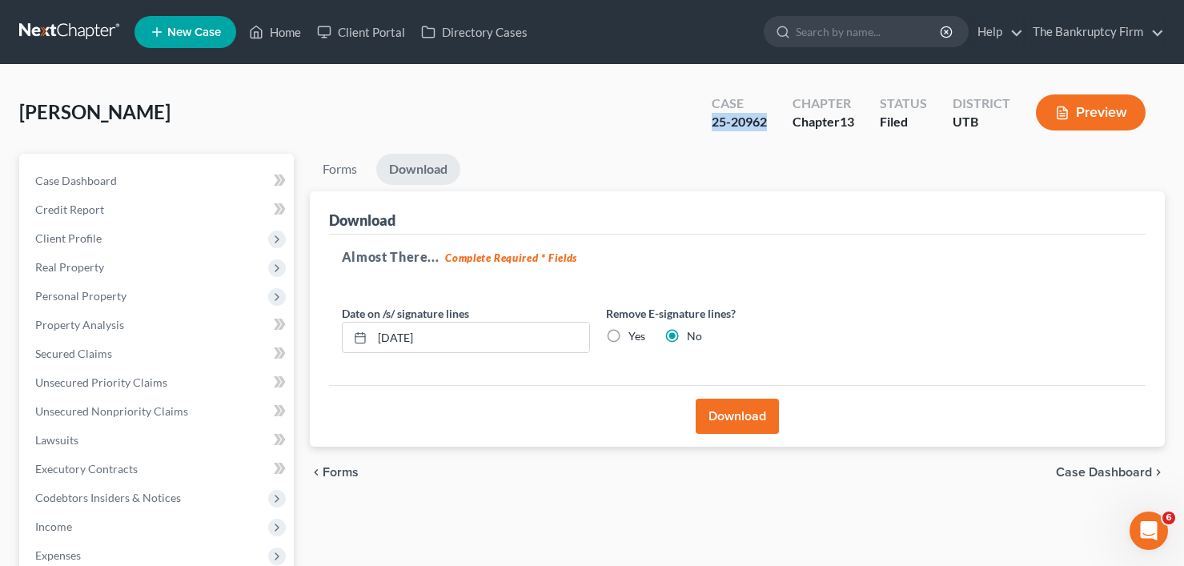
drag, startPoint x: 769, startPoint y: 121, endPoint x: 713, endPoint y: 123, distance: 56.1
click at [713, 123] on div "Case 25-20962" at bounding box center [739, 113] width 81 height 47
copy div "25-20962"
click at [273, 41] on link "Home" at bounding box center [275, 32] width 68 height 29
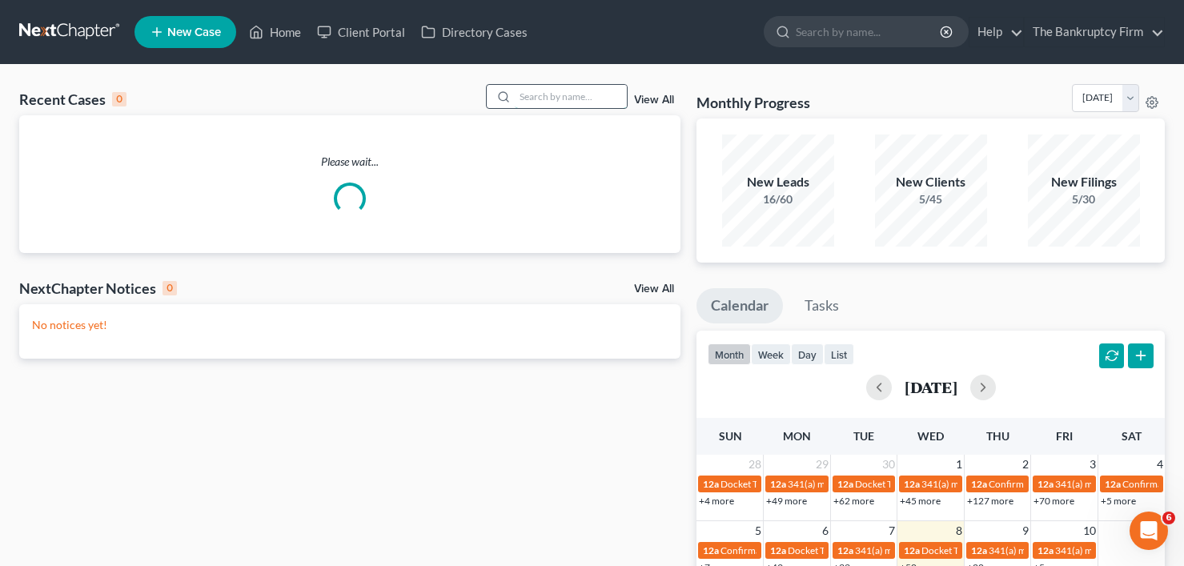
click at [567, 98] on input "search" at bounding box center [571, 96] width 112 height 23
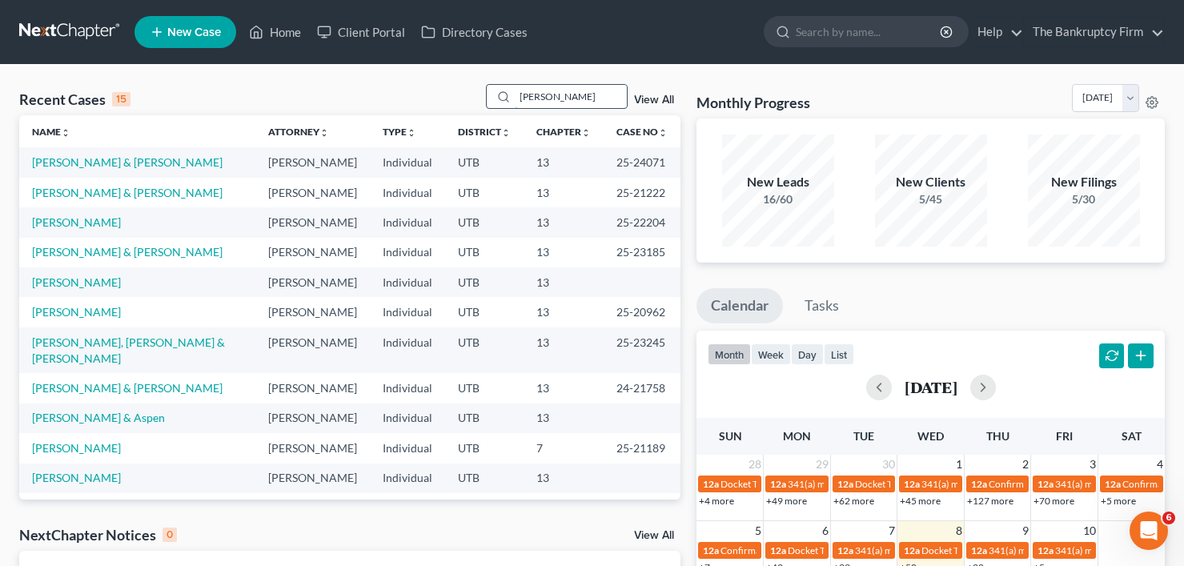
type input "holmes"
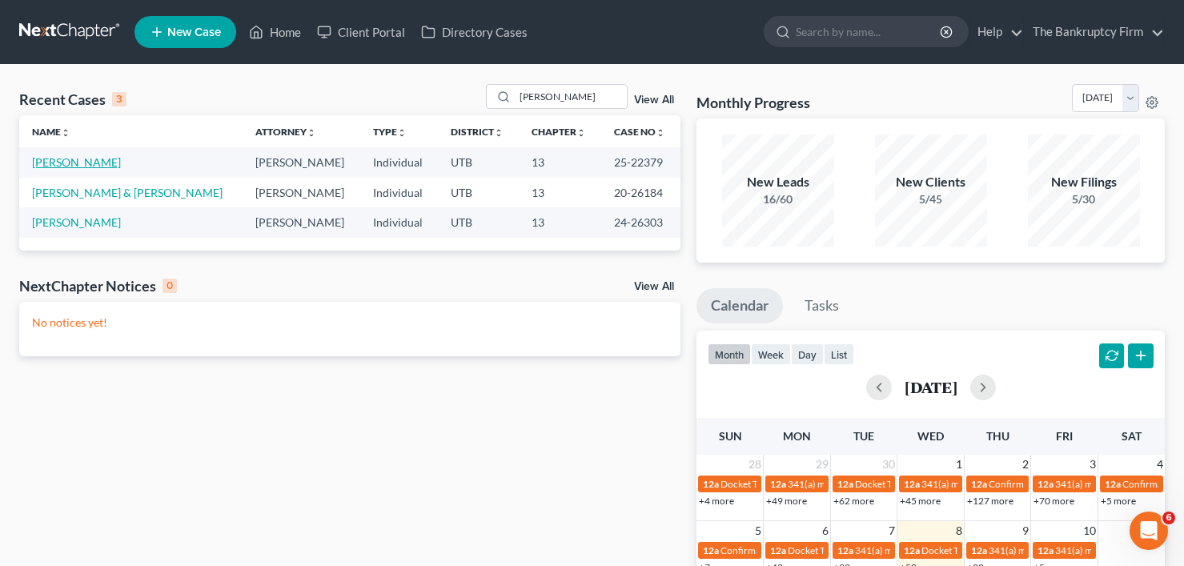
click at [59, 163] on link "[PERSON_NAME]" at bounding box center [76, 162] width 89 height 14
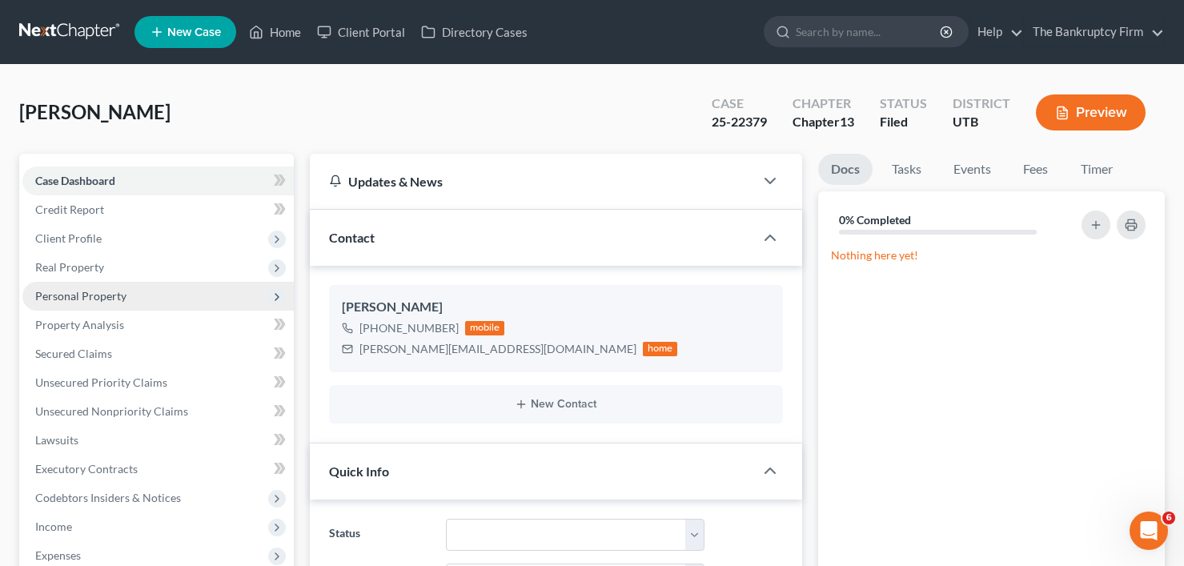
click at [70, 294] on span "Personal Property" at bounding box center [80, 296] width 91 height 14
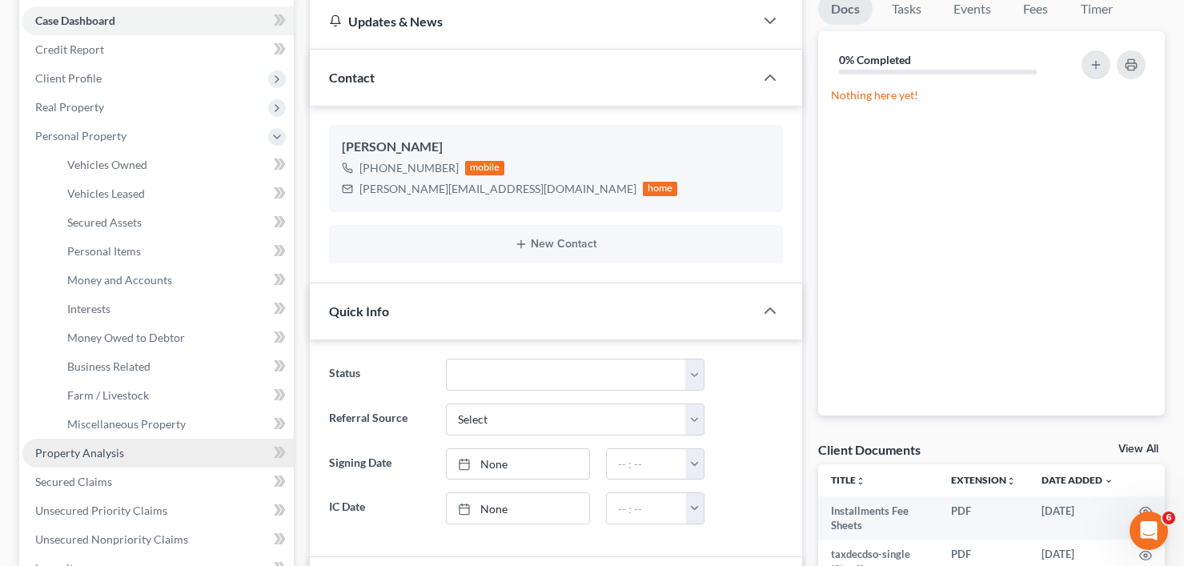
click at [81, 447] on span "Property Analysis" at bounding box center [79, 453] width 89 height 14
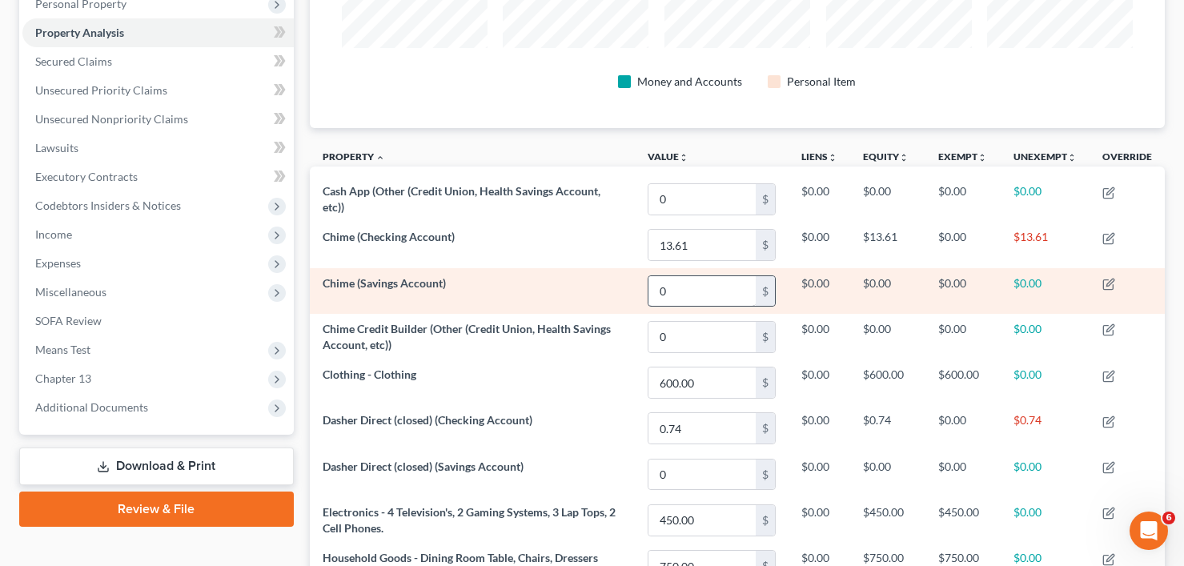
scroll to position [320, 0]
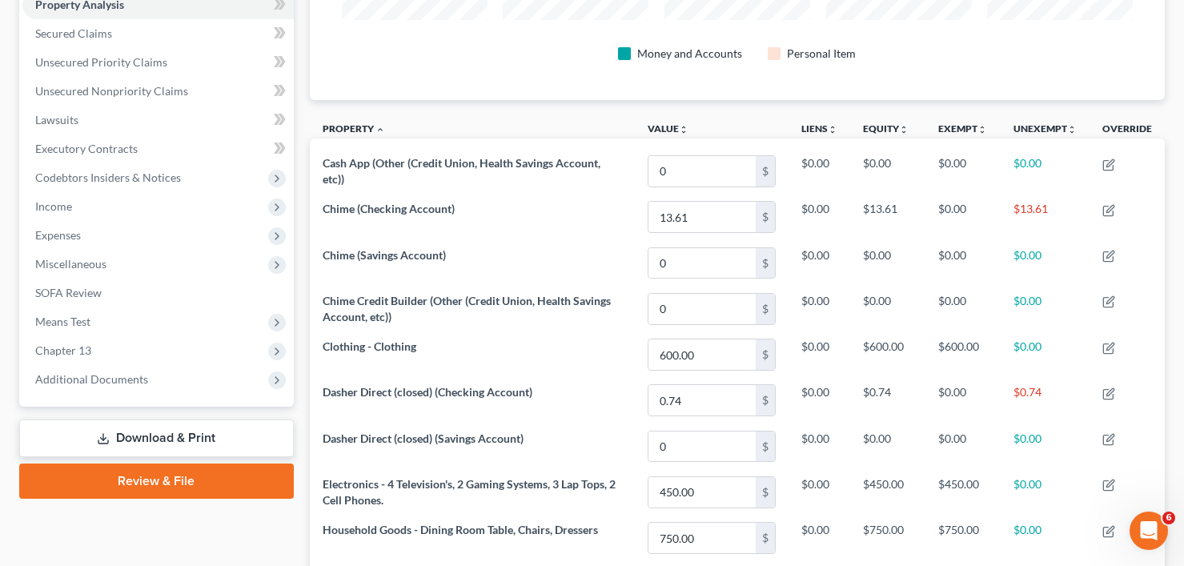
click at [292, 515] on div "Case Dashboard Payments Invoices Payments Payments Credit Report Client Profile" at bounding box center [156, 359] width 291 height 1053
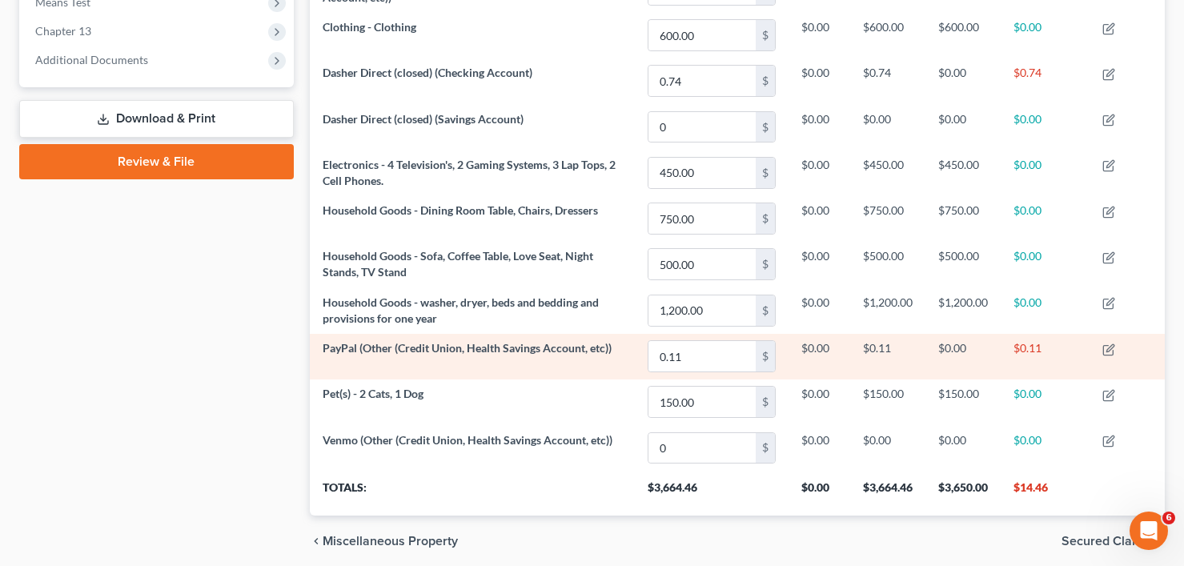
scroll to position [641, 0]
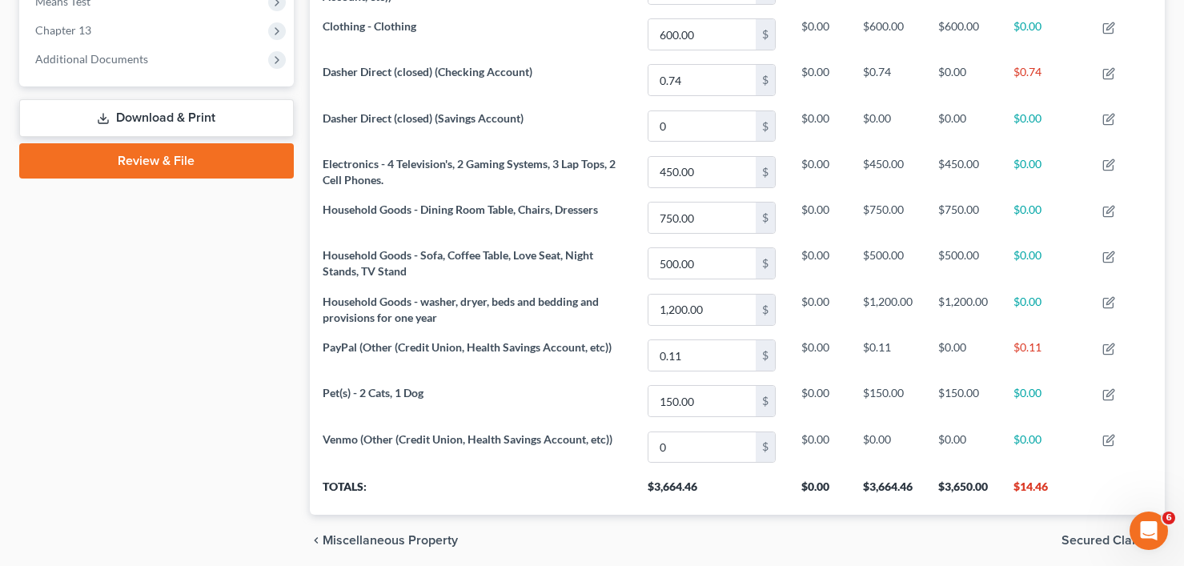
drag, startPoint x: 183, startPoint y: 389, endPoint x: 263, endPoint y: 353, distance: 87.8
click at [183, 389] on div "Case Dashboard Payments Invoices Payments Payments Credit Report Client Profile" at bounding box center [156, 39] width 291 height 1053
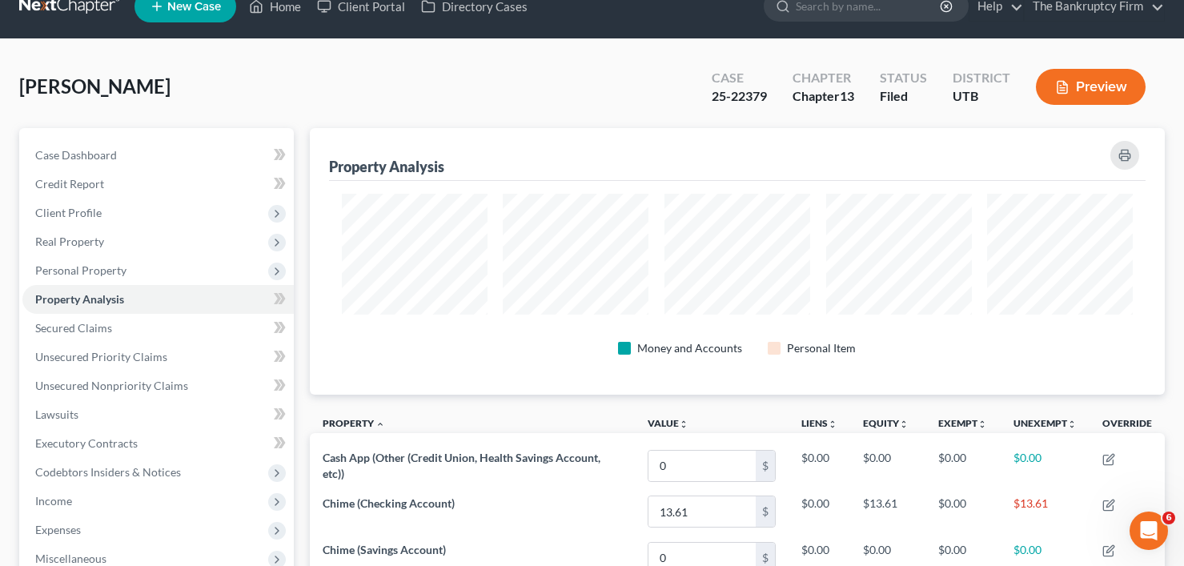
scroll to position [0, 0]
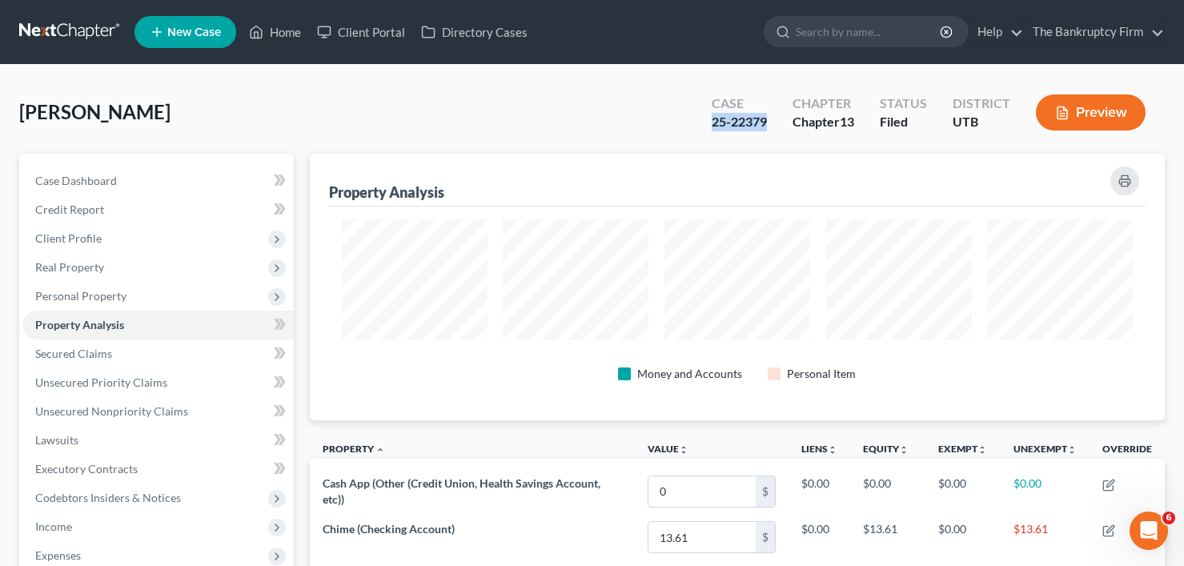
drag, startPoint x: 771, startPoint y: 118, endPoint x: 692, endPoint y: 123, distance: 79.5
click at [693, 123] on div "Case 25-22379 Chapter Chapter 13 Status Filed District UTB Preview" at bounding box center [929, 112] width 472 height 57
copy div "25-22379"
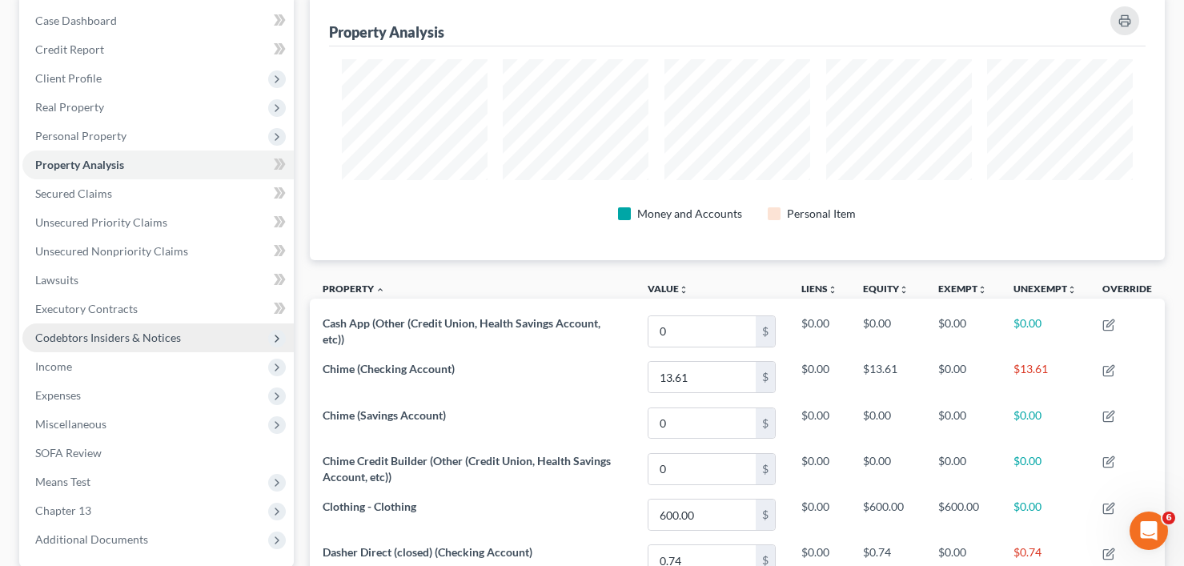
scroll to position [240, 0]
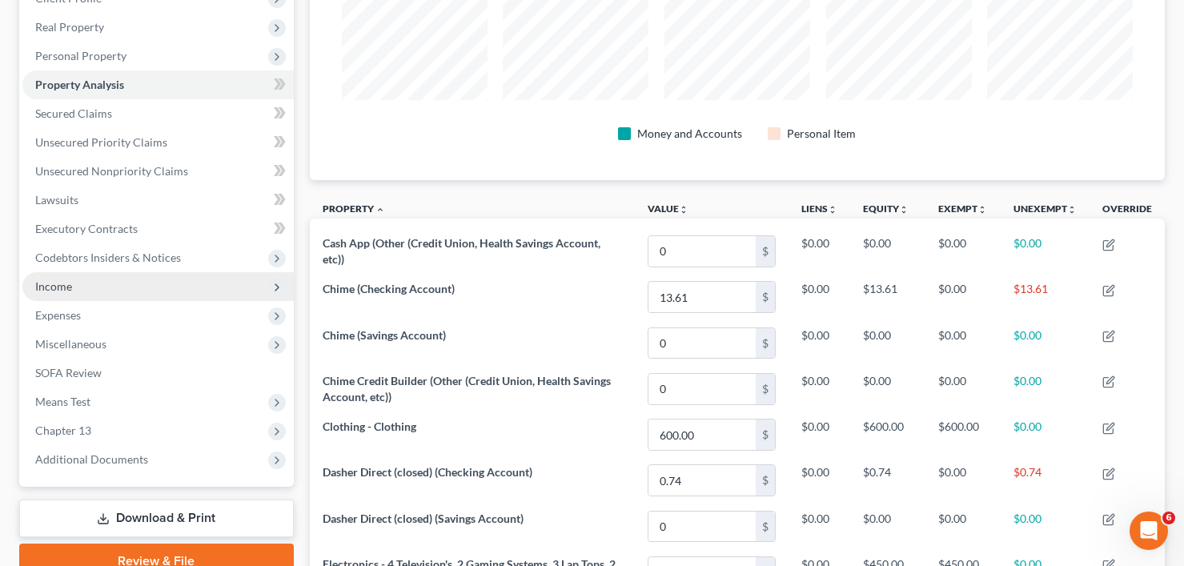
click at [48, 286] on span "Income" at bounding box center [53, 286] width 37 height 14
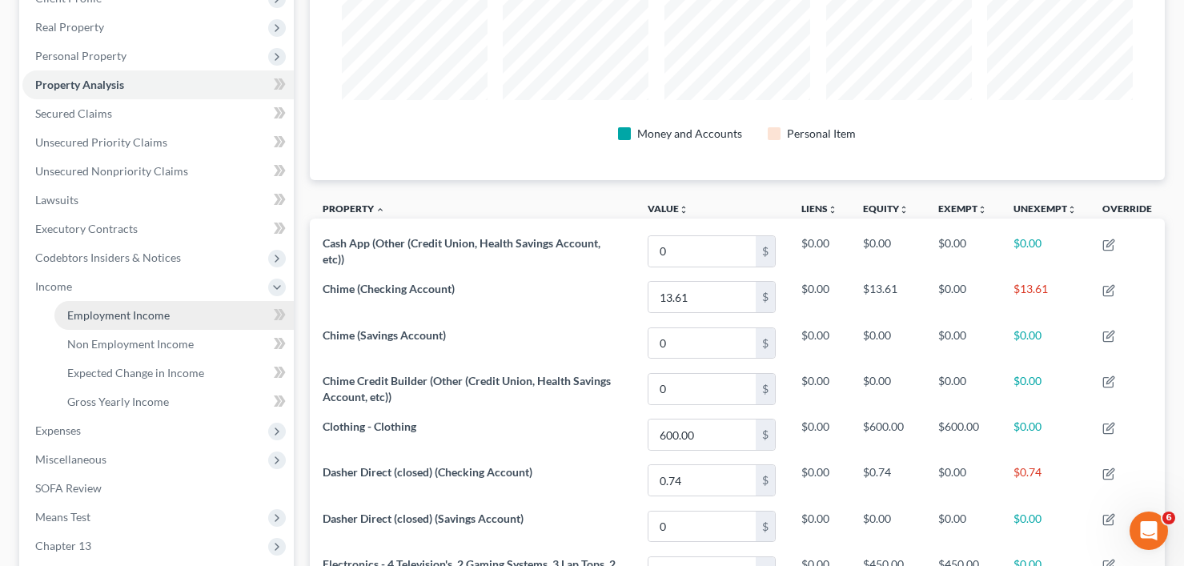
click at [166, 316] on span "Employment Income" at bounding box center [118, 315] width 102 height 14
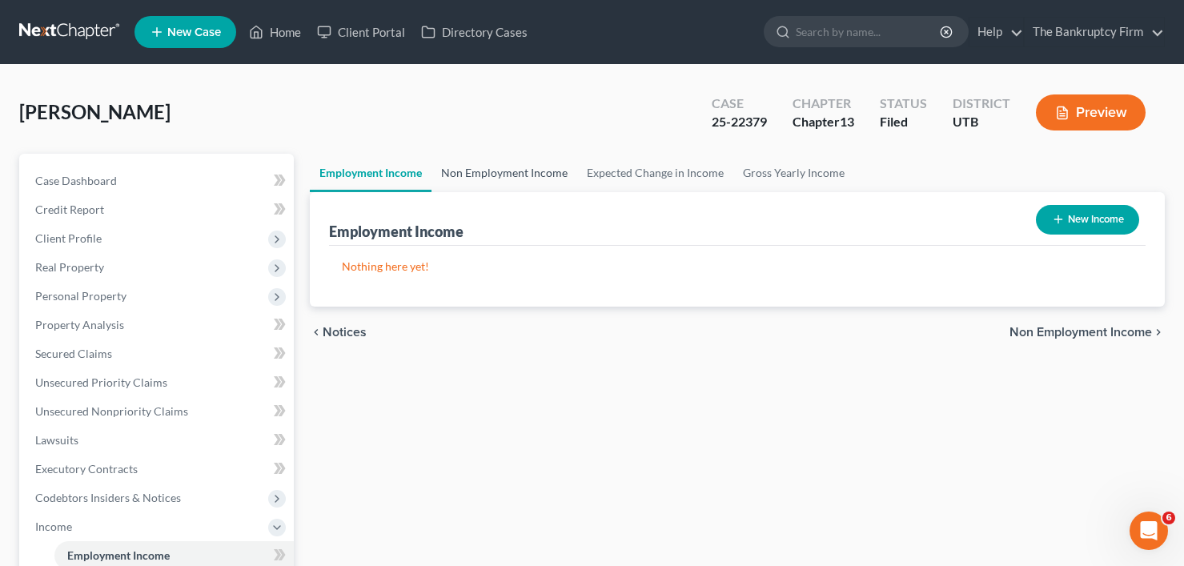
click at [482, 172] on link "Non Employment Income" at bounding box center [505, 173] width 146 height 38
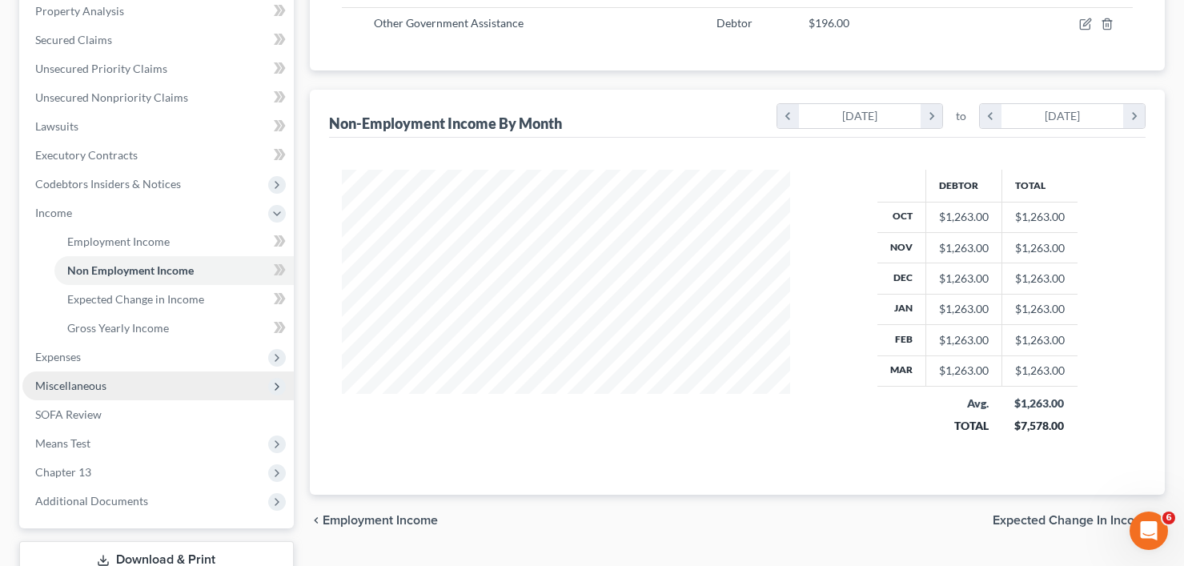
scroll to position [320, 0]
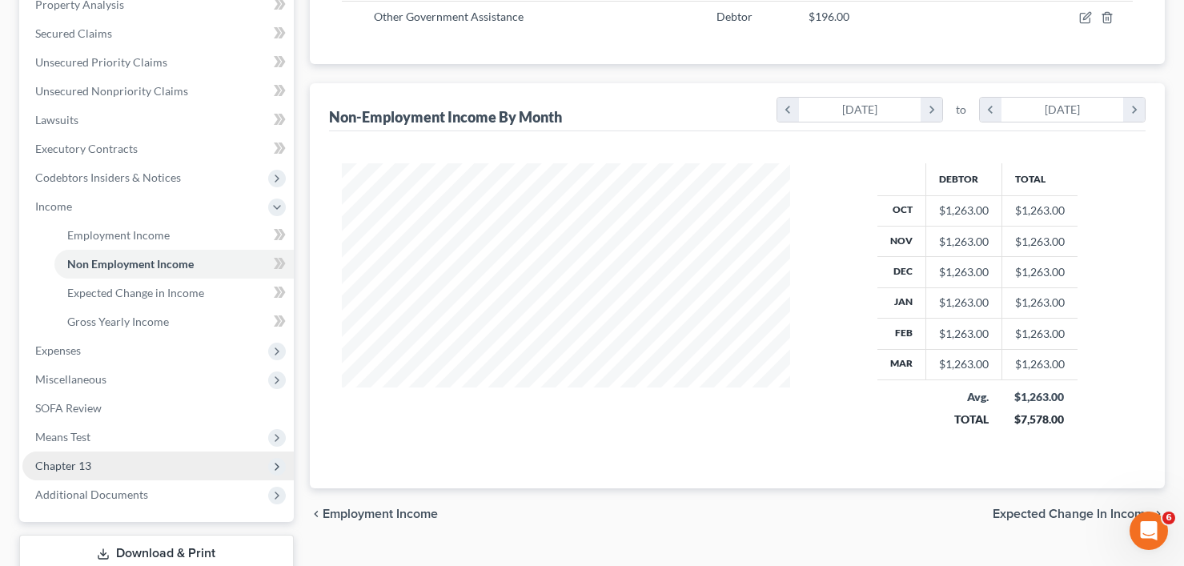
click at [90, 468] on span "Chapter 13" at bounding box center [63, 466] width 56 height 14
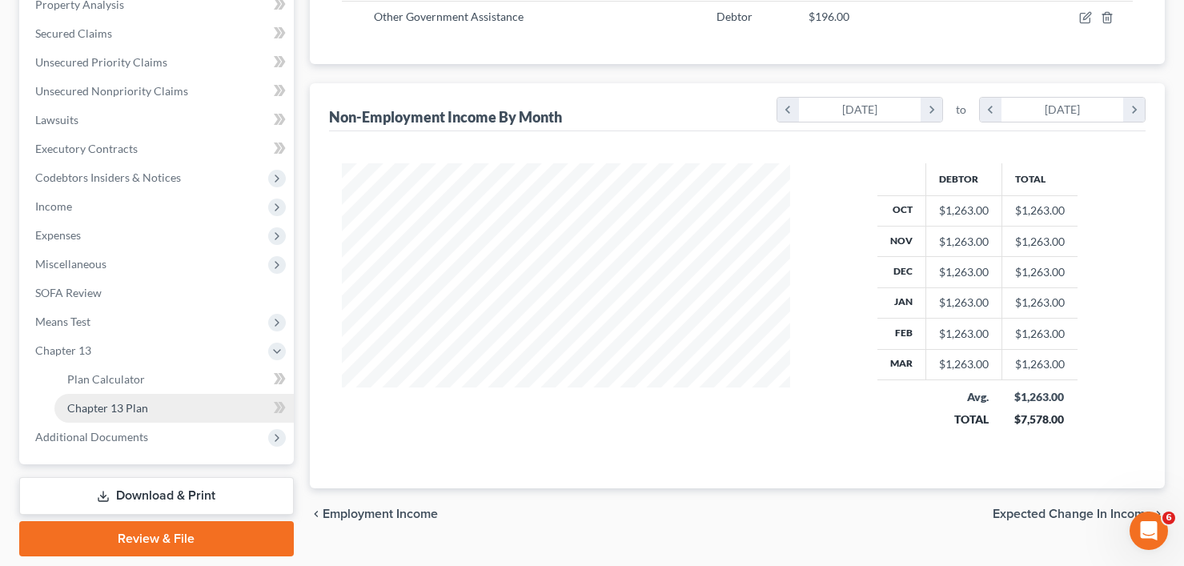
click at [135, 416] on link "Chapter 13 Plan" at bounding box center [173, 408] width 239 height 29
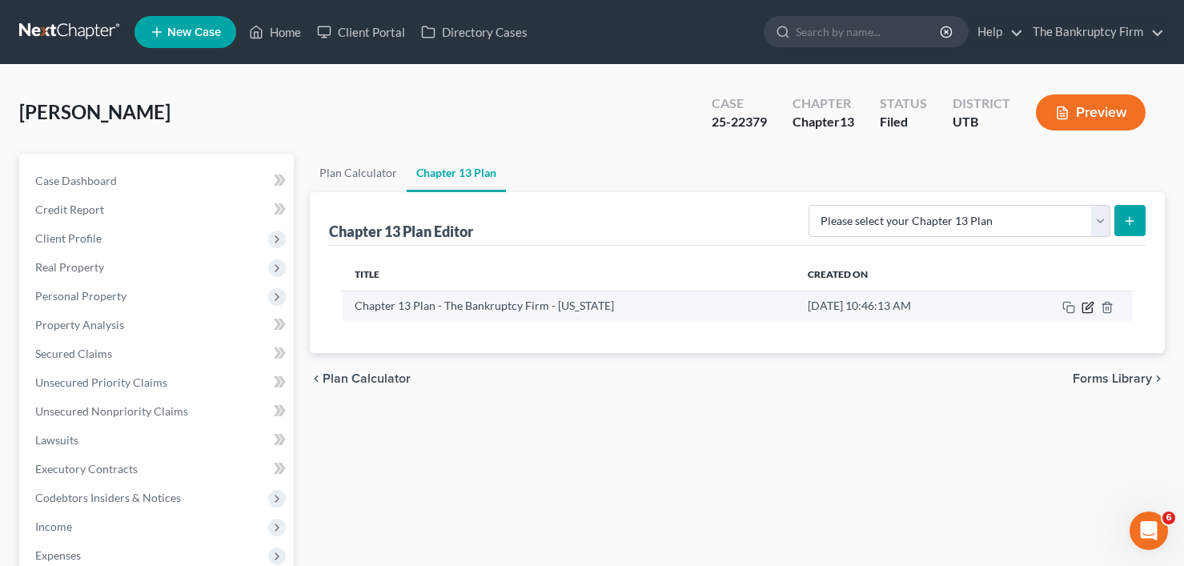
click at [1087, 303] on icon "button" at bounding box center [1088, 308] width 10 height 10
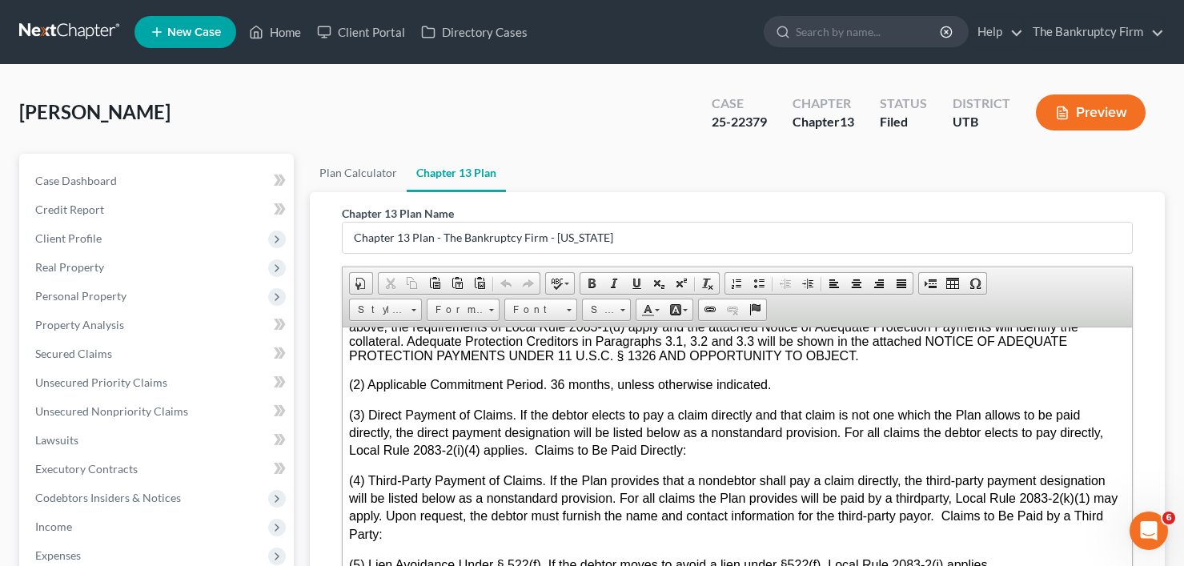
scroll to position [4324, 0]
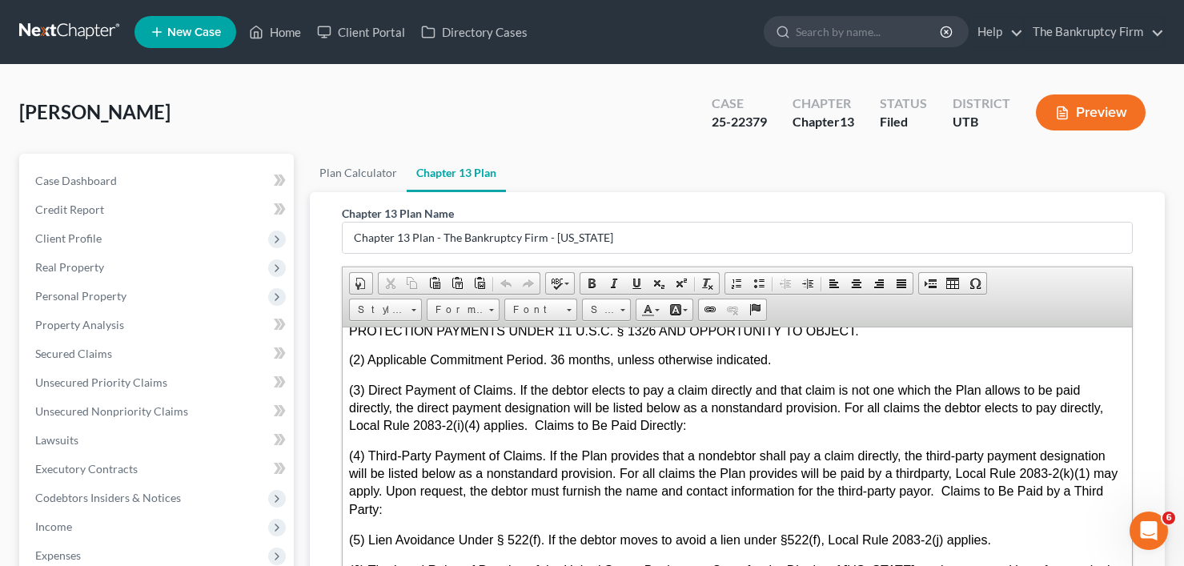
click at [289, 101] on div "Holmes, Lynda Upgraded Case 25-22379 Chapter Chapter 13 Status Filed District U…" at bounding box center [592, 119] width 1146 height 70
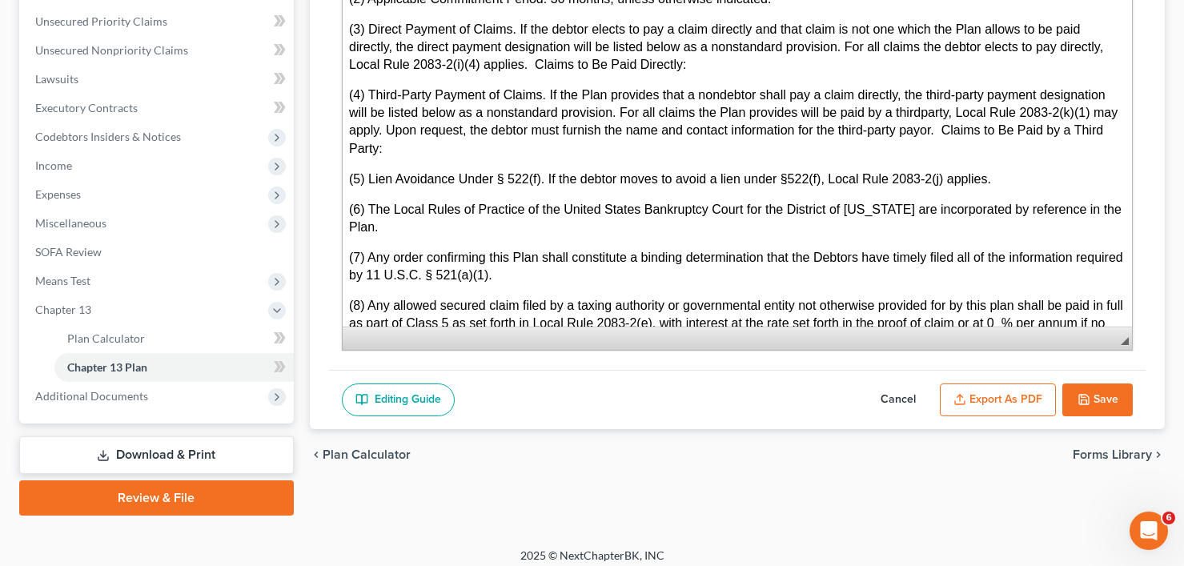
scroll to position [372, 0]
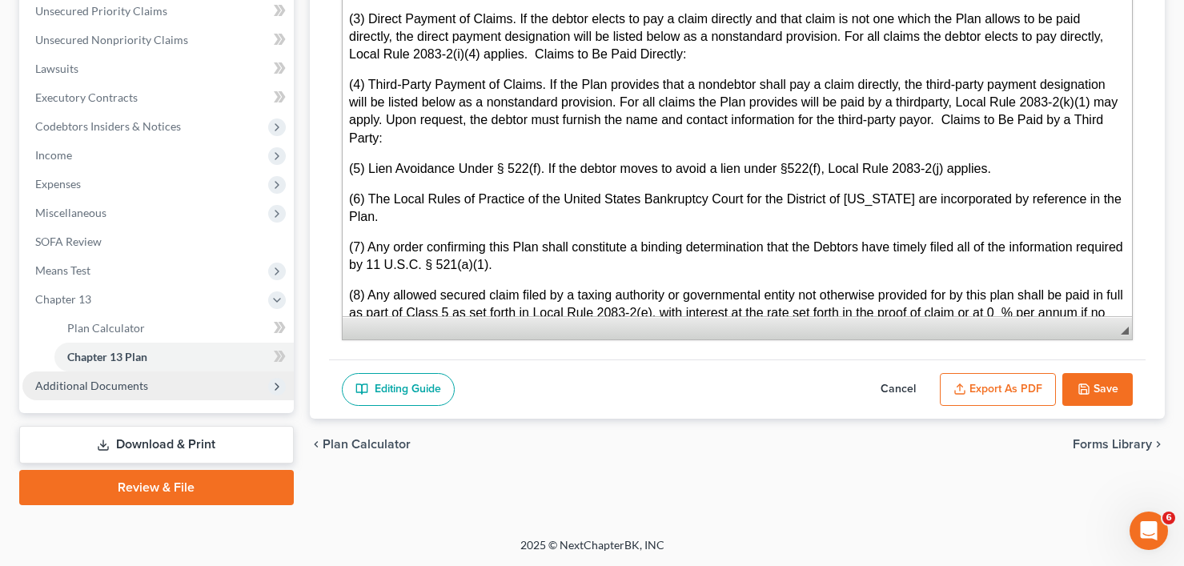
click at [85, 394] on span "Additional Documents" at bounding box center [157, 386] width 271 height 29
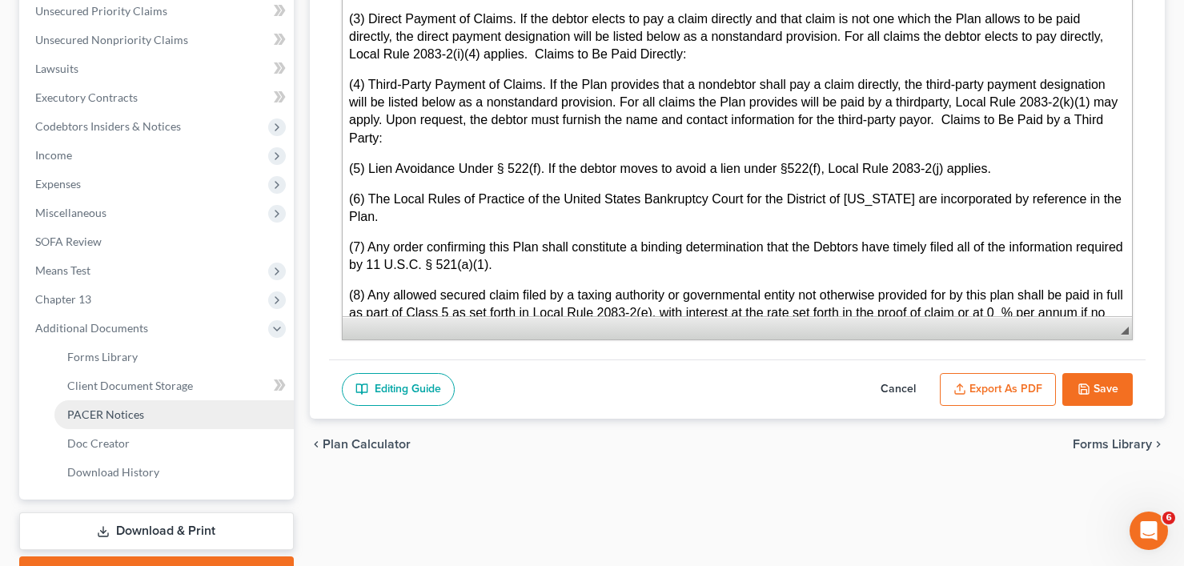
click at [123, 412] on span "PACER Notices" at bounding box center [105, 415] width 77 height 14
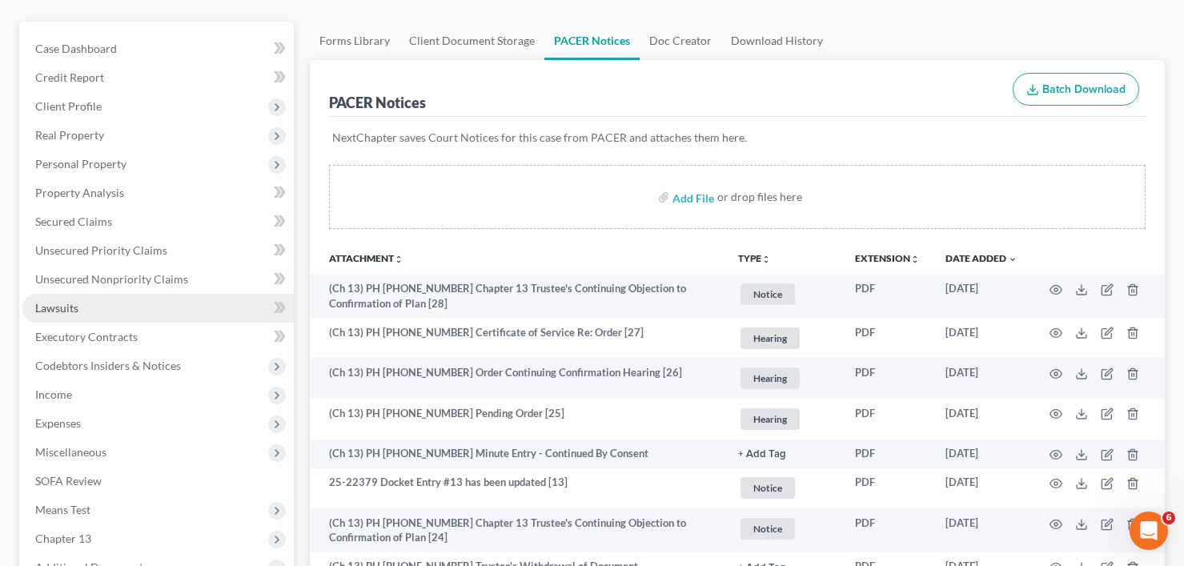
scroll to position [160, 0]
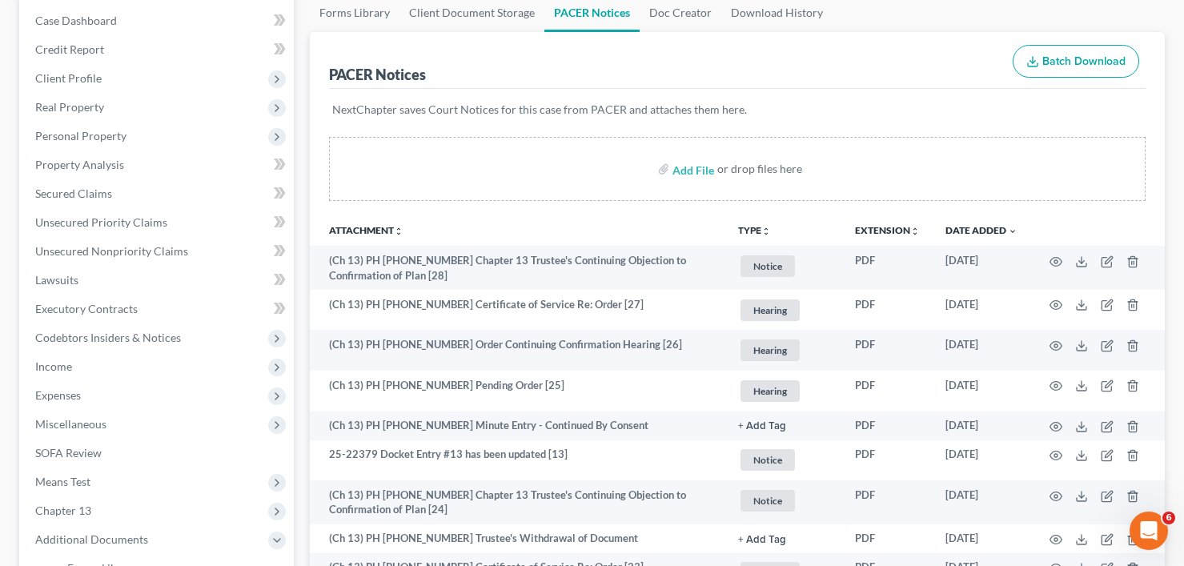
drag, startPoint x: 300, startPoint y: 20, endPoint x: 292, endPoint y: 1, distance: 20.8
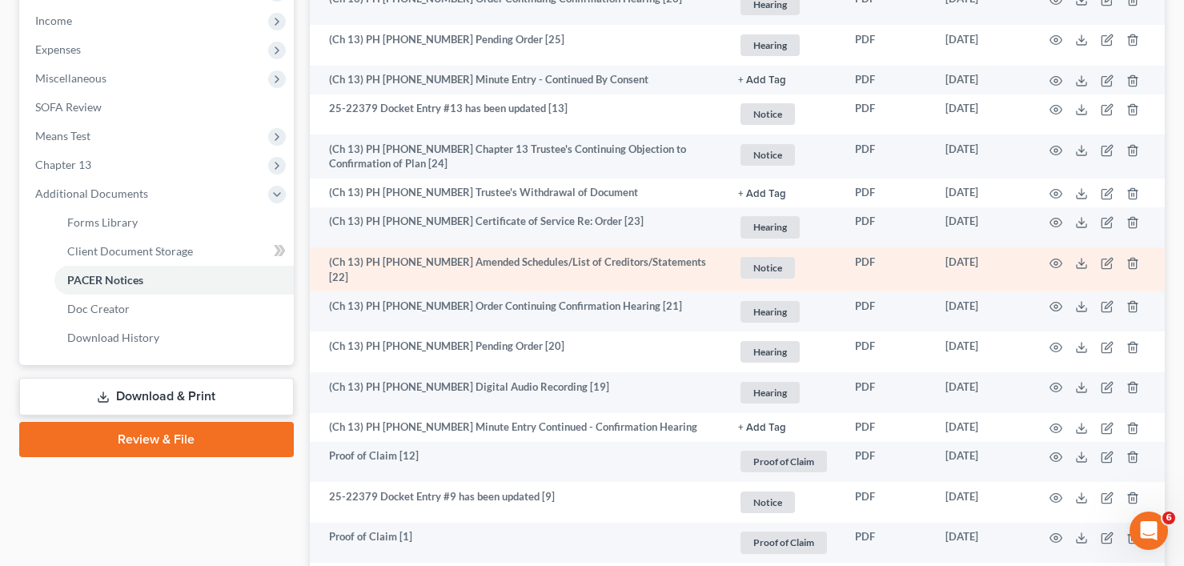
scroll to position [400, 0]
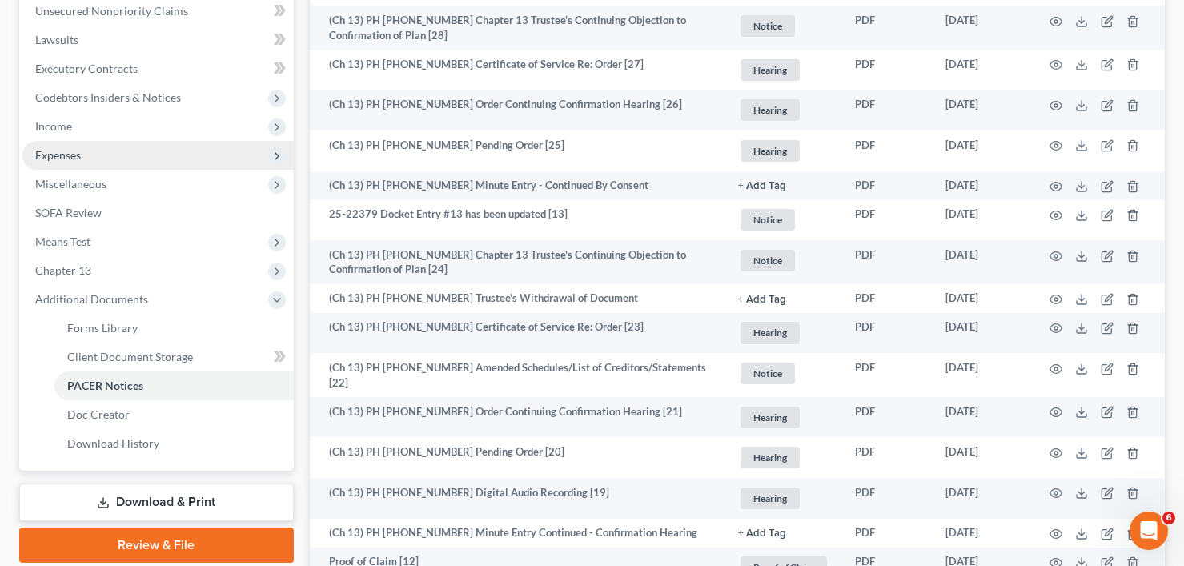
click at [68, 150] on span "Expenses" at bounding box center [58, 155] width 46 height 14
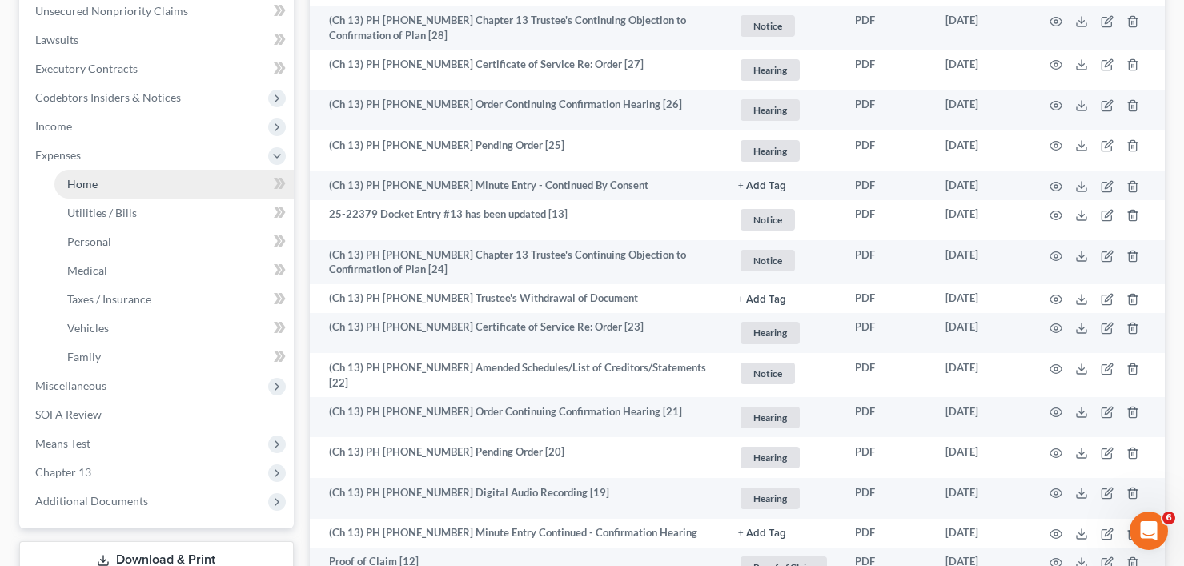
click at [91, 186] on span "Home" at bounding box center [82, 184] width 30 height 14
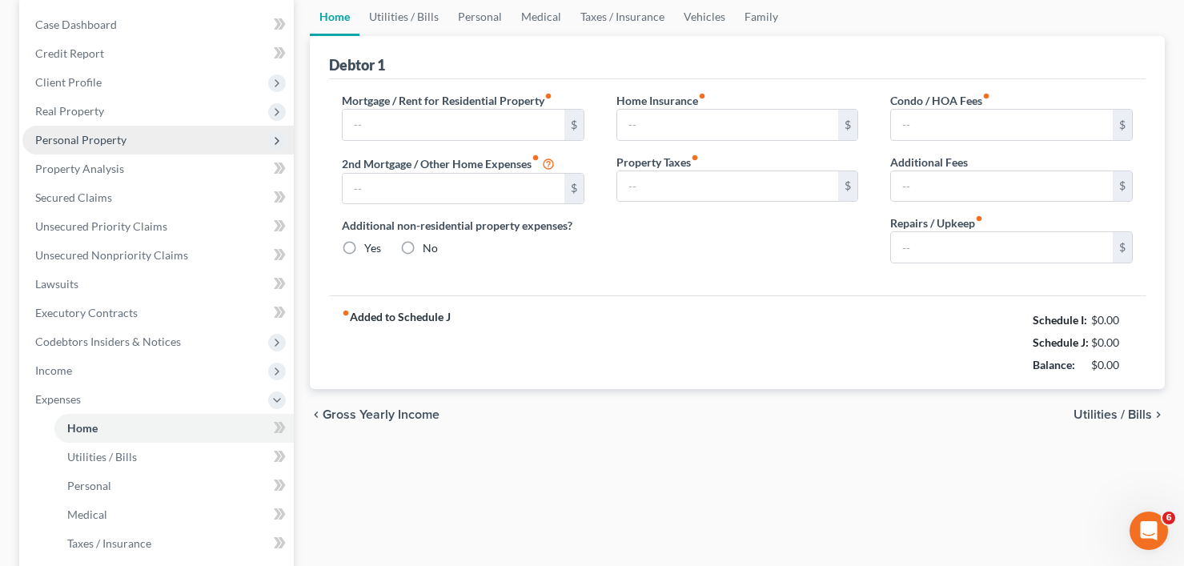
type input "0.00"
radio input "true"
type input "0.00"
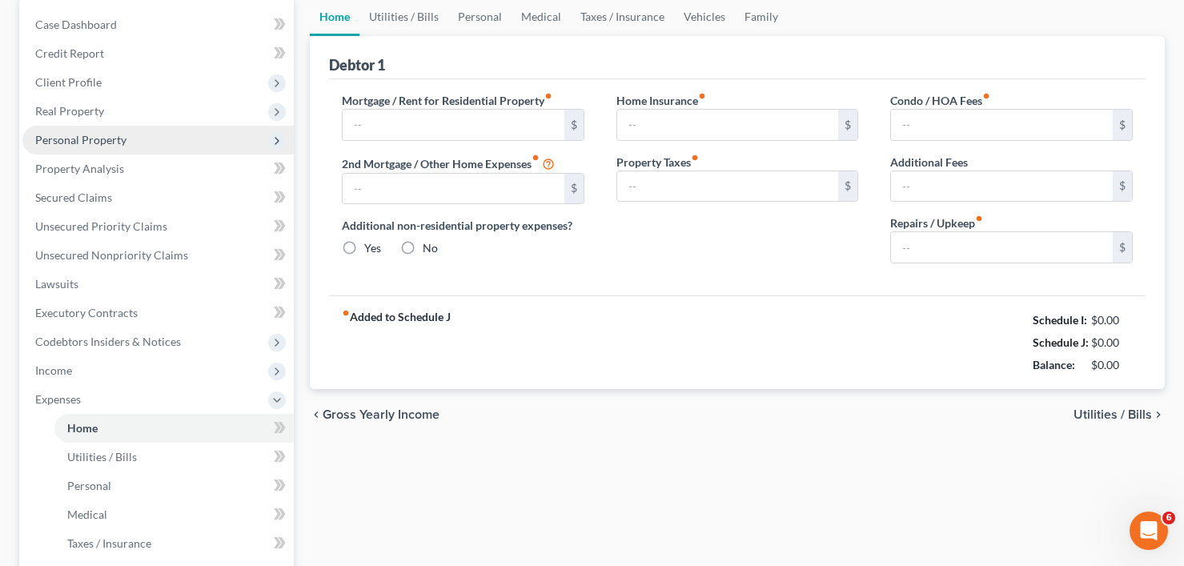
type input "0.00"
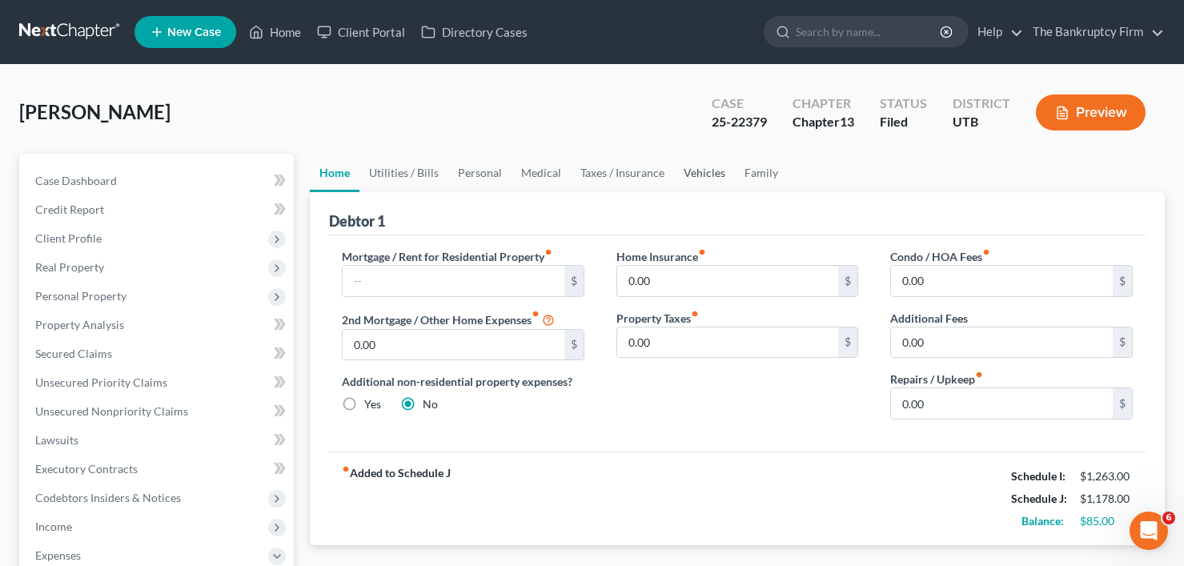
click at [711, 163] on link "Vehicles" at bounding box center [704, 173] width 61 height 38
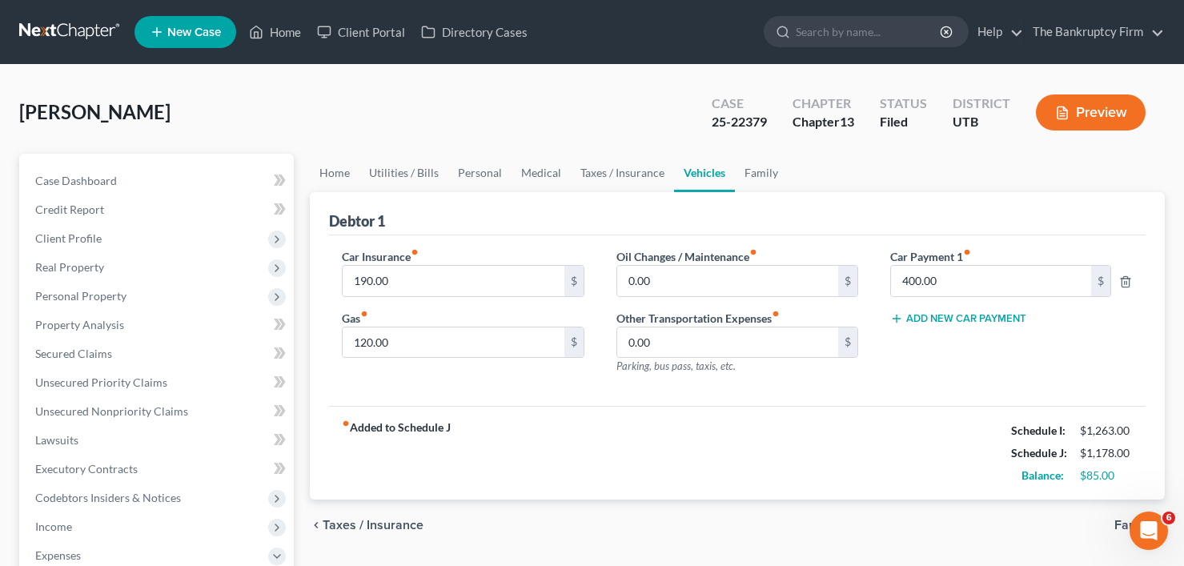
click at [299, 151] on div "Holmes, Lynda Upgraded Case 25-22379 Chapter Chapter 13 Status Filed District U…" at bounding box center [592, 119] width 1146 height 70
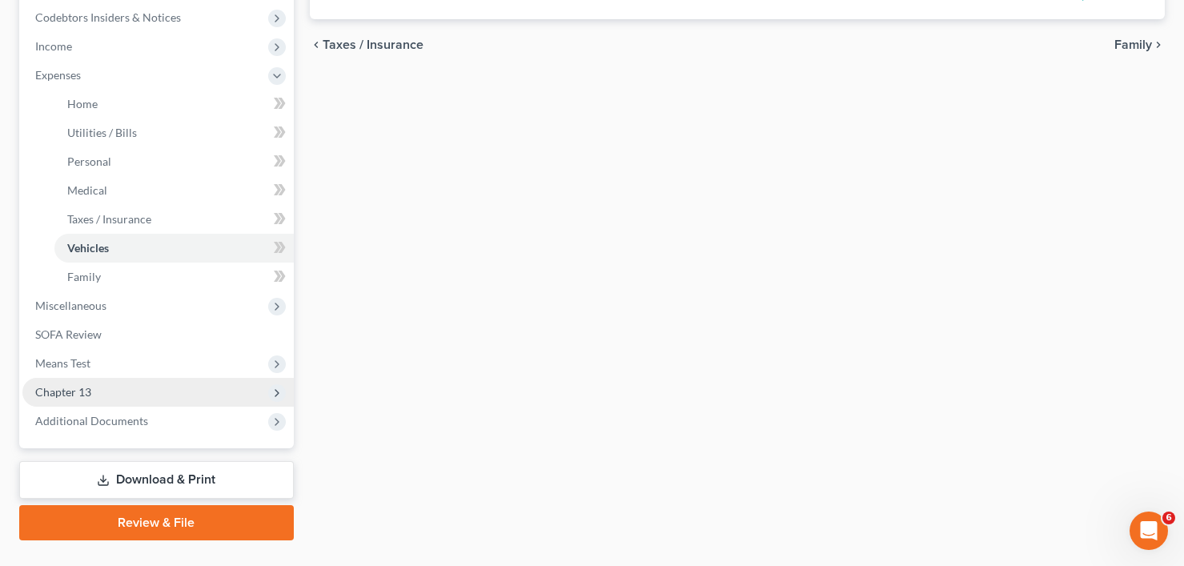
click at [66, 386] on span "Chapter 13" at bounding box center [63, 392] width 56 height 14
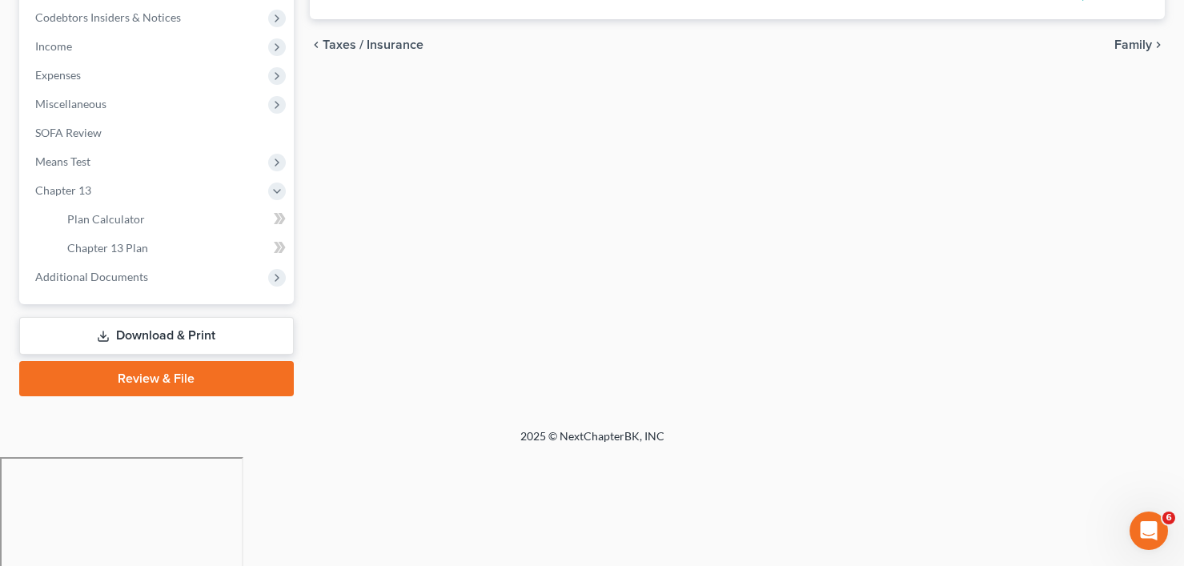
scroll to position [372, 0]
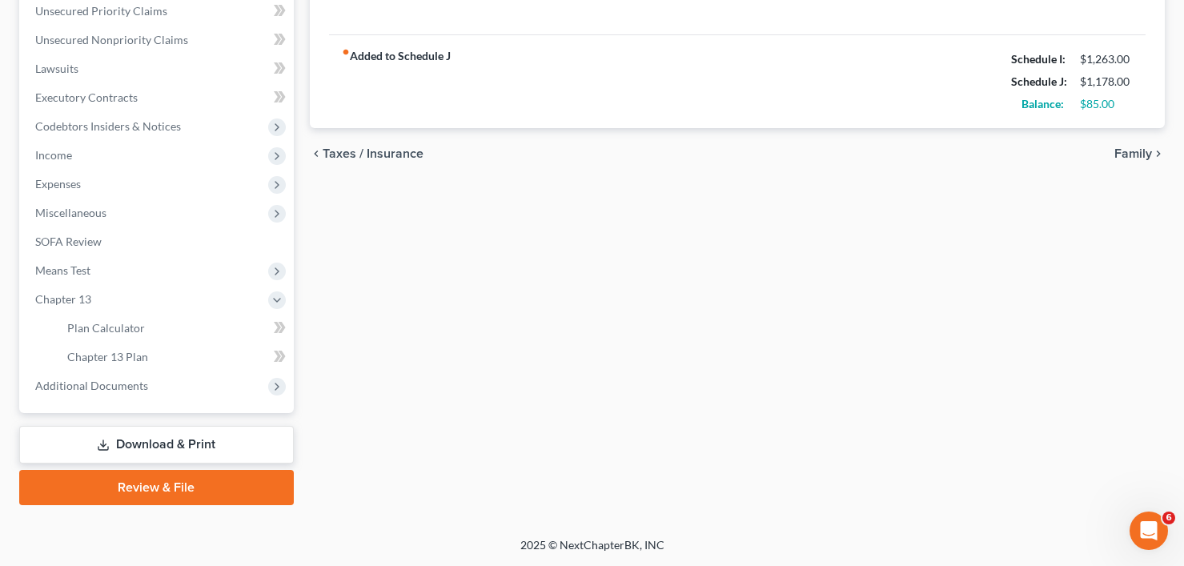
click at [96, 400] on div "Case Dashboard Payments Invoices Payments Payments Credit Report Client Profile…" at bounding box center [156, 97] width 275 height 631
click at [100, 389] on span "Additional Documents" at bounding box center [91, 386] width 113 height 14
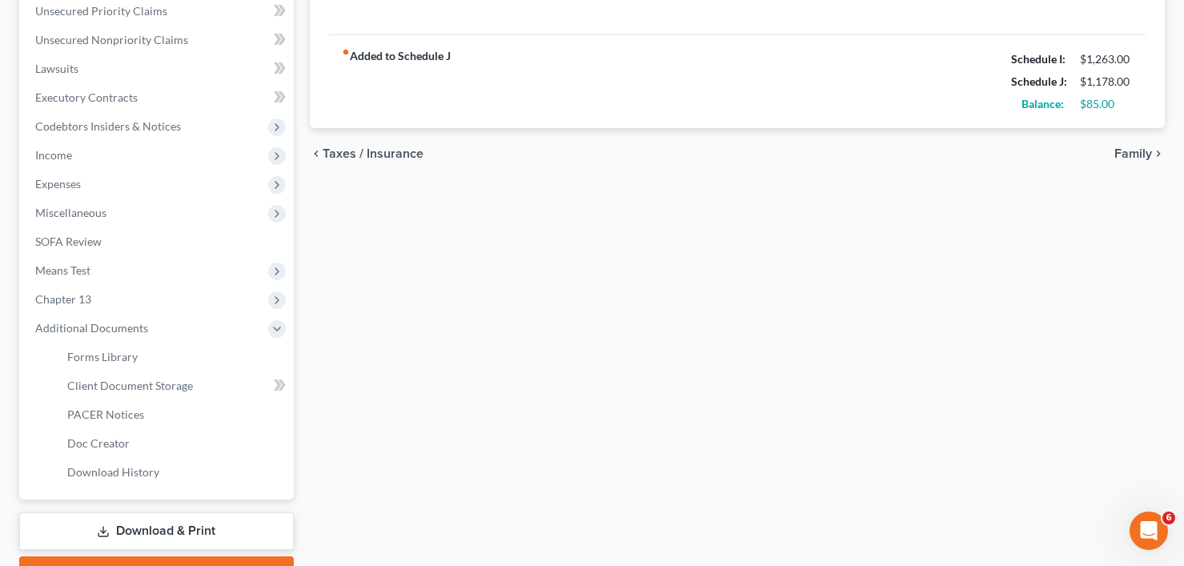
scroll to position [458, 0]
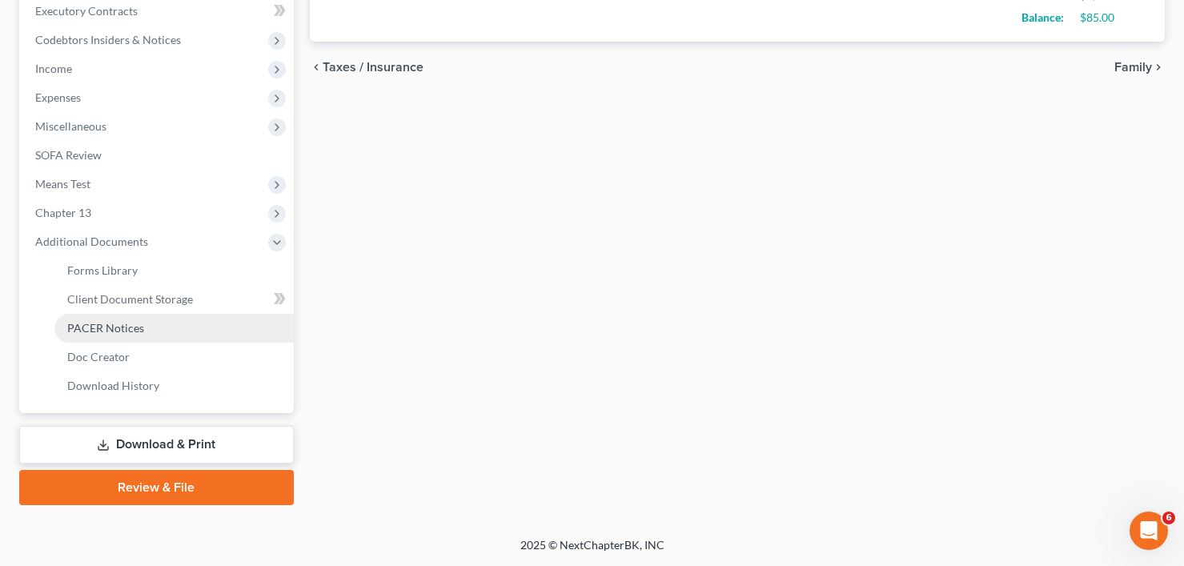
click at [101, 329] on span "PACER Notices" at bounding box center [105, 328] width 77 height 14
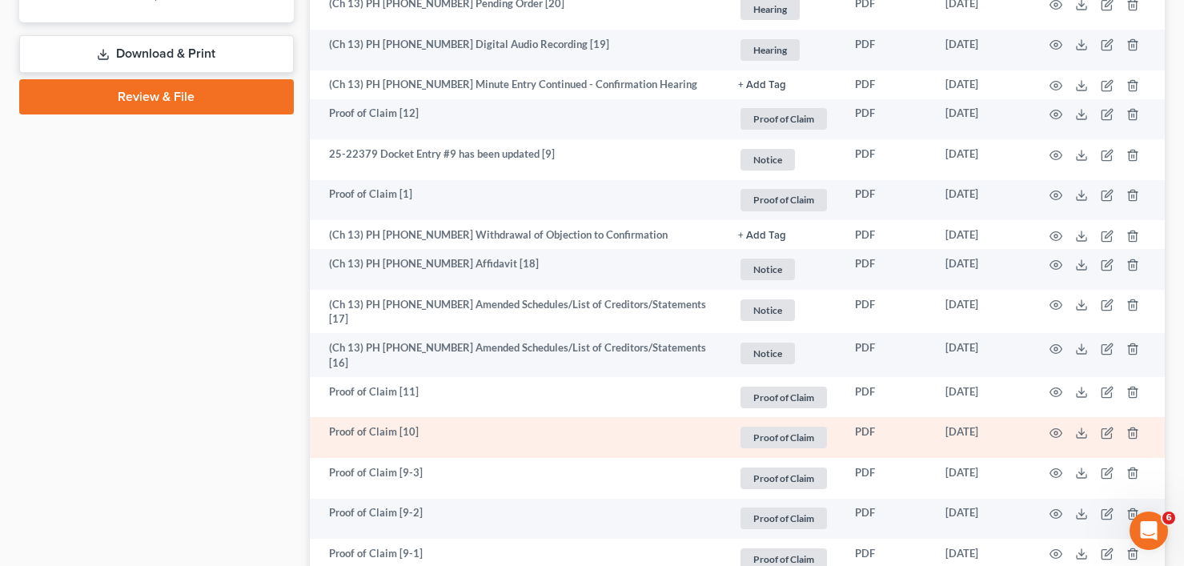
scroll to position [881, 0]
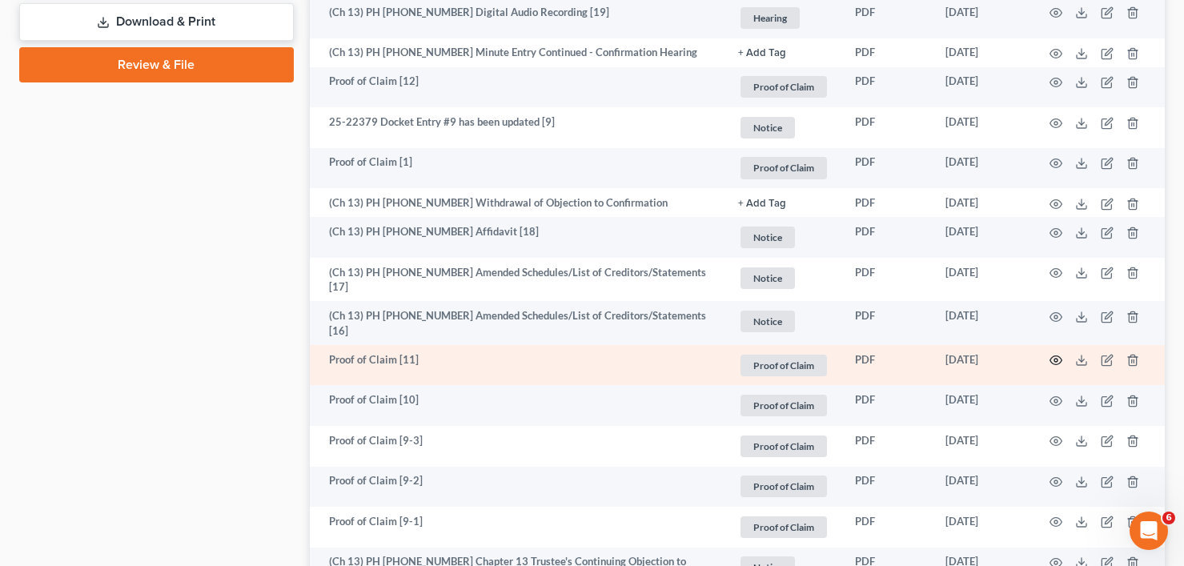
click at [1053, 354] on icon "button" at bounding box center [1056, 360] width 13 height 13
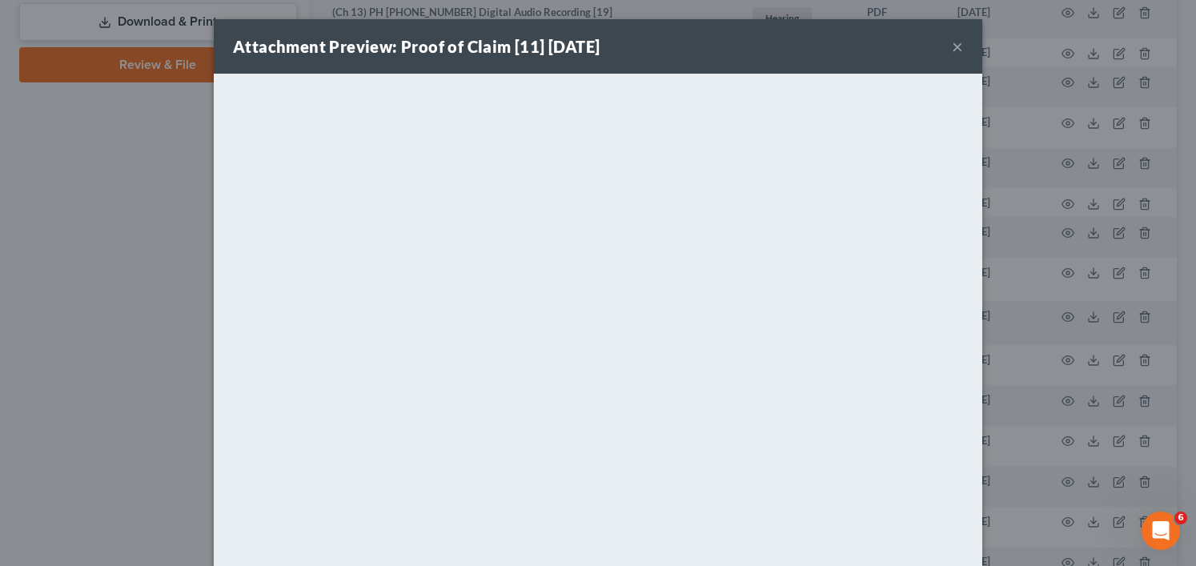
click at [82, 389] on div "Attachment Preview: Proof of Claim [11] 06/25/2025 × <object ng-attr-data='http…" at bounding box center [598, 283] width 1196 height 566
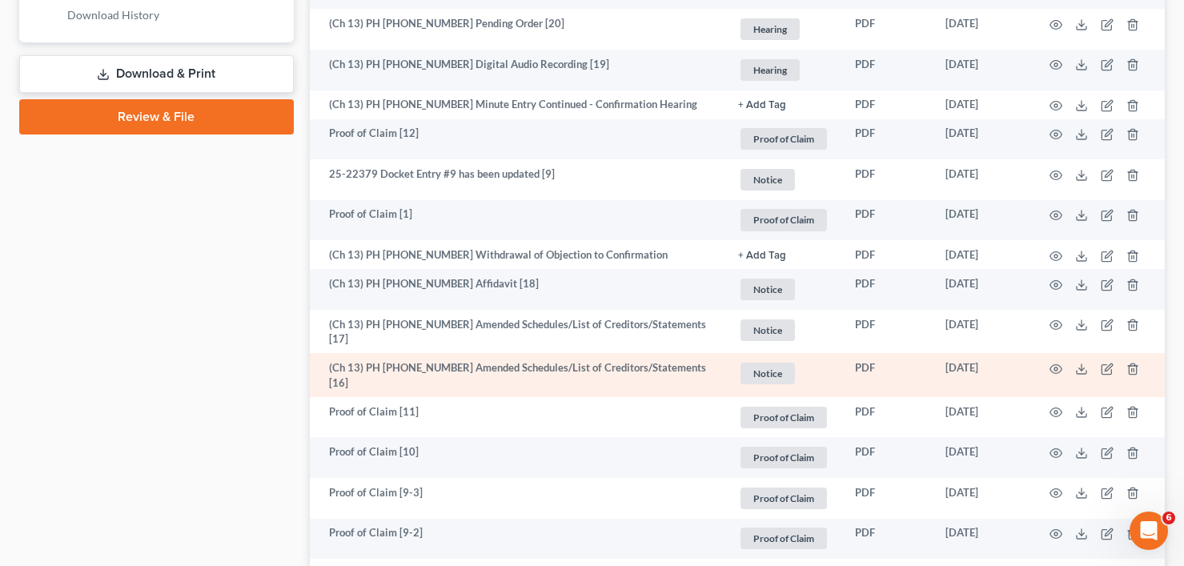
scroll to position [801, 0]
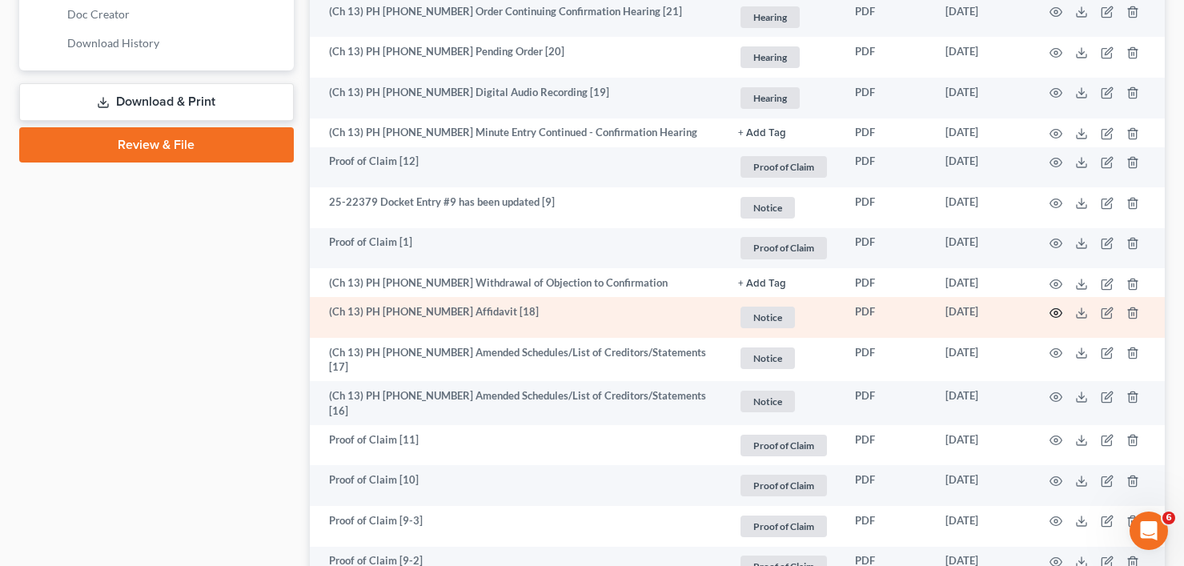
click at [1057, 309] on icon "button" at bounding box center [1056, 313] width 13 height 13
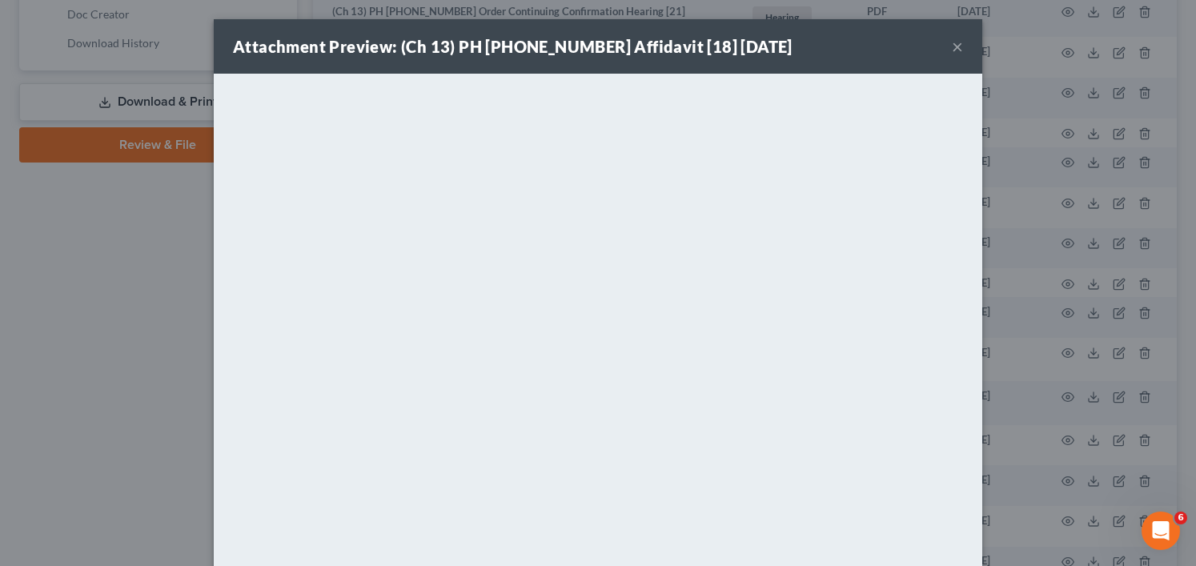
click at [954, 54] on button "×" at bounding box center [957, 46] width 11 height 19
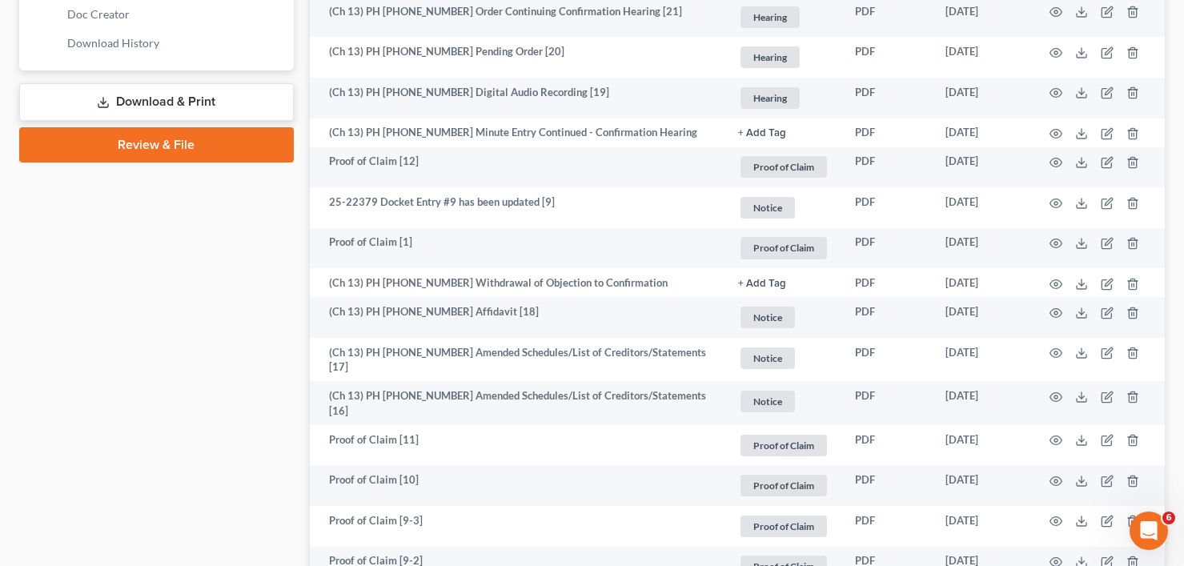
drag, startPoint x: 144, startPoint y: 106, endPoint x: 298, endPoint y: 188, distance: 174.5
click at [144, 106] on link "Download & Print" at bounding box center [156, 102] width 275 height 38
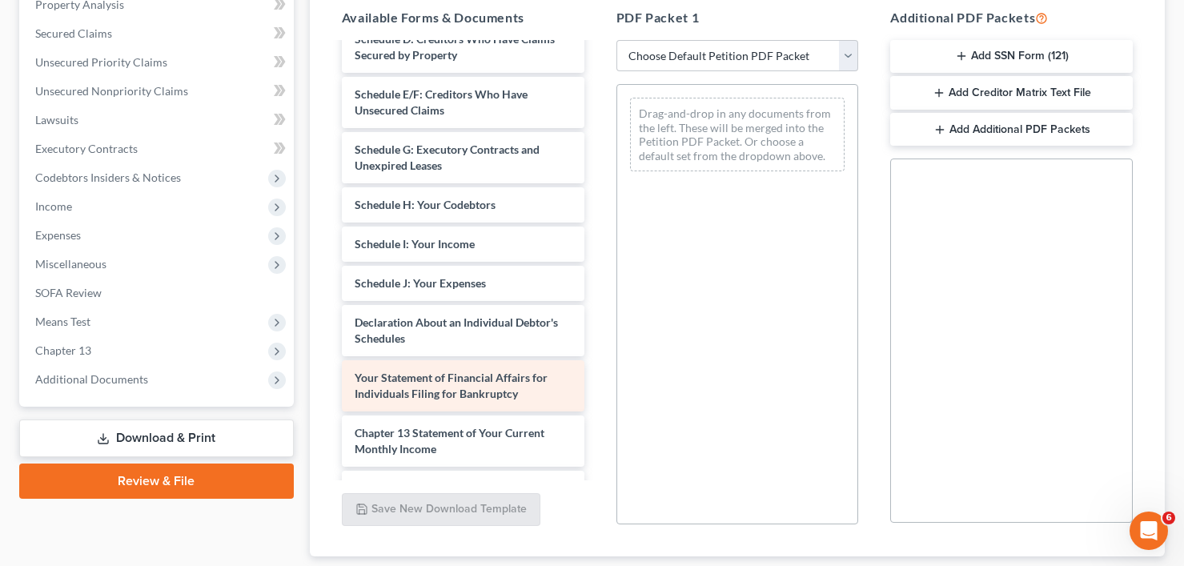
scroll to position [400, 0]
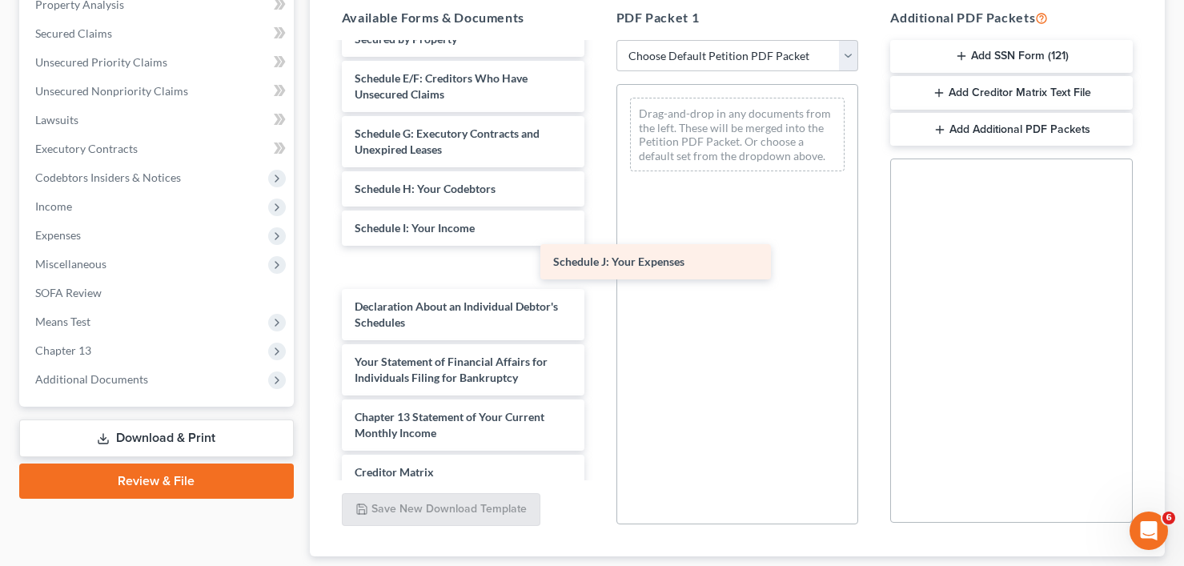
drag, startPoint x: 380, startPoint y: 269, endPoint x: 675, endPoint y: 241, distance: 296.0
click at [597, 241] on div "Schedule J: Your Expenses Installments Fee Sheets taxdecdso-single (3)-pdf Chap…" at bounding box center [463, 134] width 268 height 980
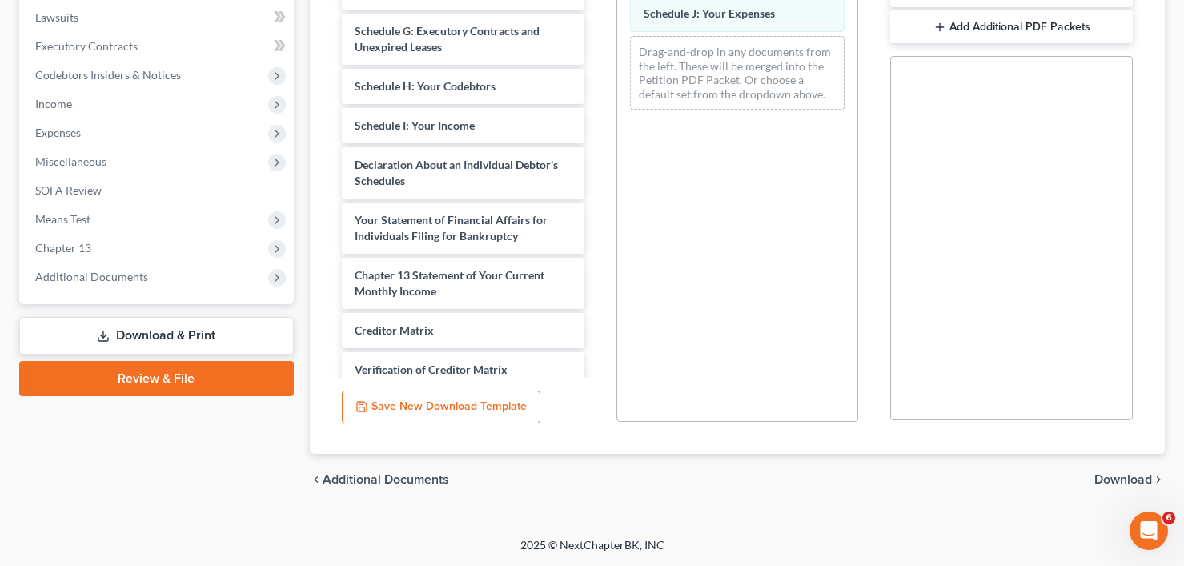
click at [1126, 476] on span "Download" at bounding box center [1124, 479] width 58 height 13
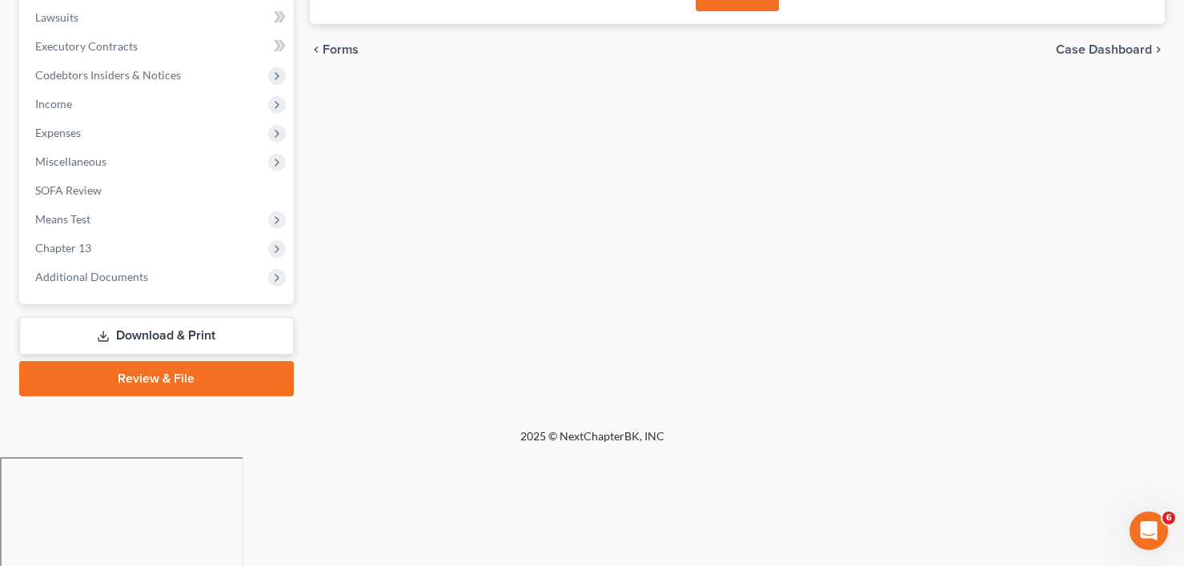
scroll to position [314, 0]
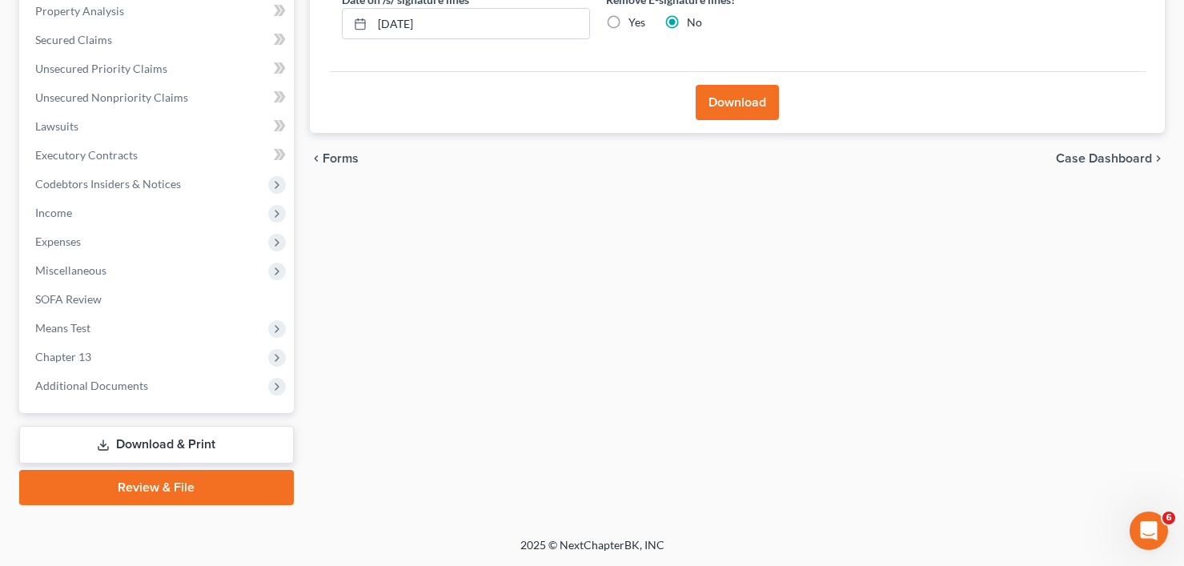
click at [734, 110] on button "Download" at bounding box center [737, 102] width 83 height 35
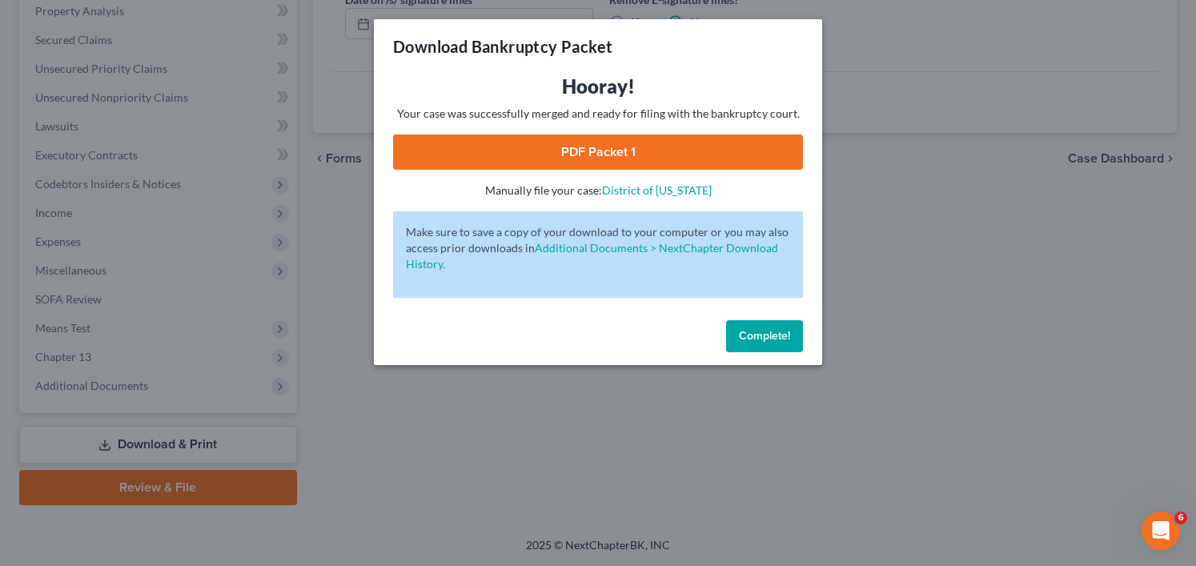
click at [599, 148] on link "PDF Packet 1" at bounding box center [598, 152] width 410 height 35
click at [761, 339] on span "Complete!" at bounding box center [764, 336] width 51 height 14
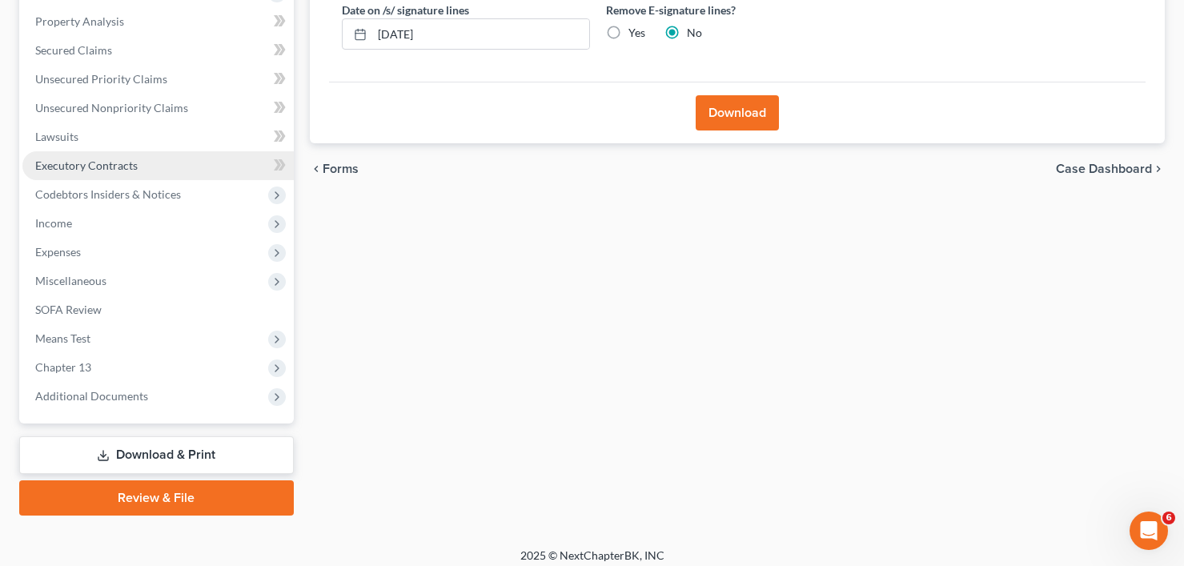
scroll to position [234, 0]
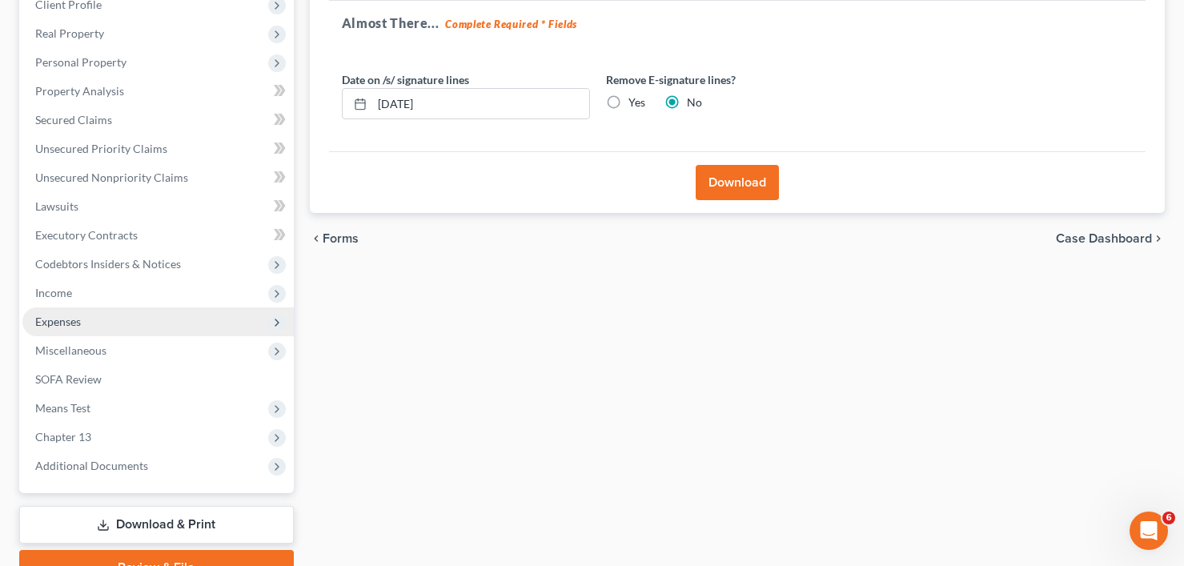
click at [68, 331] on span "Expenses" at bounding box center [157, 321] width 271 height 29
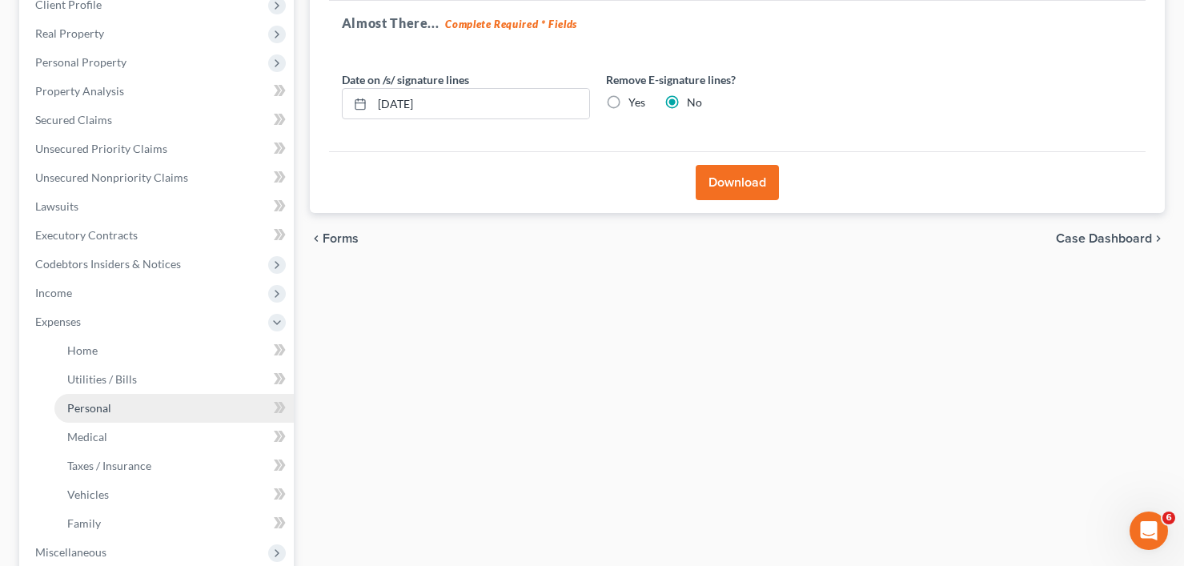
click at [99, 414] on span "Personal" at bounding box center [89, 408] width 44 height 14
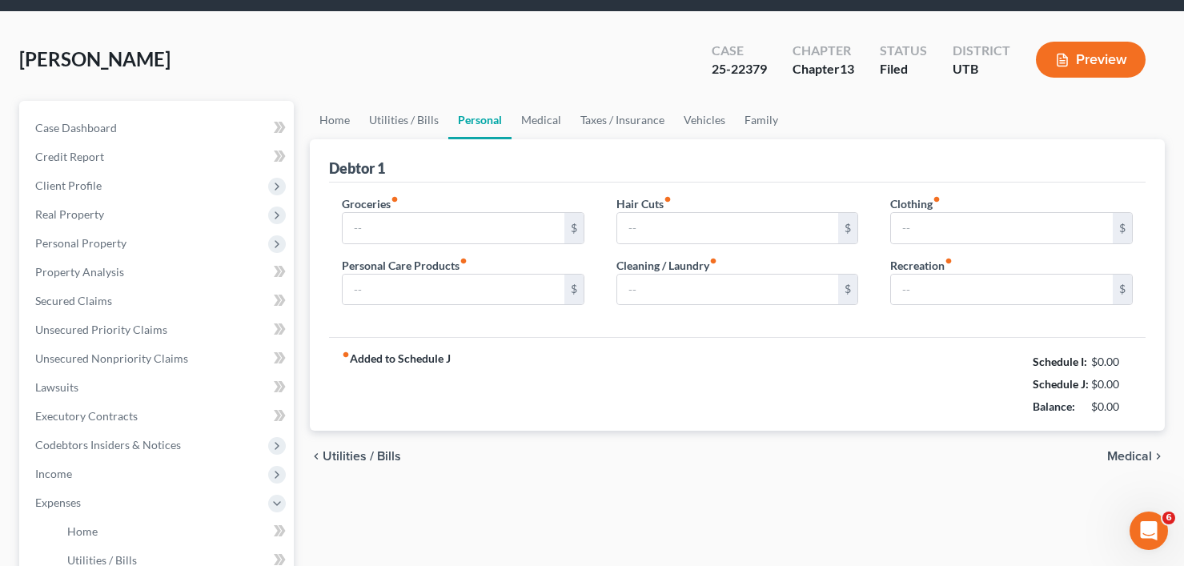
type input "318.00"
type input "40.00"
type input "0.00"
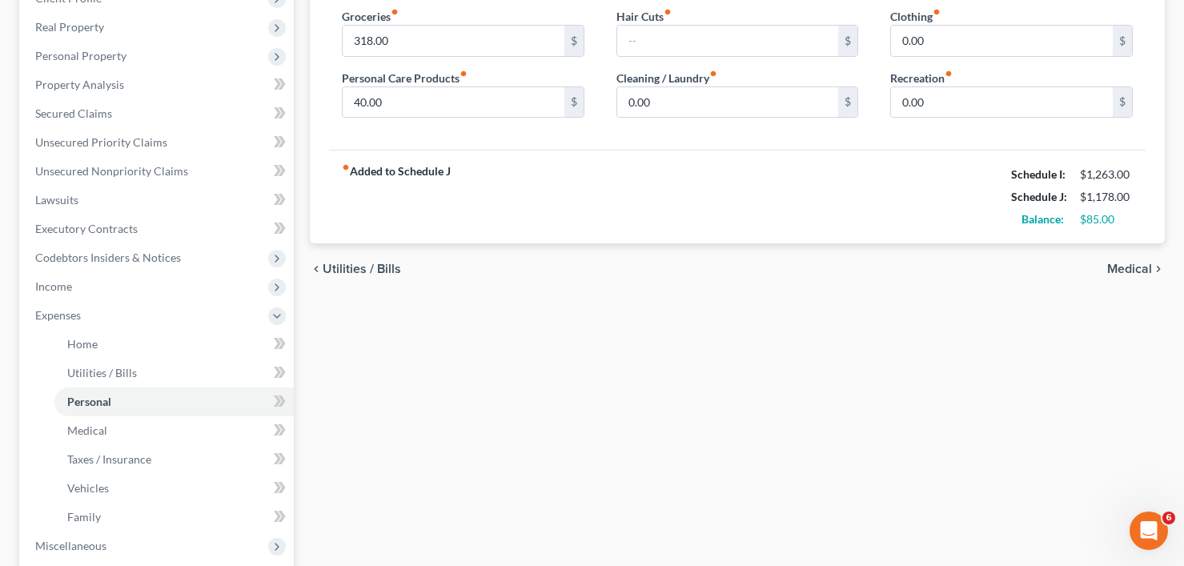
scroll to position [516, 0]
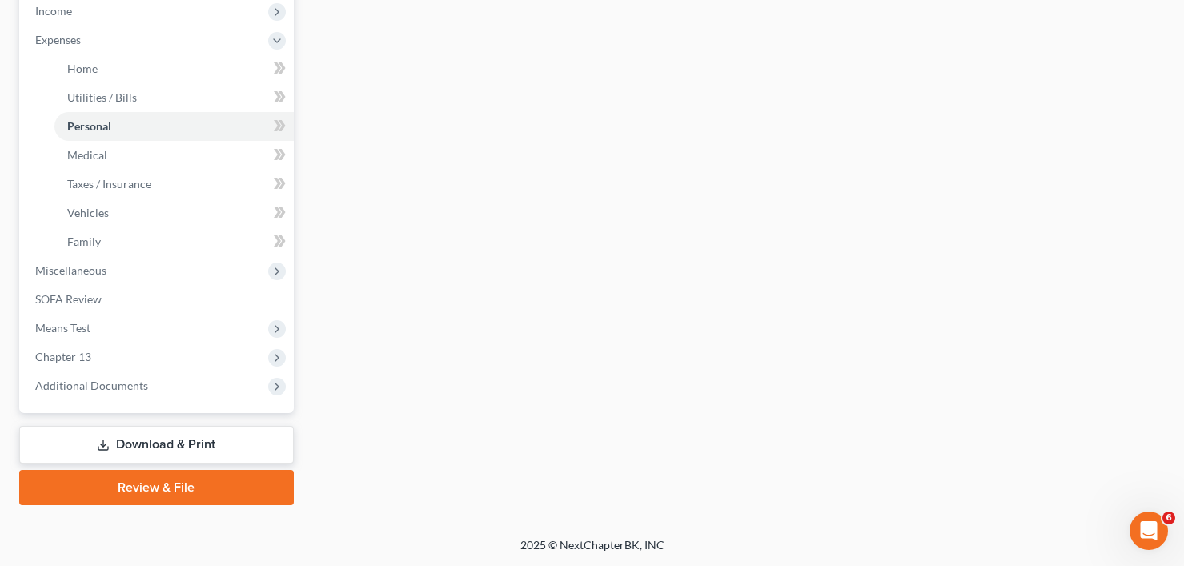
click at [84, 402] on div "Case Dashboard Payments Invoices Payments Payments Credit Report Client Profile…" at bounding box center [156, 25] width 275 height 775
click at [136, 396] on span "Additional Documents" at bounding box center [157, 386] width 271 height 29
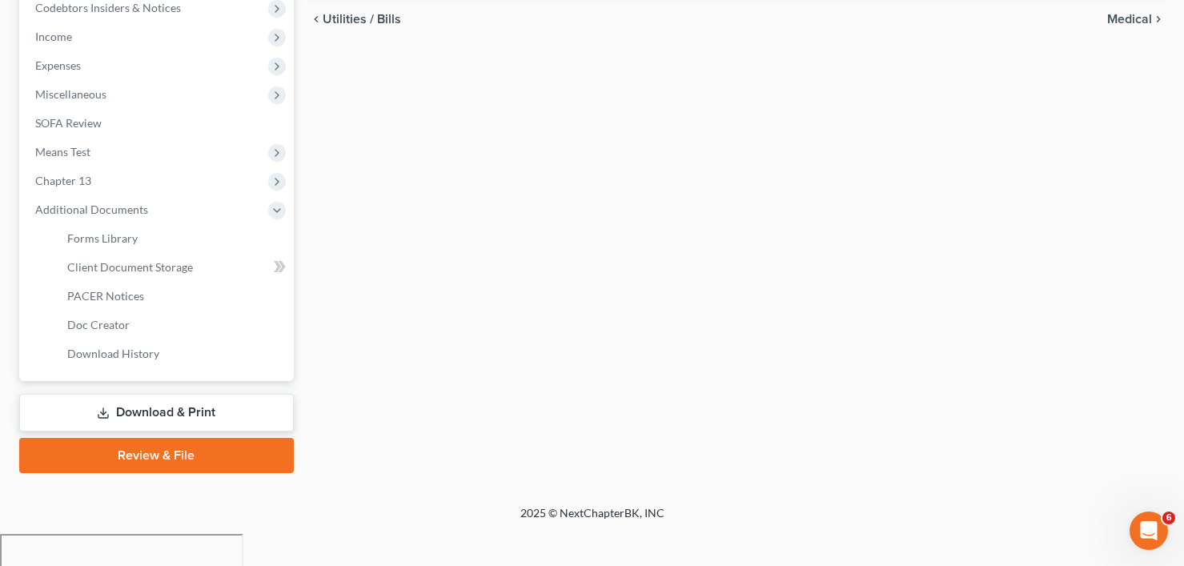
scroll to position [458, 0]
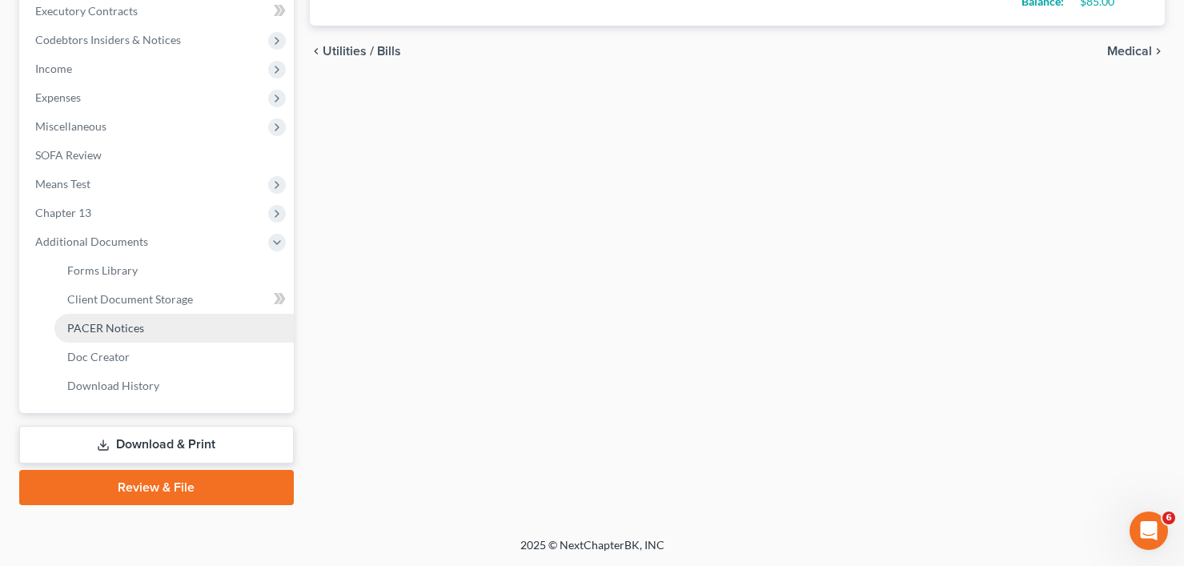
click at [116, 323] on span "PACER Notices" at bounding box center [105, 328] width 77 height 14
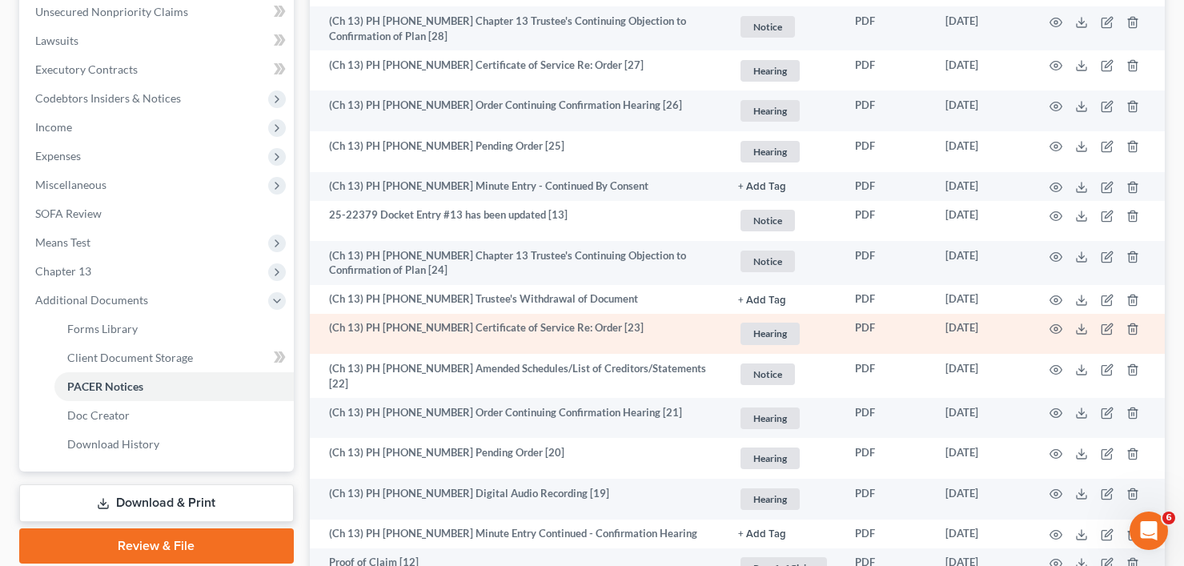
scroll to position [400, 0]
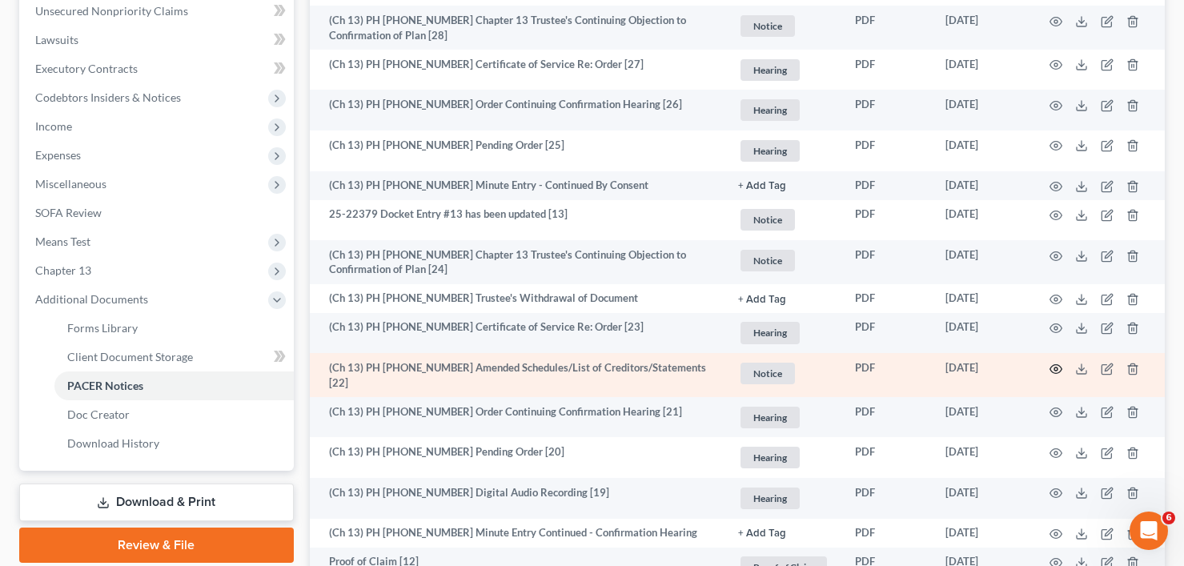
click at [1055, 367] on icon "button" at bounding box center [1056, 369] width 13 height 13
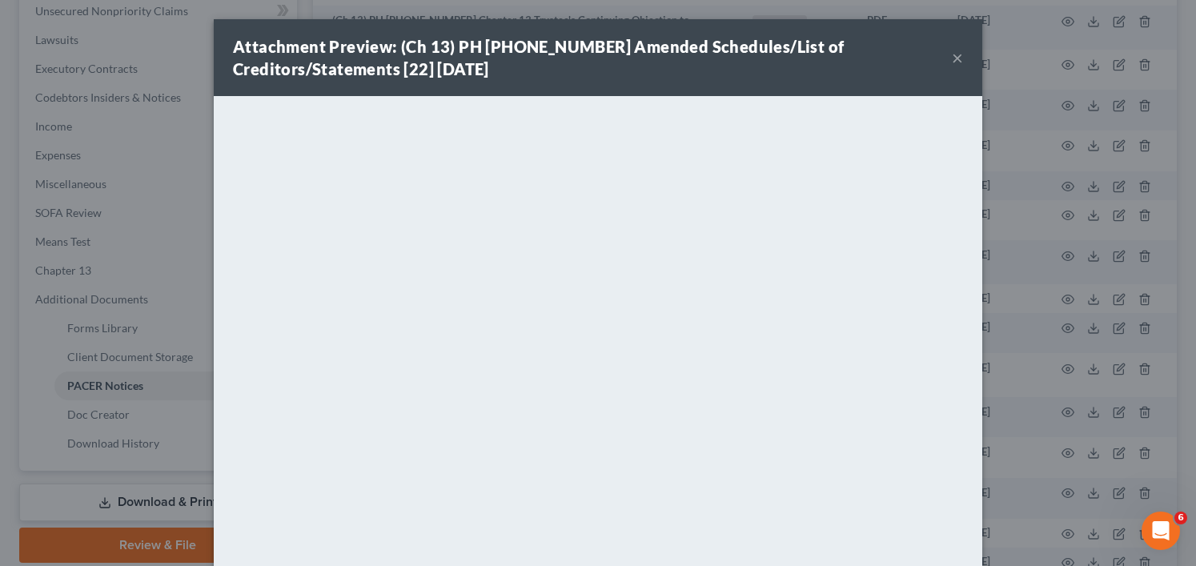
click at [952, 58] on button "×" at bounding box center [957, 57] width 11 height 19
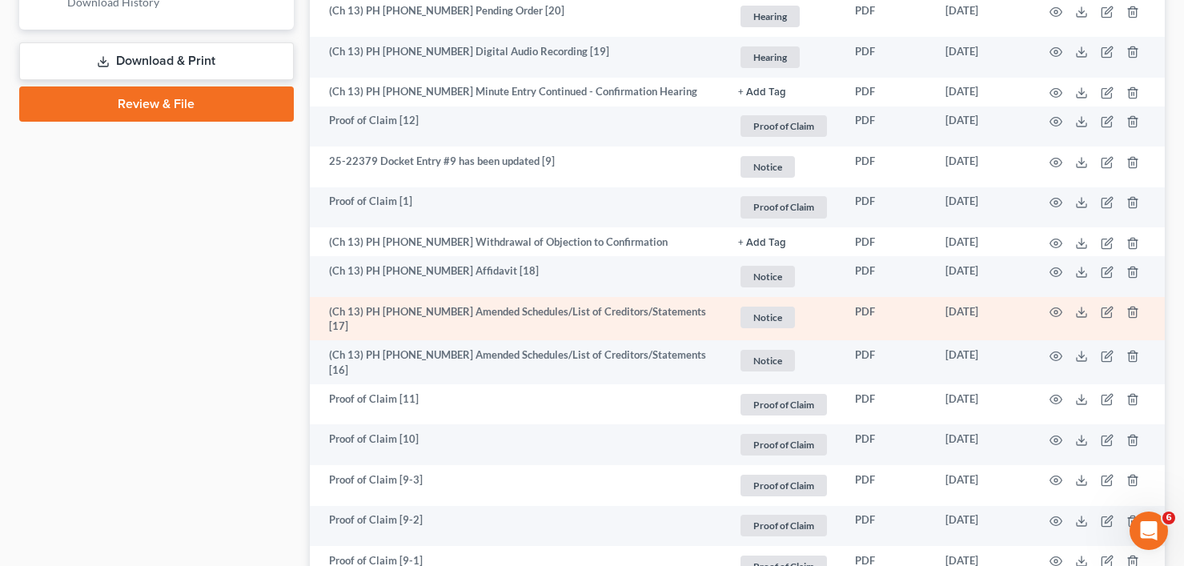
scroll to position [881, 0]
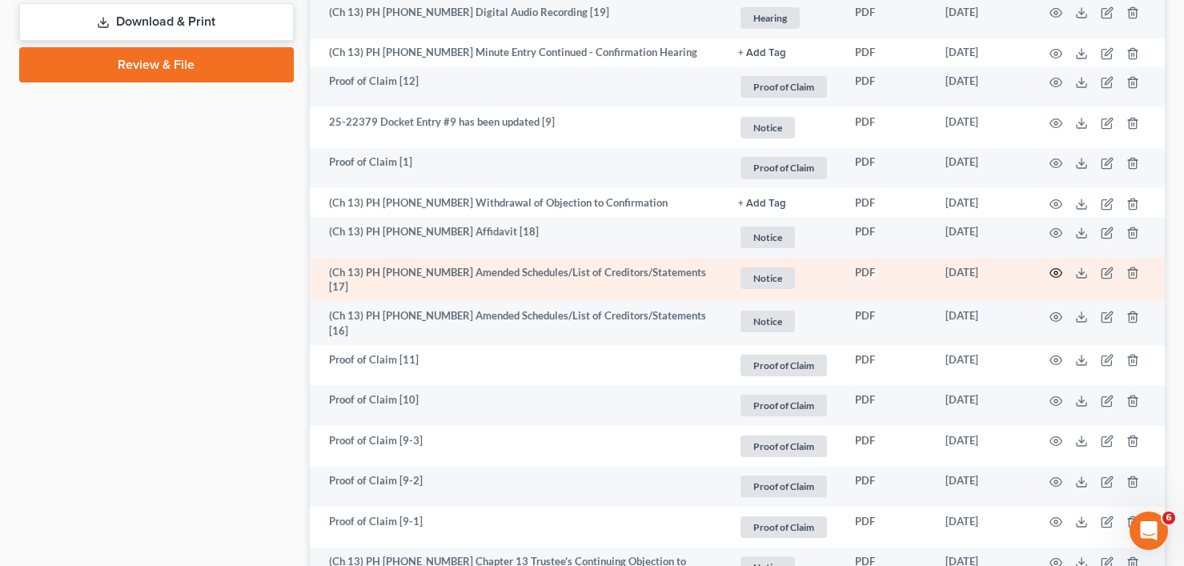
click at [1058, 270] on icon "button" at bounding box center [1056, 273] width 13 height 13
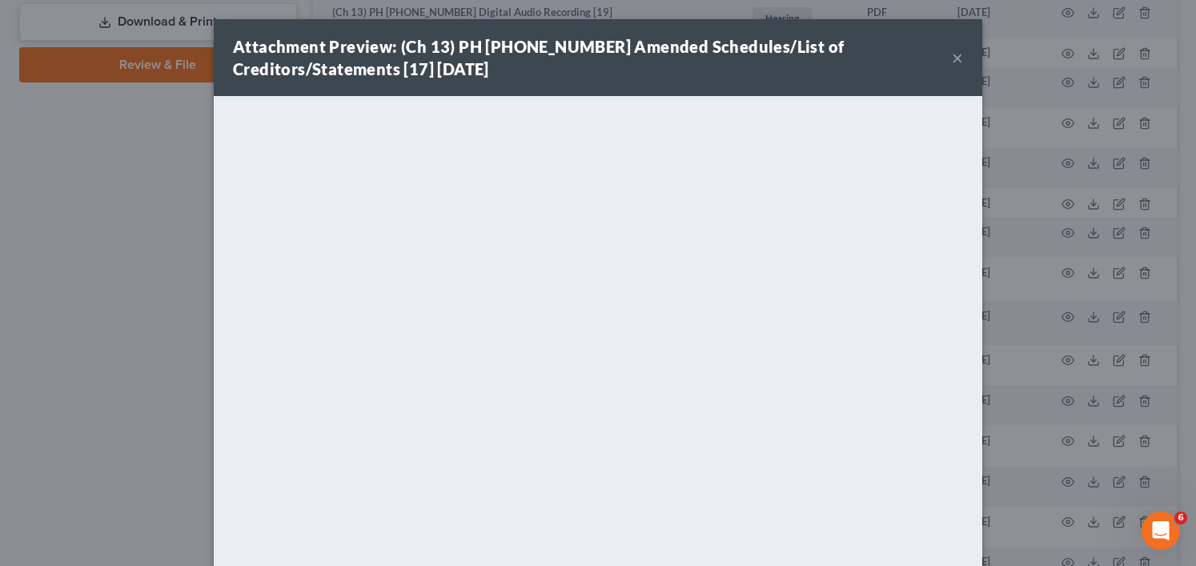
click at [959, 54] on div "Attachment Preview: (Ch 13) PH 25-22379 Amended Schedules/List of Creditors/Sta…" at bounding box center [598, 57] width 769 height 77
click at [953, 58] on button "×" at bounding box center [957, 57] width 11 height 19
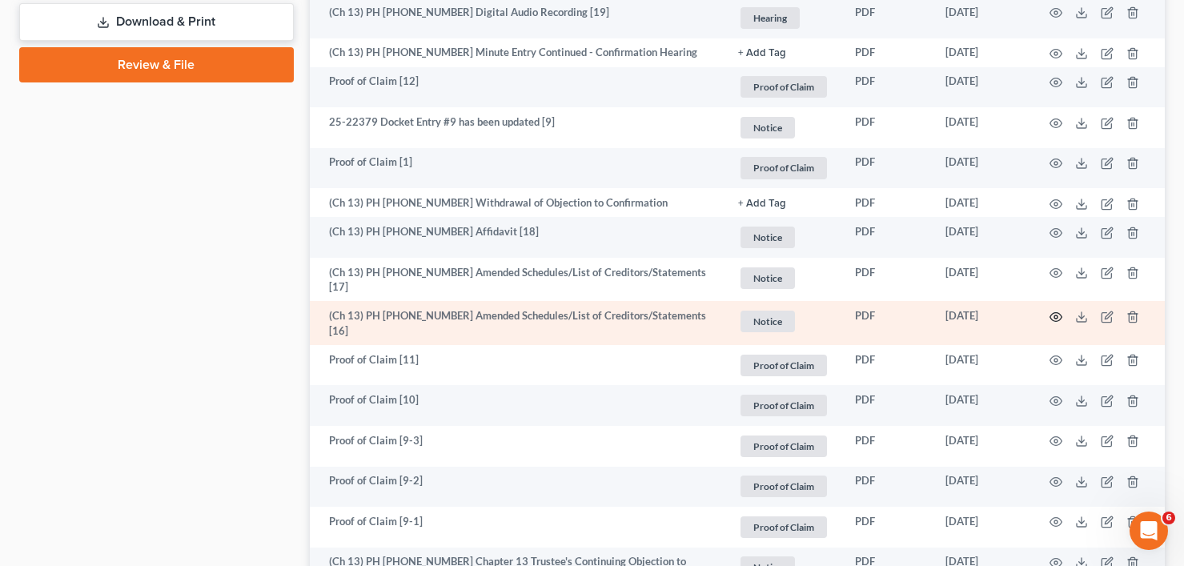
click at [1059, 311] on icon "button" at bounding box center [1056, 317] width 13 height 13
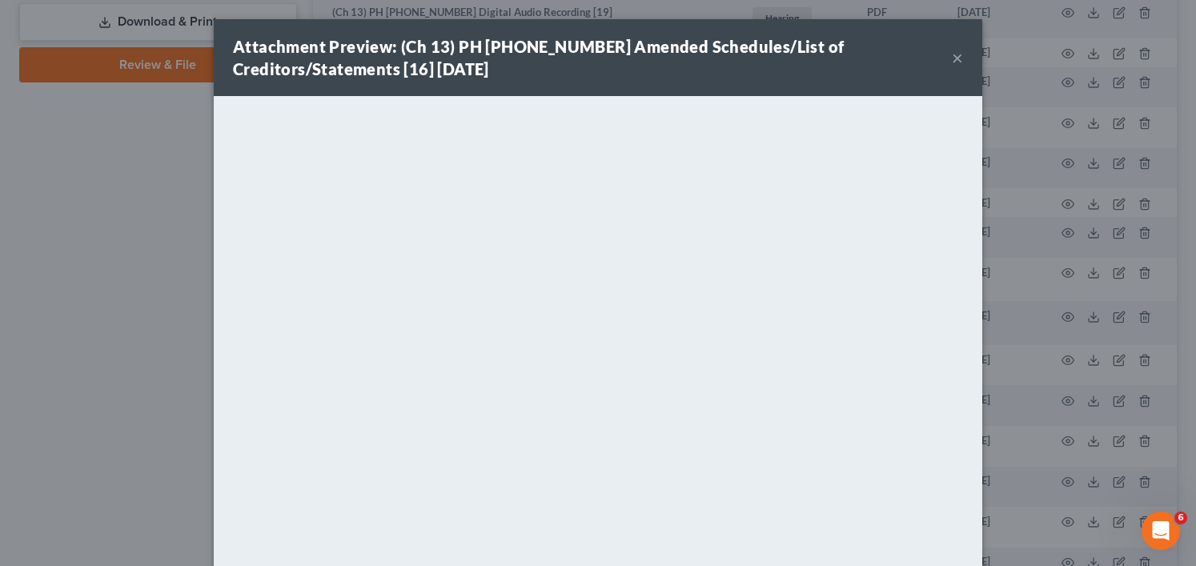
click at [958, 55] on div "Attachment Preview: (Ch 13) PH 25-22379 Amended Schedules/List of Creditors/Sta…" at bounding box center [598, 57] width 769 height 77
click at [952, 61] on button "×" at bounding box center [957, 57] width 11 height 19
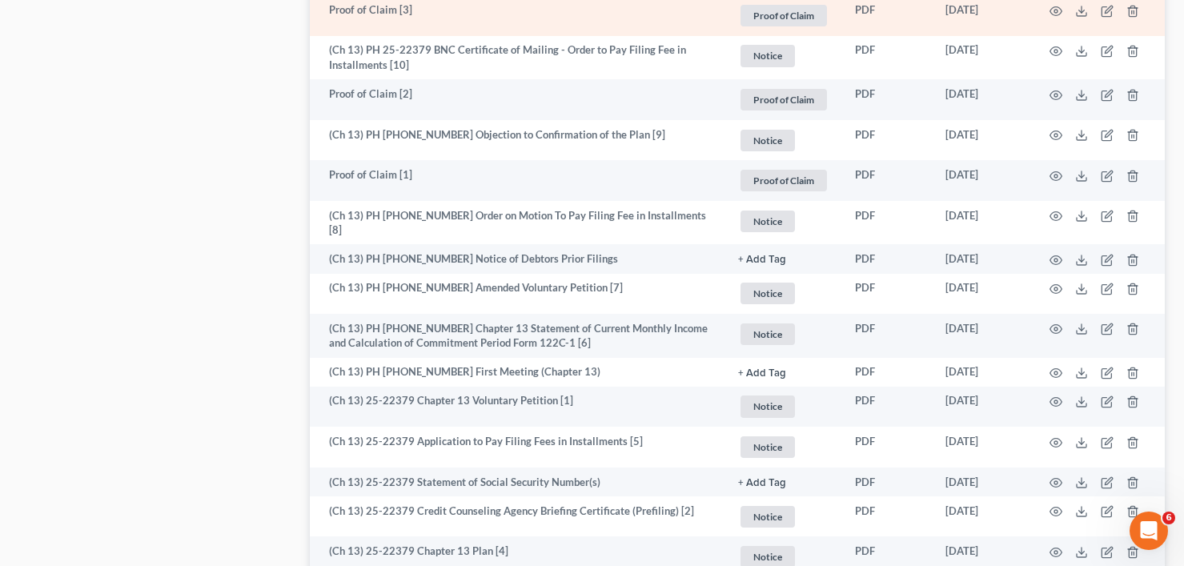
scroll to position [1573, 0]
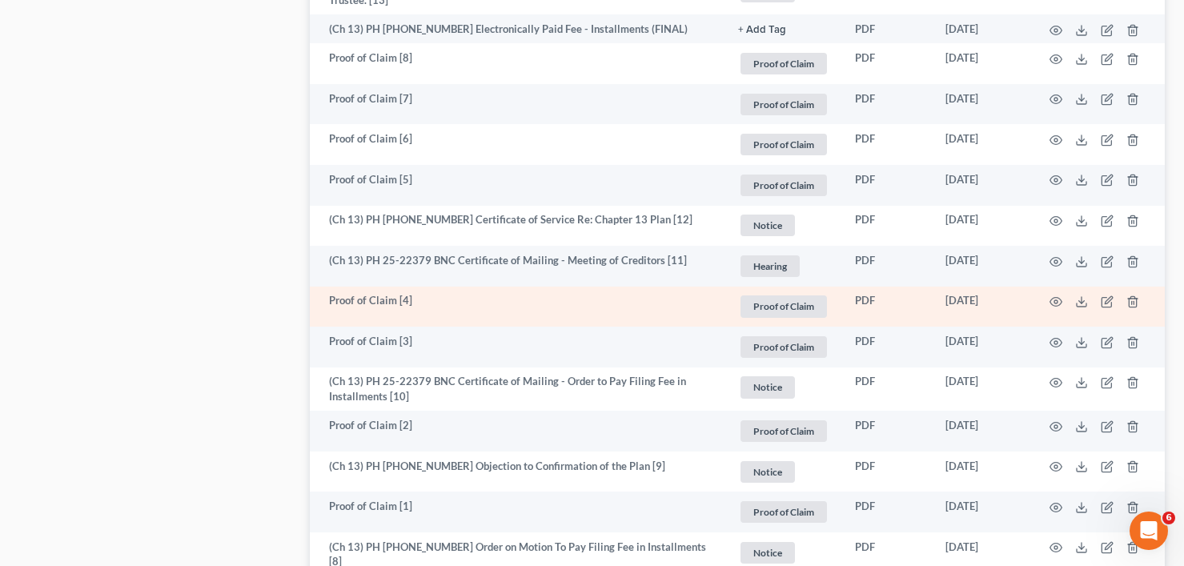
drag, startPoint x: 244, startPoint y: 283, endPoint x: 331, endPoint y: 298, distance: 88.5
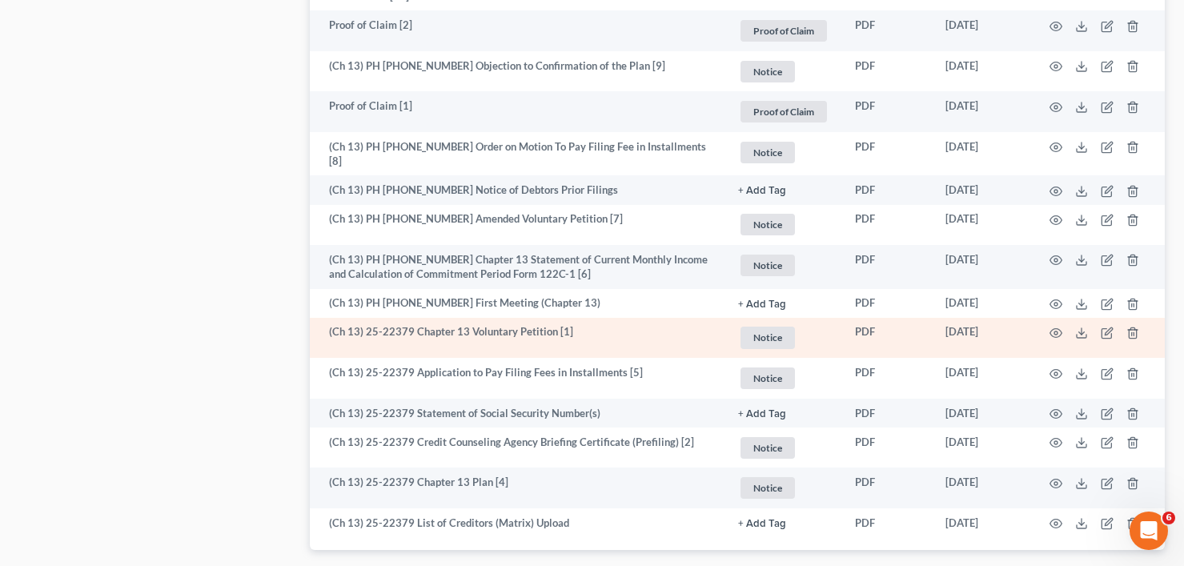
scroll to position [2054, 0]
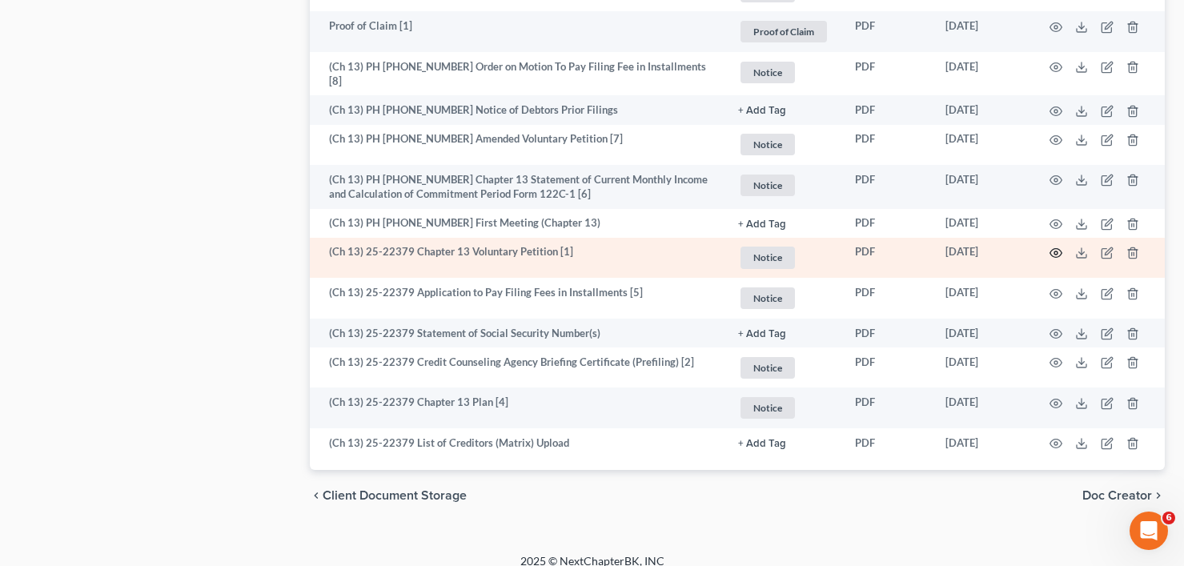
click at [1062, 249] on icon "button" at bounding box center [1056, 253] width 12 height 9
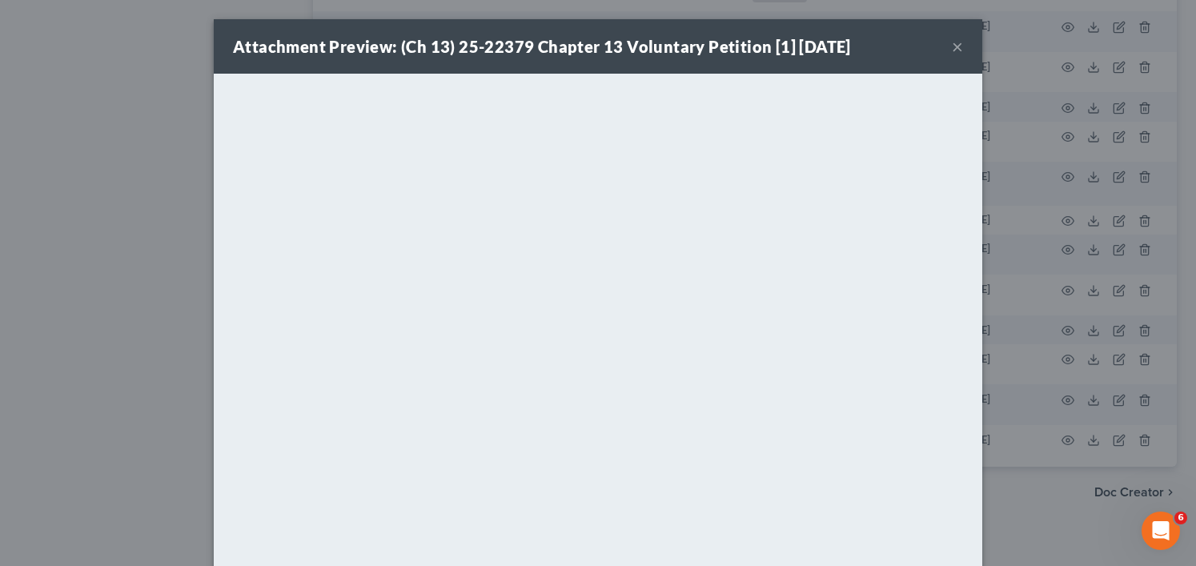
click at [91, 227] on div "Attachment Preview: (Ch 13) 25-22379 Chapter 13 Voluntary Petition [1] 04/30/20…" at bounding box center [598, 283] width 1196 height 566
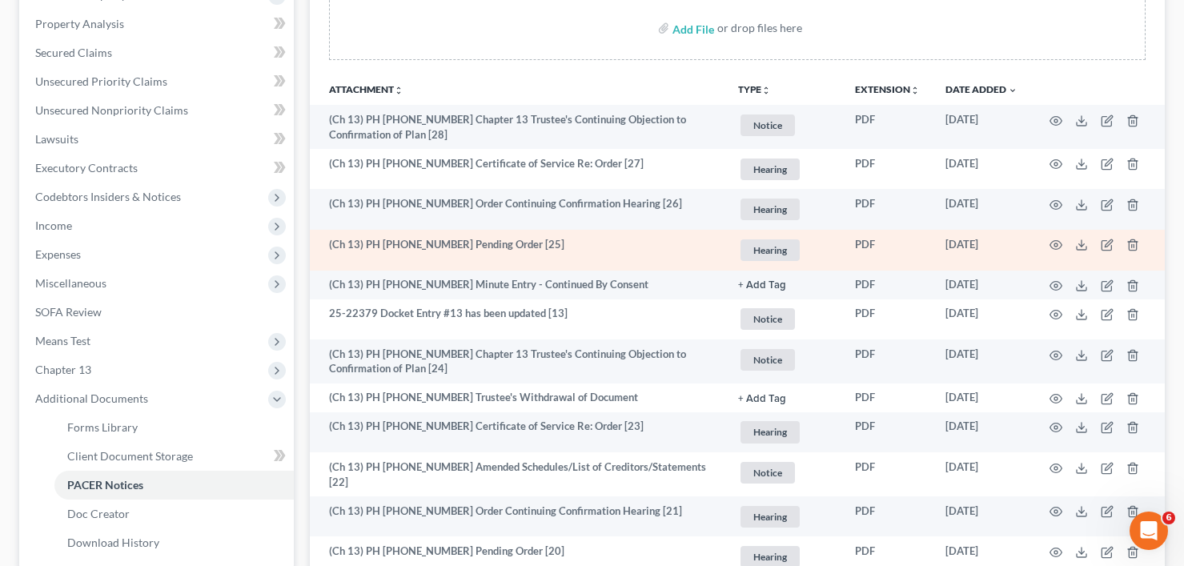
scroll to position [292, 0]
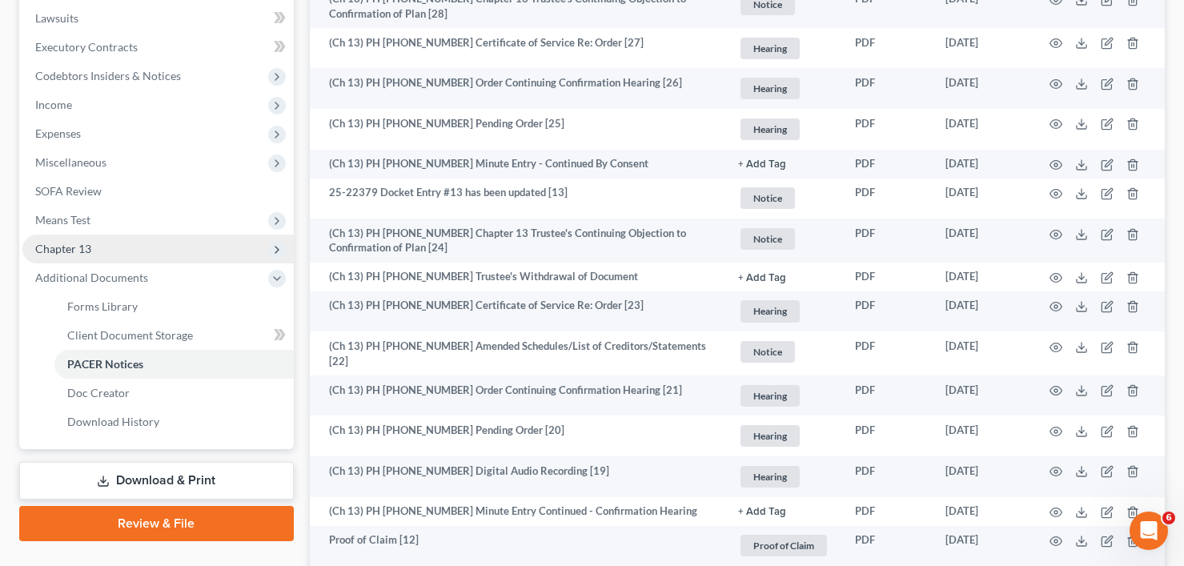
scroll to position [452, 0]
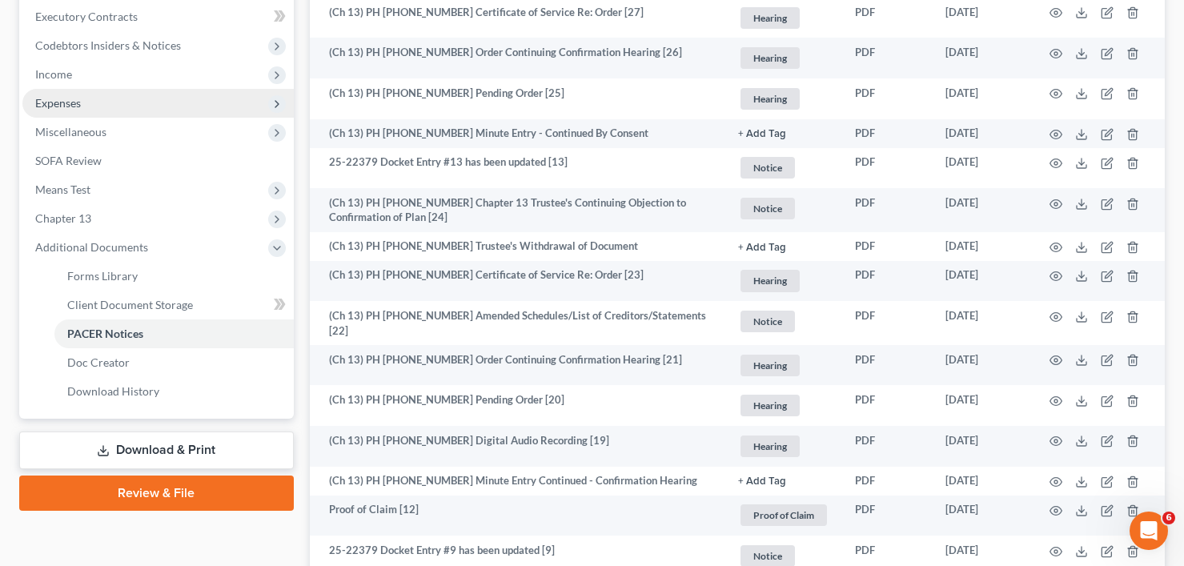
click at [73, 102] on span "Expenses" at bounding box center [58, 103] width 46 height 14
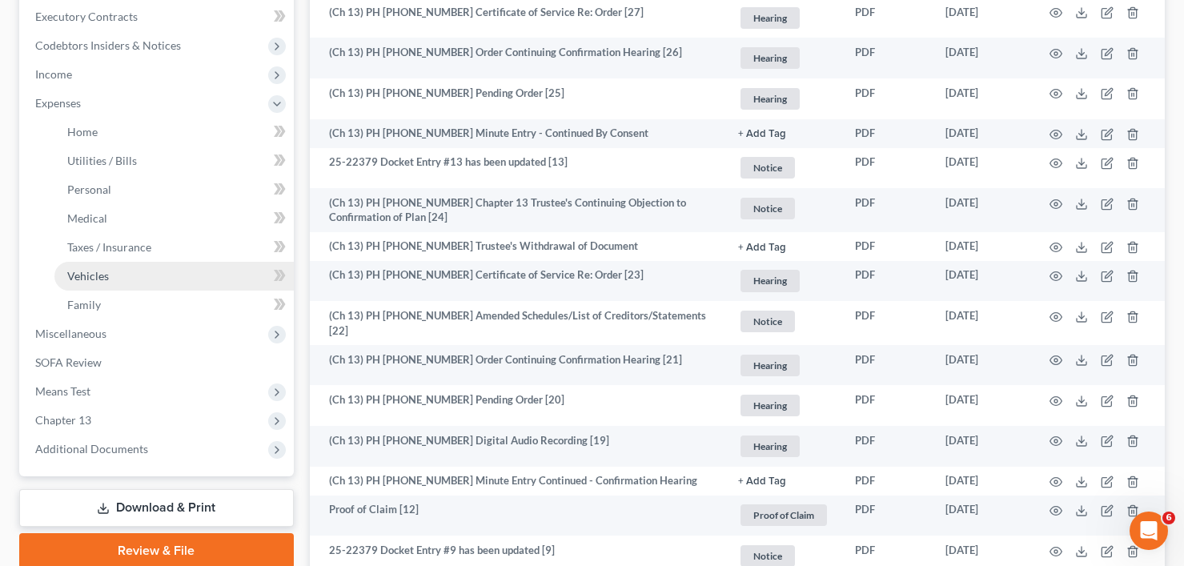
click at [90, 276] on span "Vehicles" at bounding box center [88, 276] width 42 height 14
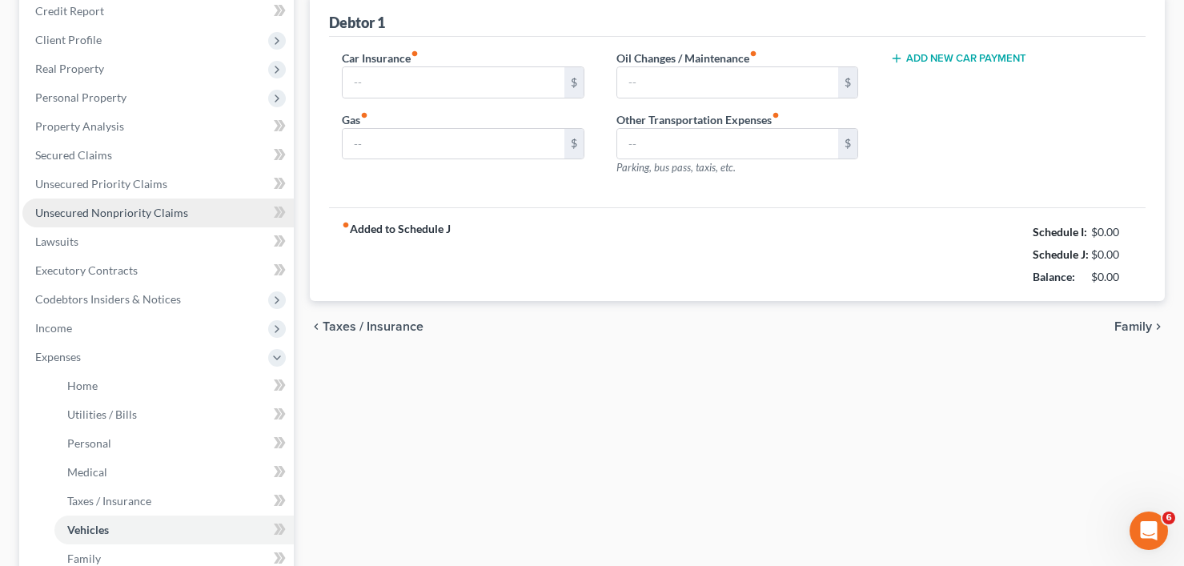
type input "190.00"
type input "120.00"
type input "0.00"
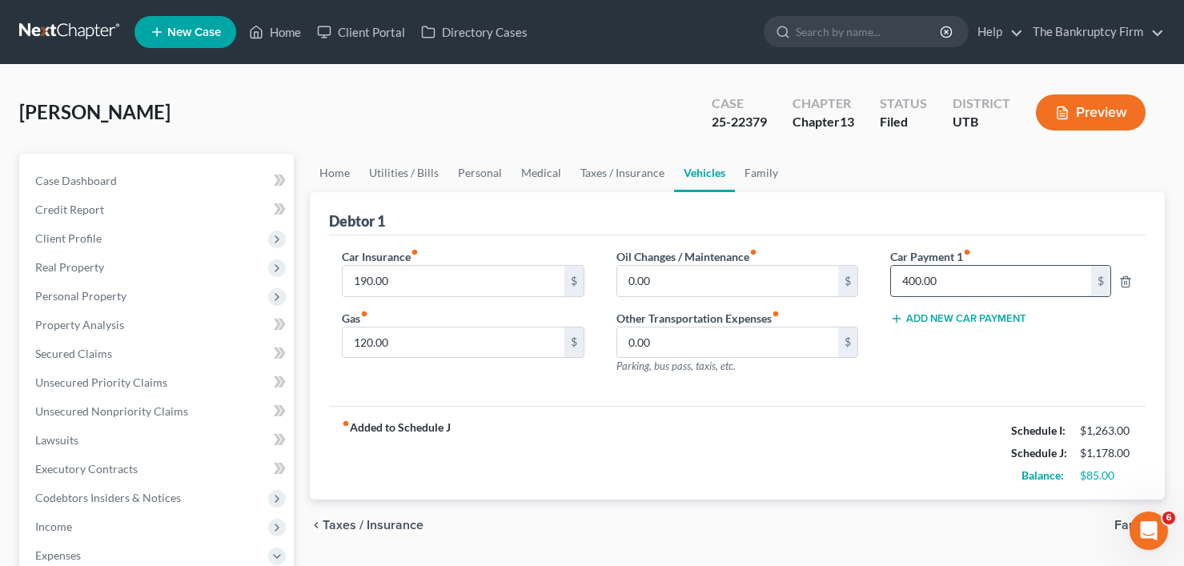
click at [931, 283] on input "400.00" at bounding box center [991, 281] width 200 height 30
type input "299.28"
click at [464, 171] on link "Personal" at bounding box center [479, 173] width 63 height 38
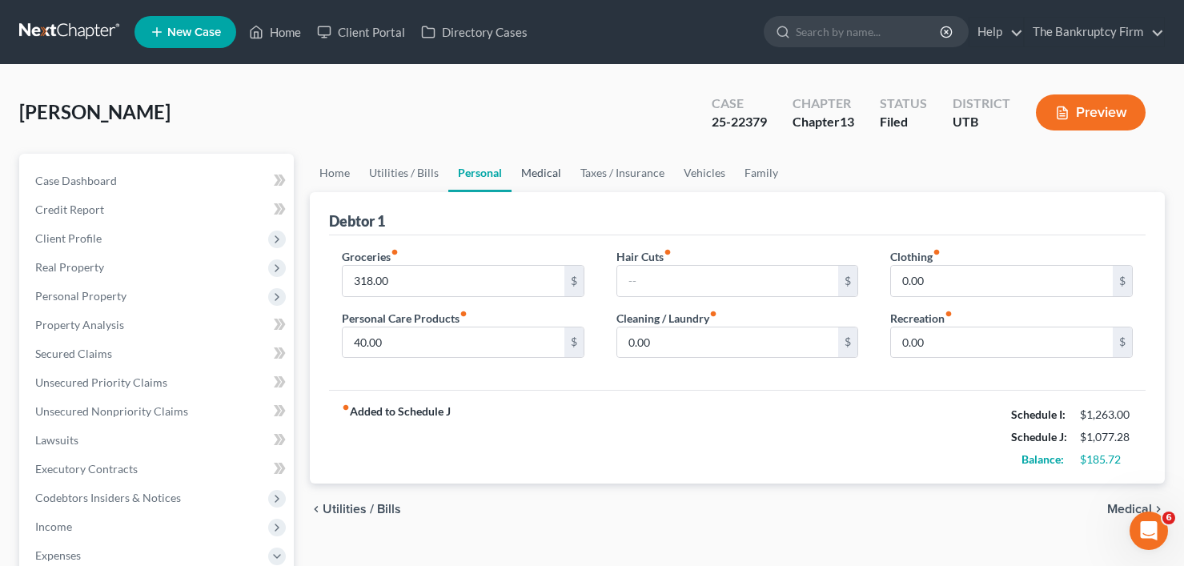
click at [526, 177] on link "Medical" at bounding box center [541, 173] width 59 height 38
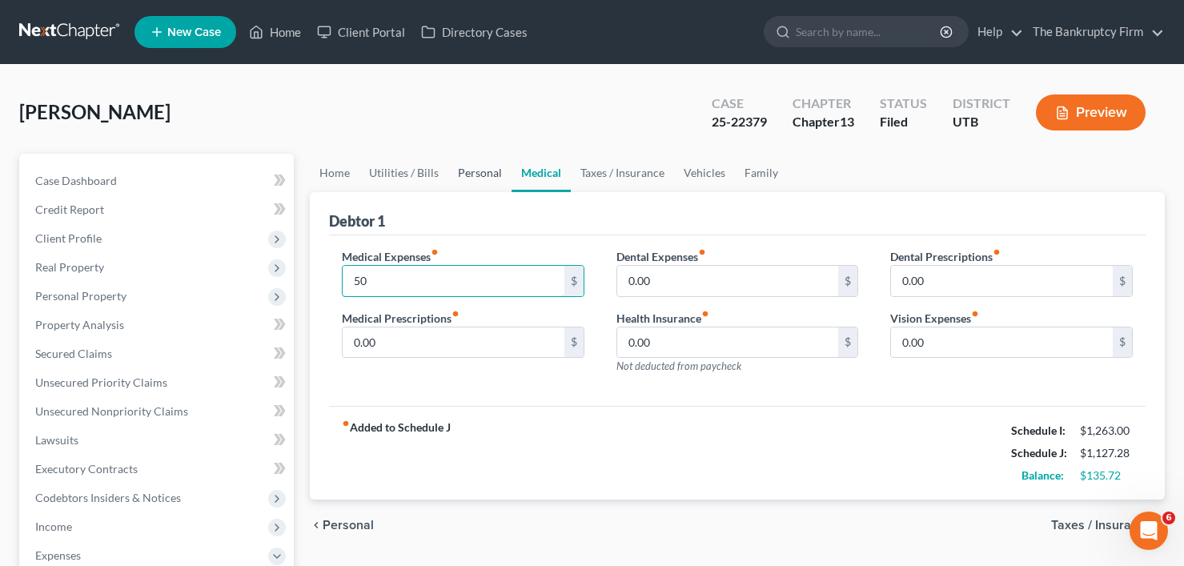
type input "50"
click at [493, 171] on link "Personal" at bounding box center [479, 173] width 63 height 38
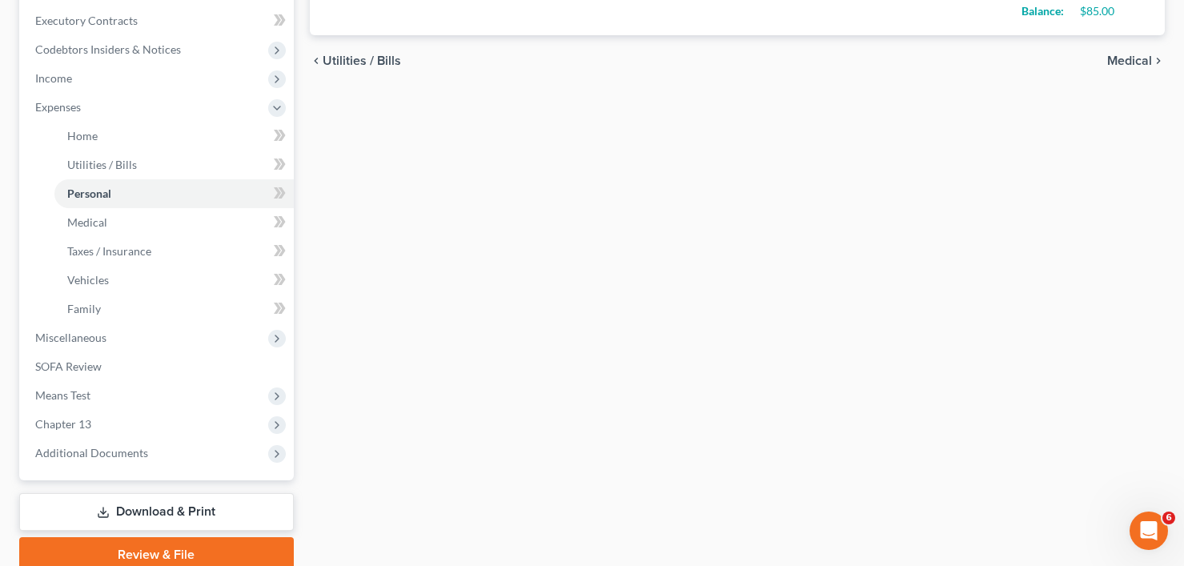
scroll to position [480, 0]
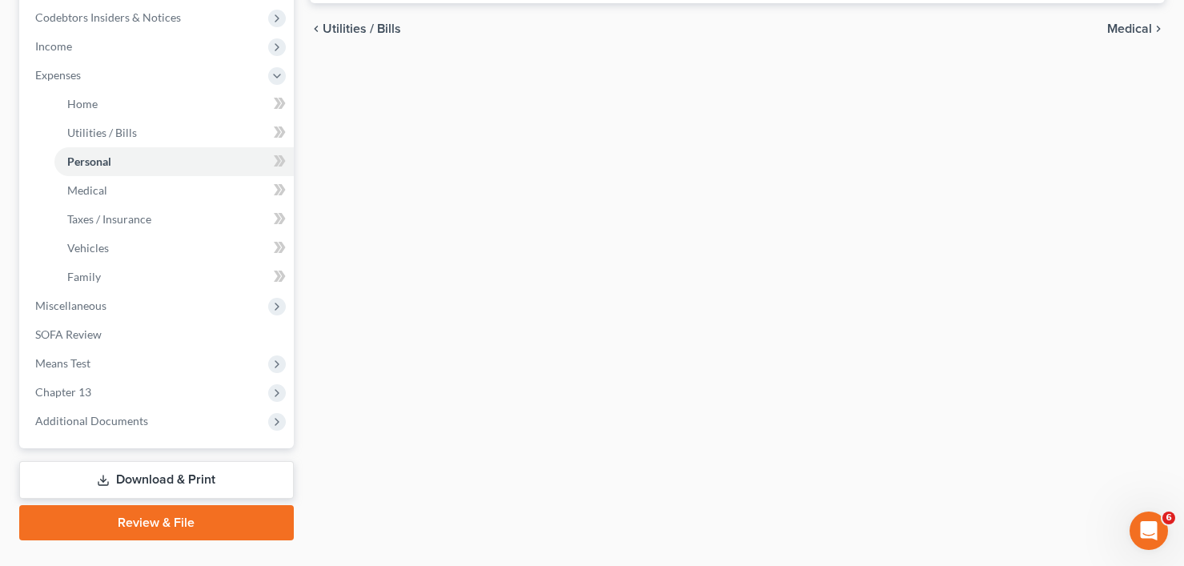
type input "50.72"
click at [147, 488] on link "Download & Print" at bounding box center [156, 480] width 275 height 38
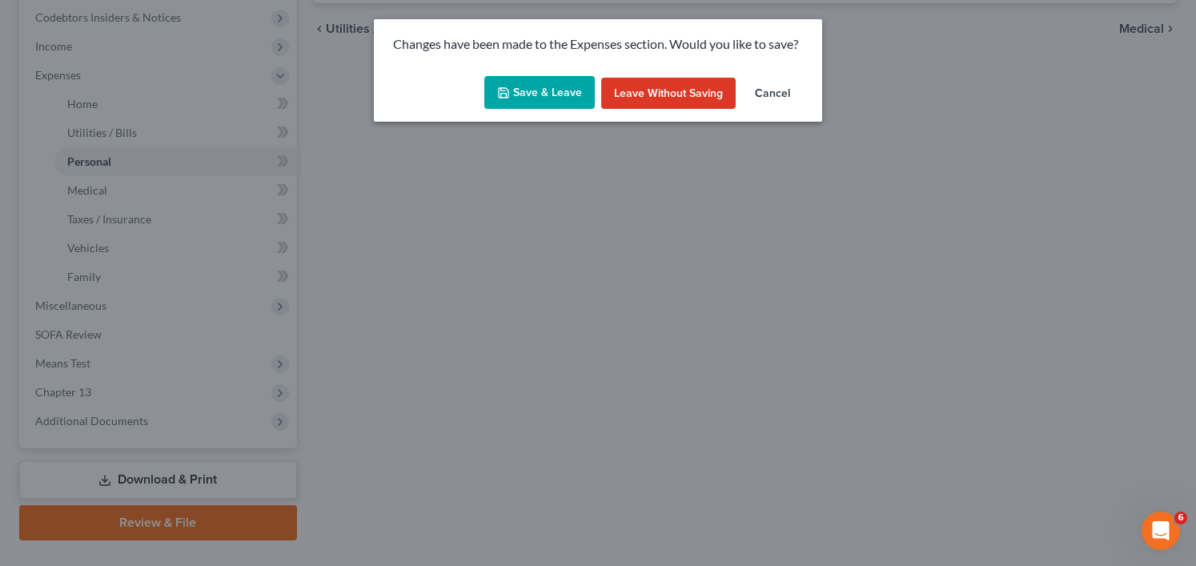
click at [549, 95] on button "Save & Leave" at bounding box center [539, 93] width 110 height 34
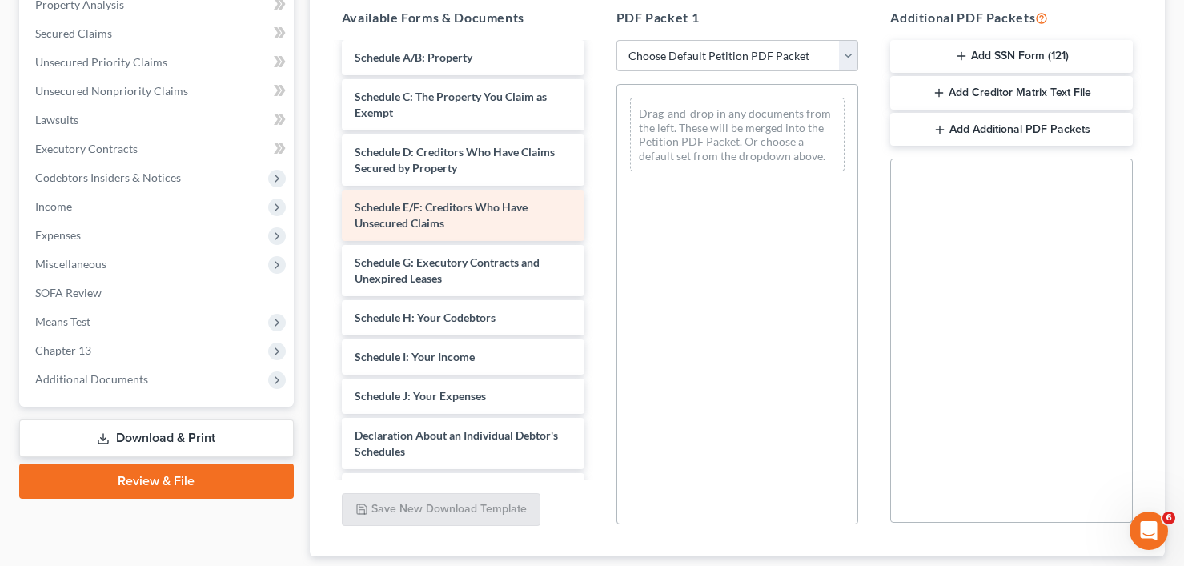
scroll to position [320, 0]
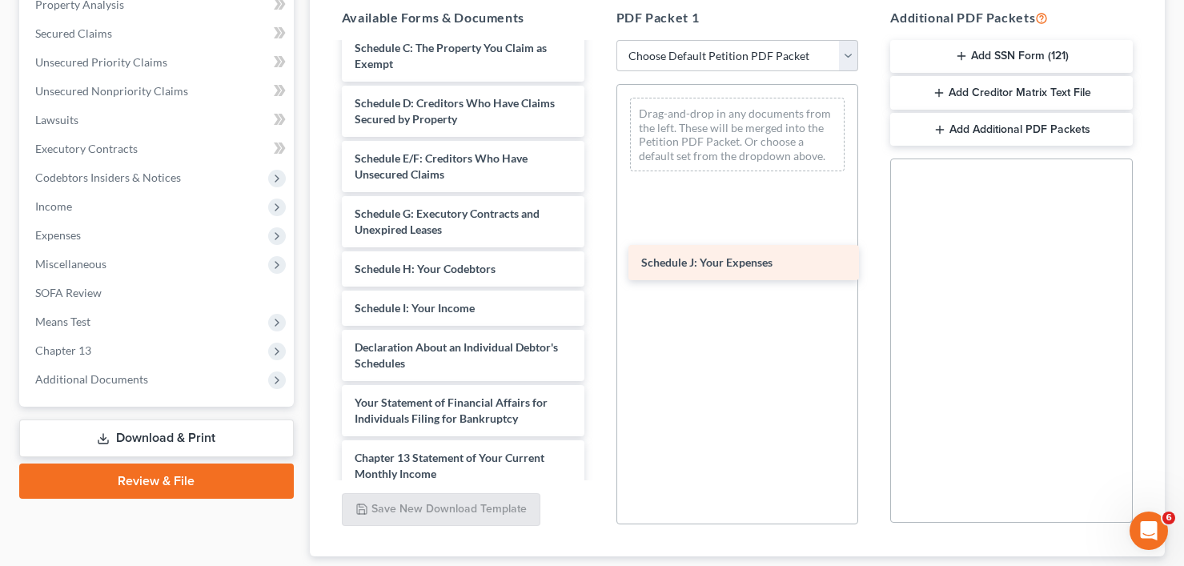
drag, startPoint x: 403, startPoint y: 353, endPoint x: 697, endPoint y: 258, distance: 308.9
click at [597, 259] on div "Schedule J: Your Expenses Installments Fee Sheets taxdecdso-single (3)-pdf Chap…" at bounding box center [463, 194] width 268 height 941
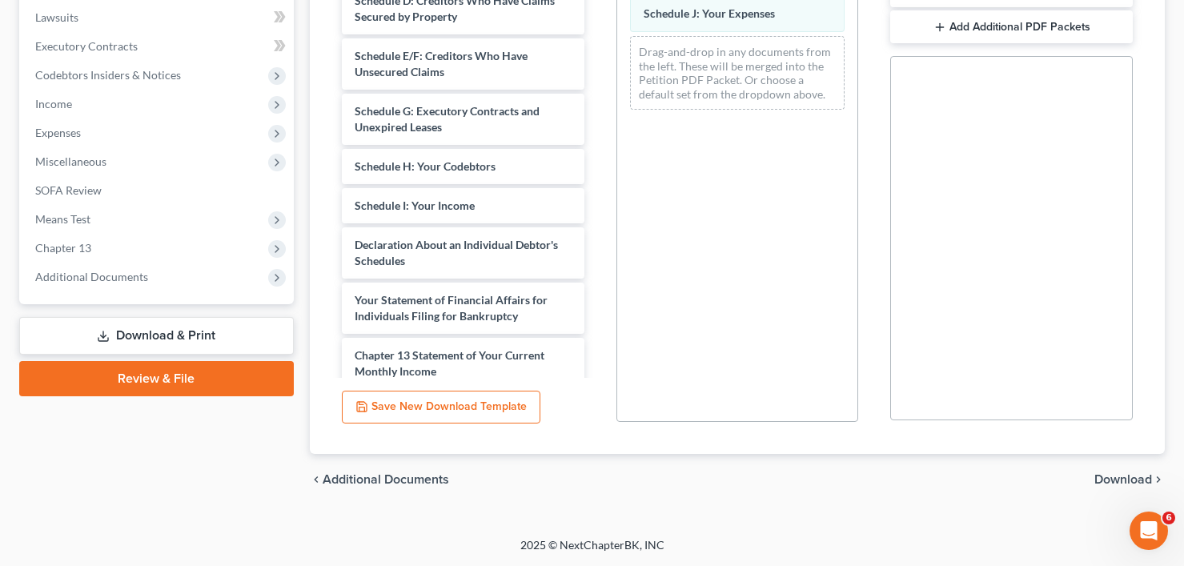
click at [1111, 480] on span "Download" at bounding box center [1124, 479] width 58 height 13
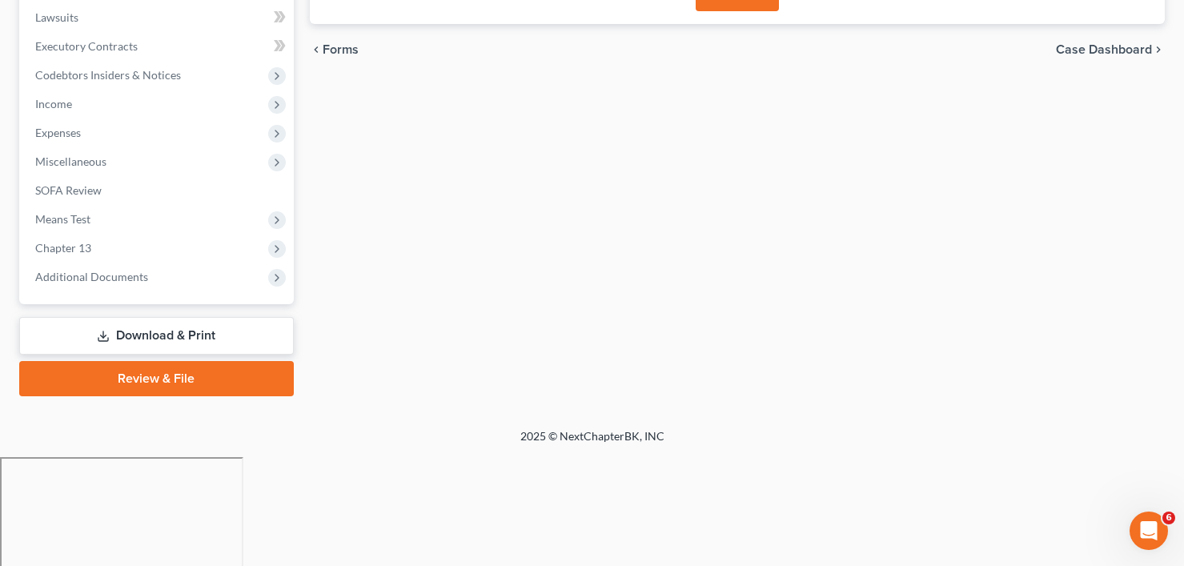
scroll to position [314, 0]
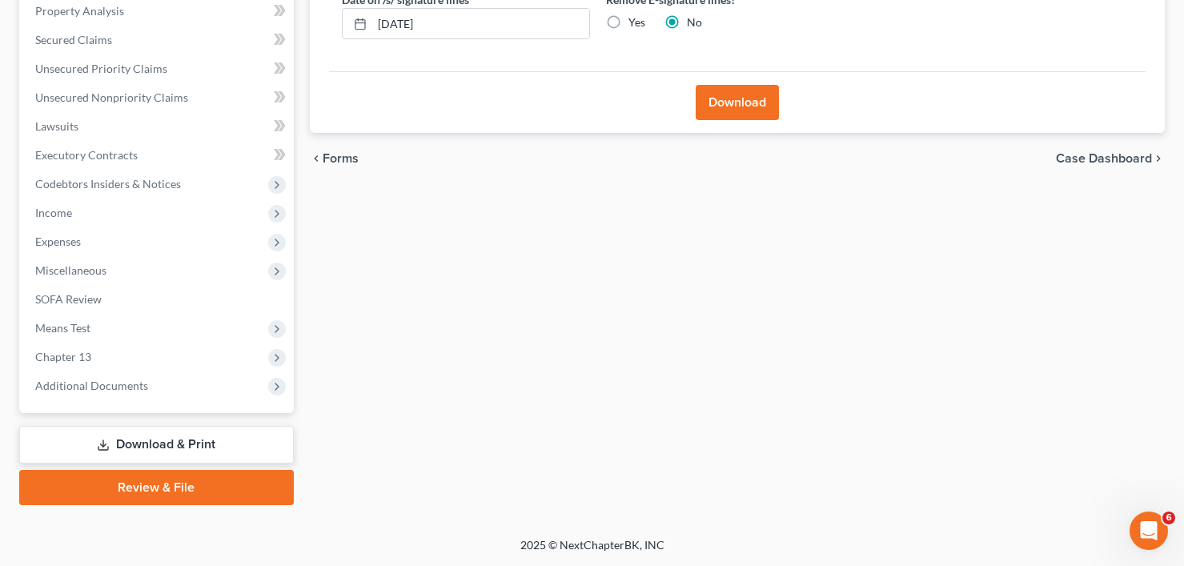
click at [729, 102] on button "Download" at bounding box center [737, 102] width 83 height 35
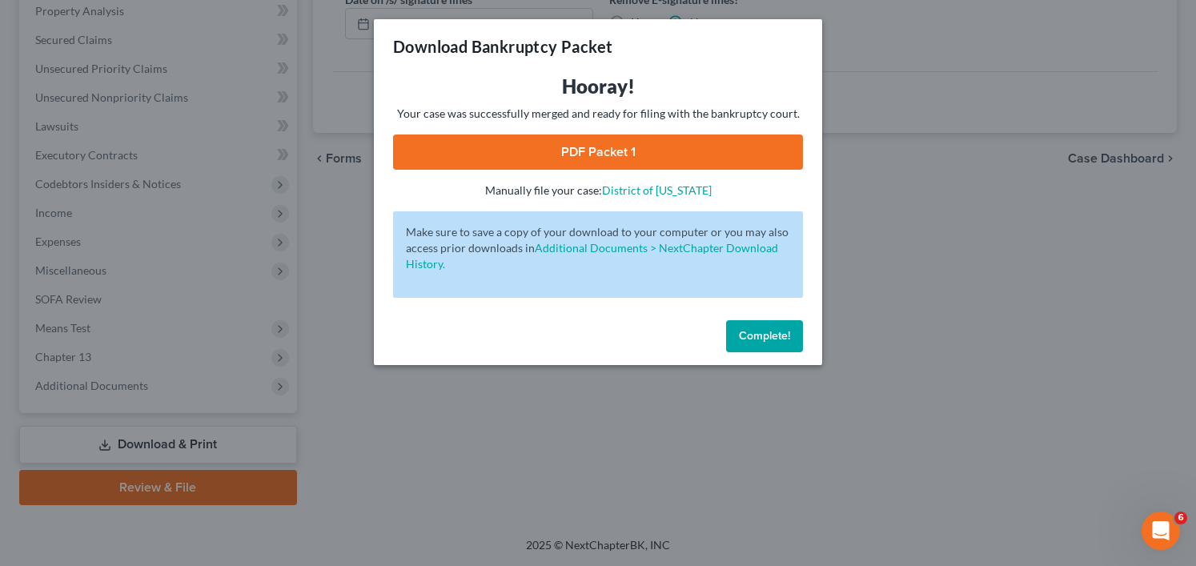
click at [593, 151] on link "PDF Packet 1" at bounding box center [598, 152] width 410 height 35
click at [801, 330] on button "Complete!" at bounding box center [764, 336] width 77 height 32
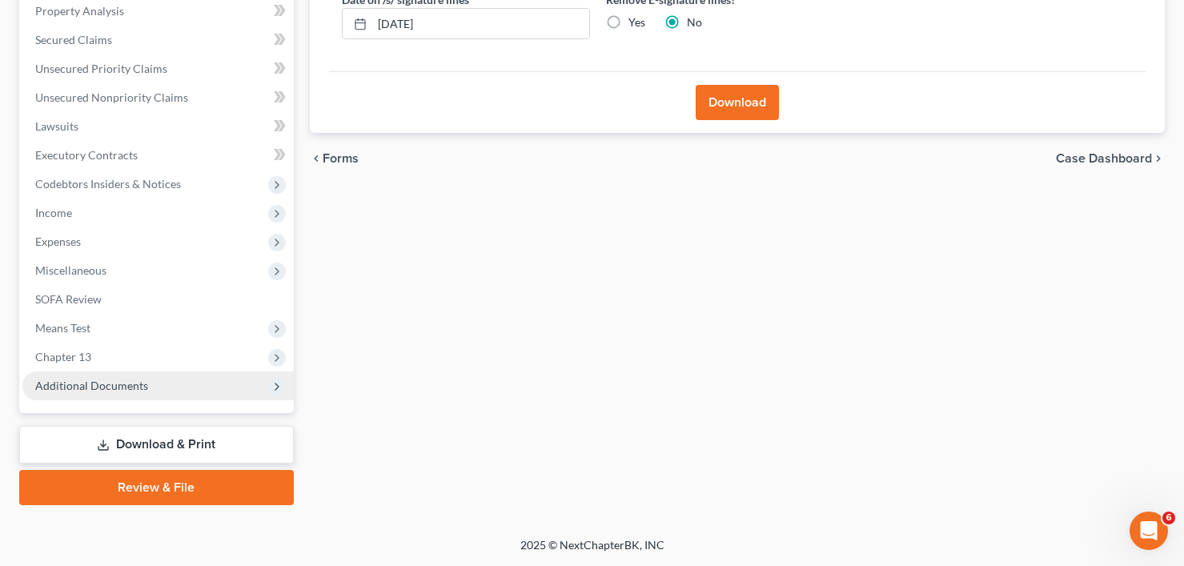
click at [46, 391] on span "Additional Documents" at bounding box center [91, 386] width 113 height 14
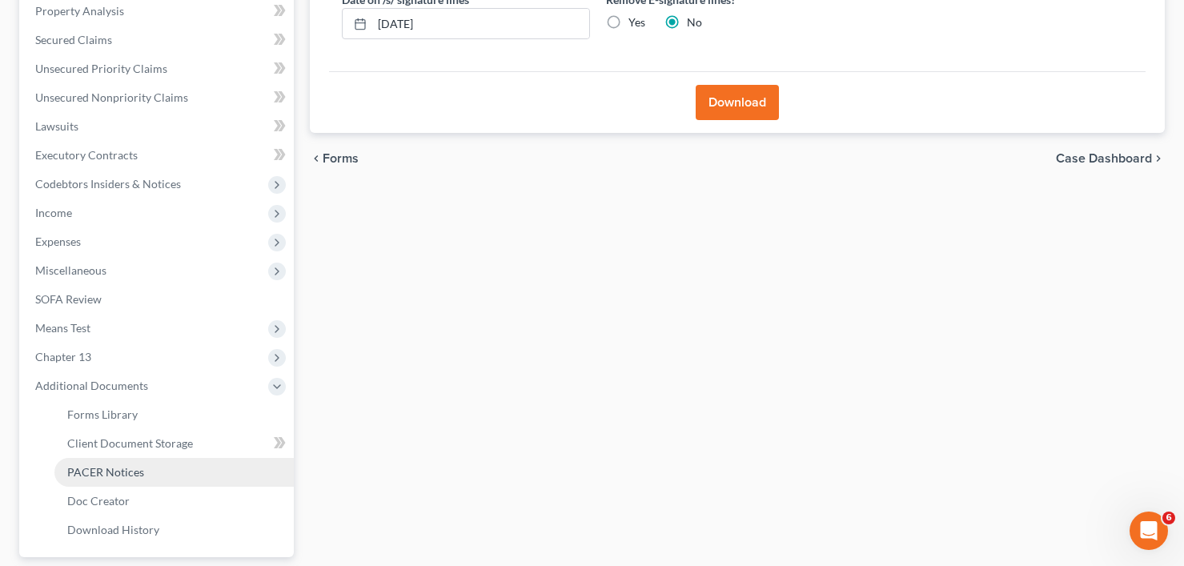
click at [121, 481] on link "PACER Notices" at bounding box center [173, 472] width 239 height 29
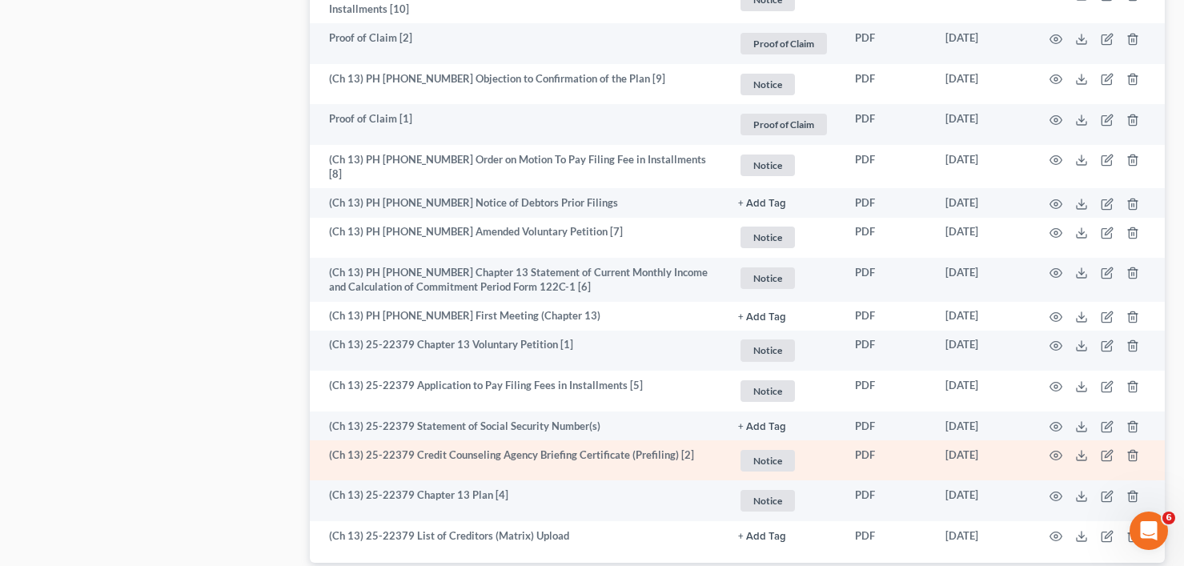
scroll to position [2054, 0]
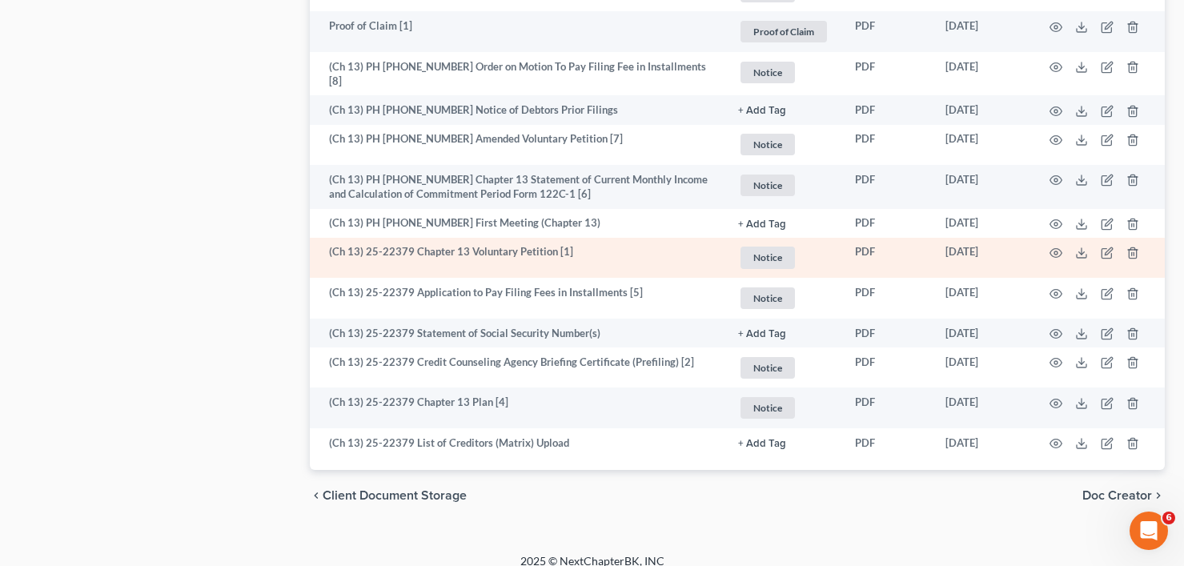
click at [1062, 238] on td at bounding box center [1097, 258] width 135 height 41
click at [1055, 251] on circle "button" at bounding box center [1055, 252] width 3 height 3
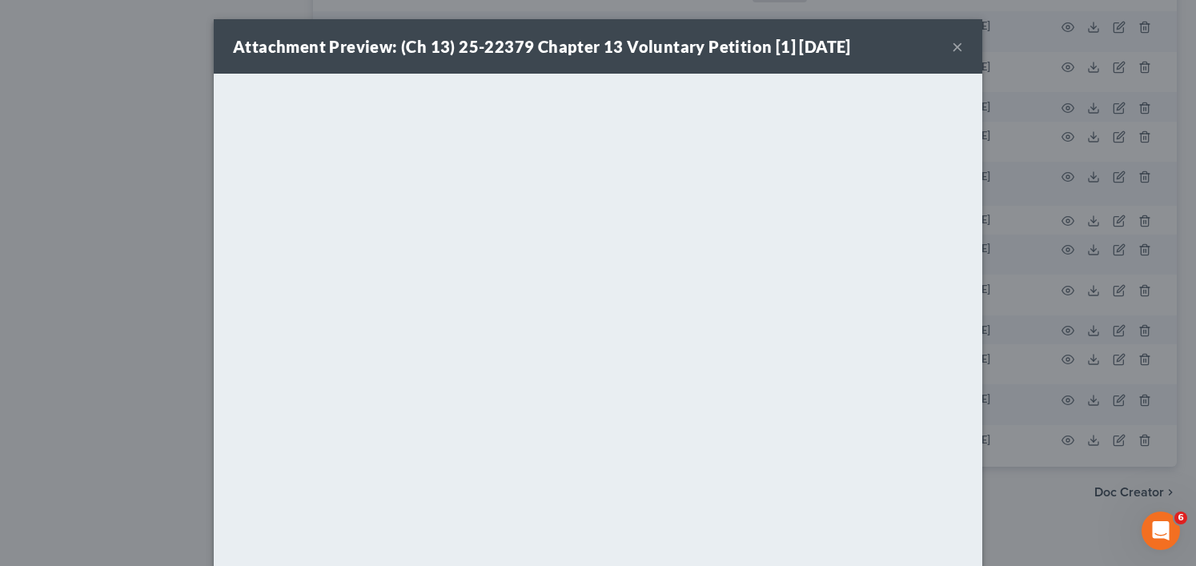
click at [952, 46] on button "×" at bounding box center [957, 46] width 11 height 19
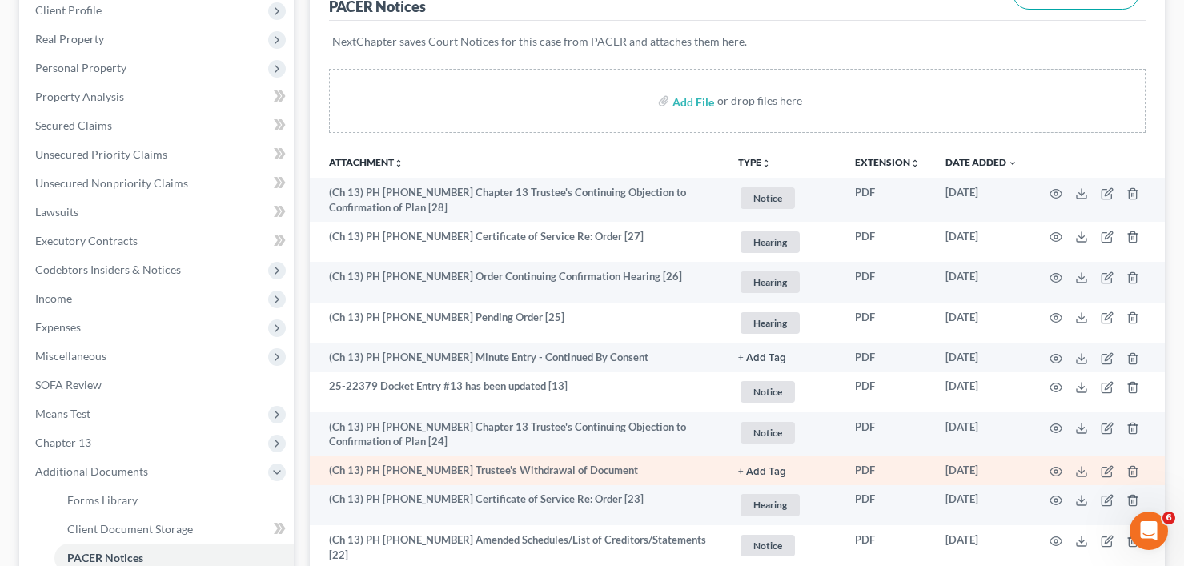
scroll to position [0, 0]
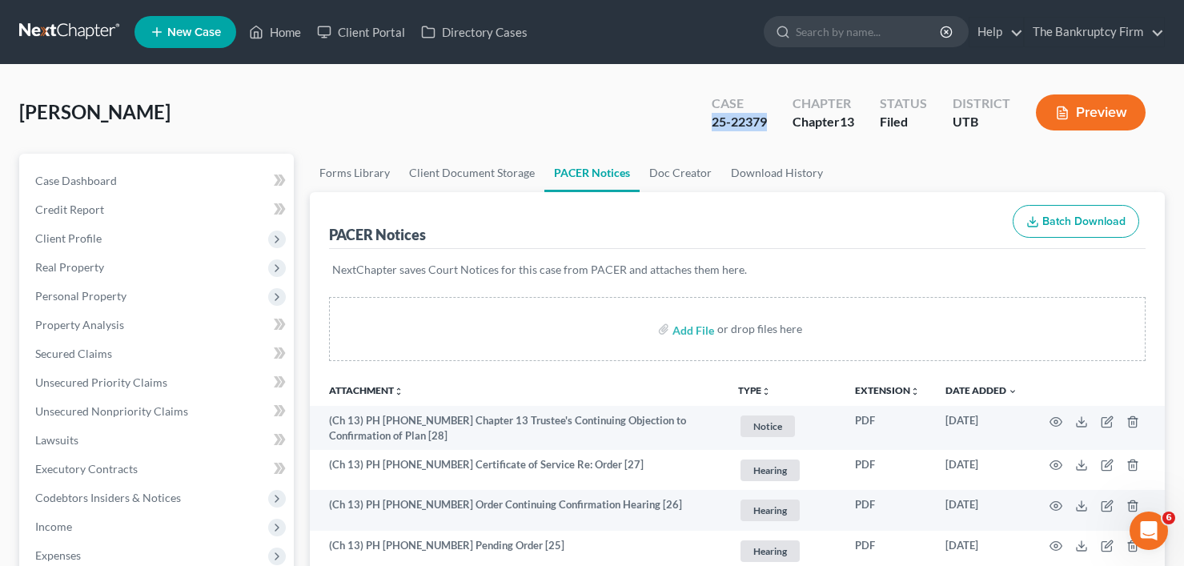
drag, startPoint x: 768, startPoint y: 120, endPoint x: 705, endPoint y: 115, distance: 63.4
click at [709, 119] on div "Case 25-22379" at bounding box center [739, 113] width 81 height 47
copy div "25-22379"
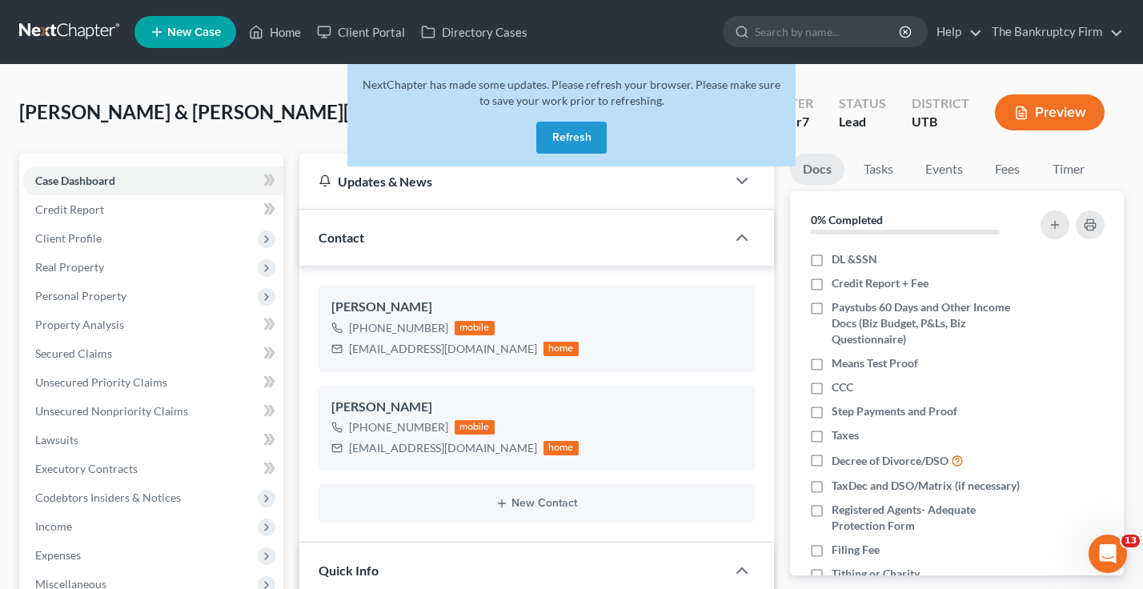
scroll to position [201, 0]
click at [569, 140] on button "Refresh" at bounding box center [571, 138] width 70 height 32
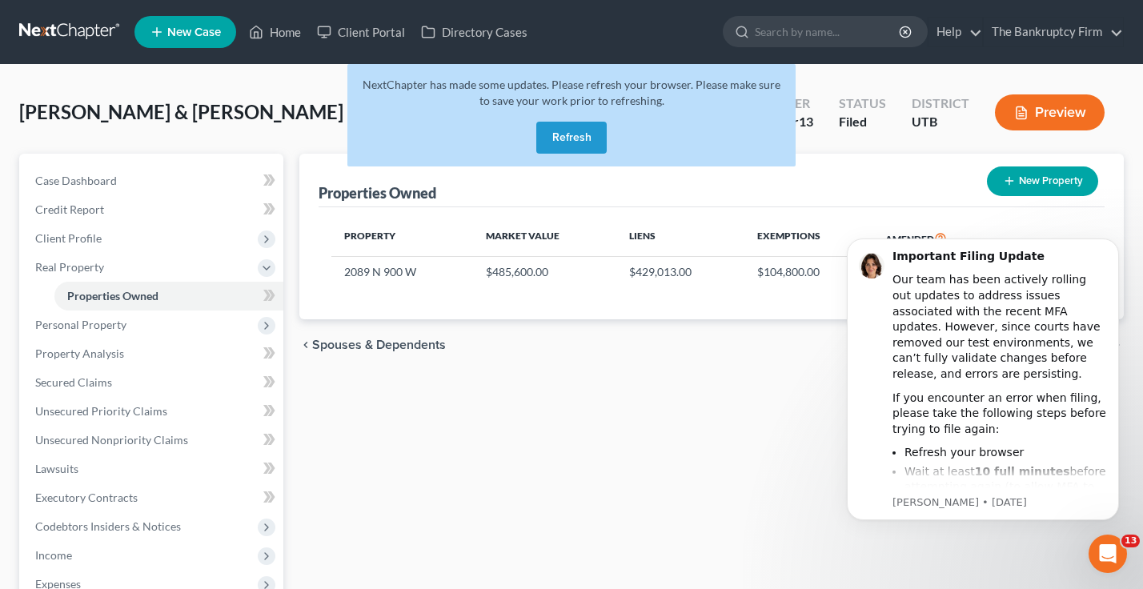
click at [580, 127] on button "Refresh" at bounding box center [571, 138] width 70 height 32
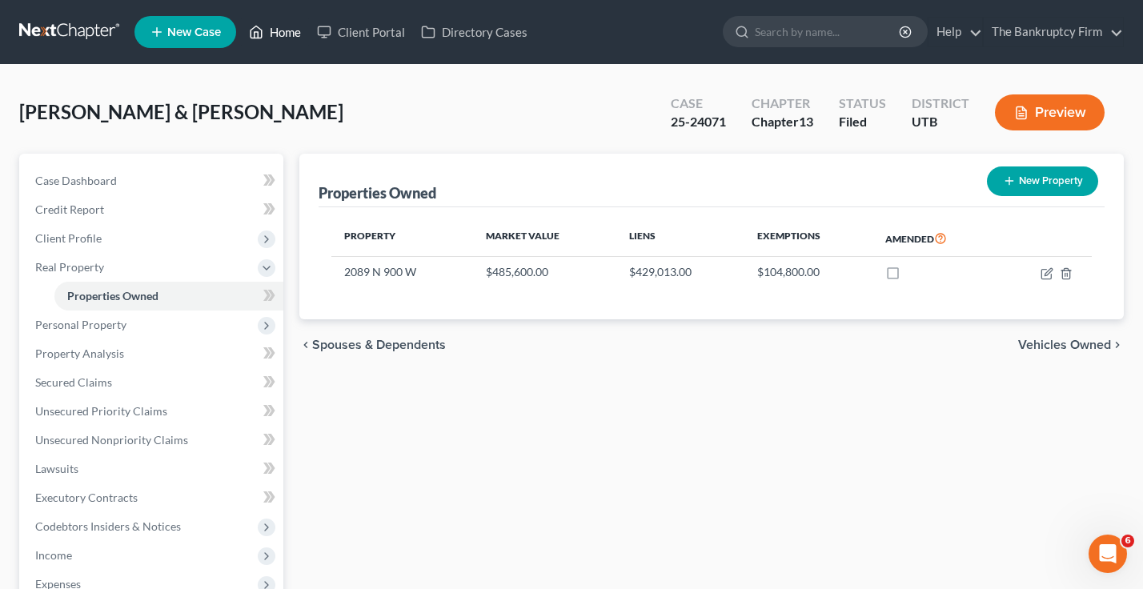
click at [286, 27] on link "Home" at bounding box center [275, 32] width 68 height 29
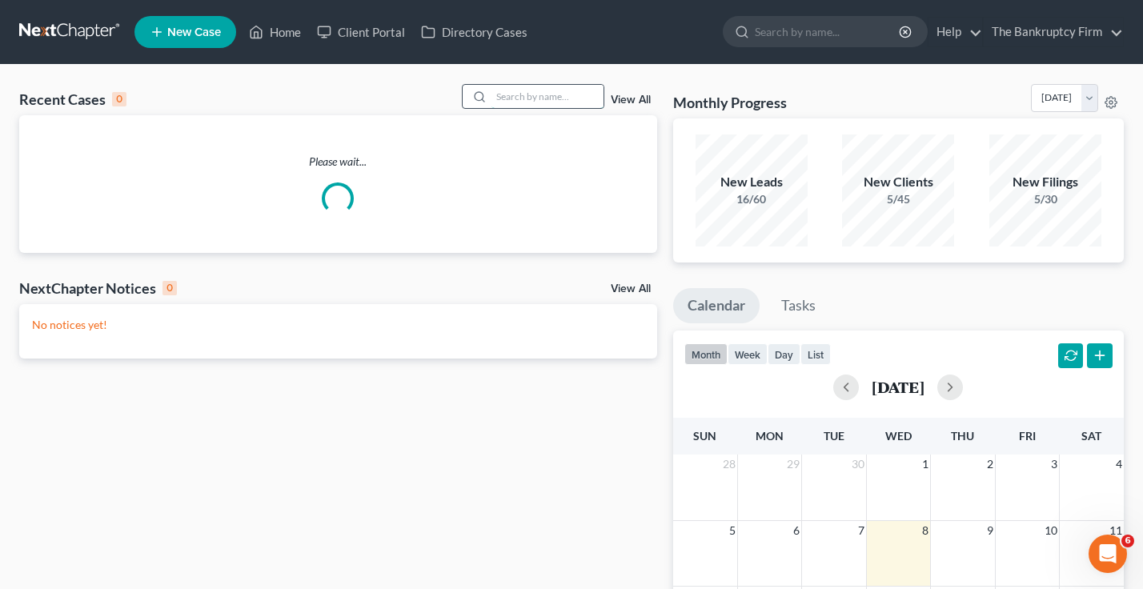
click at [516, 91] on input "search" at bounding box center [548, 96] width 112 height 23
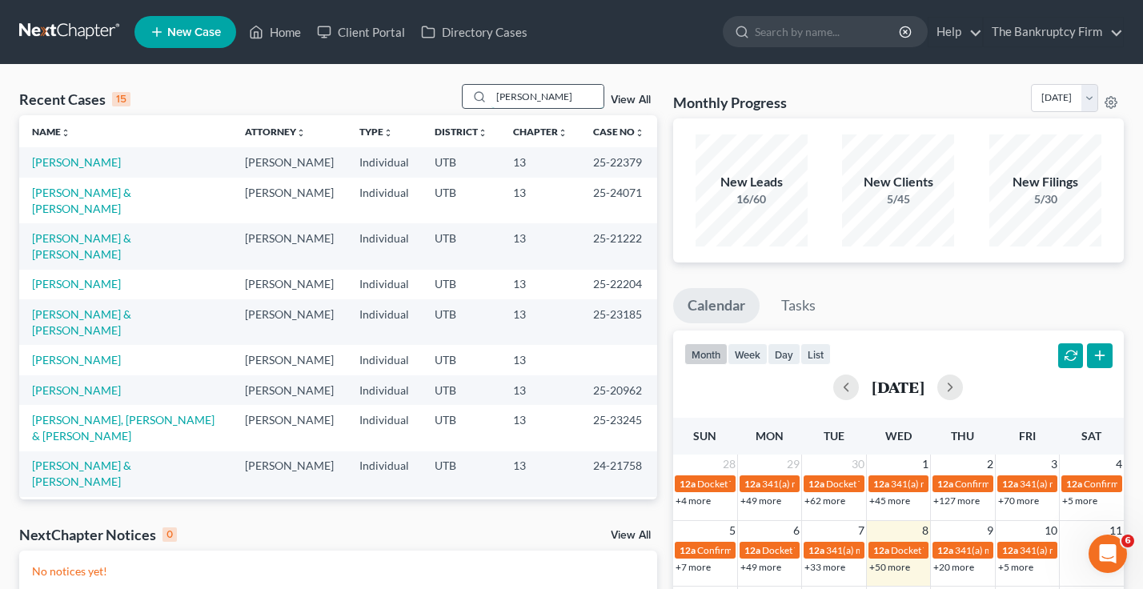
type input "penman"
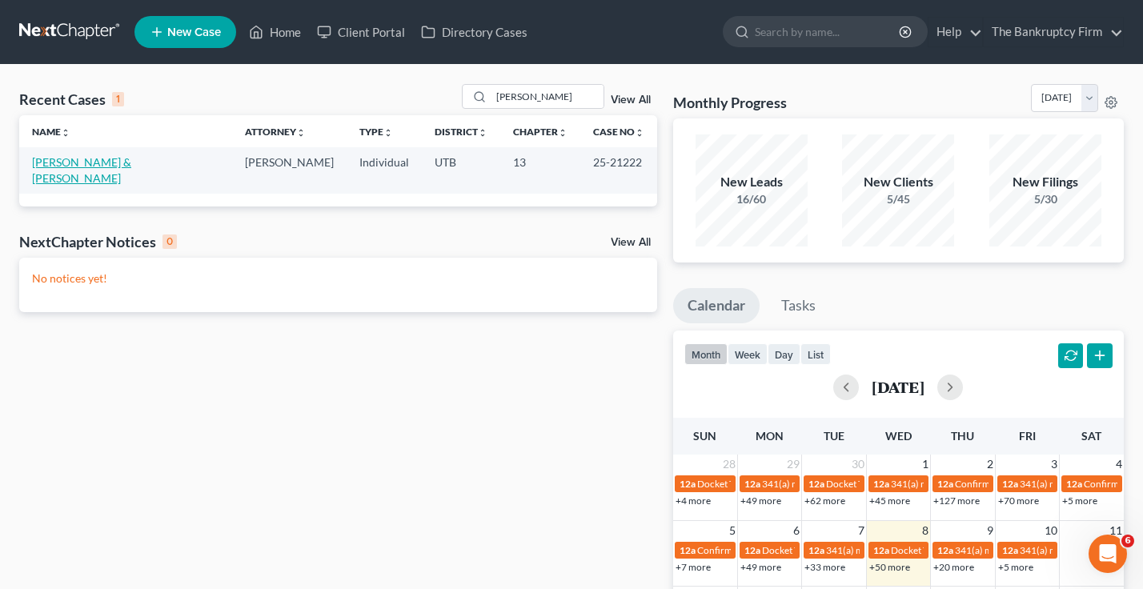
click at [60, 167] on link "[PERSON_NAME] & [PERSON_NAME]" at bounding box center [81, 170] width 99 height 30
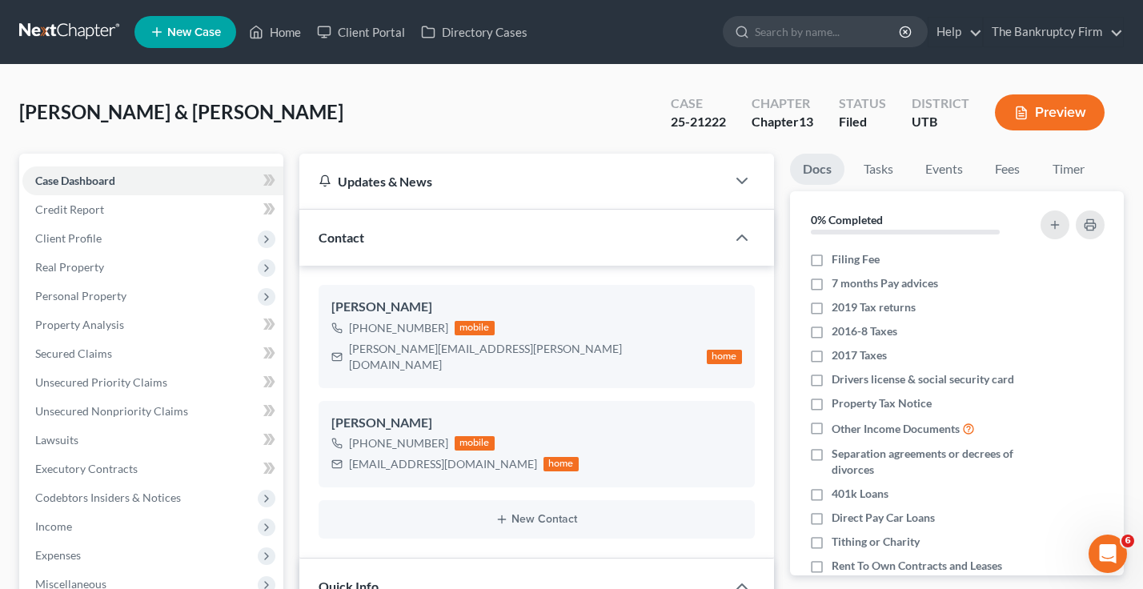
scroll to position [158, 0]
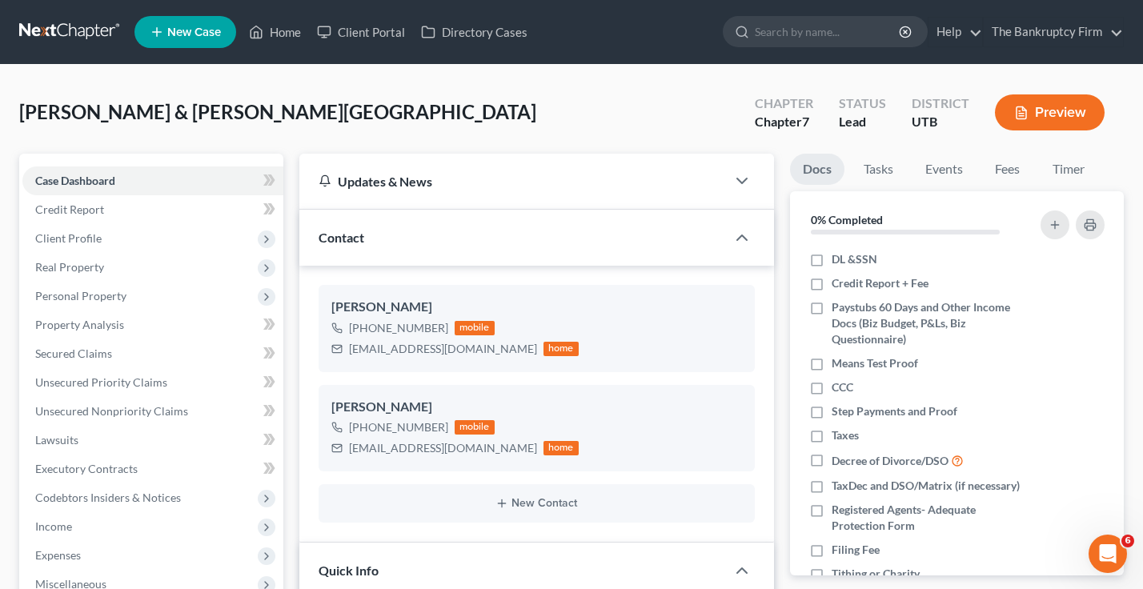
scroll to position [201, 0]
click at [284, 35] on link "Home" at bounding box center [275, 32] width 68 height 29
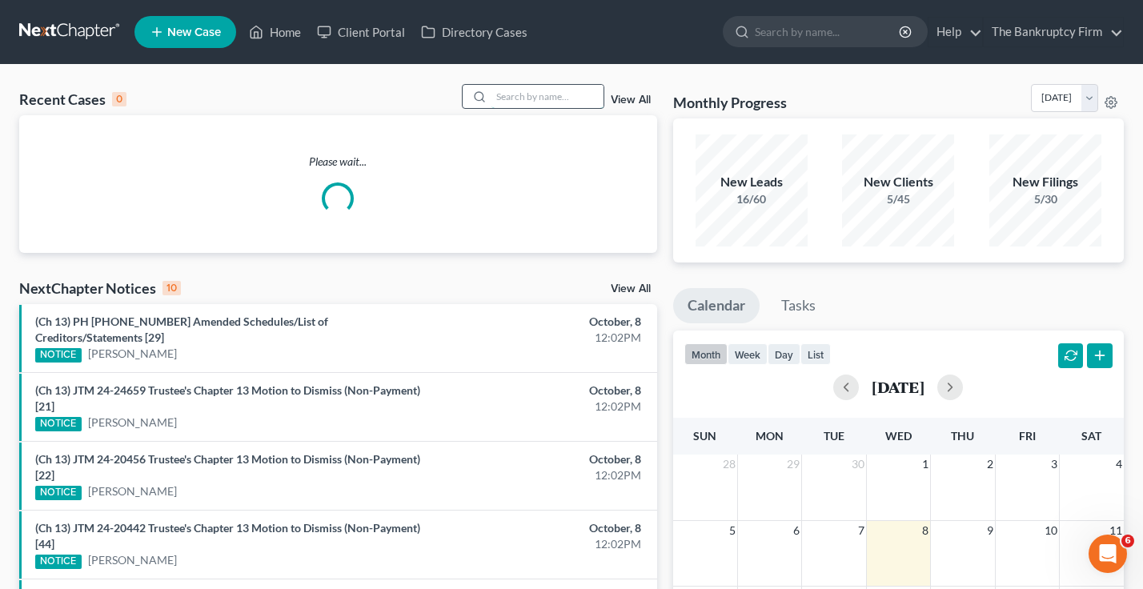
click at [547, 93] on input "search" at bounding box center [548, 96] width 112 height 23
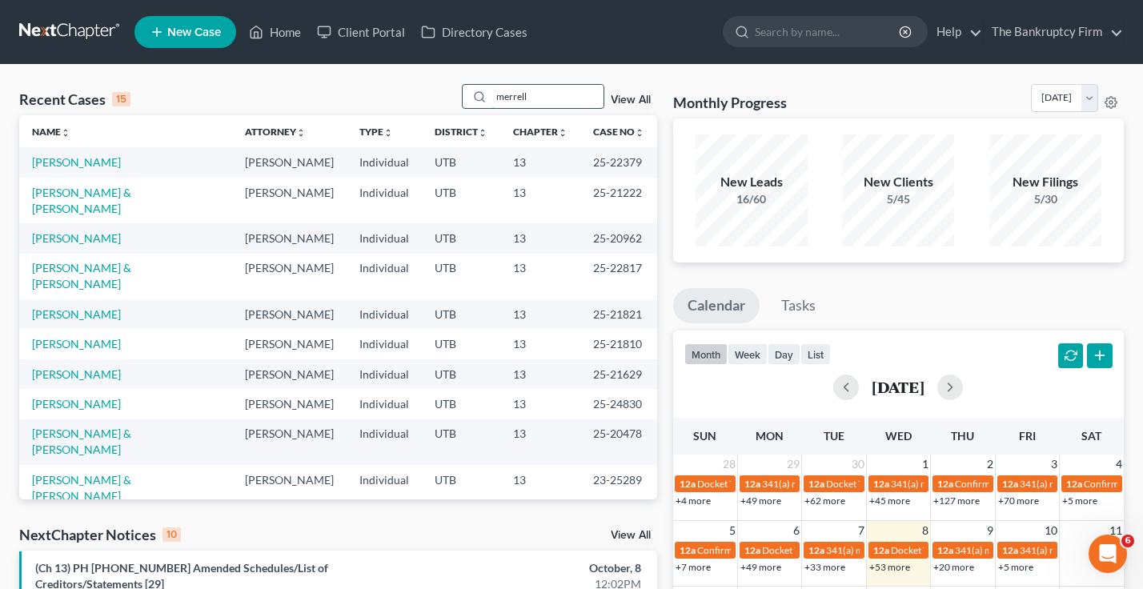
type input "merrell"
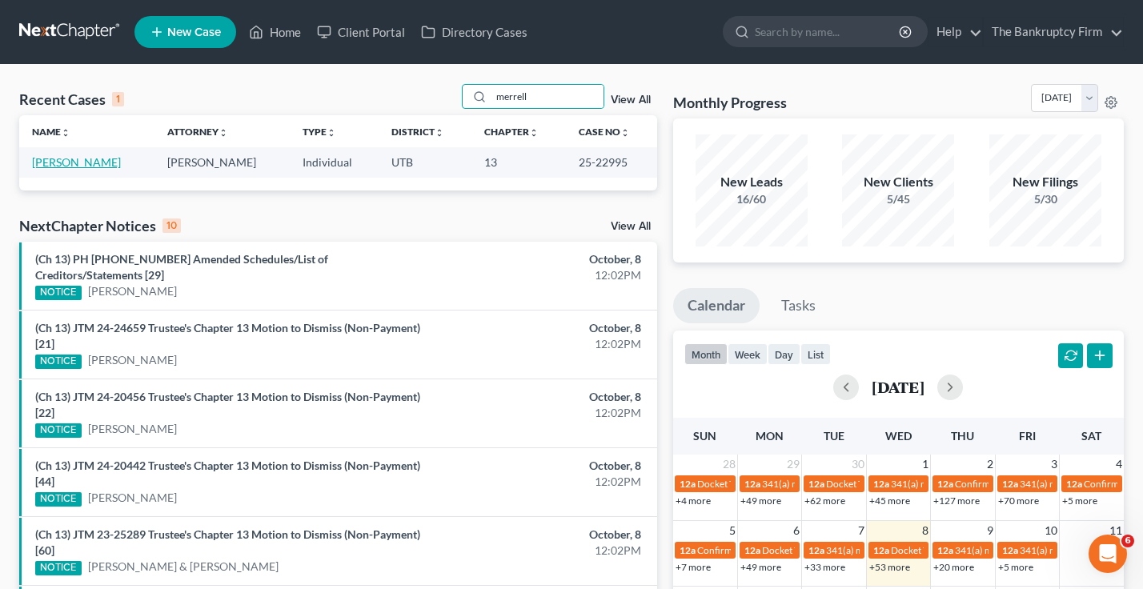
click at [96, 167] on link "[PERSON_NAME]" at bounding box center [76, 162] width 89 height 14
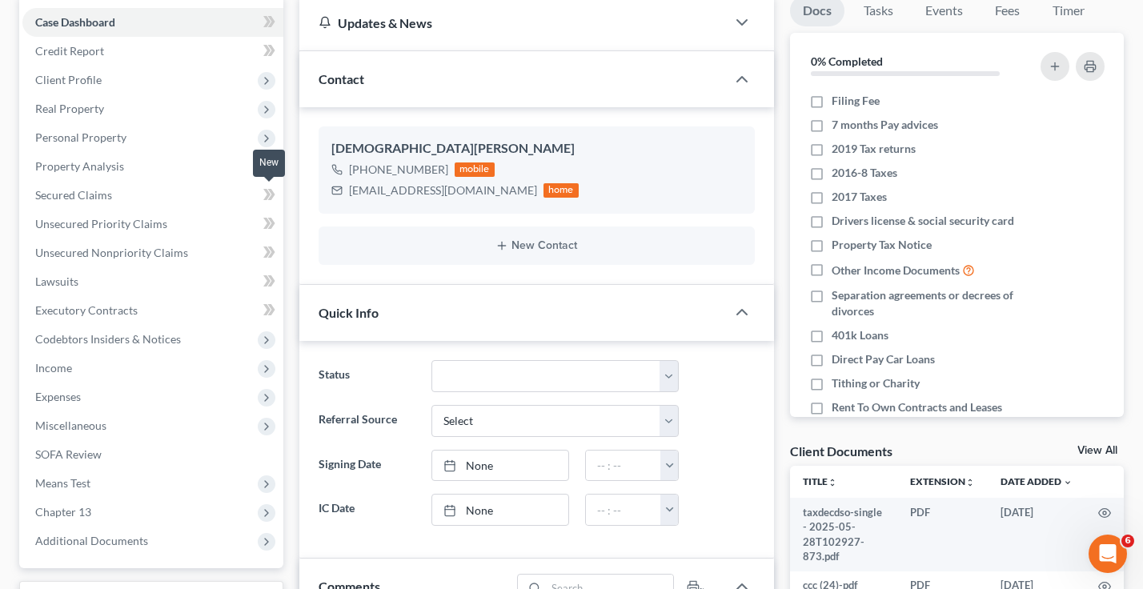
scroll to position [160, 0]
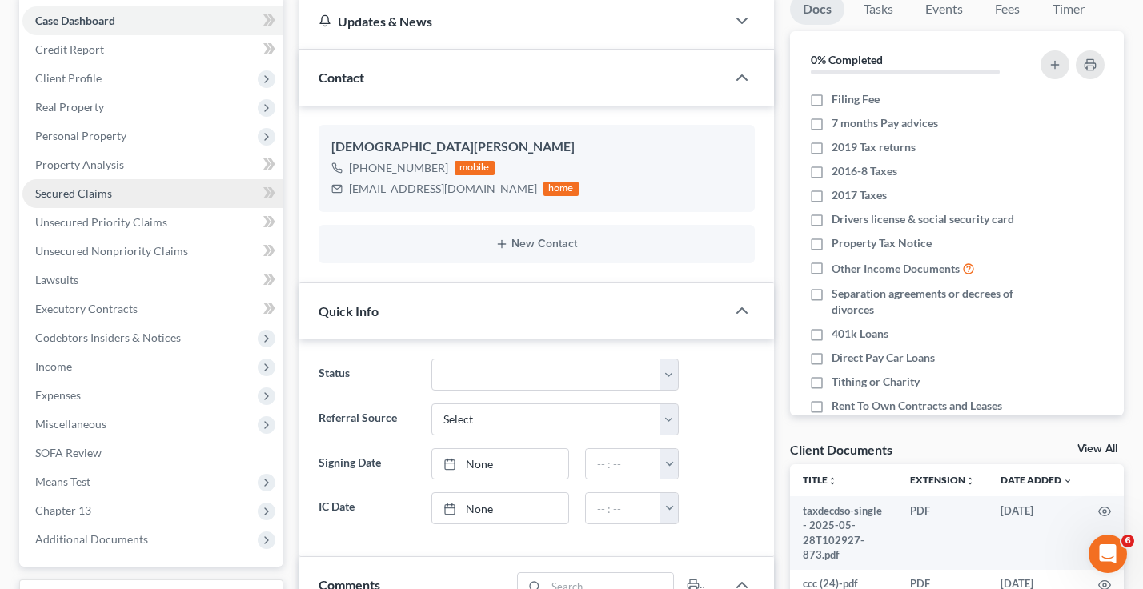
click at [71, 196] on span "Secured Claims" at bounding box center [73, 194] width 77 height 14
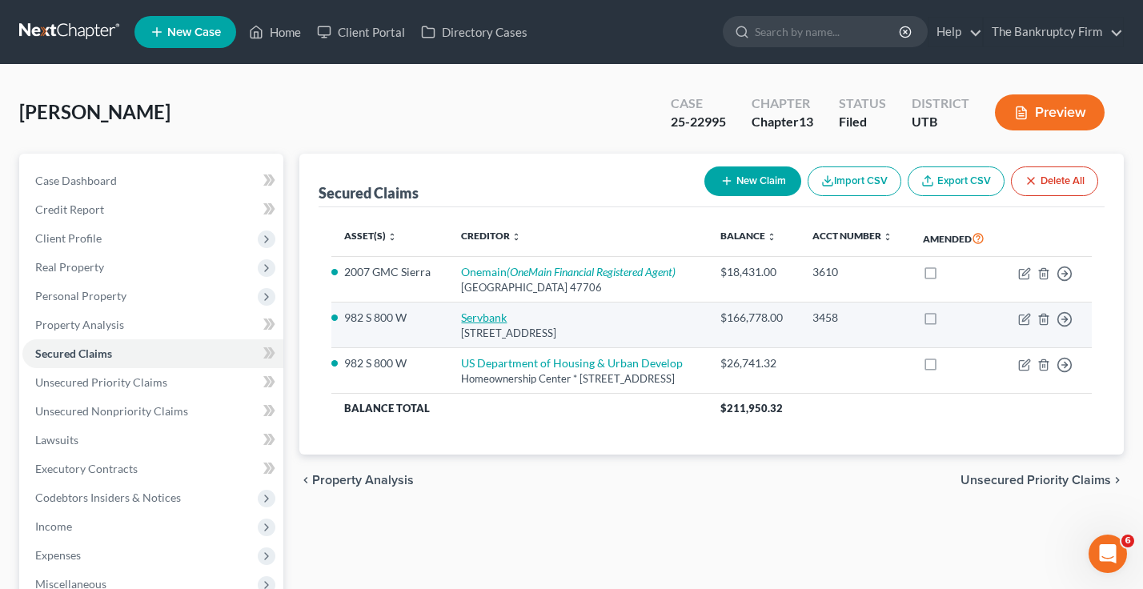
click at [476, 324] on link "Servbank" at bounding box center [484, 318] width 46 height 14
select select "14"
select select "2"
select select "0"
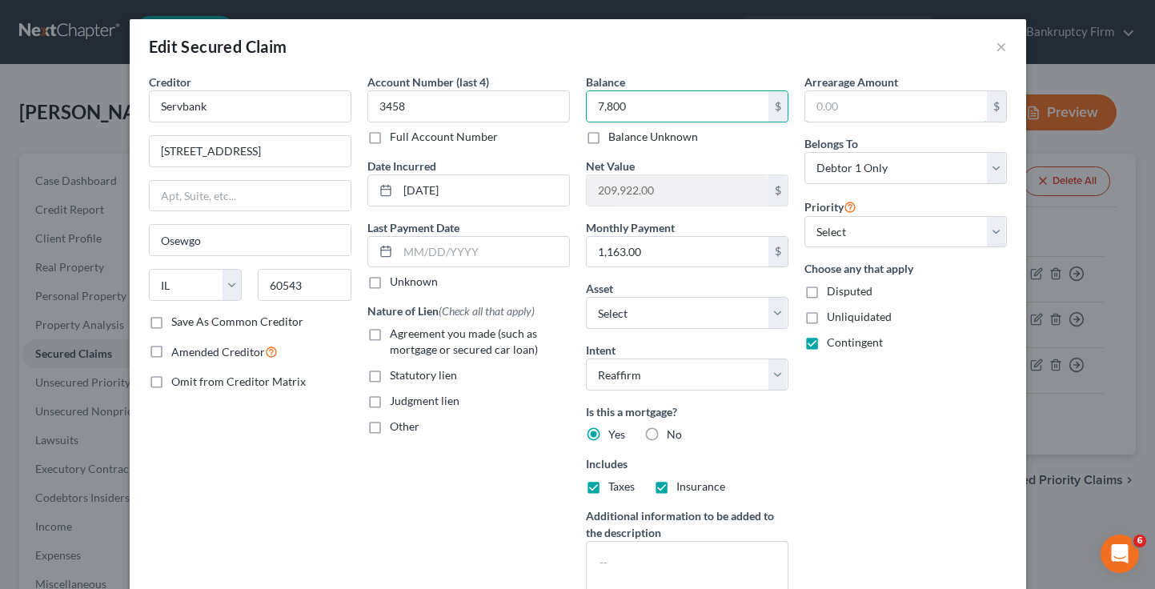
type input "7,800"
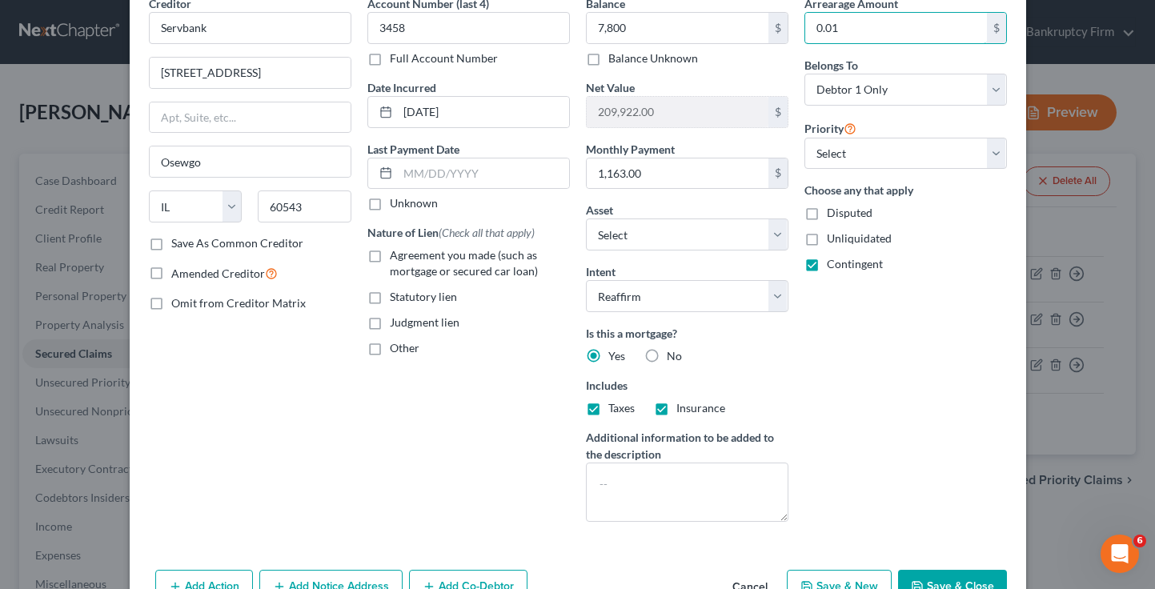
scroll to position [171, 0]
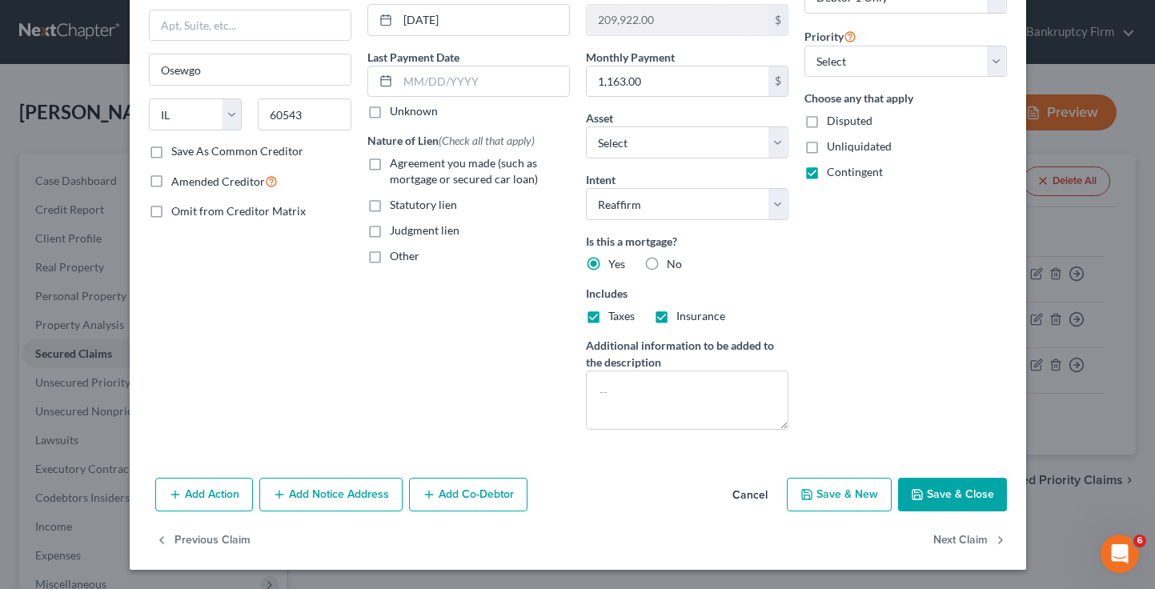
type input "0.01"
click at [736, 501] on button "Cancel" at bounding box center [750, 496] width 61 height 32
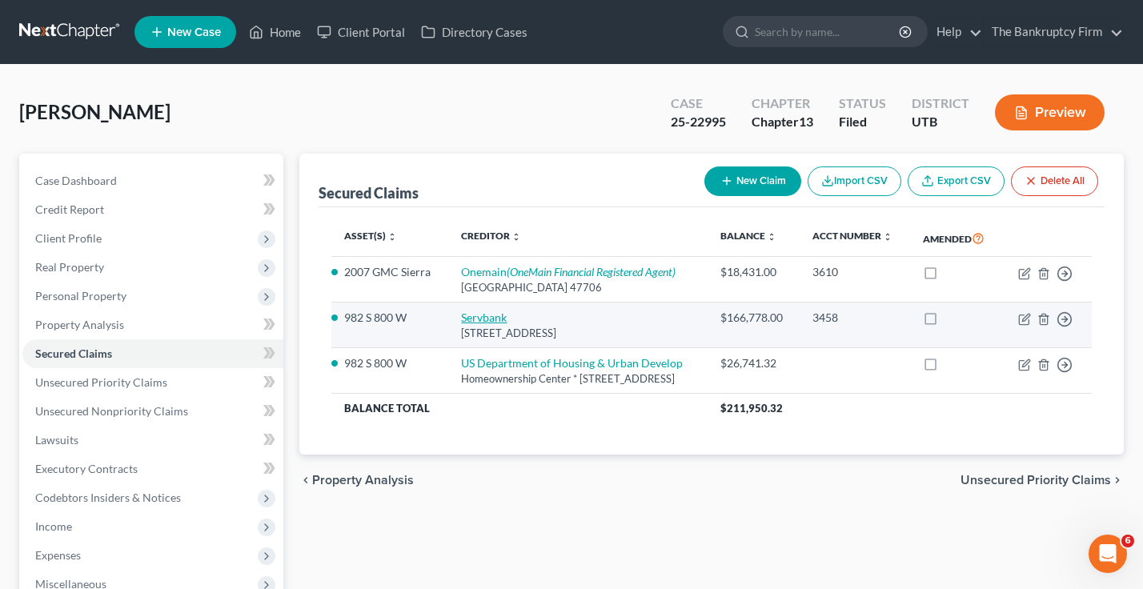
click at [475, 324] on link "Servbank" at bounding box center [484, 318] width 46 height 14
select select "14"
select select "12"
select select "2"
select select "0"
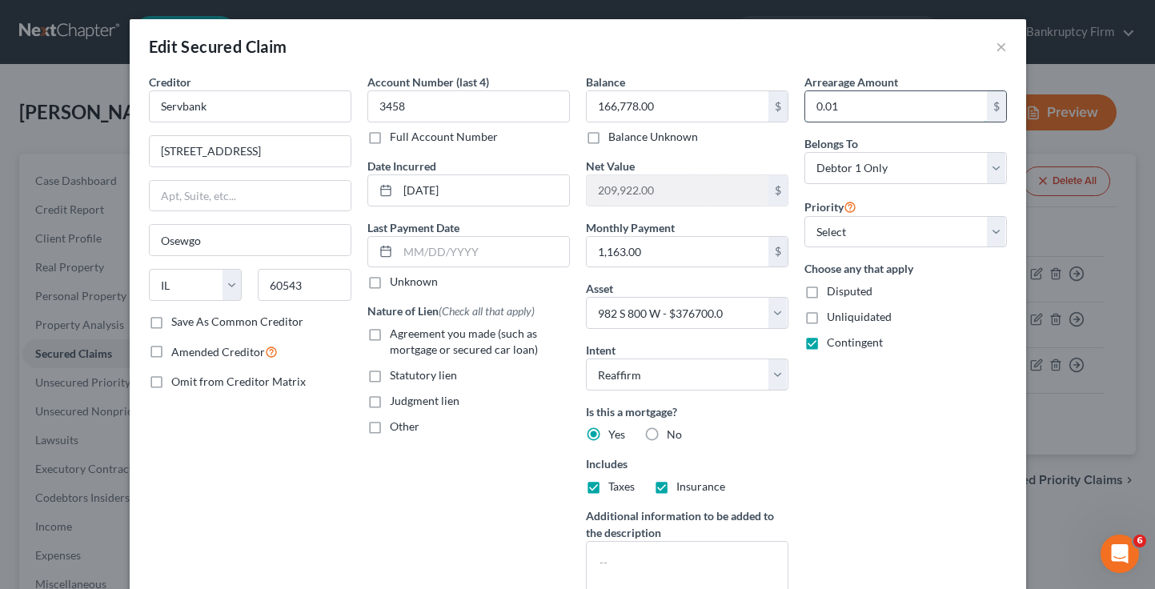
click at [823, 110] on input "0.01" at bounding box center [896, 106] width 182 height 30
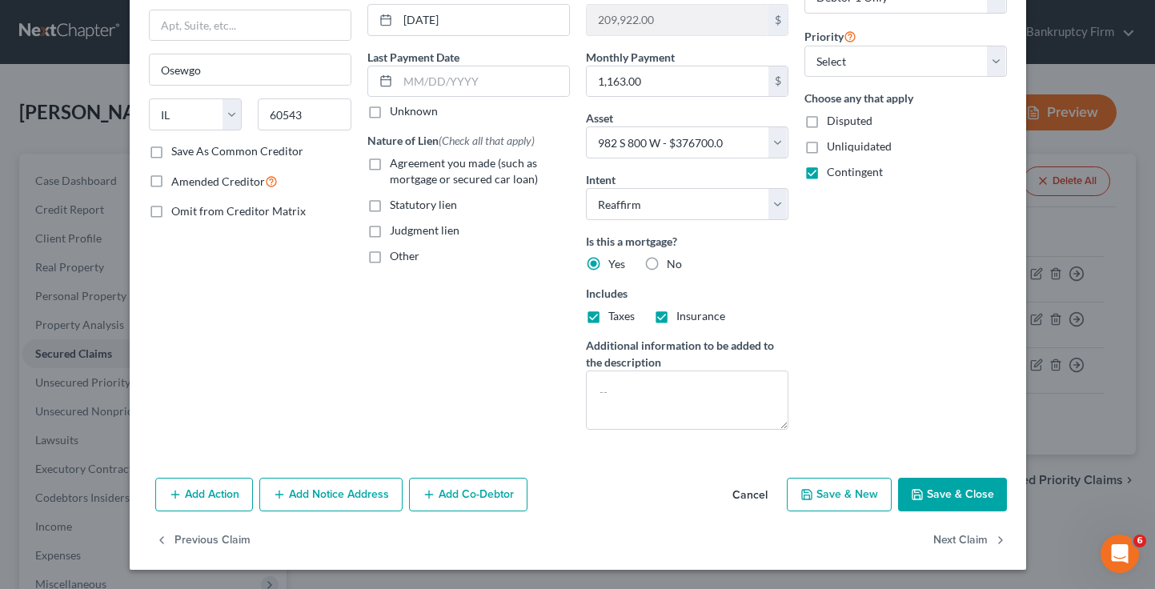
type input "7,800"
click at [952, 494] on button "Save & Close" at bounding box center [952, 495] width 109 height 34
select select
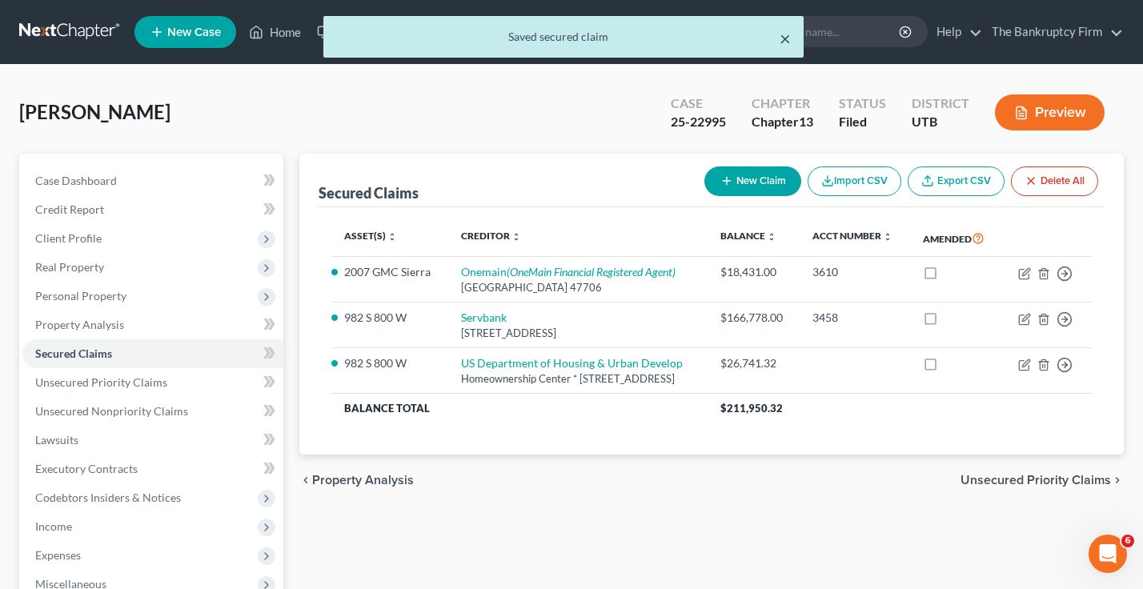
click at [783, 37] on button "×" at bounding box center [785, 38] width 11 height 19
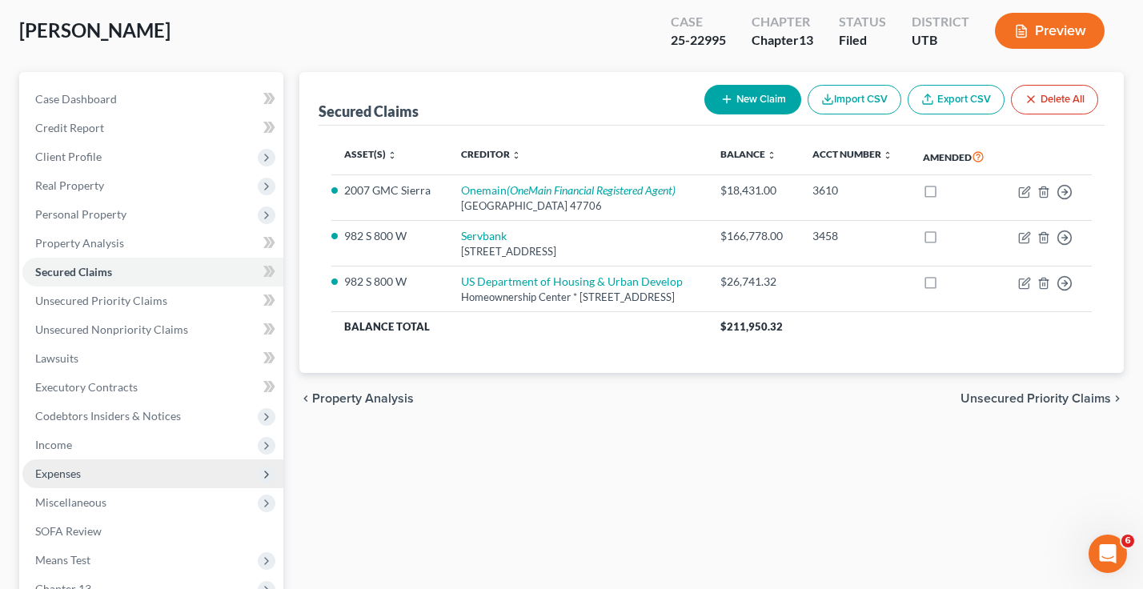
scroll to position [291, 0]
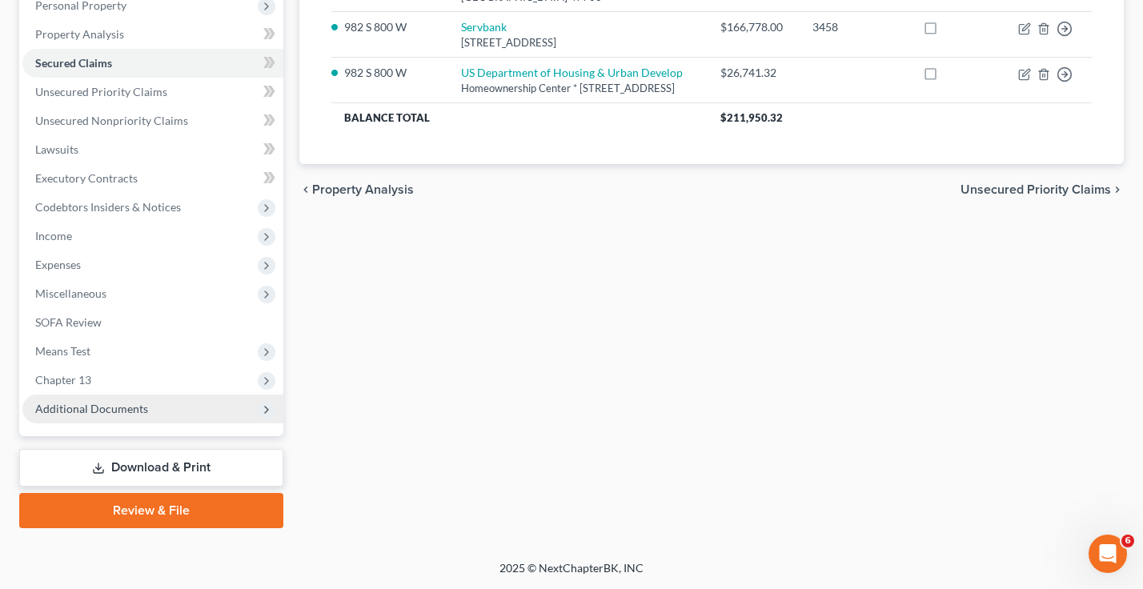
click at [74, 413] on span "Additional Documents" at bounding box center [91, 409] width 113 height 14
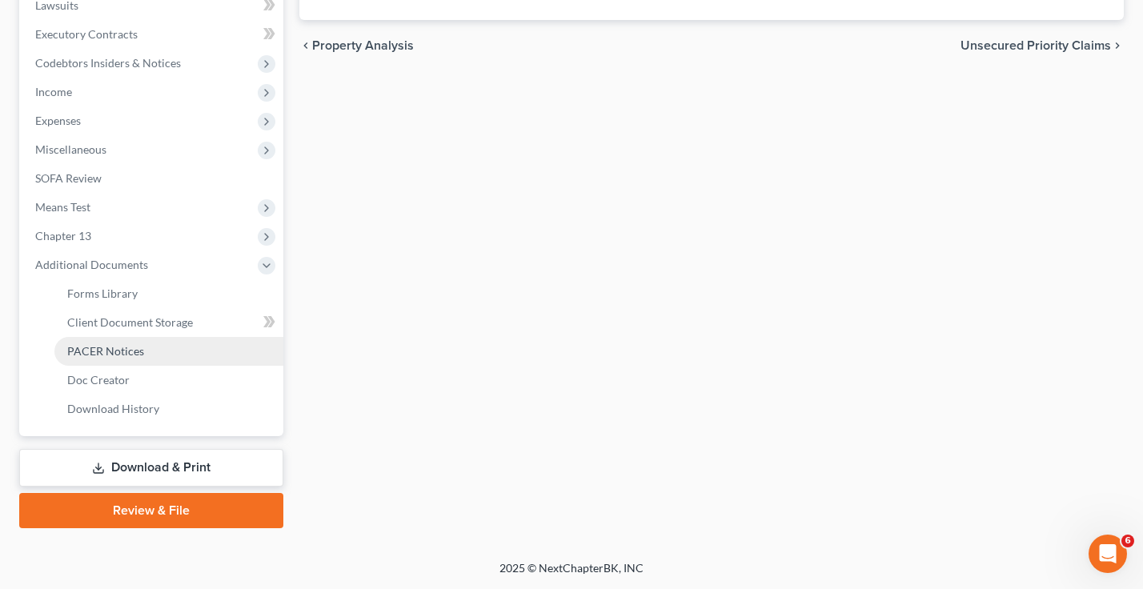
click at [112, 348] on span "PACER Notices" at bounding box center [105, 351] width 77 height 14
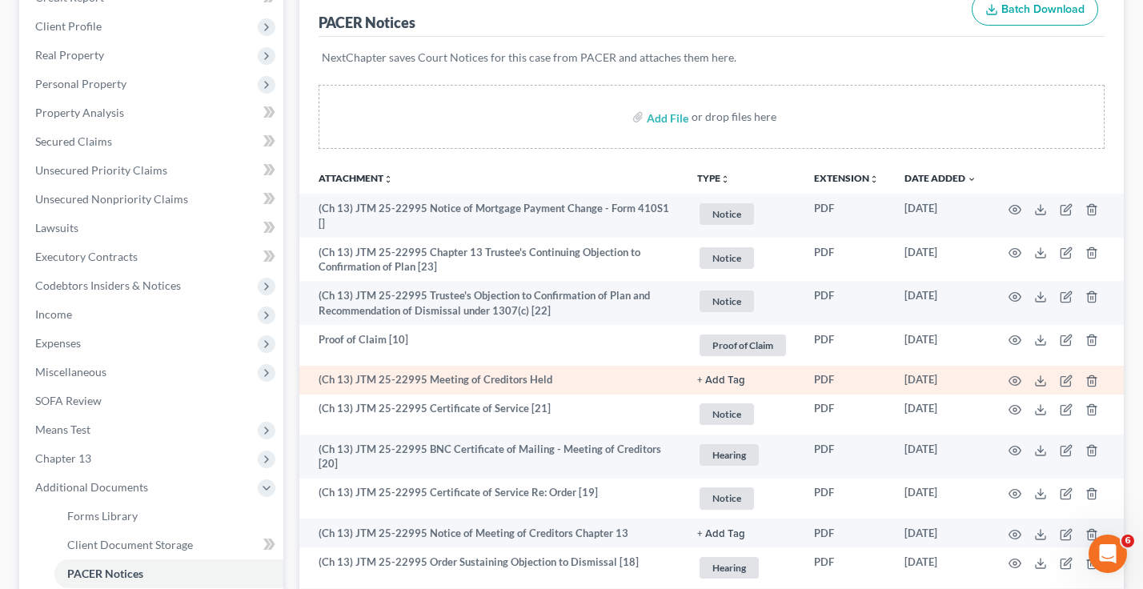
scroll to position [240, 0]
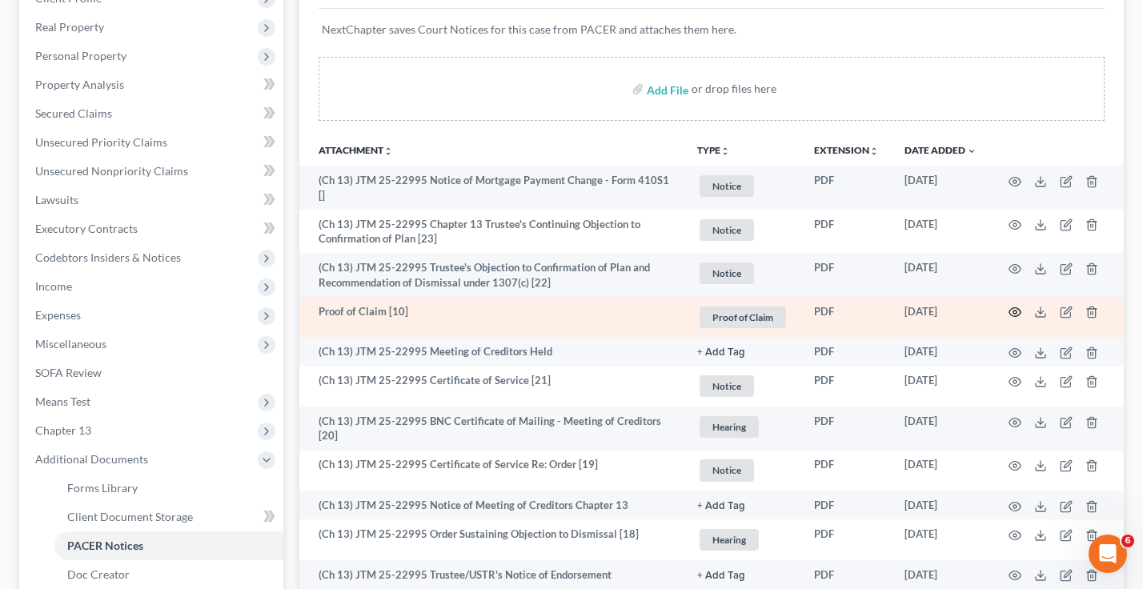
click at [1011, 308] on icon "button" at bounding box center [1016, 312] width 12 height 9
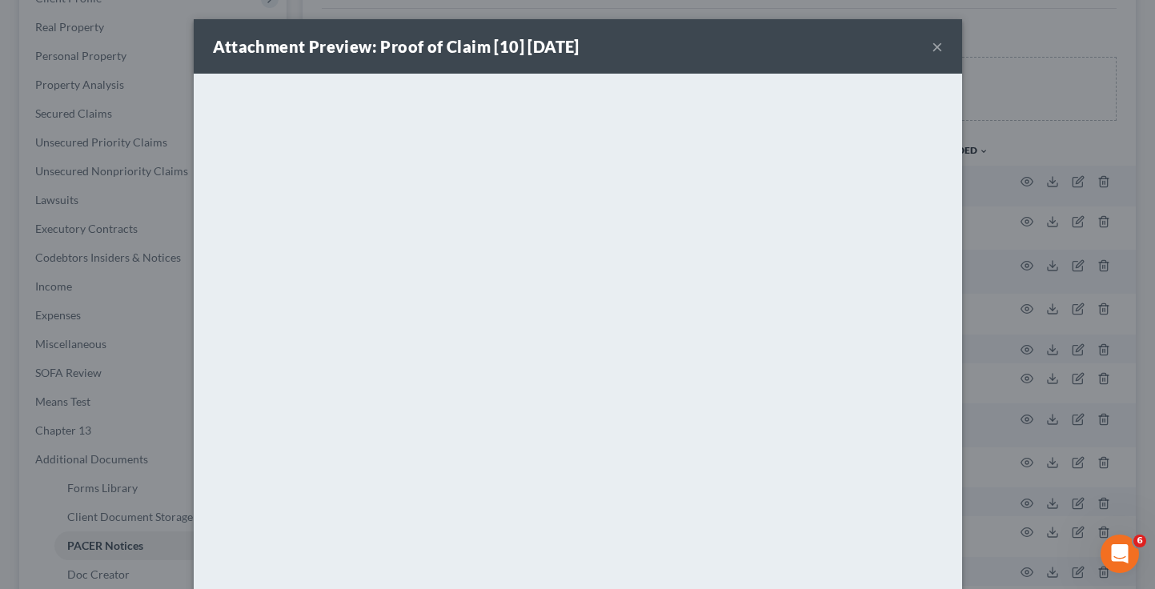
click at [932, 46] on button "×" at bounding box center [937, 46] width 11 height 19
